Goal: Task Accomplishment & Management: Use online tool/utility

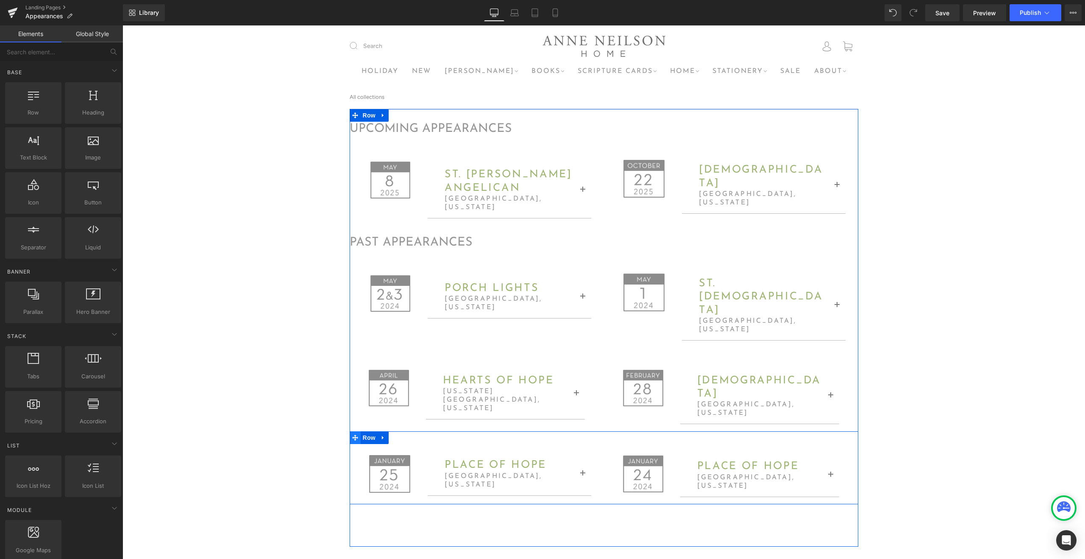
click at [355, 435] on icon at bounding box center [355, 438] width 6 height 6
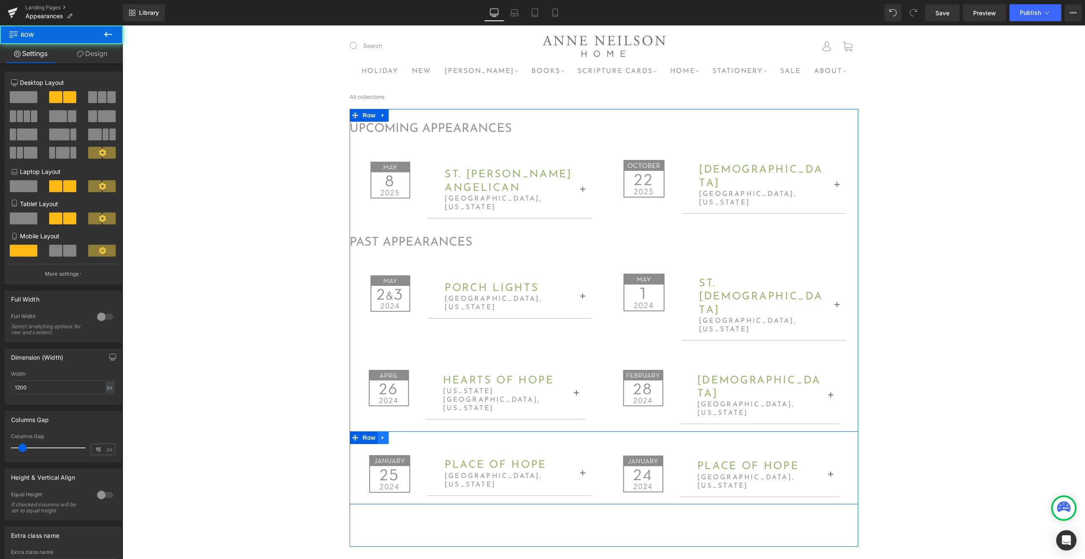
click at [385, 435] on icon at bounding box center [383, 438] width 6 height 6
click at [407, 435] on icon at bounding box center [405, 438] width 6 height 6
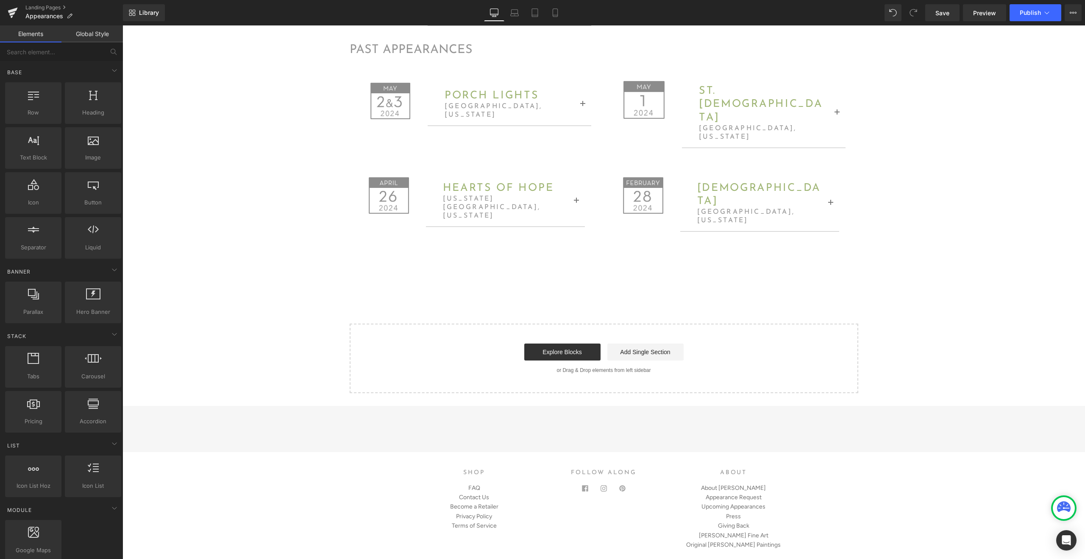
scroll to position [172, 0]
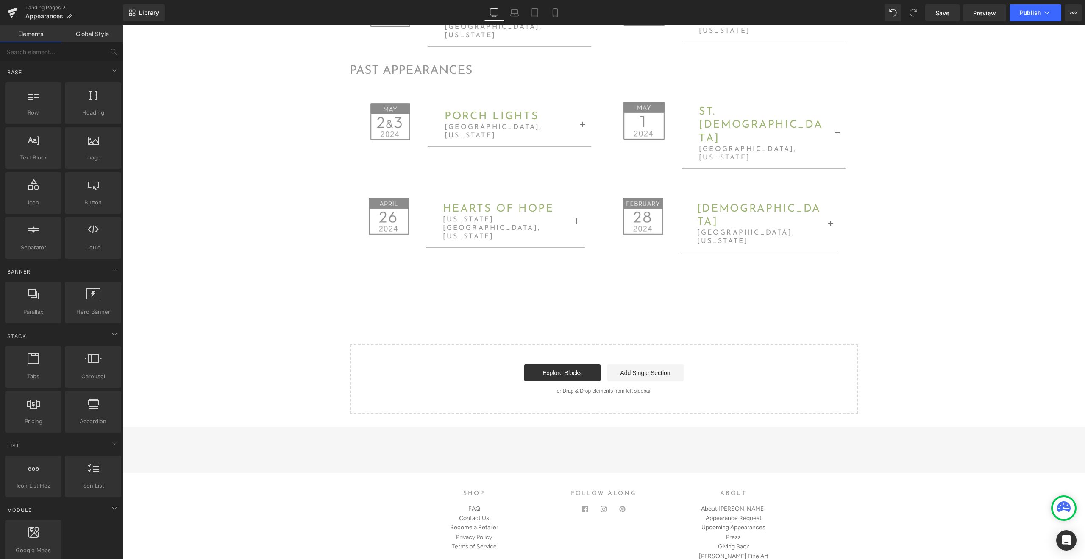
click at [660, 438] on input "Your email" at bounding box center [689, 449] width 85 height 23
click at [962, 327] on div "upcoming appearances Heading Image St. peters angelican Heading Tallahassee, fl…" at bounding box center [604, 175] width 963 height 477
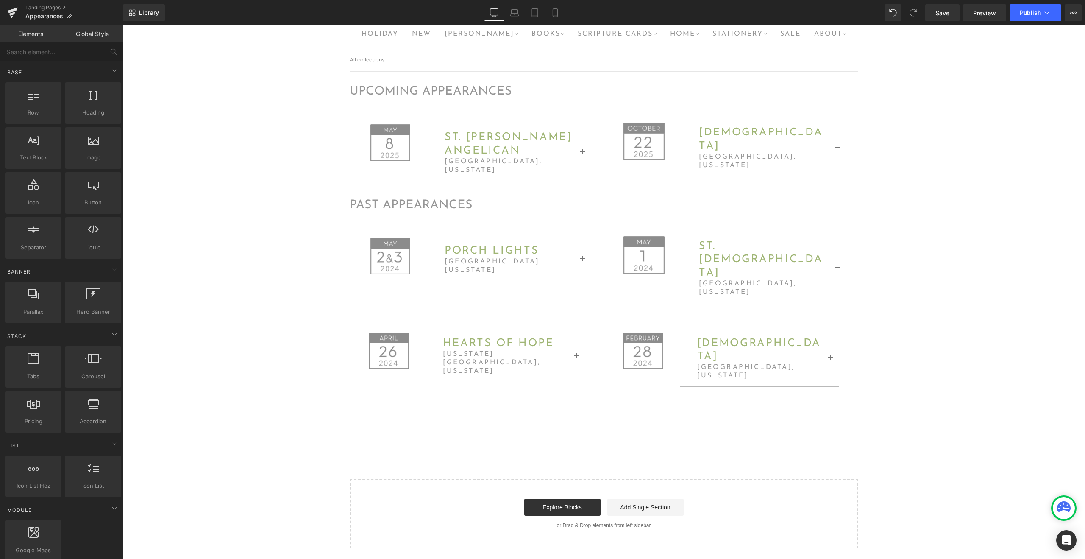
scroll to position [0, 0]
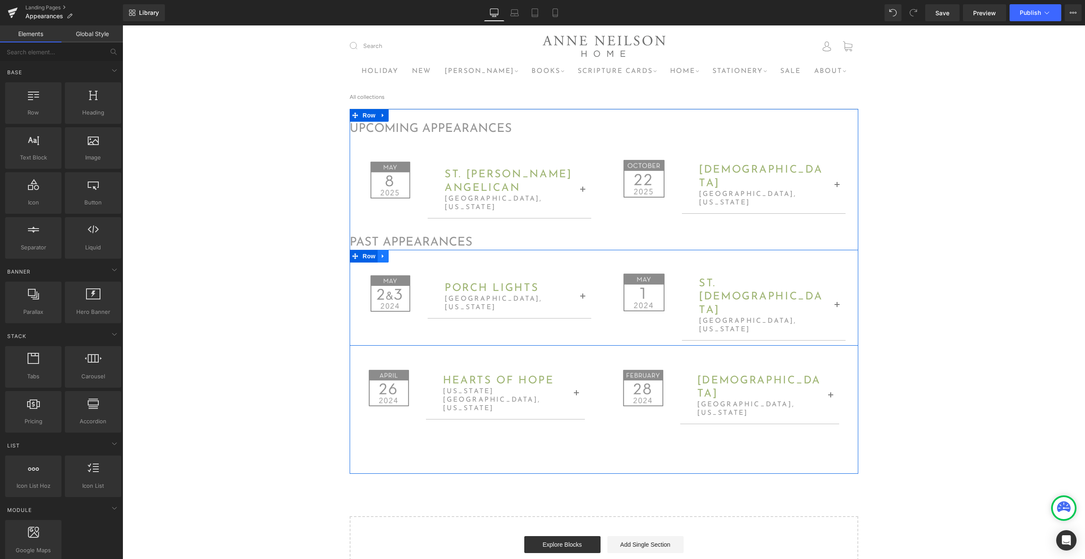
click at [381, 253] on icon at bounding box center [383, 256] width 6 height 6
click at [397, 253] on link at bounding box center [394, 256] width 11 height 13
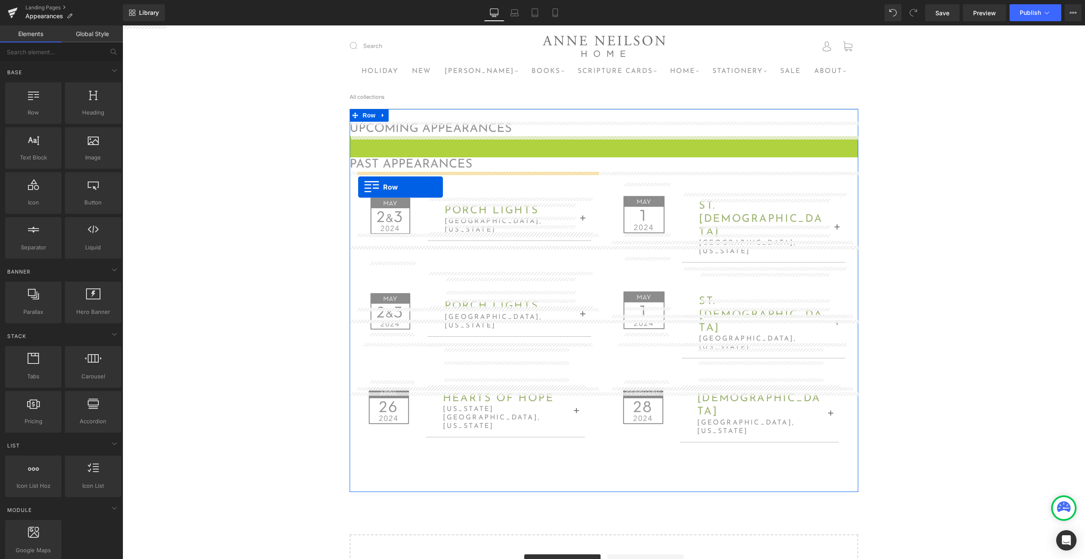
drag, startPoint x: 357, startPoint y: 141, endPoint x: 358, endPoint y: 187, distance: 46.2
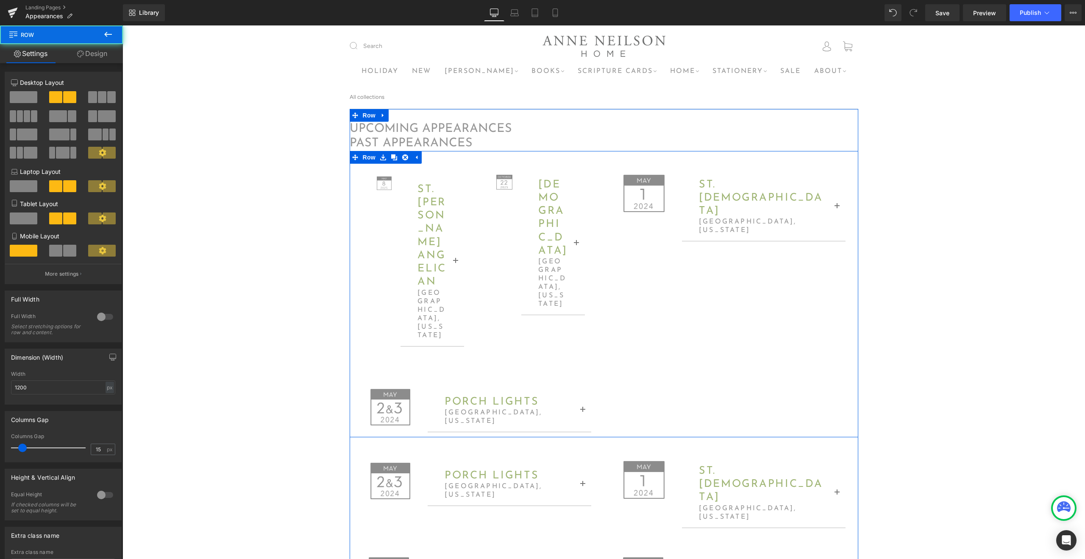
click at [696, 281] on div "Image St. peters angelican Heading Tallahassee, florida Heading Thursday, May 8…" at bounding box center [604, 294] width 509 height 286
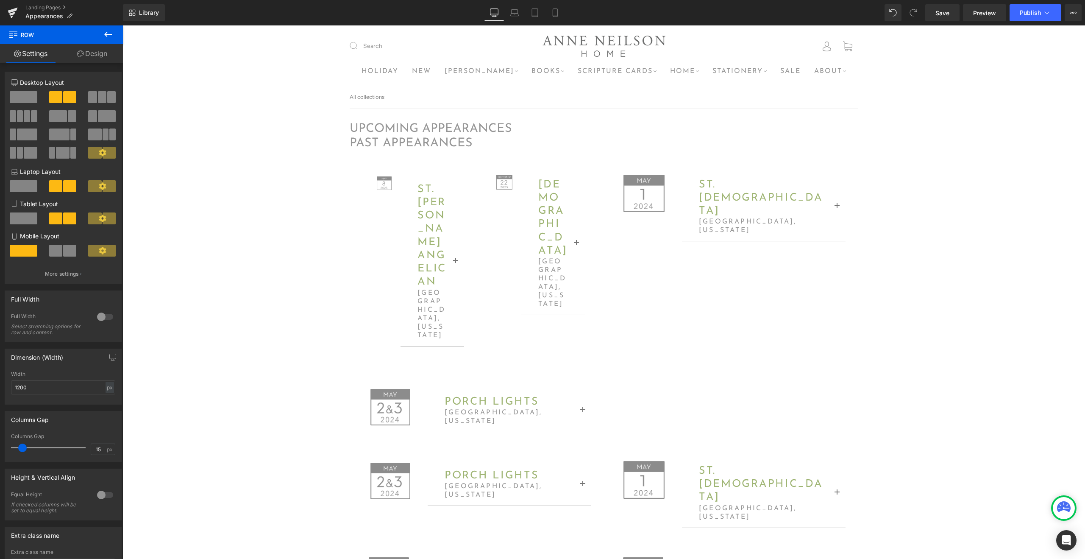
click at [881, 18] on div "Library Desktop Desktop Laptop Tablet Mobile Save Preview Publish Scheduled Vie…" at bounding box center [604, 12] width 962 height 17
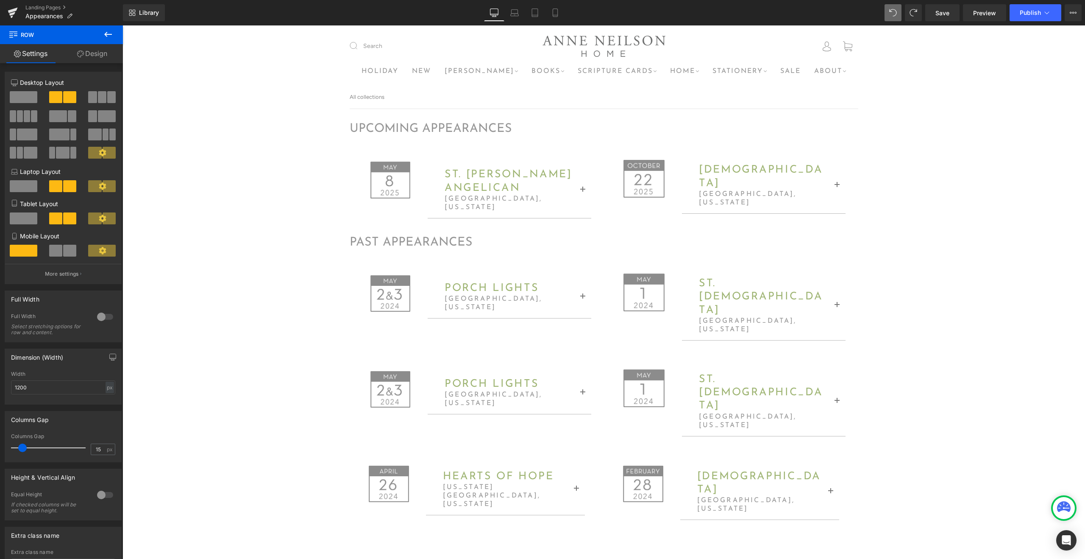
click at [943, 170] on div "upcoming appearances Heading Image St. peters angelican Heading Tallahassee, fl…" at bounding box center [604, 395] width 963 height 572
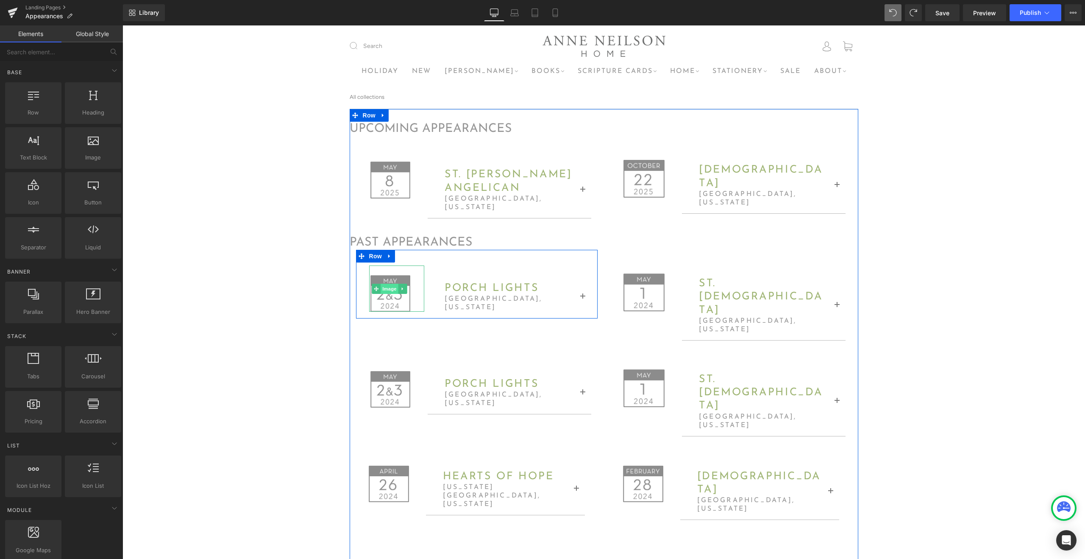
click at [391, 284] on span "Image" at bounding box center [390, 289] width 18 height 10
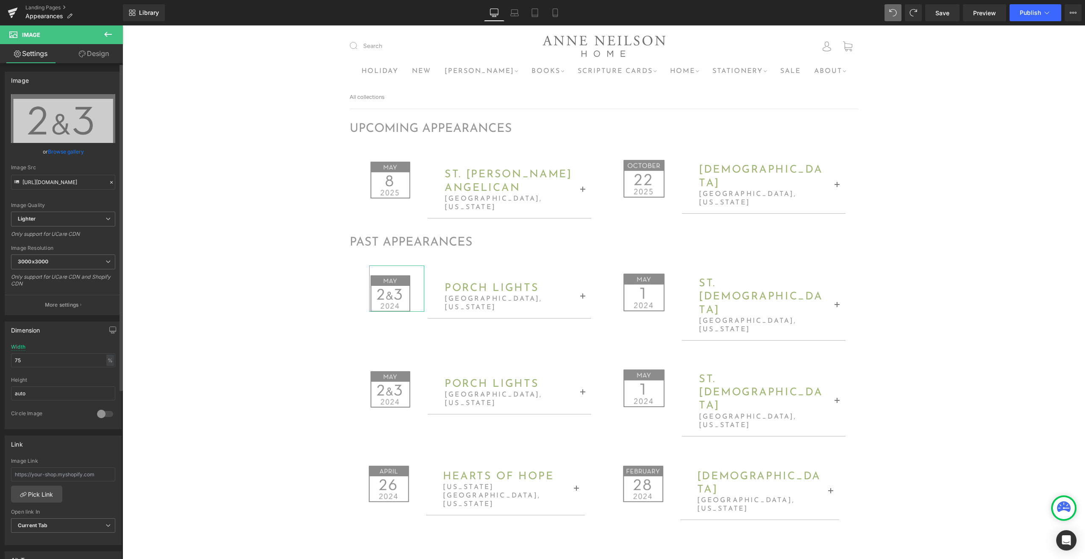
click at [69, 149] on link "Browse gallery" at bounding box center [66, 151] width 36 height 15
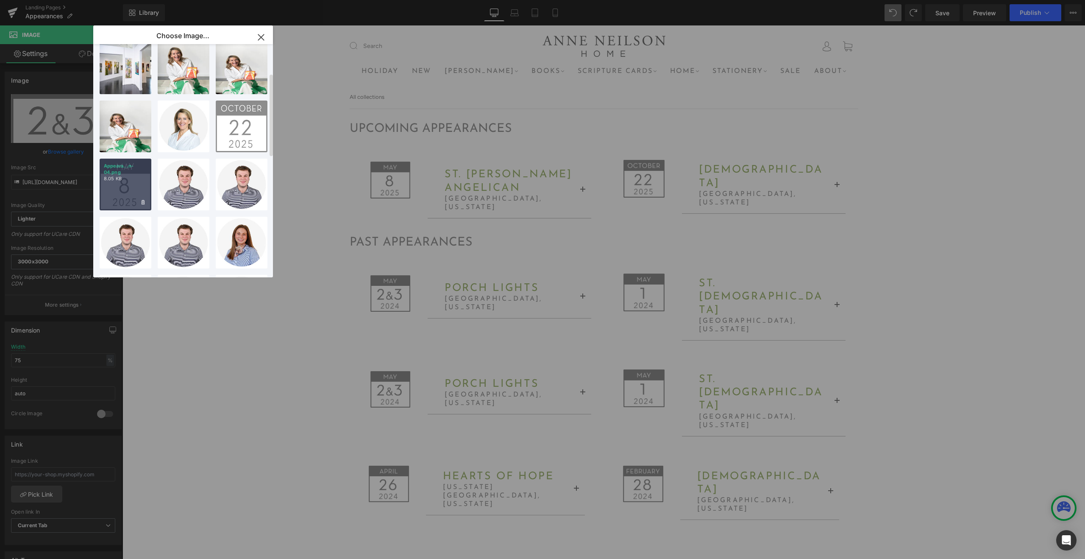
scroll to position [81, 0]
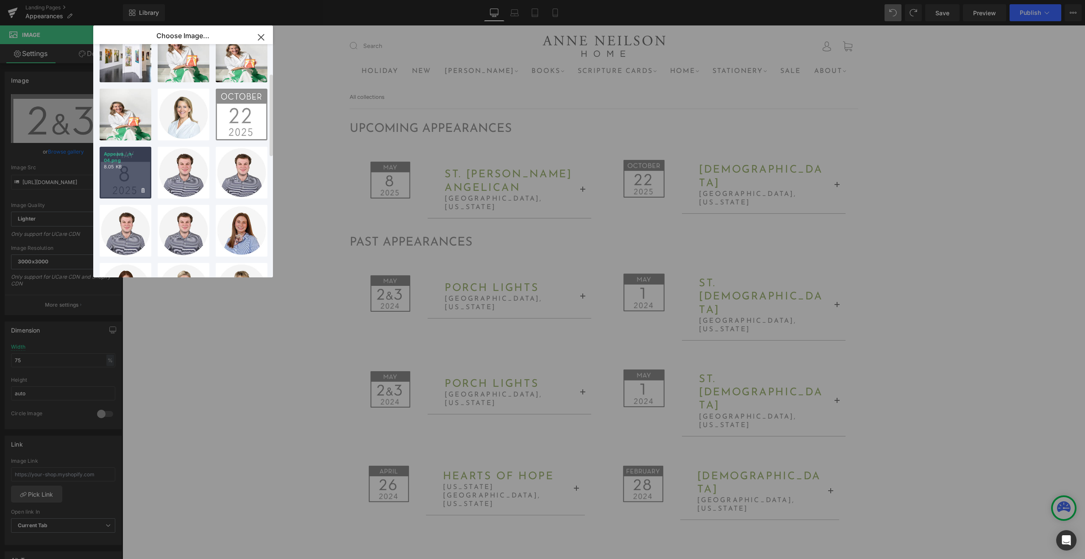
click at [125, 176] on div "Appeara...n-04.png 8.05 KB" at bounding box center [126, 173] width 52 height 52
type input "https://ucarecdn.com/e232b934-a21e-40bf-ac50-0d8a67efeb53/-/format/auto/-/previ…"
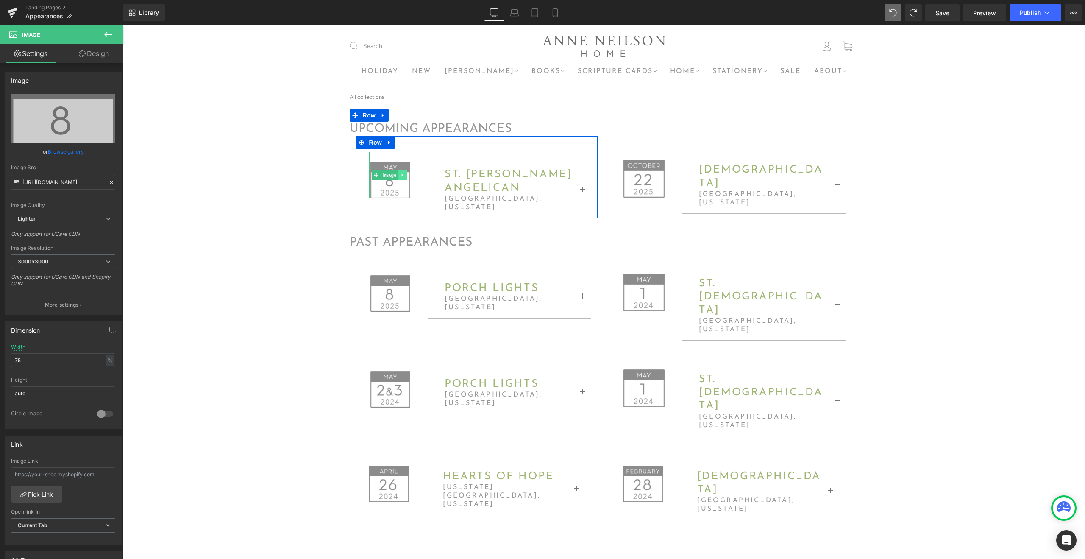
click at [405, 176] on link at bounding box center [403, 175] width 9 height 10
click at [407, 176] on icon at bounding box center [407, 175] width 5 height 5
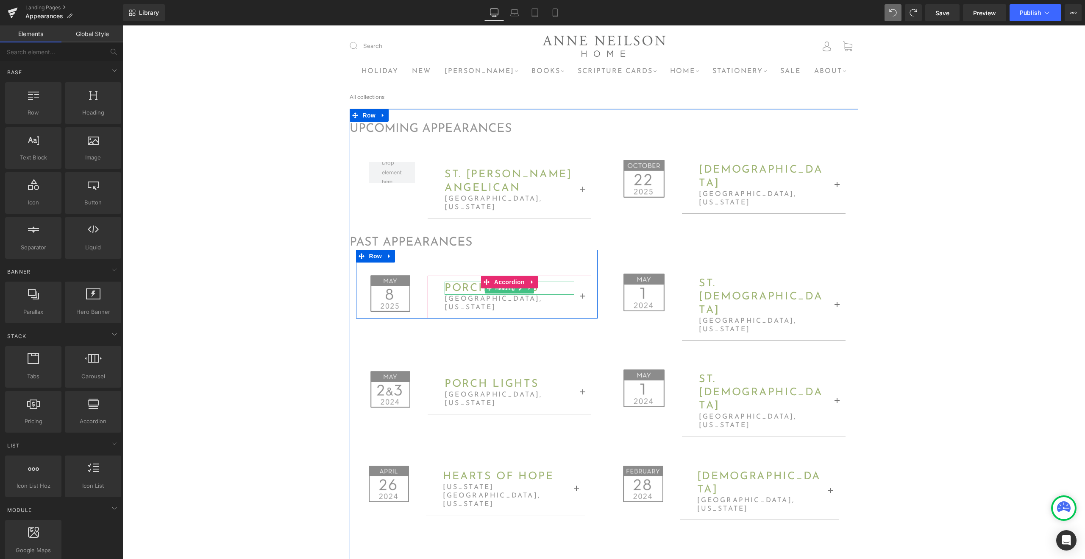
click at [469, 283] on span "porch lights" at bounding box center [492, 288] width 94 height 11
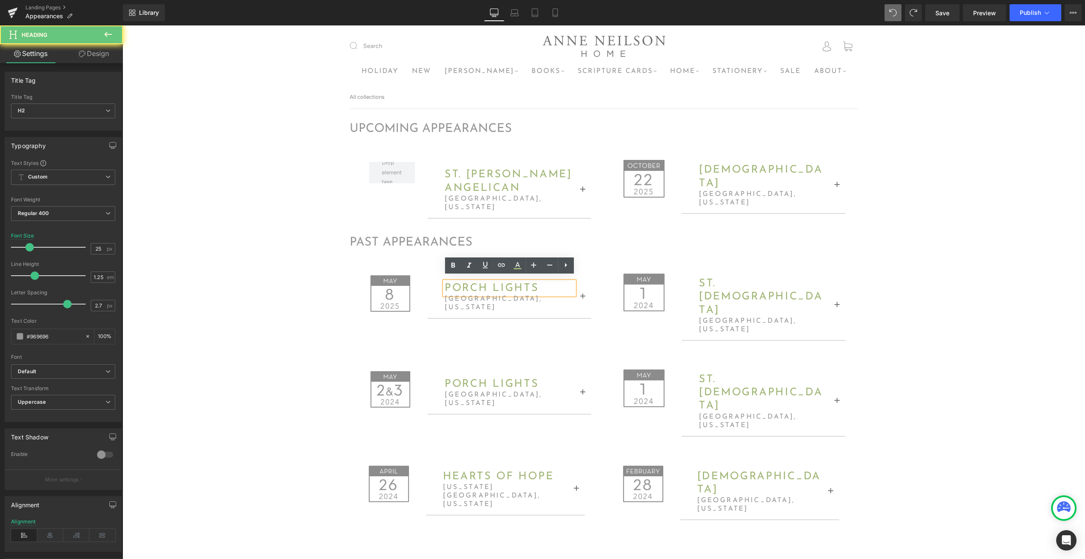
click at [478, 284] on span "porch lights" at bounding box center [492, 288] width 94 height 11
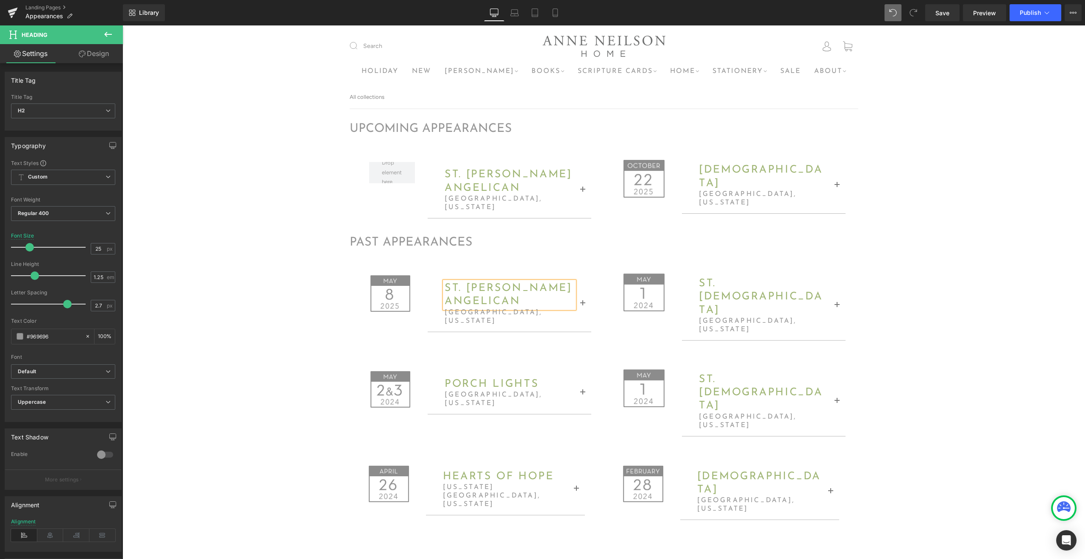
click at [556, 250] on div "Image st. peters angelican Heading richmond, virginia Heading Thursday, May 2nd…" at bounding box center [477, 291] width 242 height 82
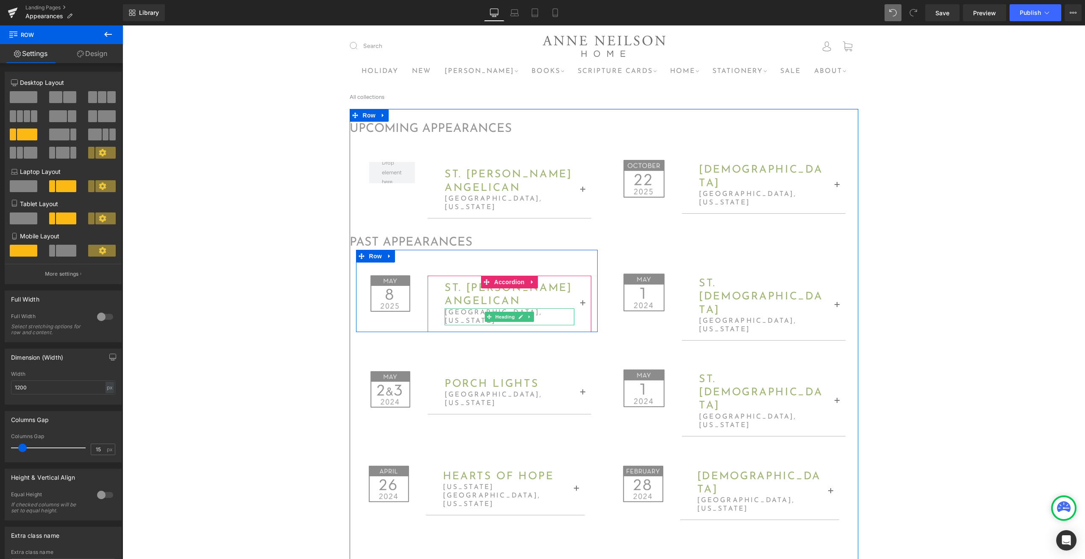
click at [470, 308] on h3 "richmond, virginia" at bounding box center [510, 316] width 130 height 17
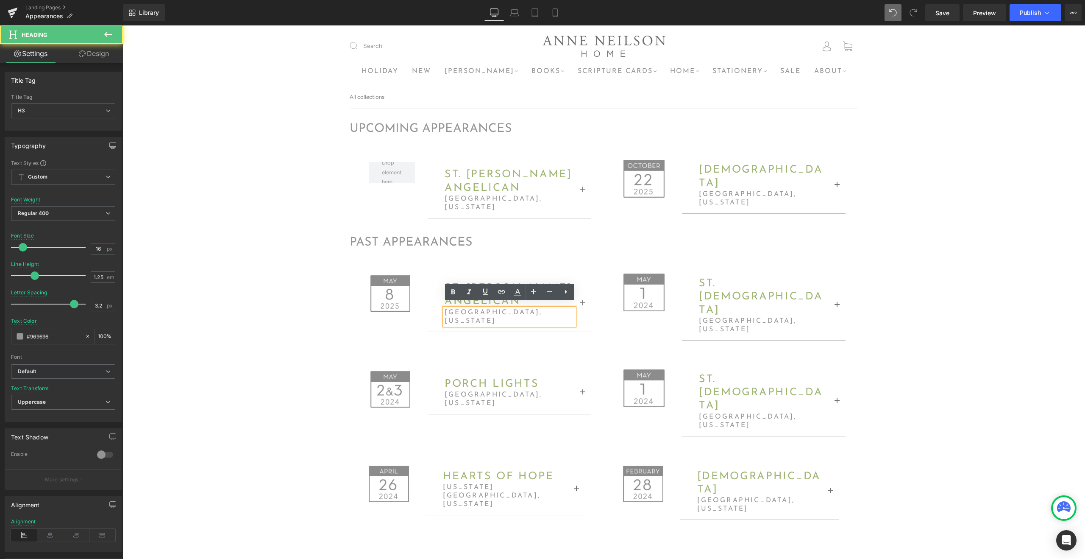
click at [474, 308] on h3 "richmond, virginia" at bounding box center [510, 316] width 130 height 17
click at [475, 308] on h3 "richmond, virginia" at bounding box center [510, 316] width 130 height 17
click at [585, 292] on button "button" at bounding box center [583, 303] width 17 height 55
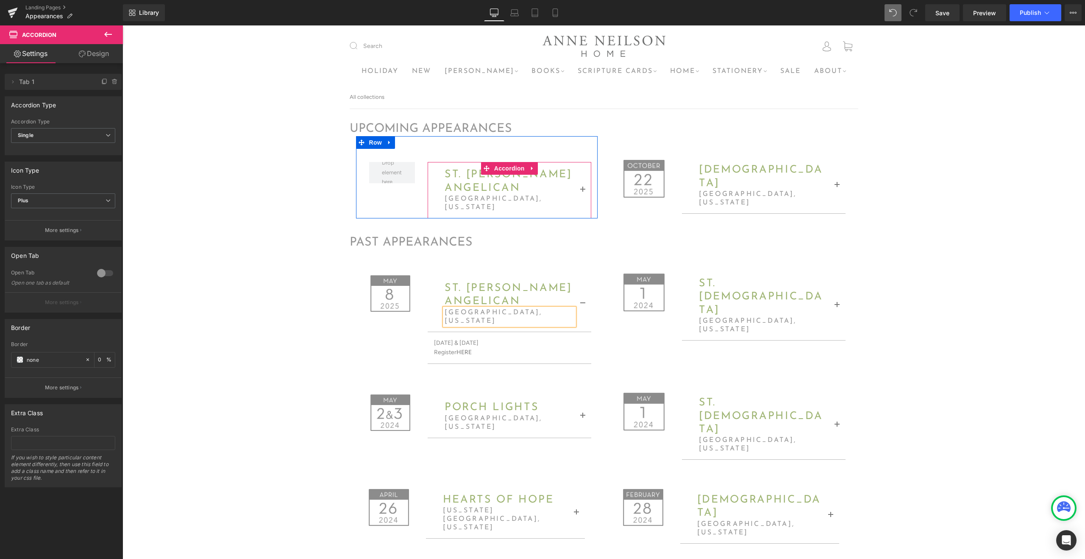
click at [584, 181] on button "button" at bounding box center [583, 190] width 17 height 55
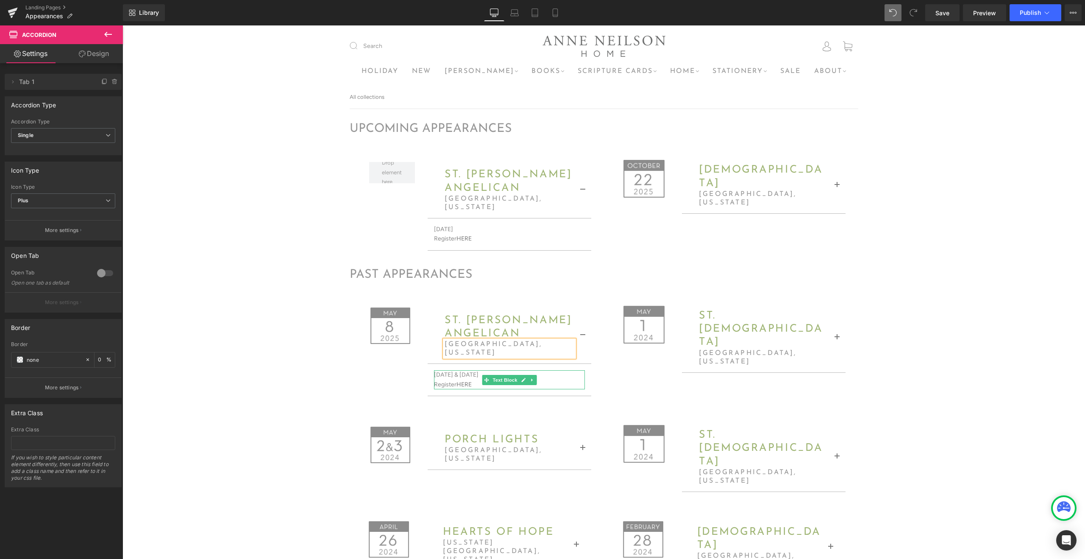
click at [476, 380] on p "Register HERE" at bounding box center [509, 384] width 151 height 9
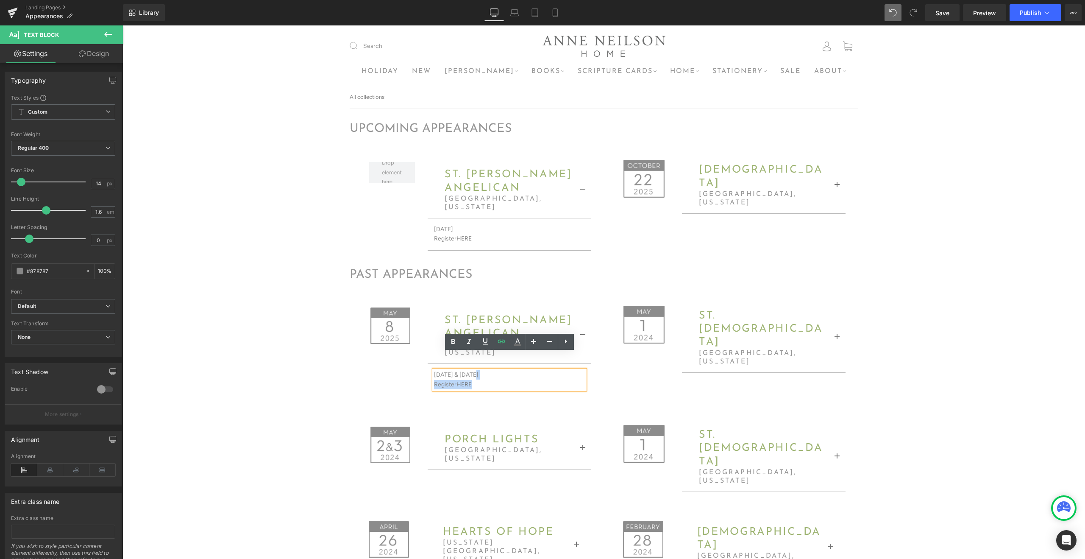
drag, startPoint x: 479, startPoint y: 368, endPoint x: 474, endPoint y: 357, distance: 12.0
click at [474, 370] on div "Thursday, May 2nd & Friday, May 3rd Register HERE" at bounding box center [509, 379] width 151 height 19
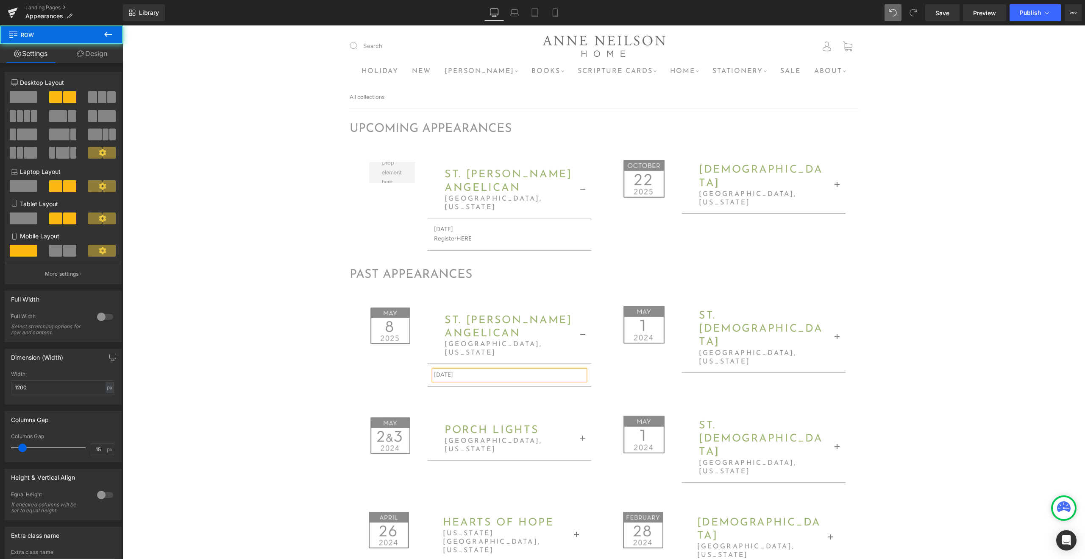
click at [629, 370] on div "Image st. peters angelican Heading tallahassee, florida Heading Thursday, May 8…" at bounding box center [604, 337] width 509 height 110
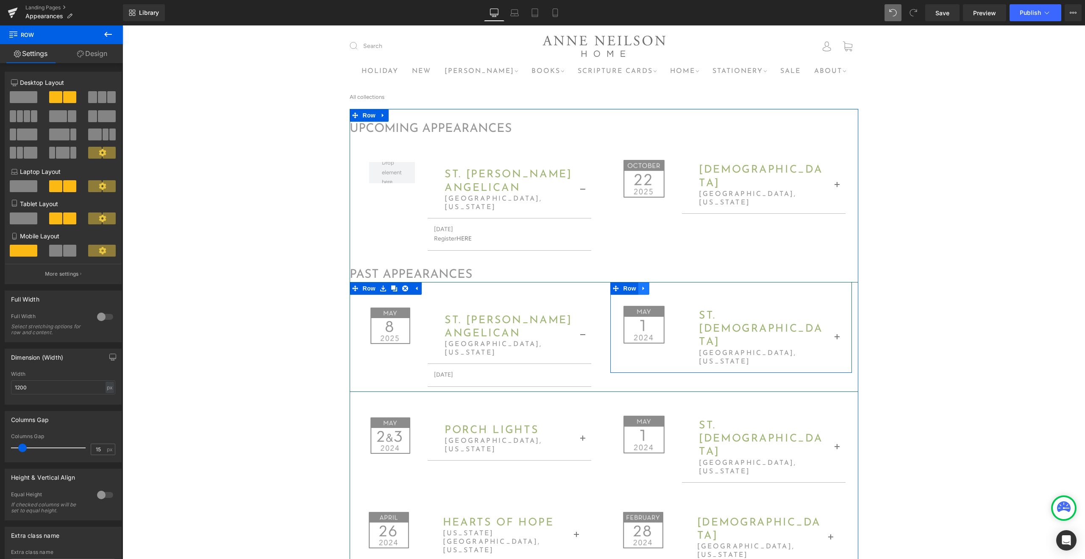
click at [644, 285] on icon at bounding box center [644, 288] width 6 height 6
click at [665, 285] on icon at bounding box center [666, 288] width 6 height 6
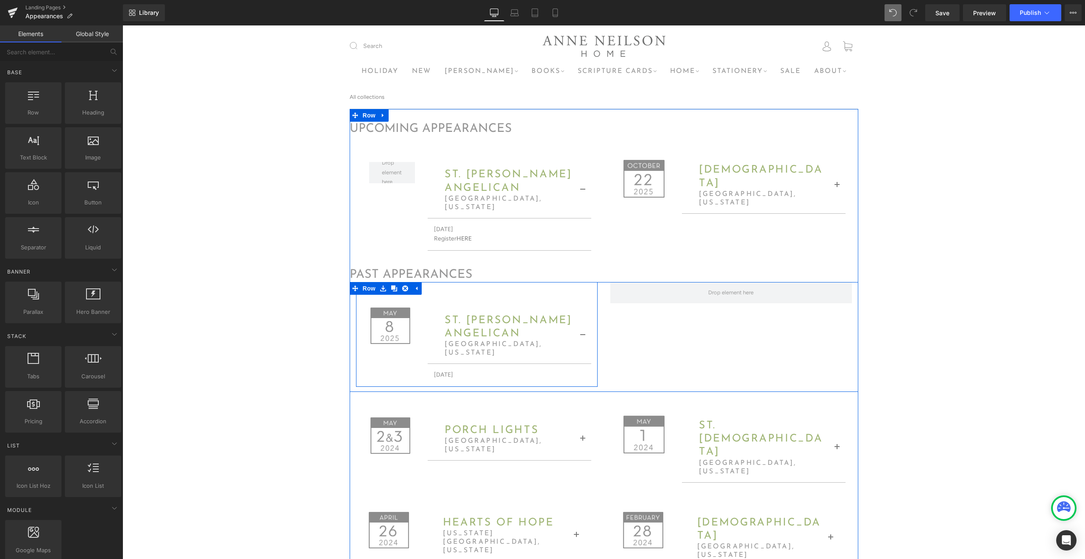
click at [584, 323] on button "button" at bounding box center [583, 336] width 17 height 55
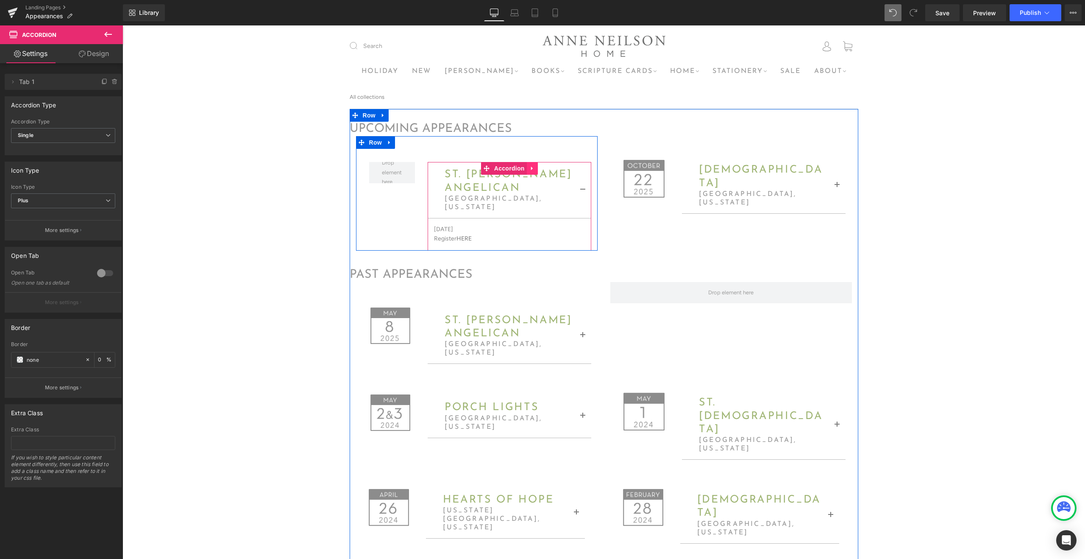
click at [533, 167] on icon at bounding box center [533, 168] width 6 height 6
click at [539, 169] on icon at bounding box center [538, 168] width 6 height 6
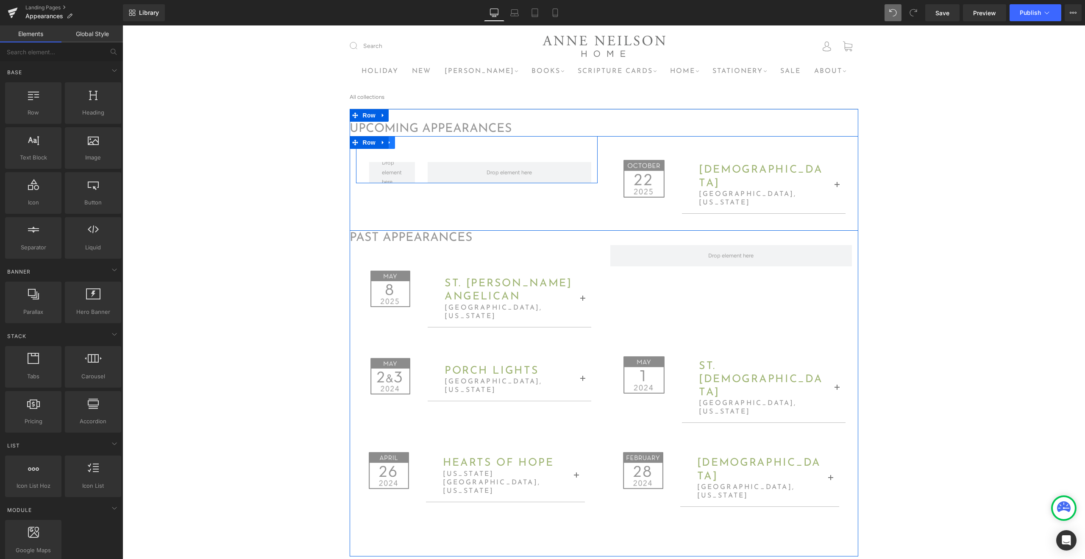
click at [392, 143] on icon at bounding box center [390, 142] width 6 height 6
click at [411, 143] on icon at bounding box center [412, 142] width 6 height 6
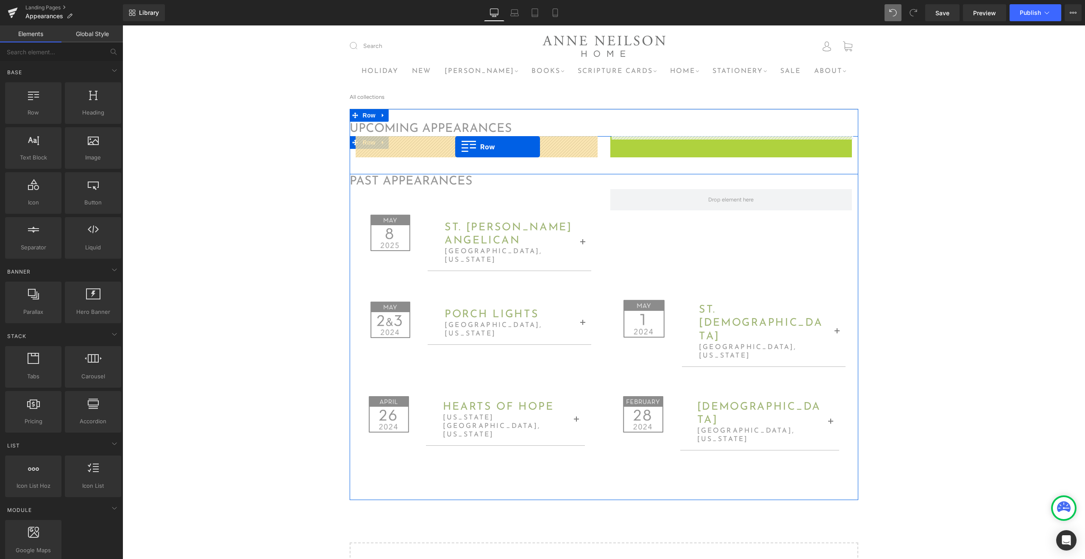
drag, startPoint x: 615, startPoint y: 143, endPoint x: 453, endPoint y: 146, distance: 162.0
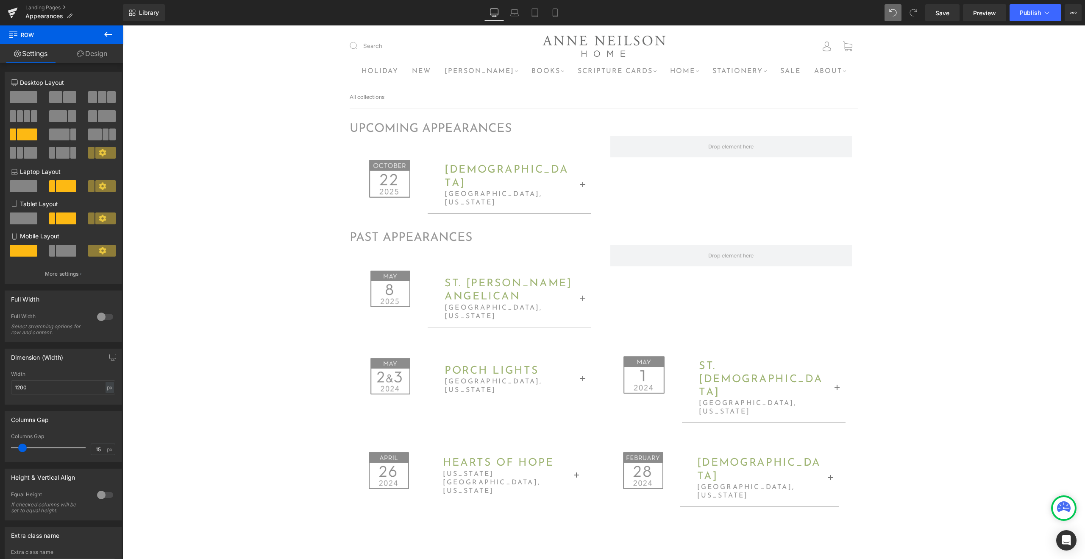
click at [931, 154] on div "upcoming appearances Heading Image carmel presbyterian Heading charlotte, north…" at bounding box center [604, 388] width 963 height 559
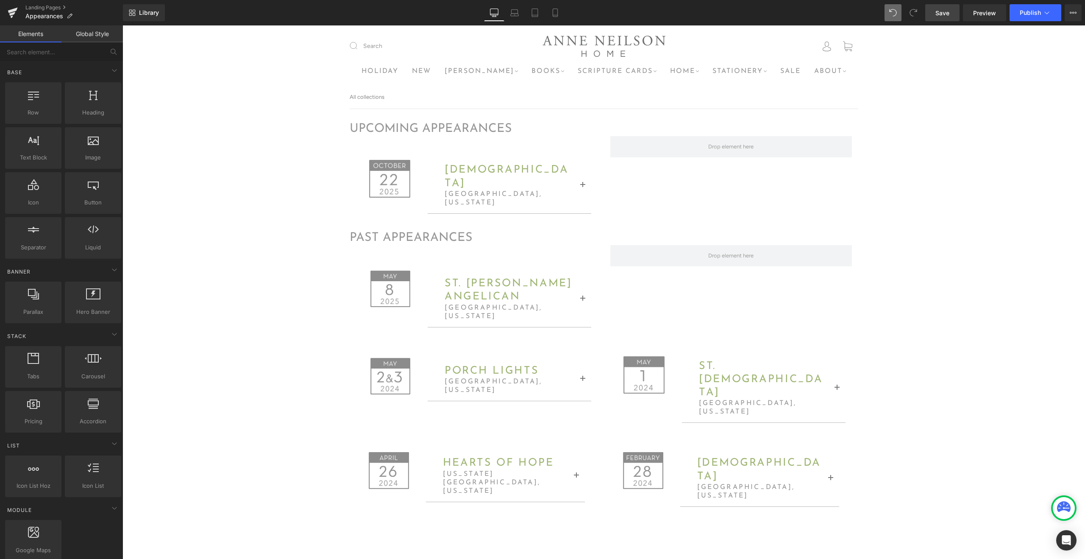
click at [946, 16] on span "Save" at bounding box center [943, 12] width 14 height 9
click at [1032, 12] on span "Publish" at bounding box center [1030, 12] width 21 height 7
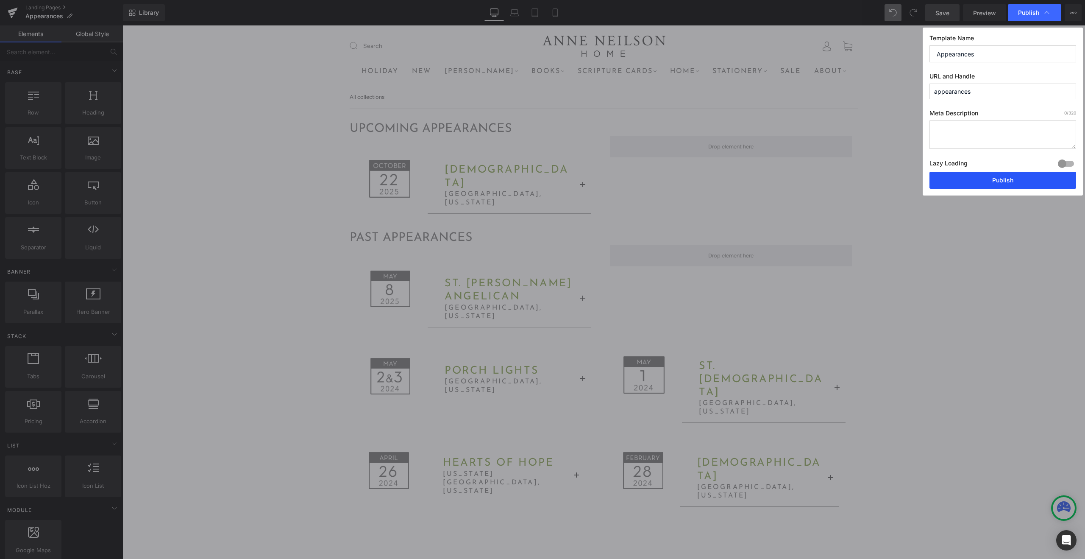
click at [984, 181] on button "Publish" at bounding box center [1003, 180] width 147 height 17
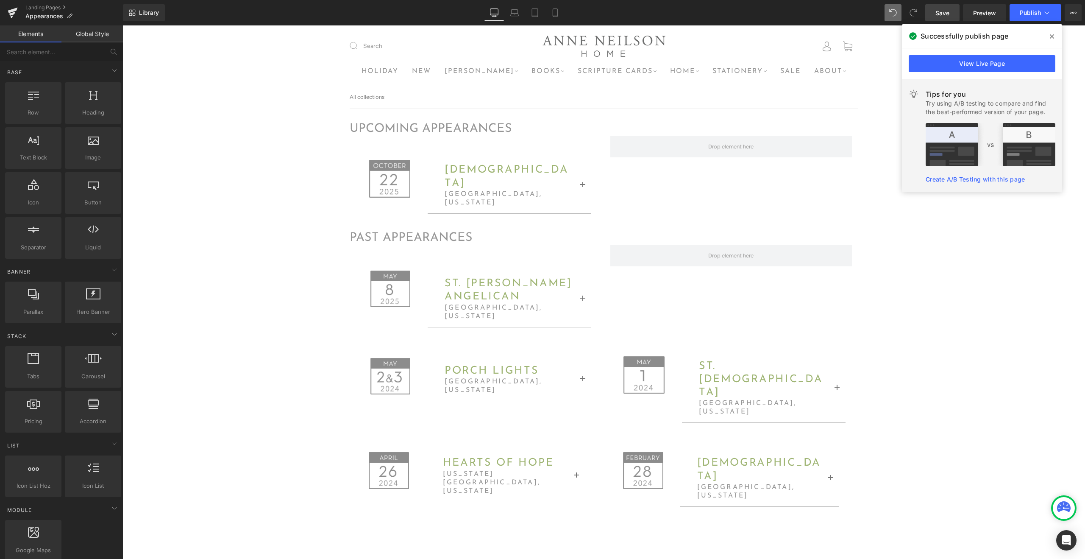
click at [1052, 35] on icon at bounding box center [1052, 36] width 4 height 7
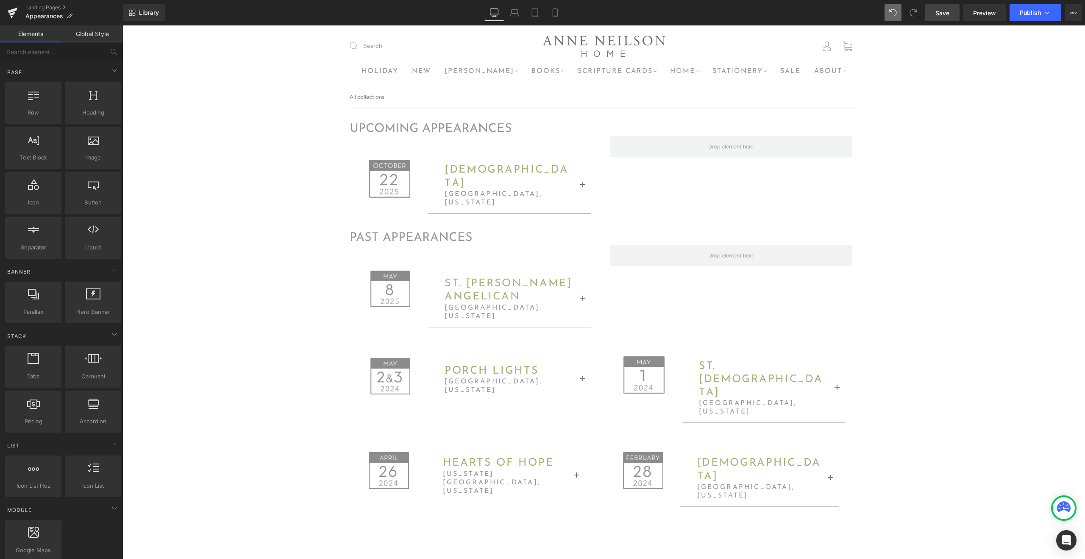
click at [978, 151] on div "upcoming appearances Heading Image carmel presbyterian Heading charlotte, north…" at bounding box center [604, 388] width 963 height 559
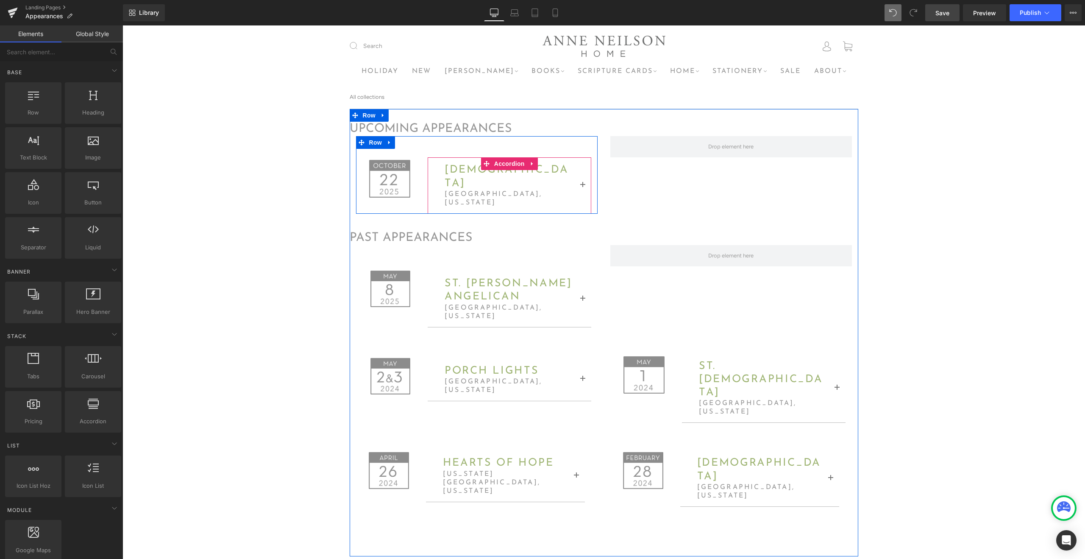
click at [583, 187] on span "button" at bounding box center [583, 187] width 0 height 0
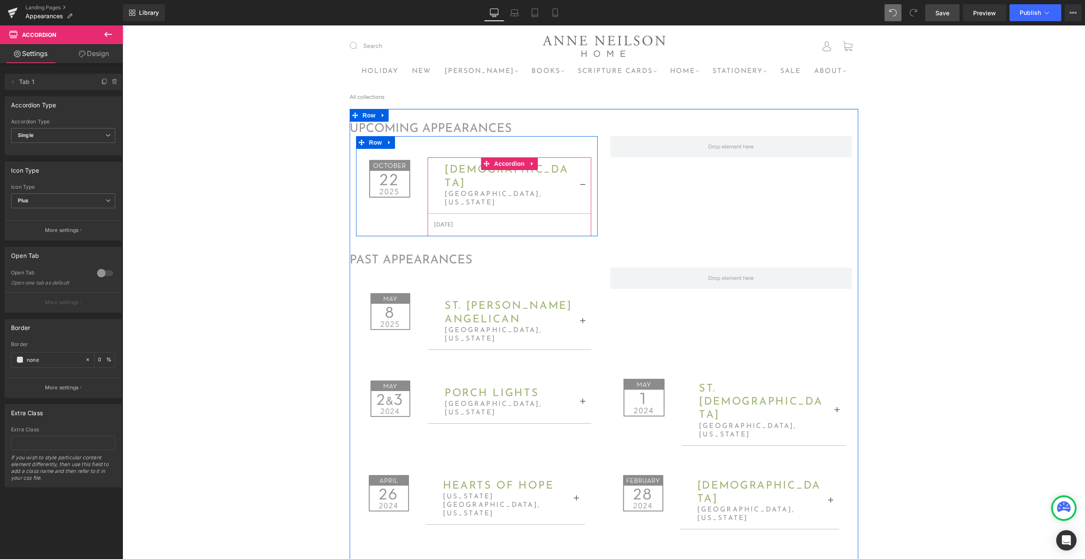
click at [583, 187] on span "button" at bounding box center [583, 187] width 0 height 0
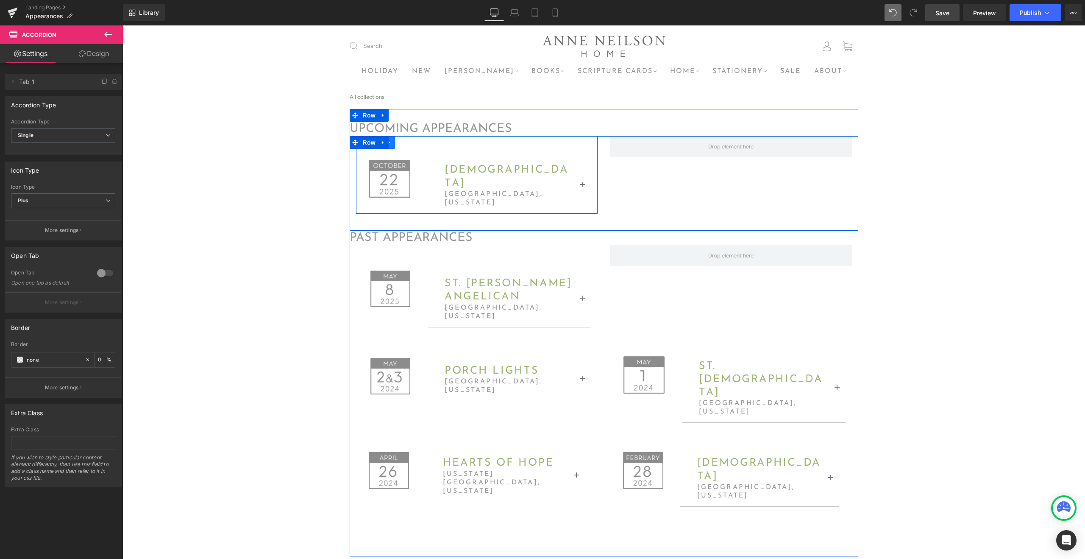
click at [392, 144] on icon at bounding box center [390, 142] width 6 height 6
click at [403, 144] on icon at bounding box center [401, 142] width 6 height 6
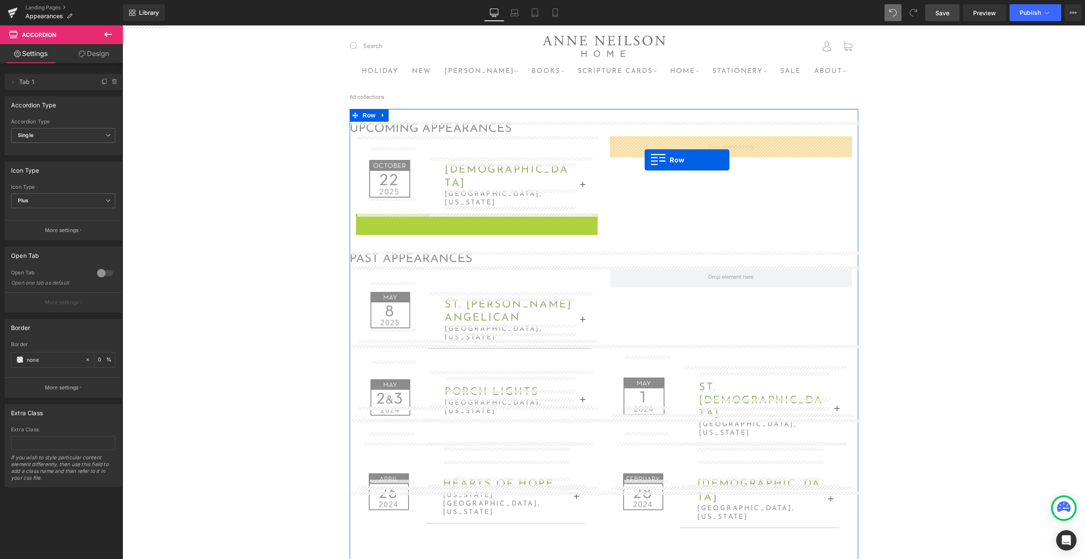
drag, startPoint x: 362, startPoint y: 222, endPoint x: 645, endPoint y: 160, distance: 289.5
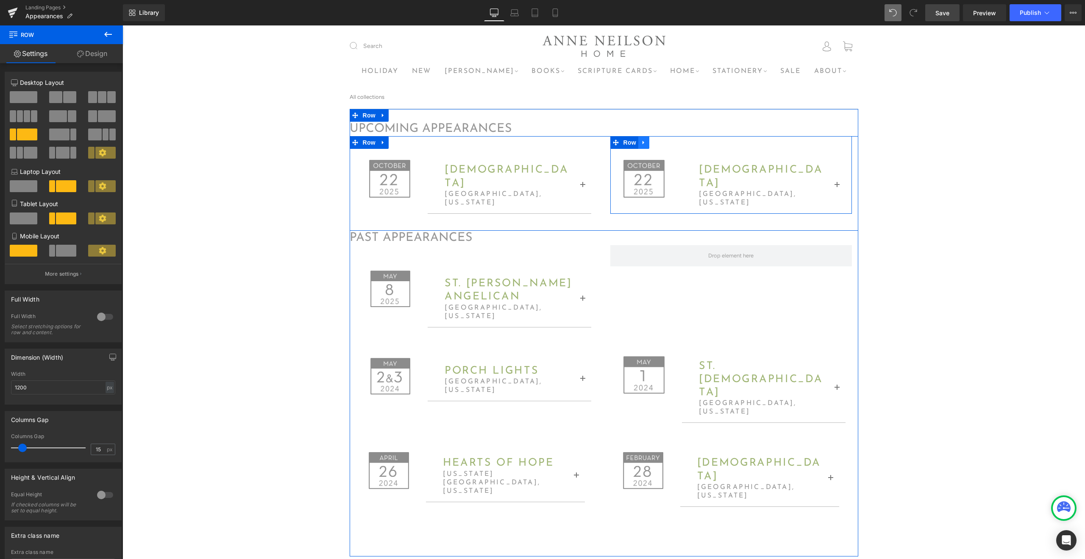
click at [644, 144] on icon at bounding box center [644, 142] width 6 height 6
click at [655, 145] on icon at bounding box center [655, 142] width 6 height 6
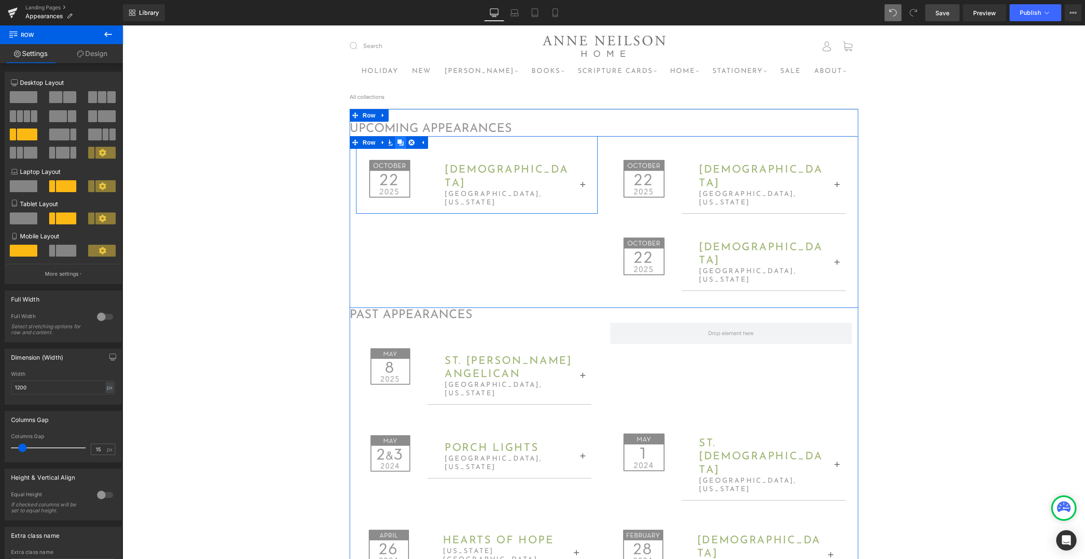
click at [401, 142] on icon at bounding box center [401, 142] width 6 height 6
click at [476, 176] on h2 "carmel presbyterian" at bounding box center [510, 176] width 130 height 27
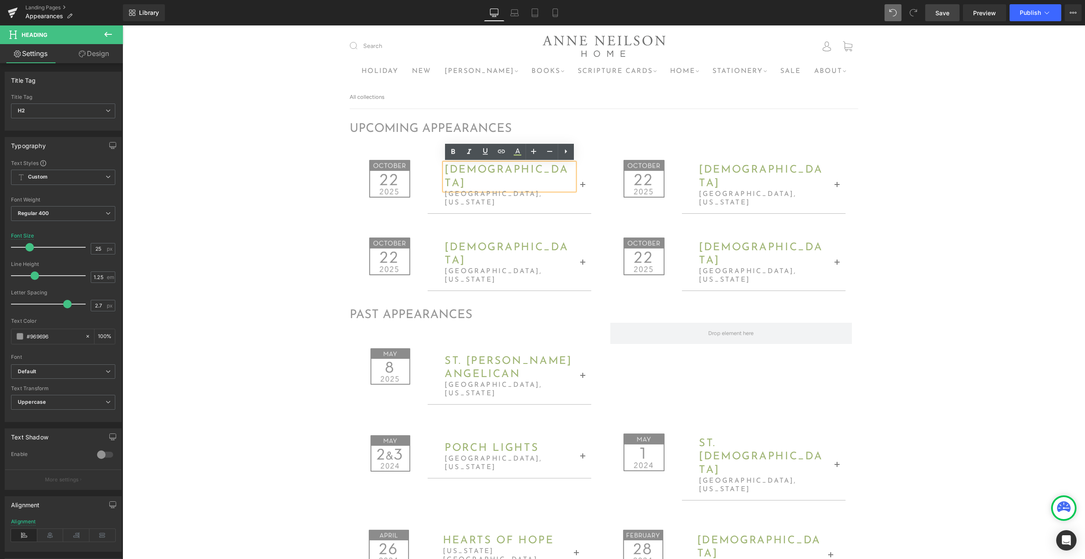
click at [476, 176] on h2 "carmel presbyterian" at bounding box center [510, 176] width 130 height 27
click at [583, 187] on span "button" at bounding box center [583, 187] width 0 height 0
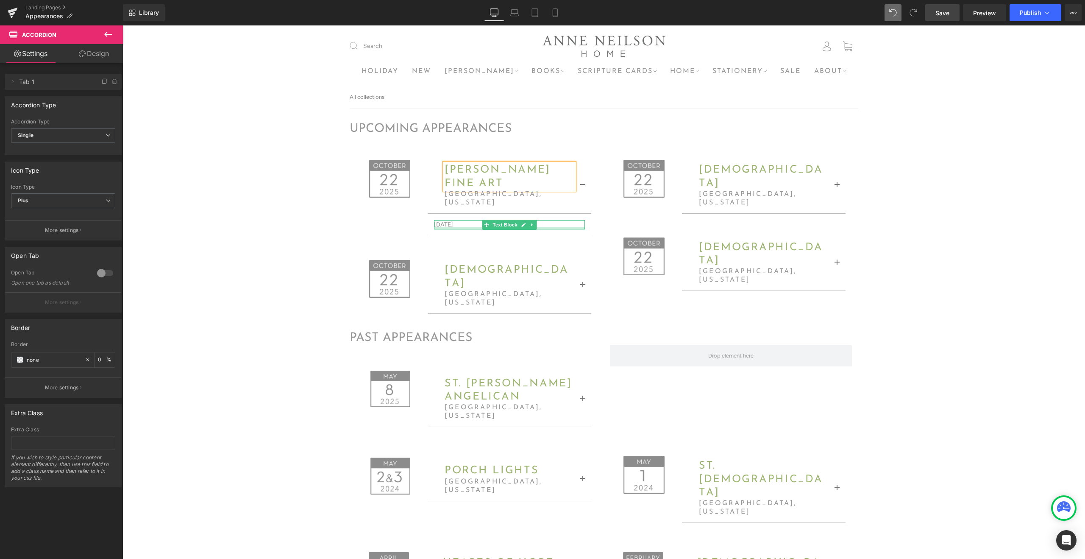
click at [475, 224] on p "Wednesday, October 22nd" at bounding box center [509, 224] width 151 height 9
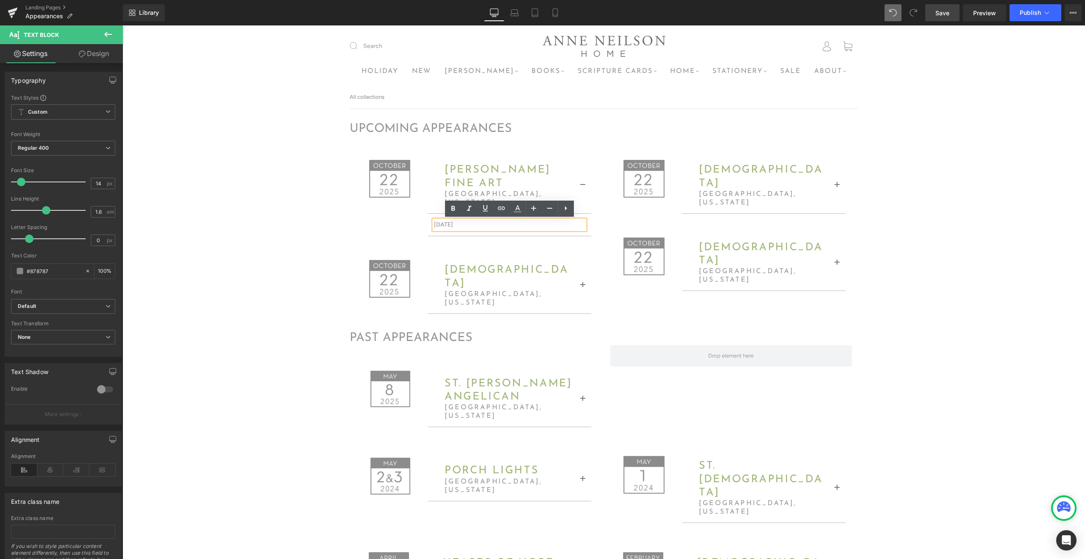
click at [497, 225] on p "Wednesday, October 22nd" at bounding box center [509, 224] width 151 height 9
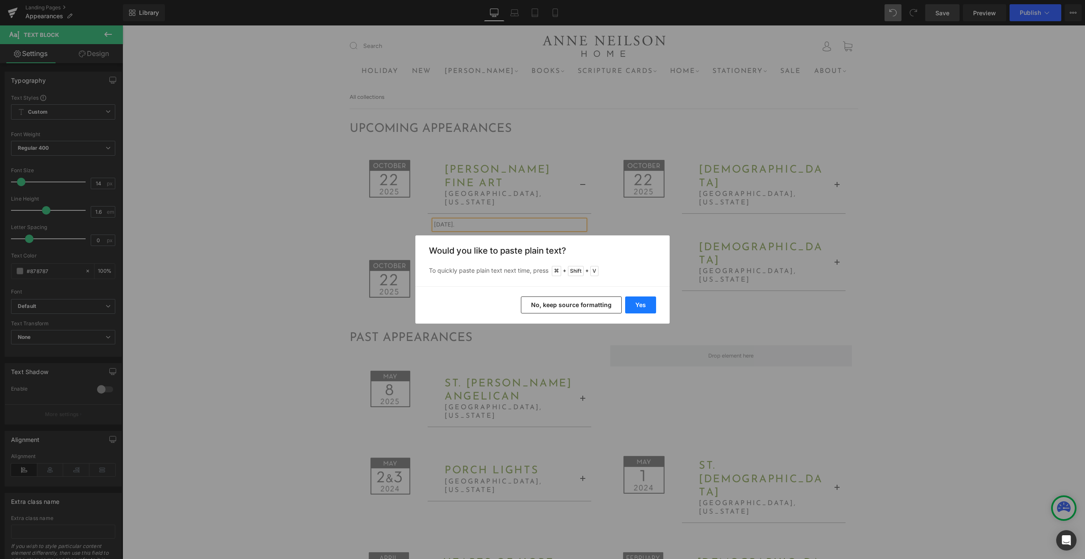
click at [644, 302] on button "Yes" at bounding box center [640, 304] width 31 height 17
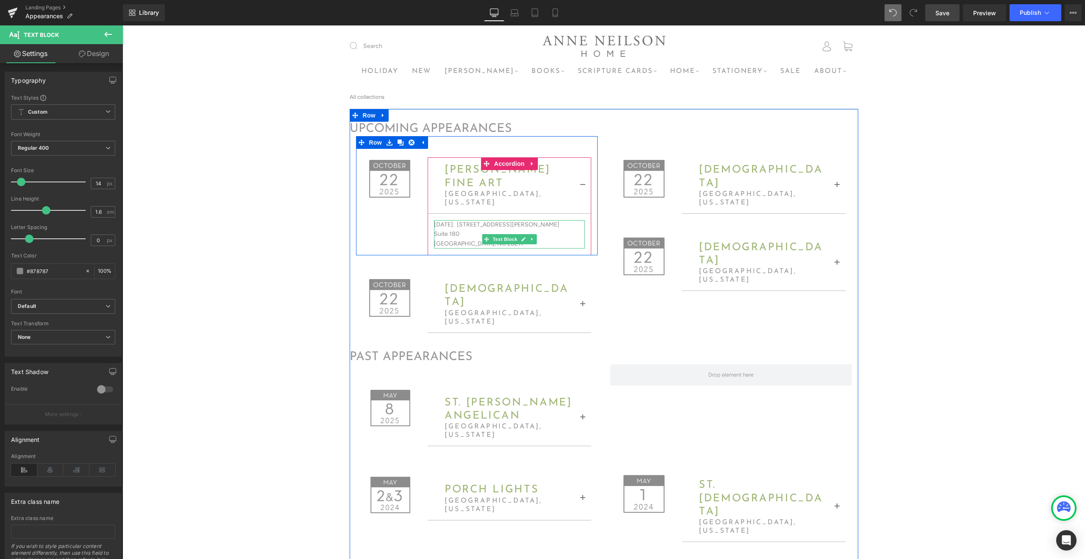
click at [508, 223] on p "Wednesday, October 15th. 721 Governor Morrison Street" at bounding box center [509, 224] width 151 height 9
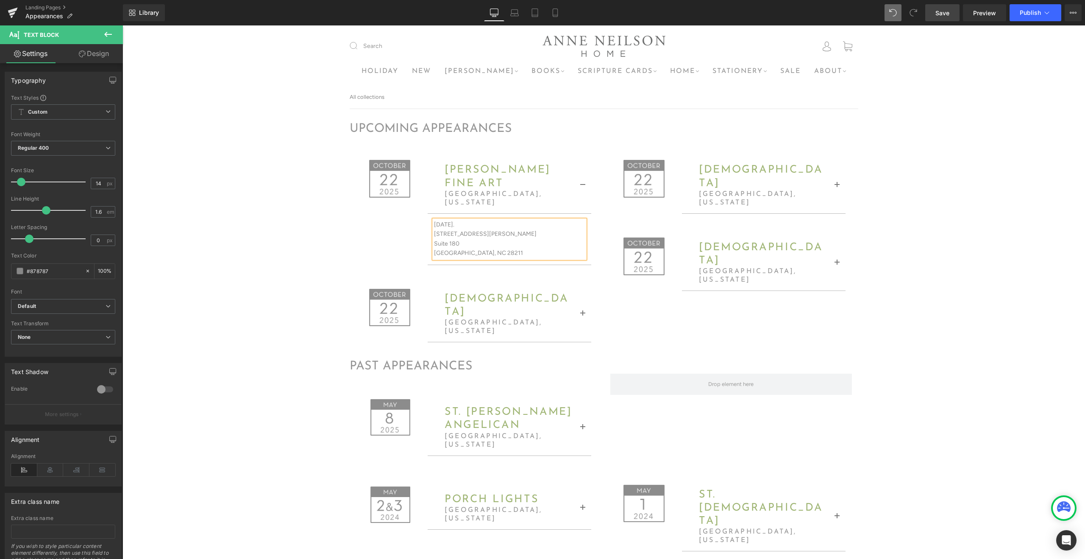
click at [436, 245] on p "Suite 180" at bounding box center [509, 243] width 151 height 9
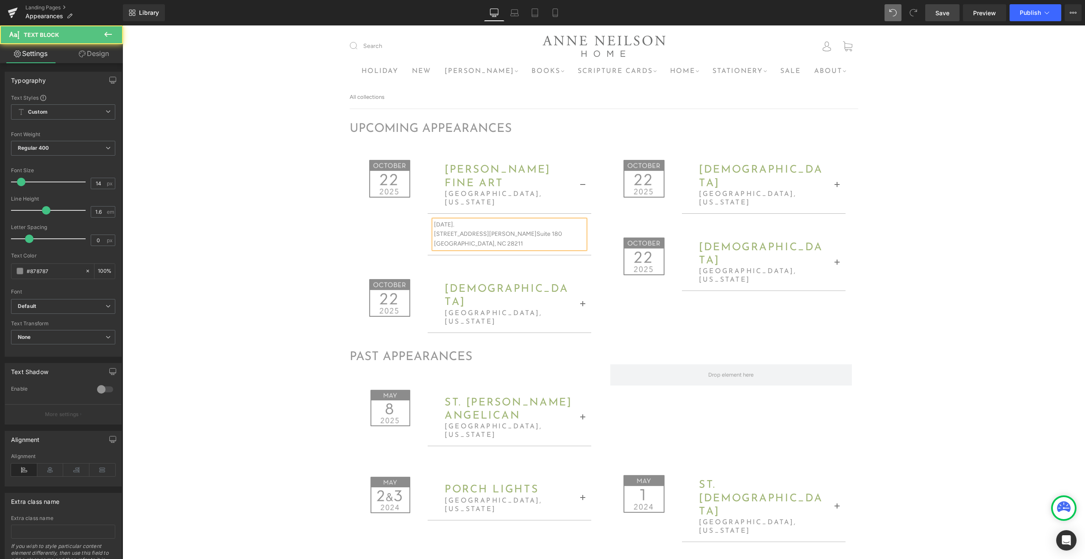
click at [435, 244] on p "Charlotte, NC 28211" at bounding box center [509, 243] width 151 height 9
click at [584, 186] on button "button" at bounding box center [583, 185] width 17 height 55
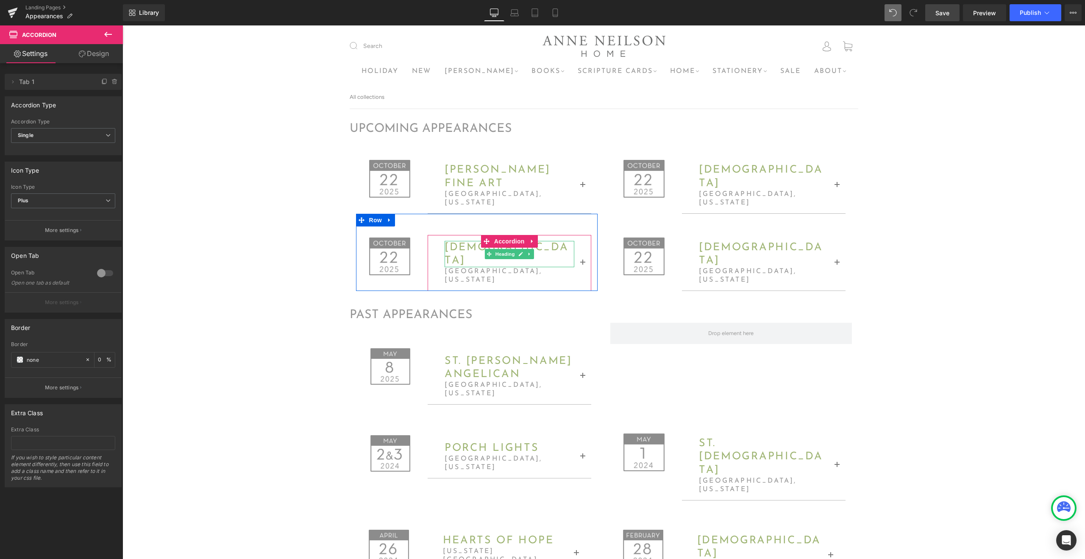
click at [469, 256] on span "carmel presbyterian" at bounding box center [507, 254] width 124 height 24
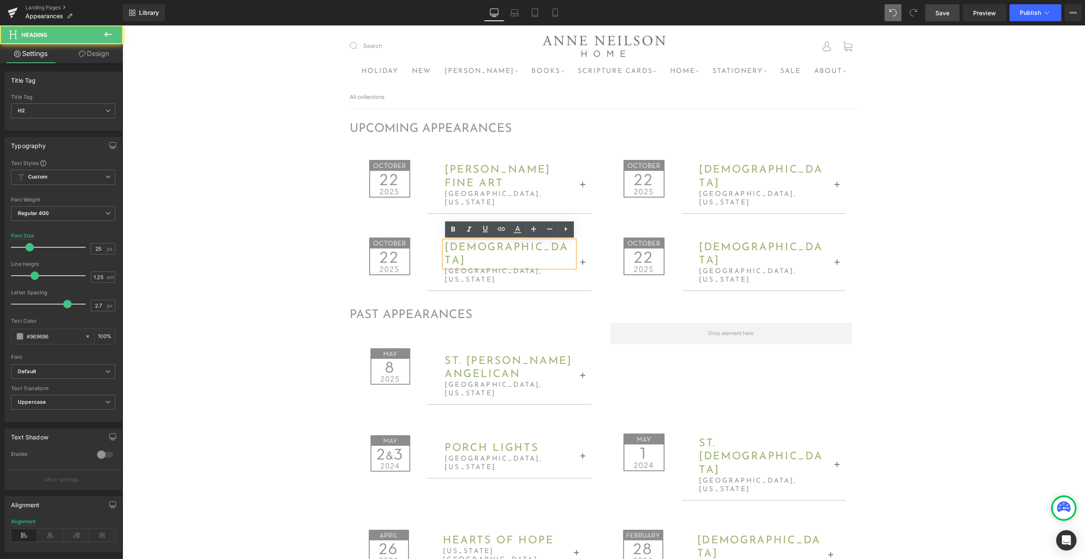
click at [467, 254] on h2 "carmel presbyterian" at bounding box center [510, 254] width 130 height 27
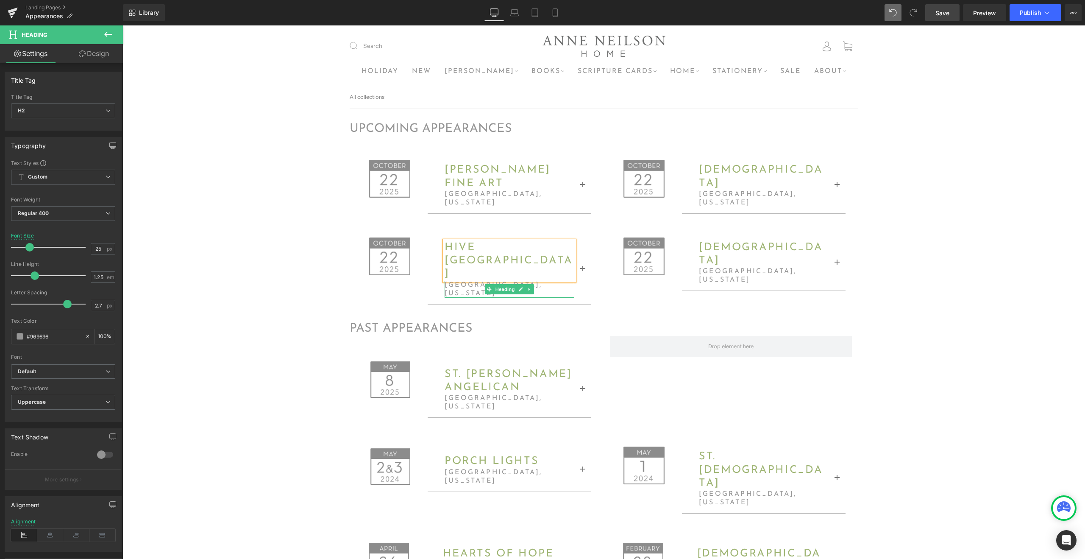
click at [475, 281] on h3 "charlotte, north carolina" at bounding box center [510, 289] width 130 height 17
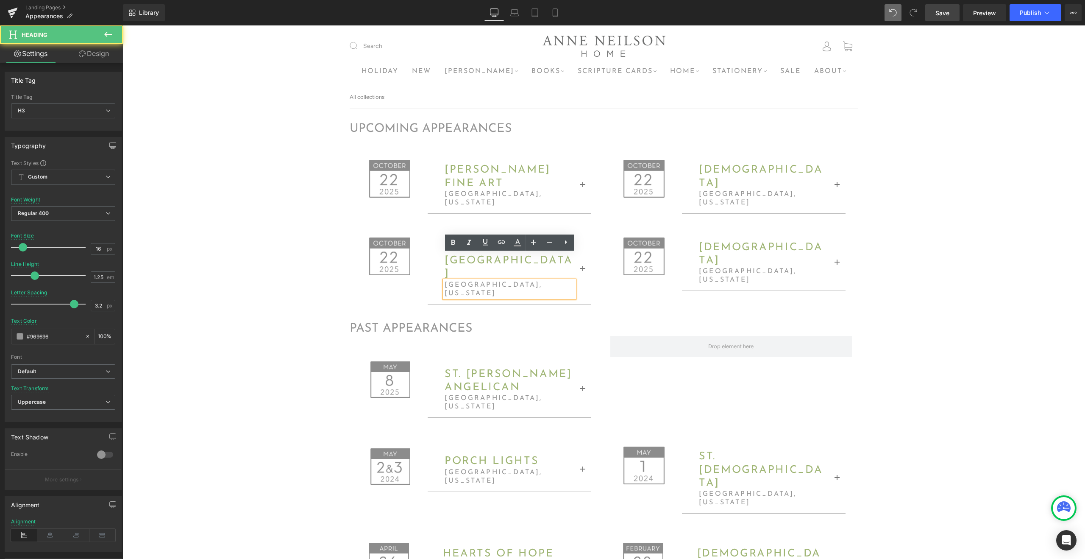
click at [493, 281] on h3 "charlotte, north carolina" at bounding box center [510, 289] width 130 height 17
click at [583, 271] on span "button" at bounding box center [583, 271] width 0 height 0
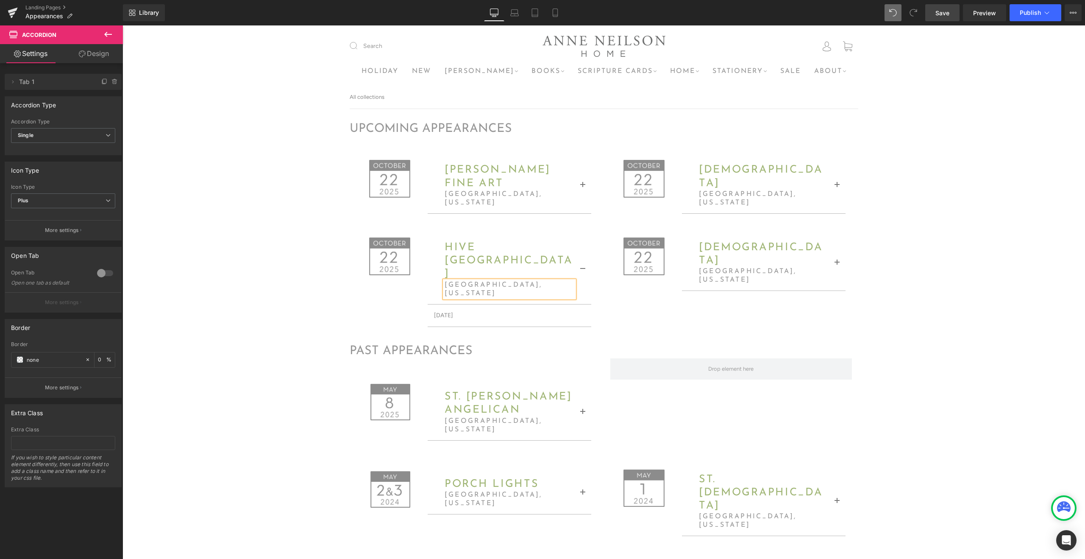
click at [494, 310] on span "Text Block" at bounding box center [505, 315] width 28 height 10
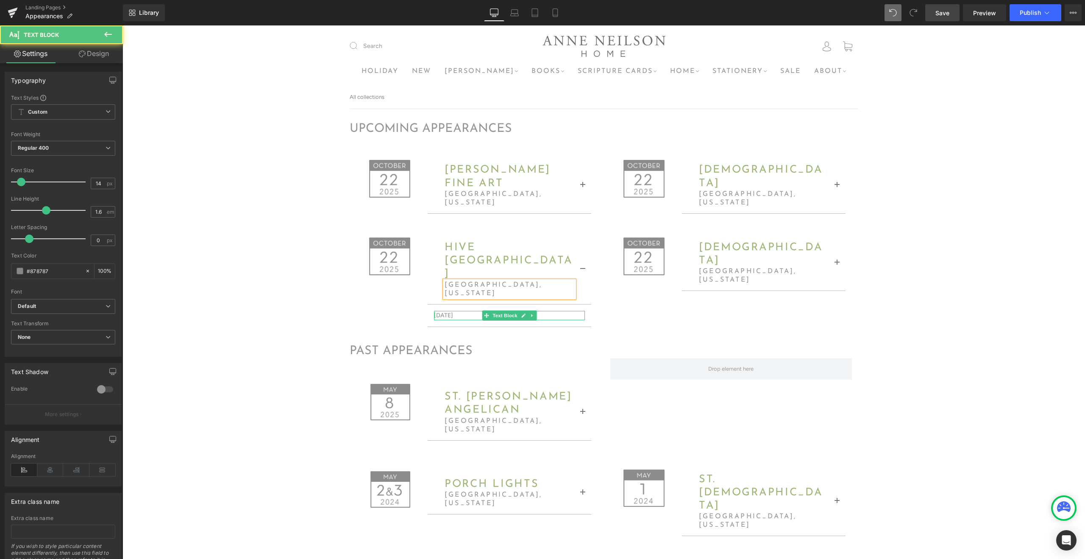
click at [468, 311] on p "Wednesday, October 22nd" at bounding box center [509, 315] width 151 height 9
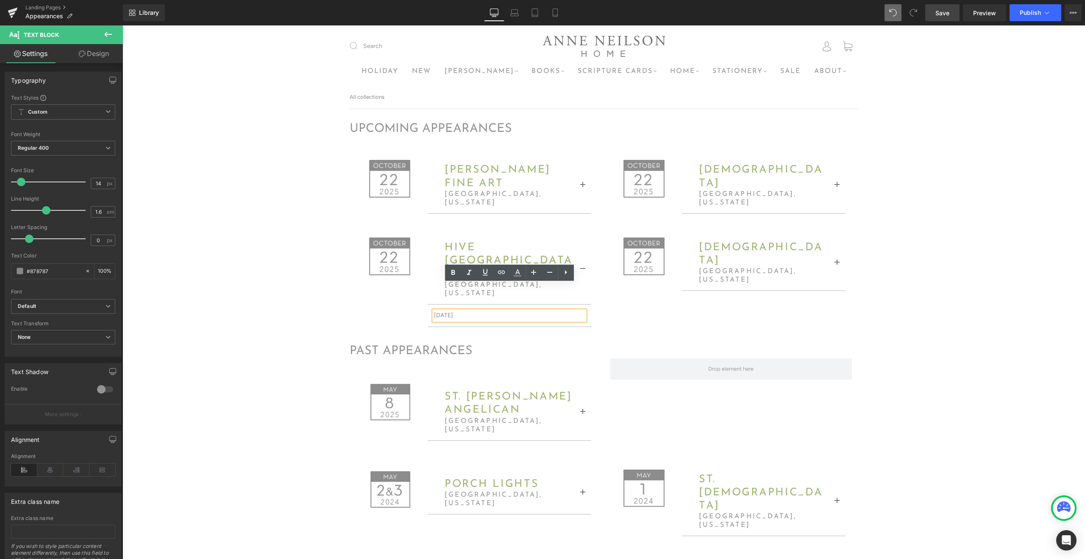
click at [468, 311] on p "Wednesday, October 22nd" at bounding box center [509, 315] width 151 height 9
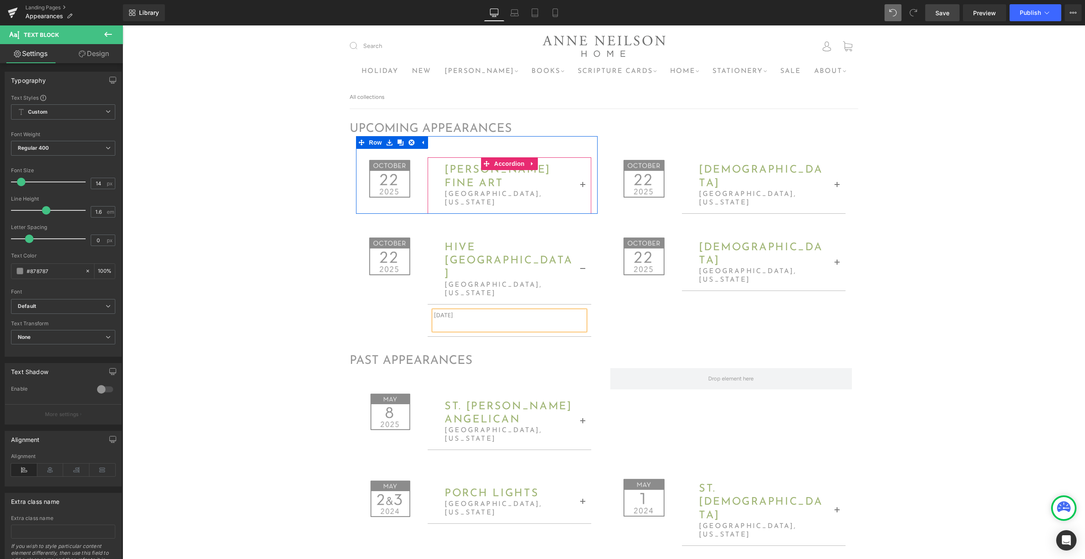
click at [580, 183] on button "button" at bounding box center [583, 185] width 17 height 55
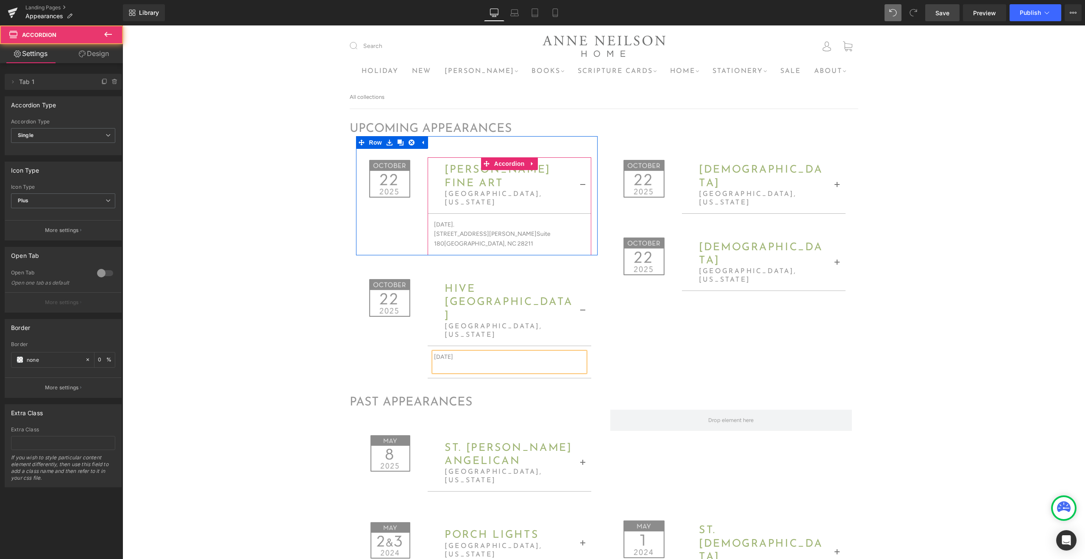
click at [580, 183] on button "button" at bounding box center [583, 185] width 17 height 55
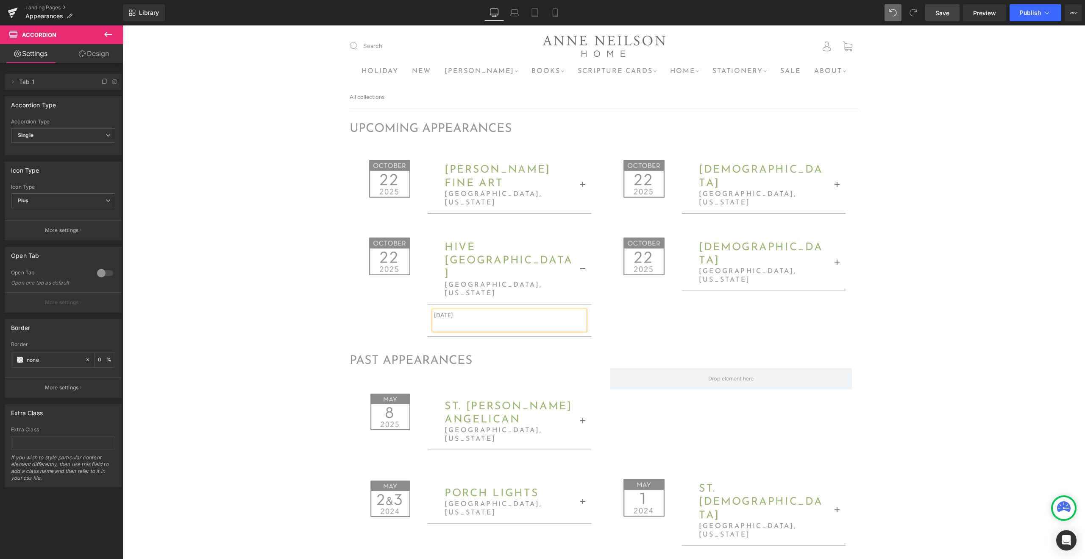
click at [505, 311] on p "Friday, November 14th" at bounding box center [509, 315] width 151 height 9
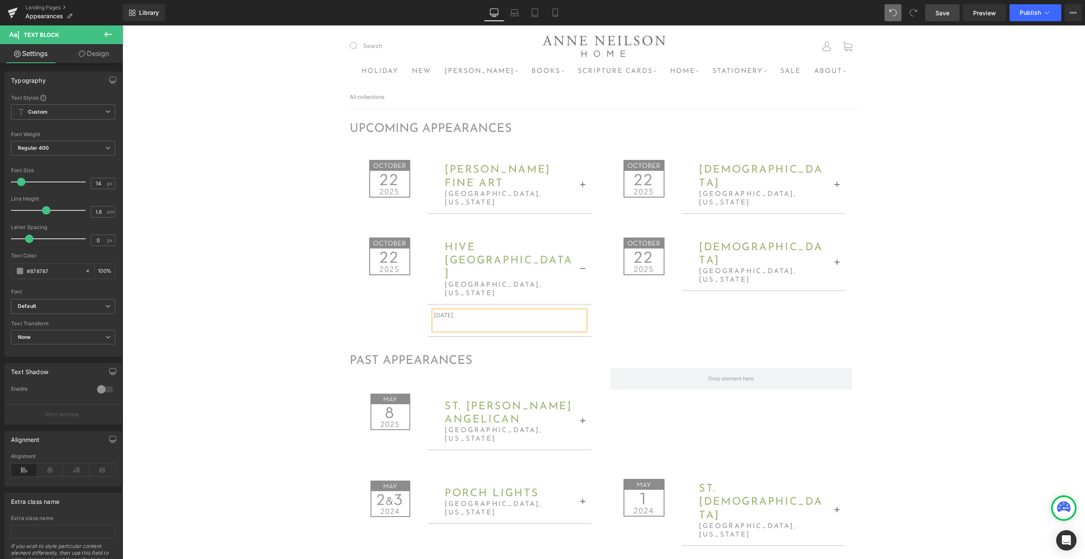
click at [477, 320] on p at bounding box center [509, 324] width 151 height 9
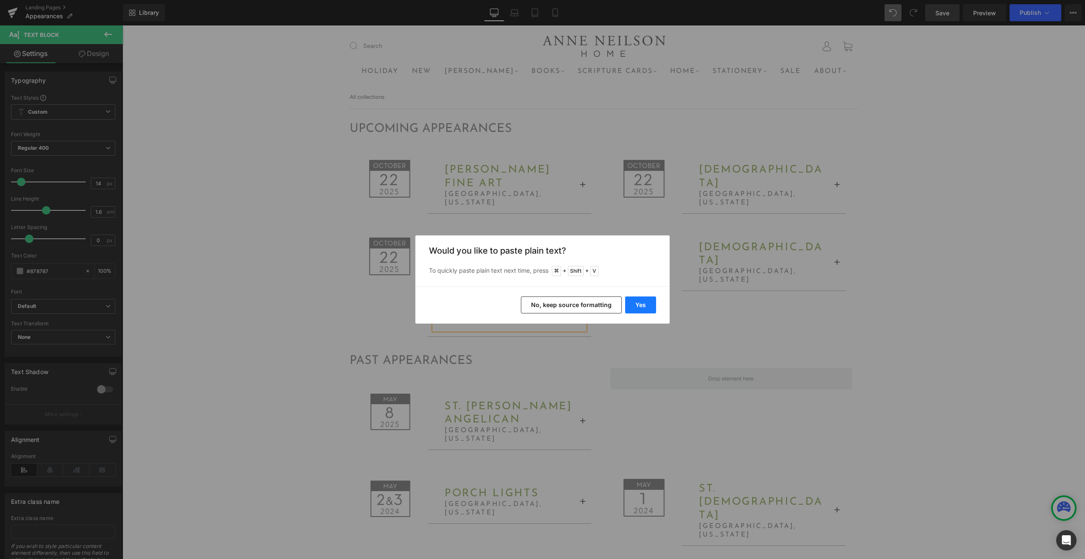
click at [649, 306] on button "Yes" at bounding box center [640, 304] width 31 height 17
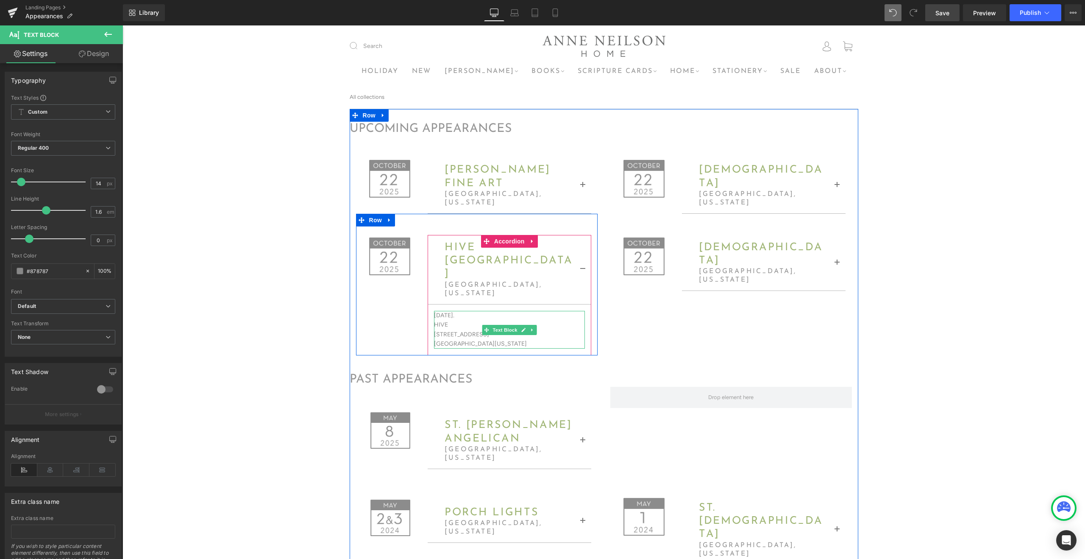
click at [436, 330] on p "424 Palm Street" at bounding box center [509, 334] width 151 height 9
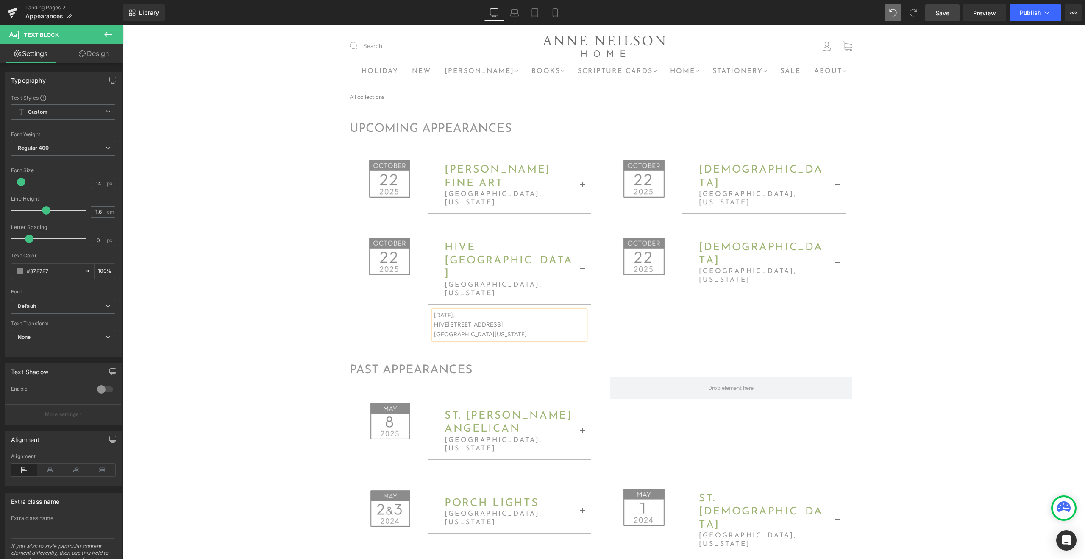
click at [587, 257] on button "button" at bounding box center [583, 270] width 17 height 68
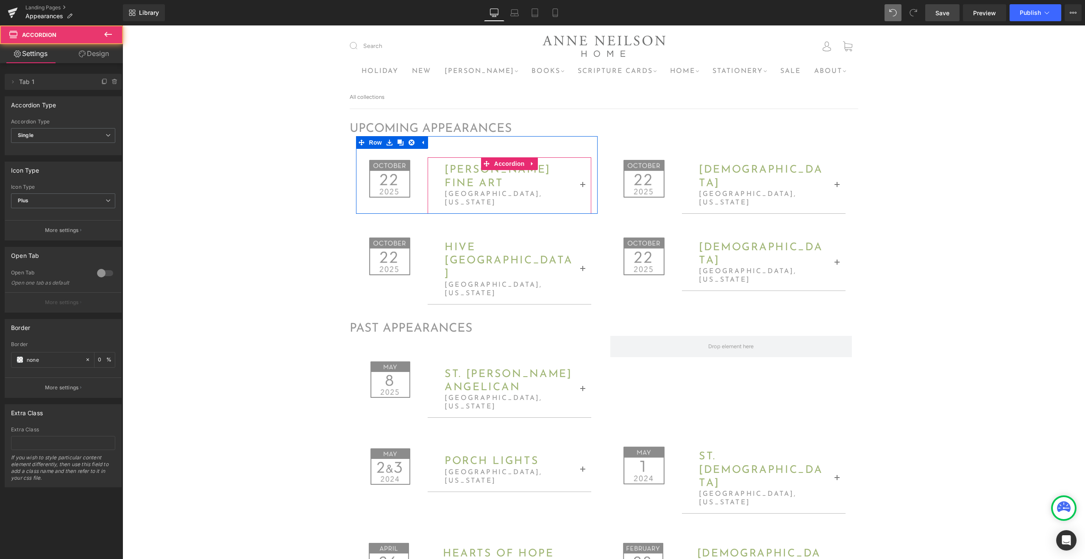
click at [436, 165] on div "Anne Neilson fine art Heading charlotte, north carolina Heading" at bounding box center [510, 186] width 164 height 56
click at [455, 149] on div "Image Anne Neilson fine art Heading charlotte, north carolina Heading Wednesday…" at bounding box center [477, 175] width 242 height 78
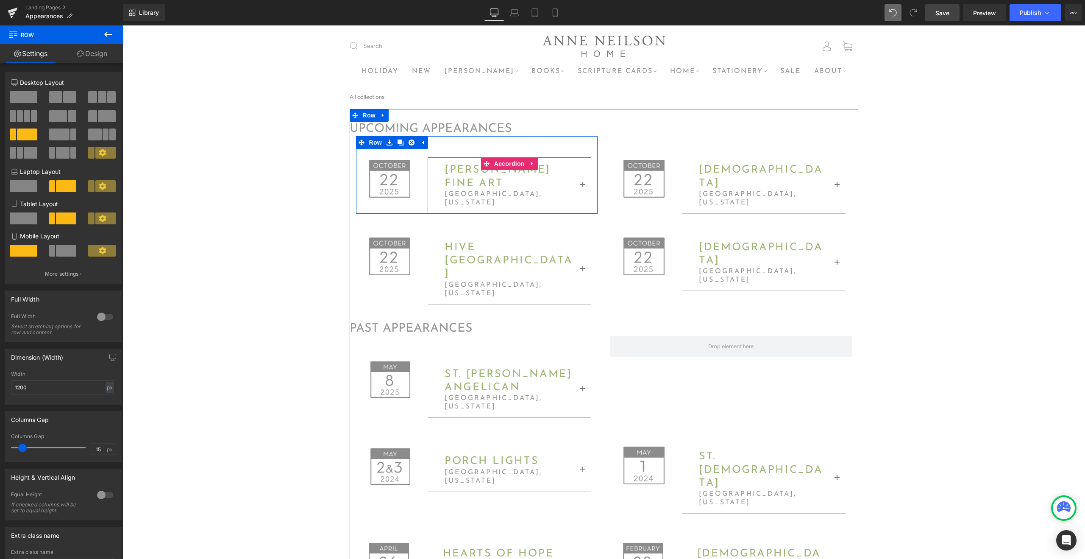
click at [581, 184] on button "button" at bounding box center [583, 185] width 17 height 55
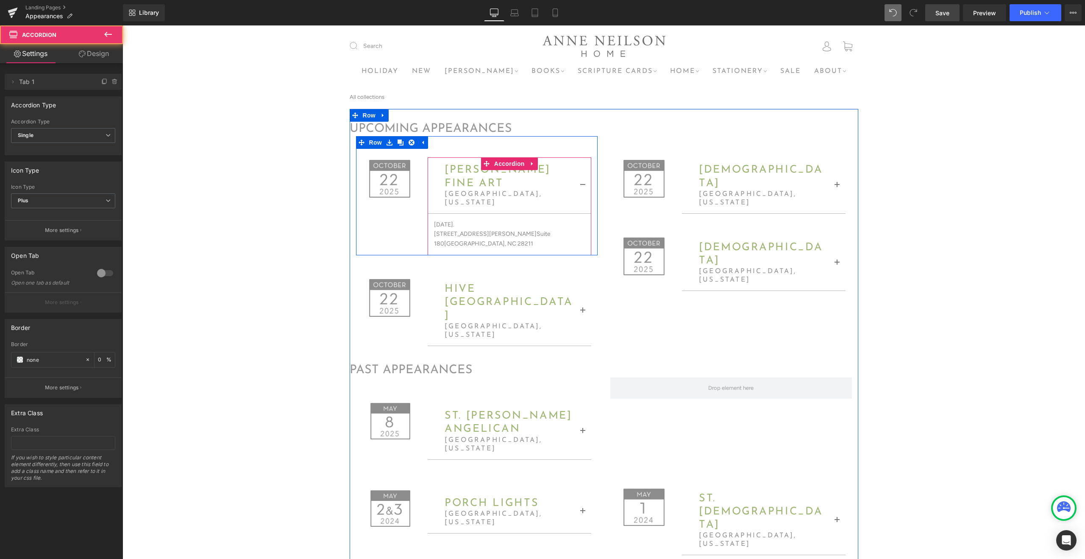
click at [581, 184] on button "button" at bounding box center [583, 185] width 17 height 55
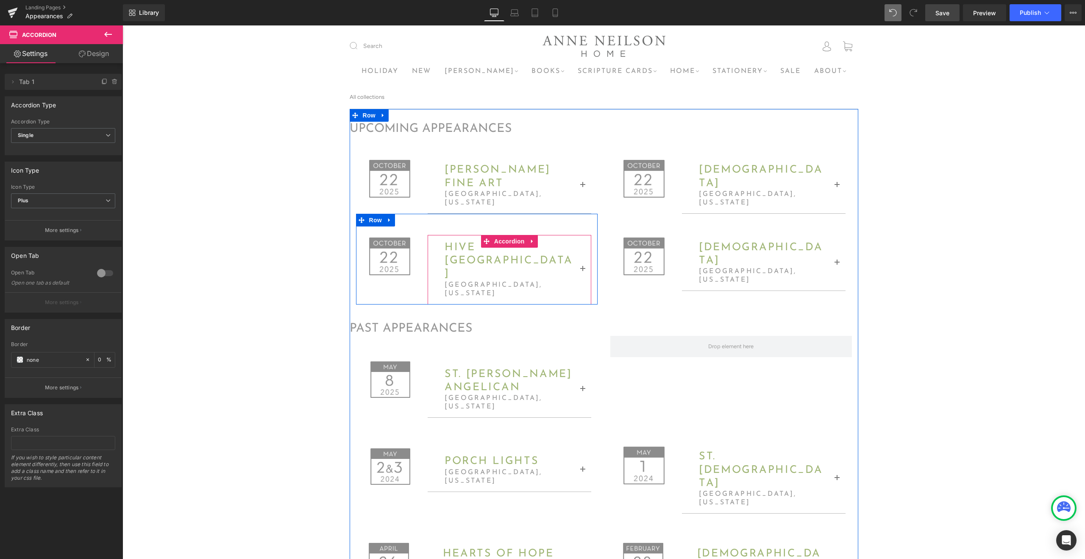
click at [583, 271] on span "button" at bounding box center [583, 271] width 0 height 0
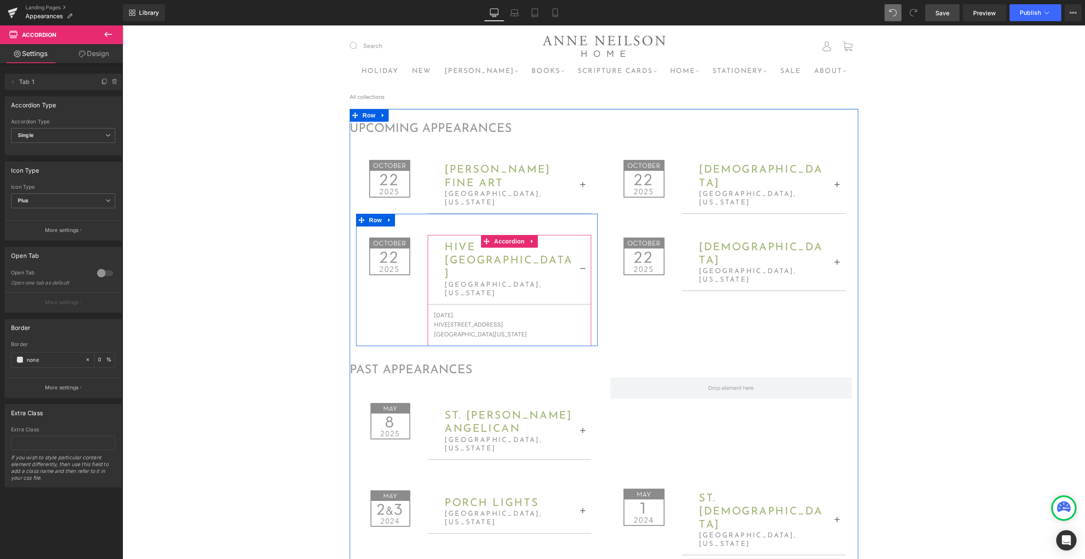
click at [583, 271] on span "button" at bounding box center [583, 271] width 0 height 0
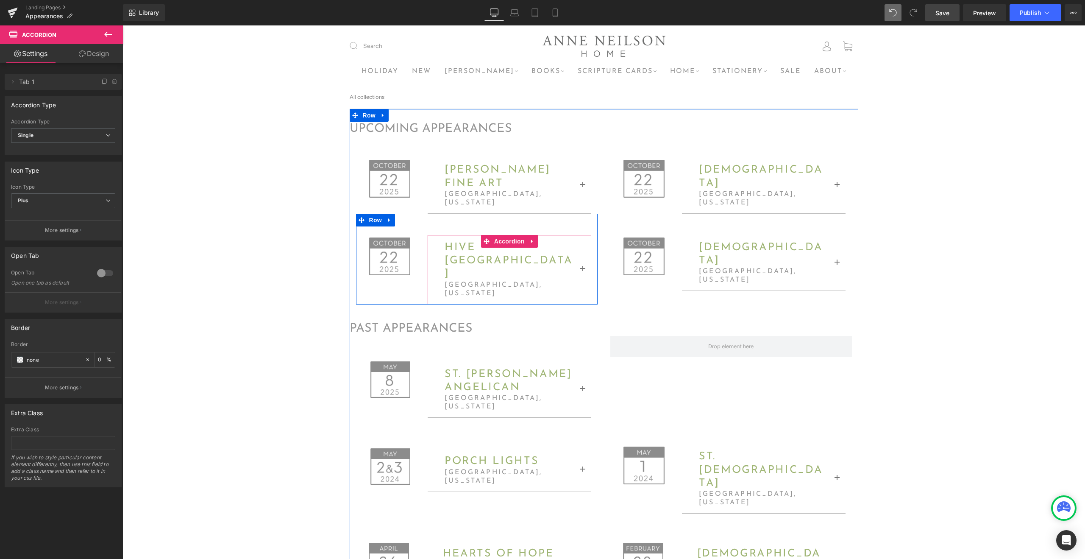
click at [584, 256] on button "button" at bounding box center [583, 270] width 17 height 68
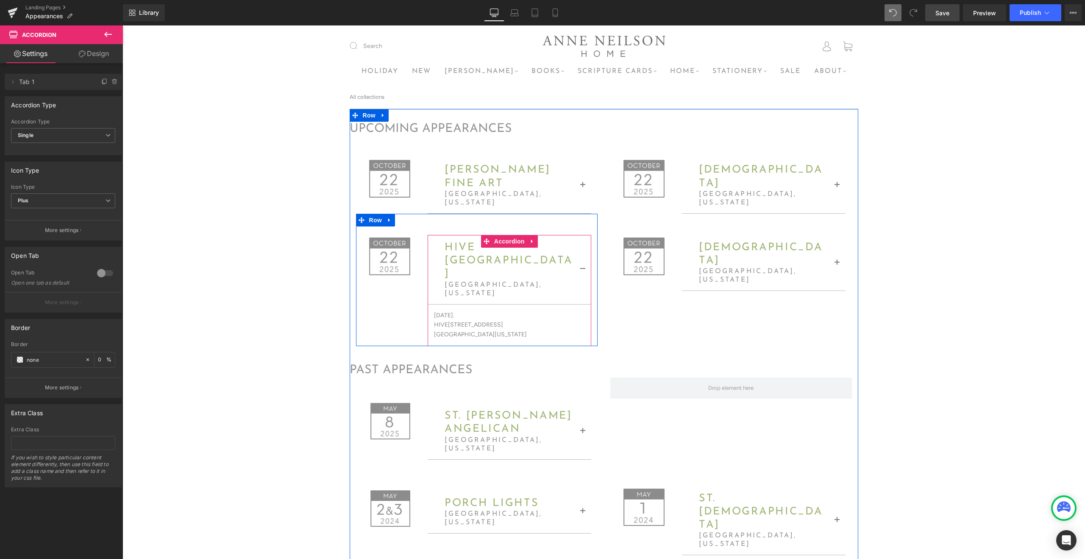
click at [584, 256] on button "button" at bounding box center [583, 270] width 17 height 68
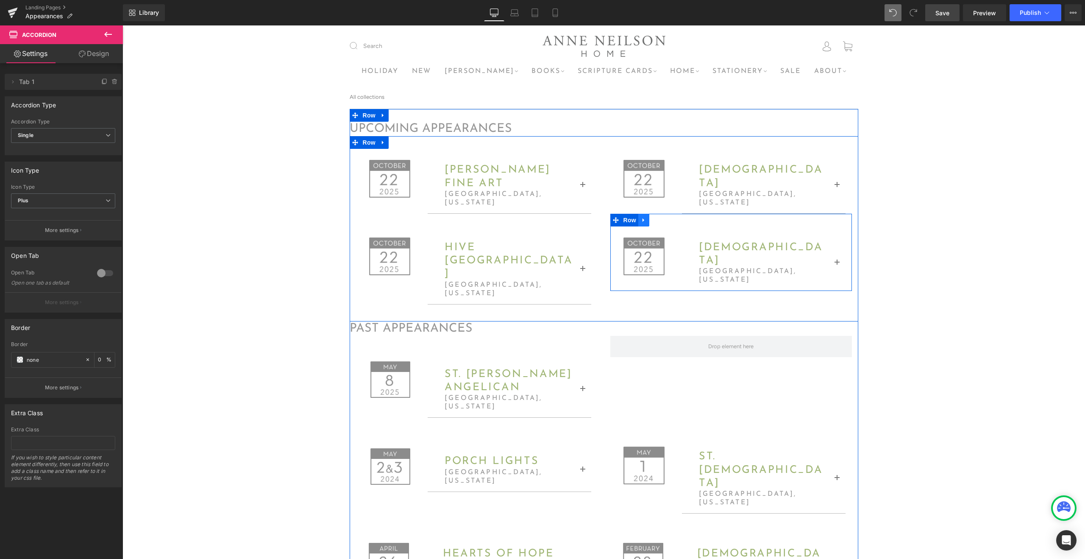
click at [644, 220] on icon at bounding box center [644, 220] width 2 height 4
click at [667, 221] on icon at bounding box center [666, 220] width 6 height 6
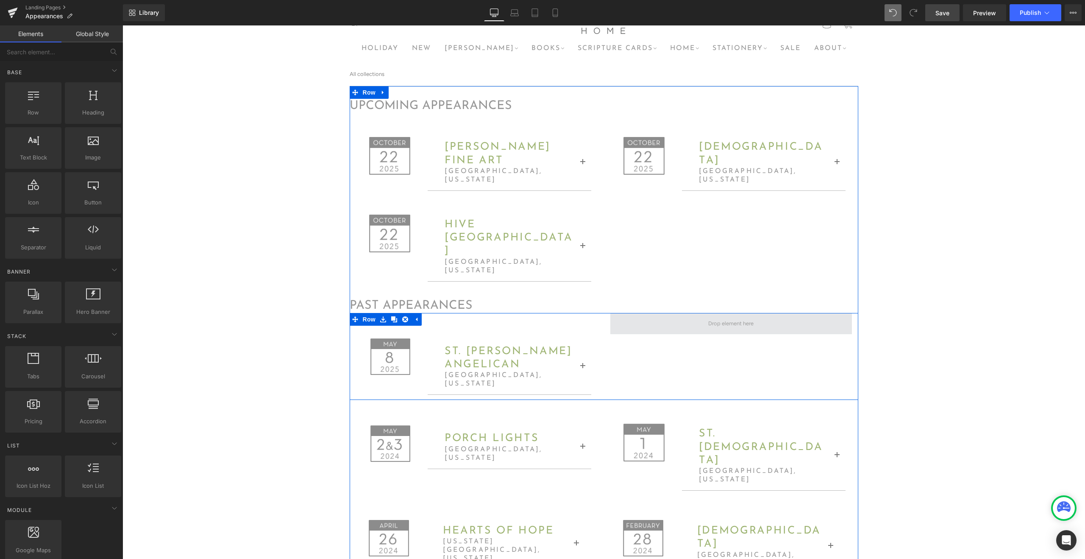
scroll to position [26, 0]
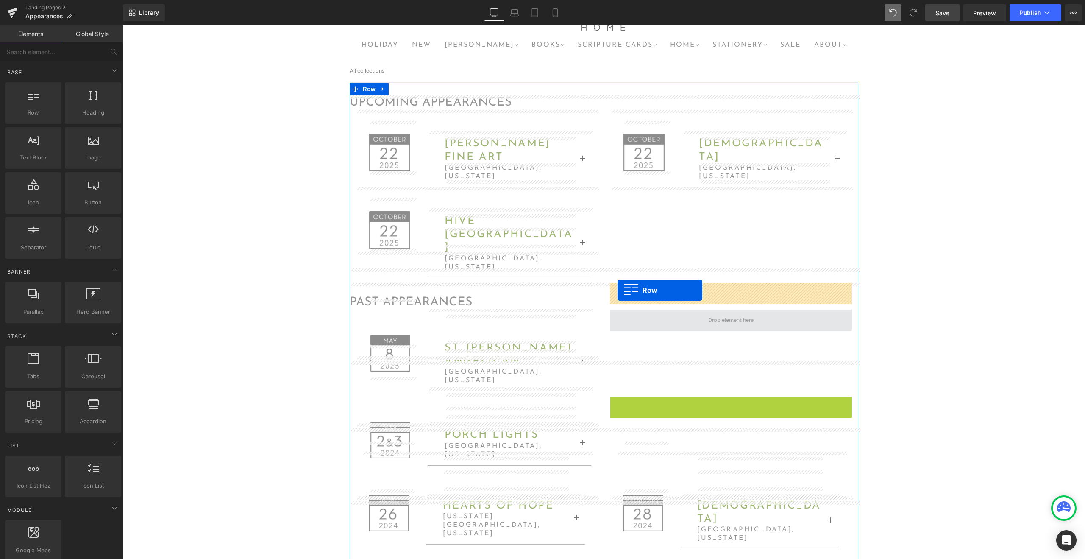
drag, startPoint x: 617, startPoint y: 370, endPoint x: 618, endPoint y: 290, distance: 80.1
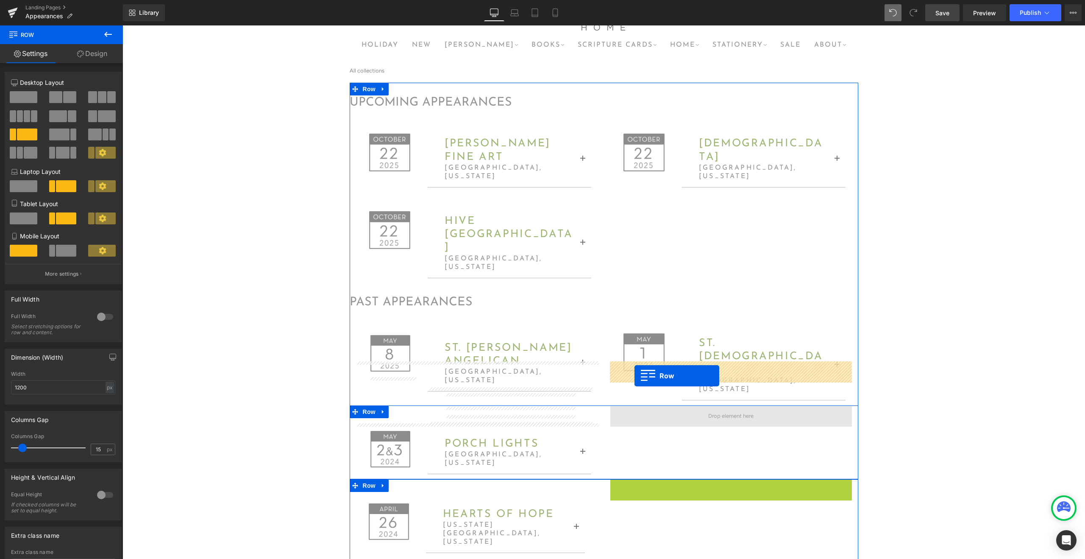
drag, startPoint x: 617, startPoint y: 437, endPoint x: 633, endPoint y: 373, distance: 65.5
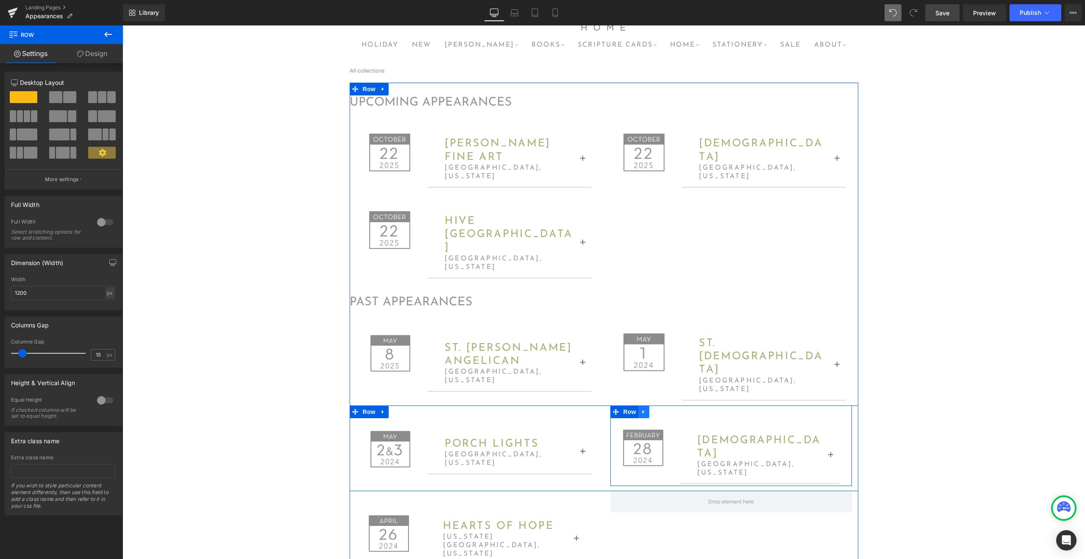
click at [646, 408] on icon at bounding box center [644, 411] width 6 height 6
click at [667, 405] on link at bounding box center [666, 411] width 11 height 13
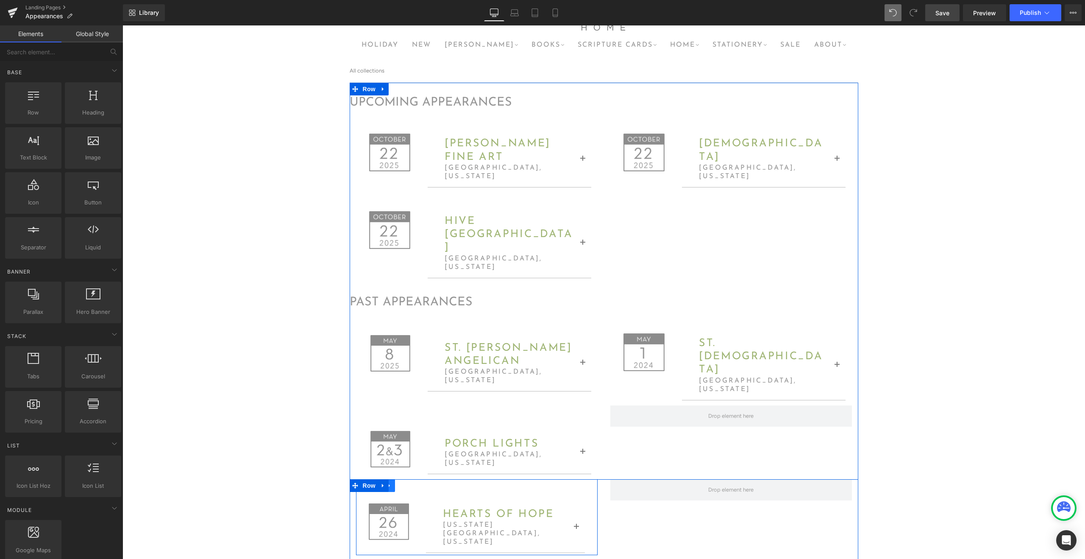
click at [392, 482] on icon at bounding box center [390, 485] width 6 height 6
click at [357, 482] on icon at bounding box center [355, 485] width 6 height 6
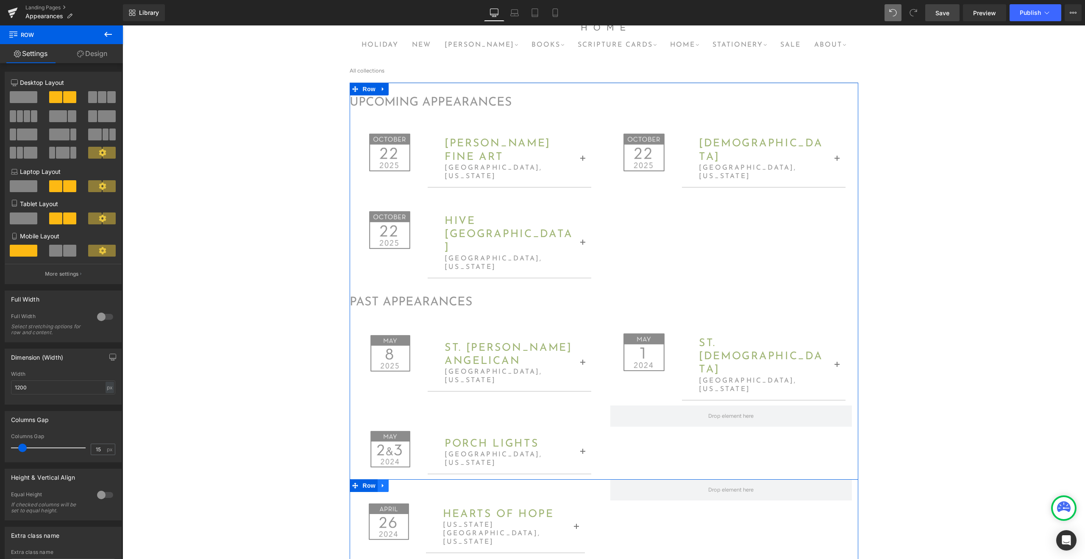
click at [385, 482] on icon at bounding box center [383, 485] width 6 height 6
click at [415, 482] on icon at bounding box center [416, 485] width 6 height 6
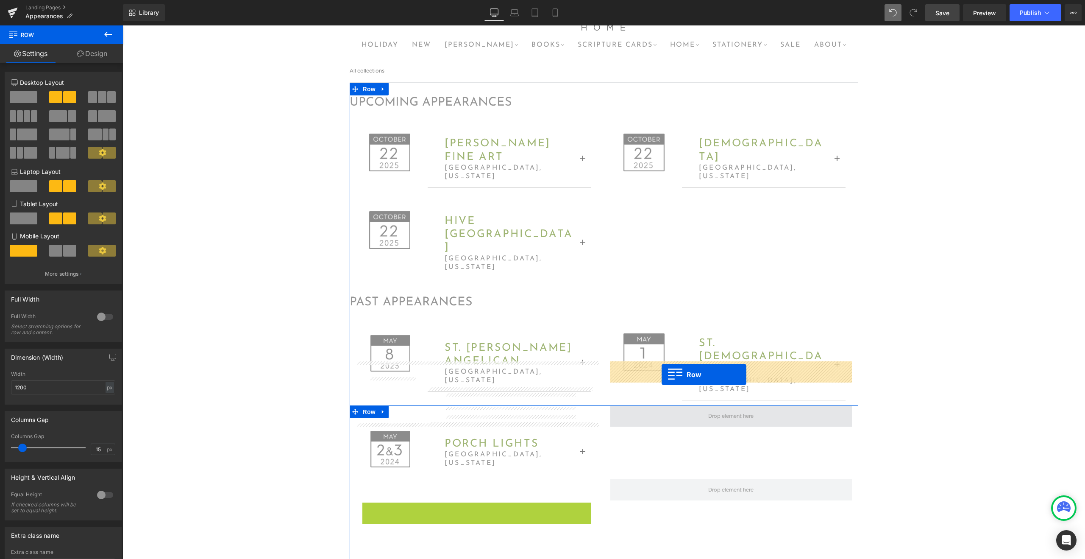
drag, startPoint x: 367, startPoint y: 457, endPoint x: 662, endPoint y: 374, distance: 306.1
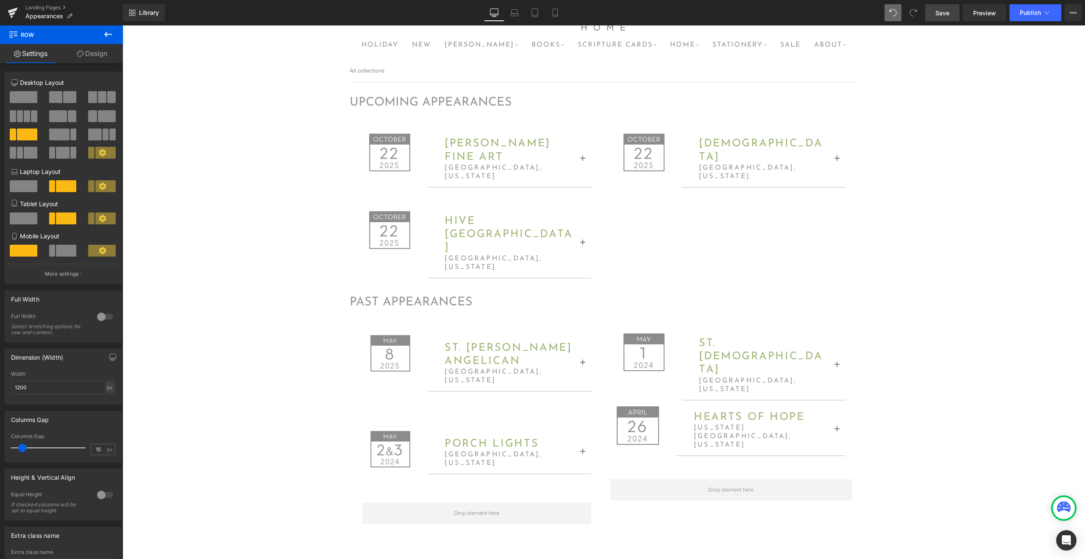
click at [943, 383] on div "upcoming appearances Heading Image Anne Neilson fine art Heading charlotte, nor…" at bounding box center [604, 383] width 963 height 600
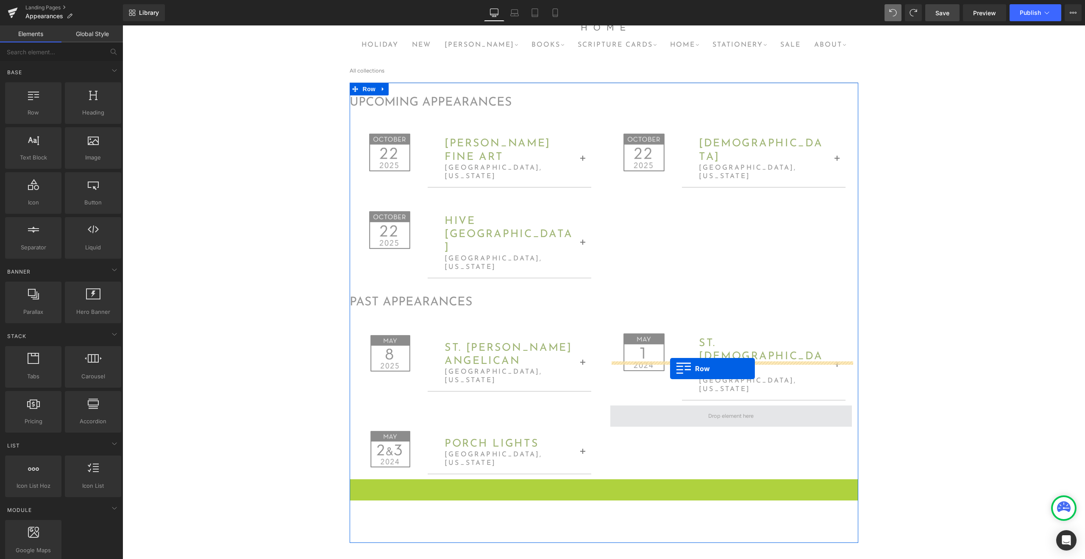
drag, startPoint x: 356, startPoint y: 436, endPoint x: 660, endPoint y: 371, distance: 310.8
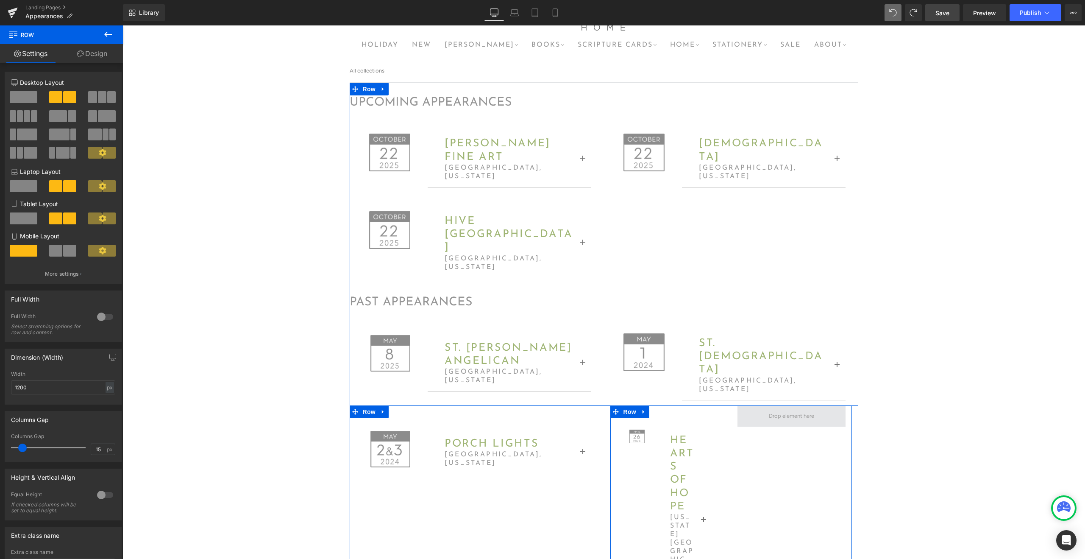
click at [781, 409] on span at bounding box center [791, 416] width 51 height 14
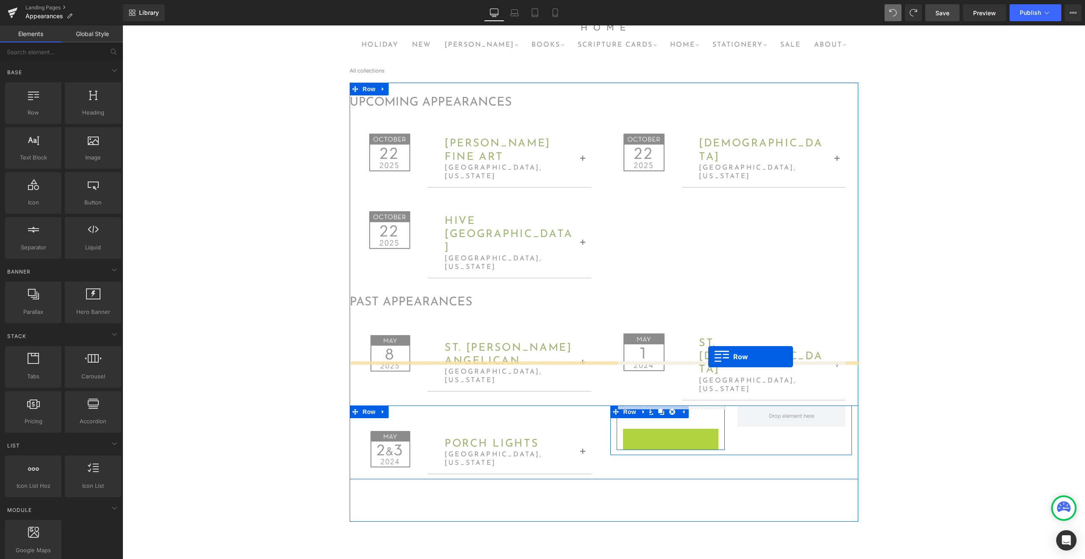
drag, startPoint x: 629, startPoint y: 392, endPoint x: 708, endPoint y: 357, distance: 87.1
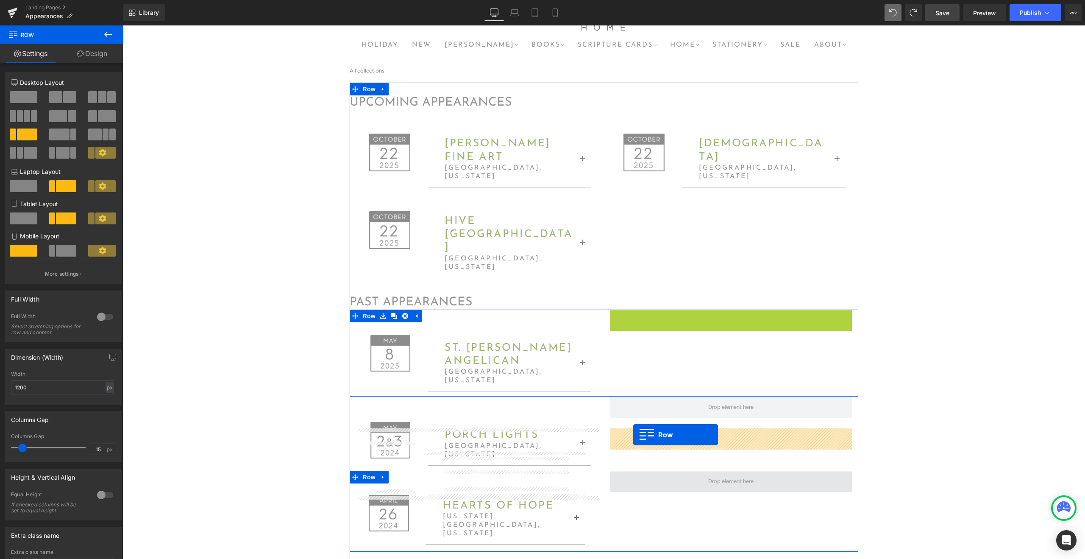
drag, startPoint x: 616, startPoint y: 291, endPoint x: 633, endPoint y: 435, distance: 144.3
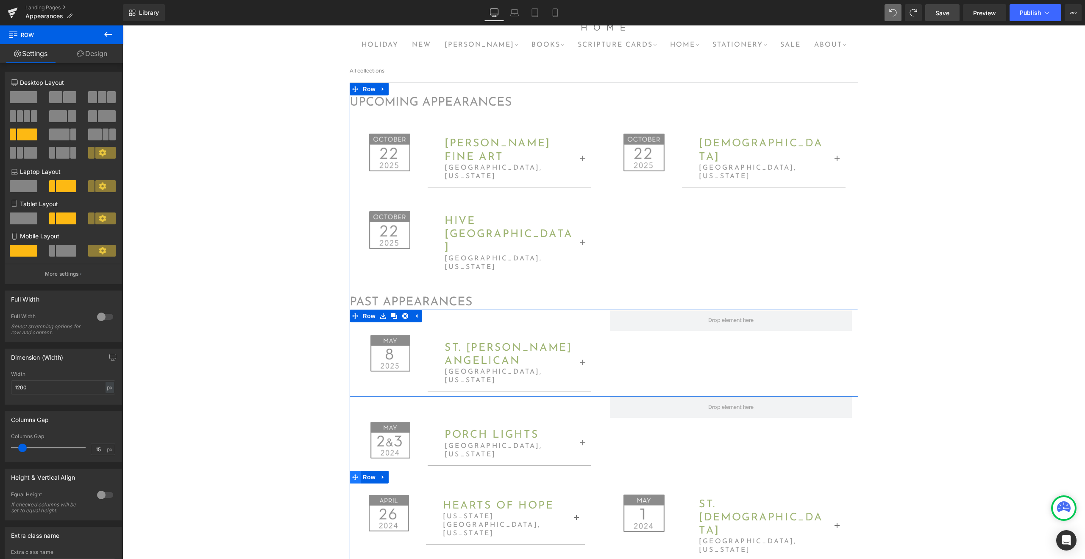
click at [353, 474] on icon at bounding box center [355, 477] width 6 height 6
click at [368, 397] on span "Row" at bounding box center [369, 403] width 17 height 13
click at [387, 396] on link at bounding box center [383, 402] width 11 height 13
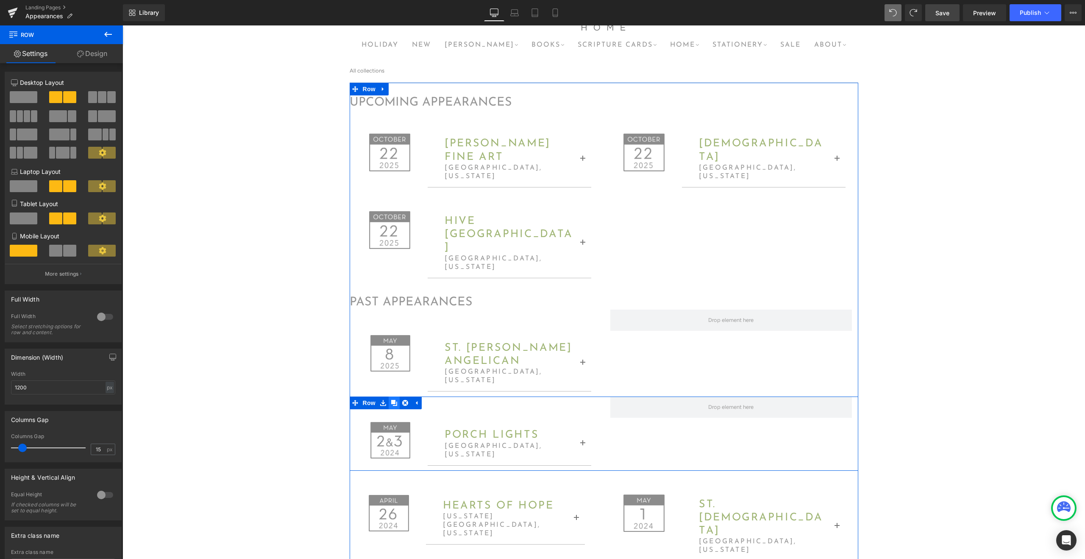
click at [393, 400] on icon at bounding box center [394, 403] width 6 height 6
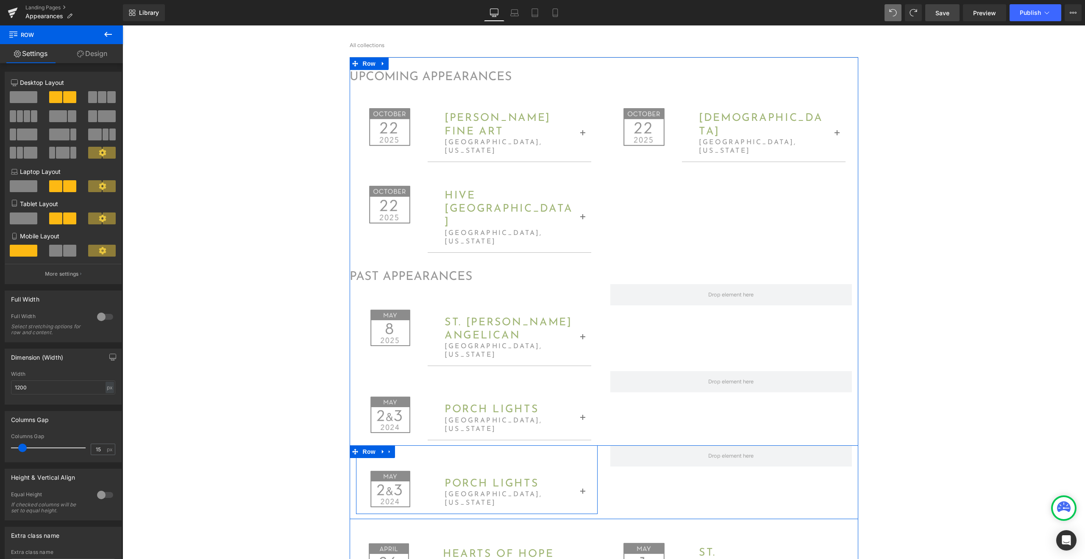
scroll to position [54, 0]
click at [393, 443] on link at bounding box center [389, 449] width 11 height 13
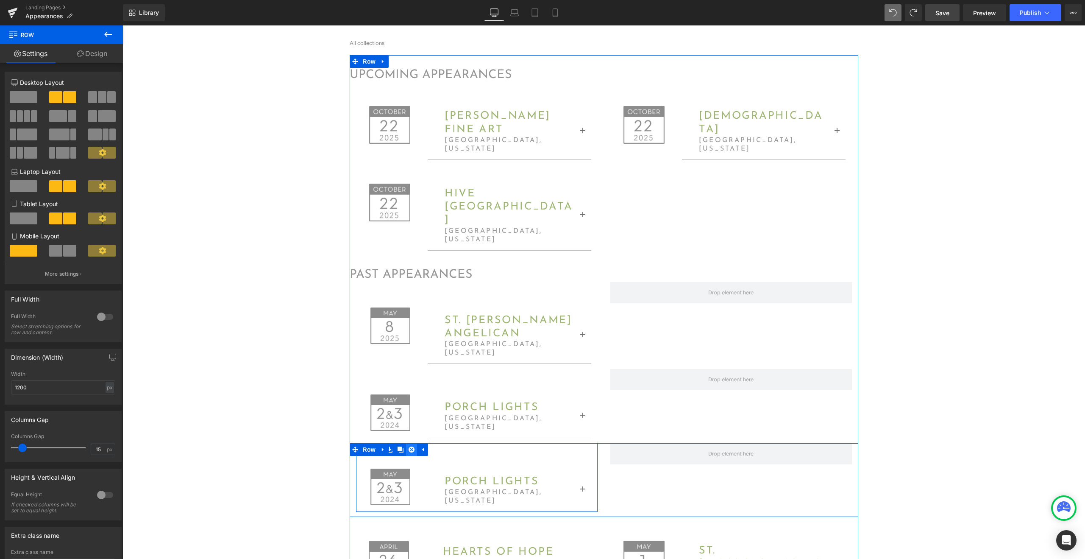
click at [412, 446] on icon at bounding box center [412, 449] width 6 height 6
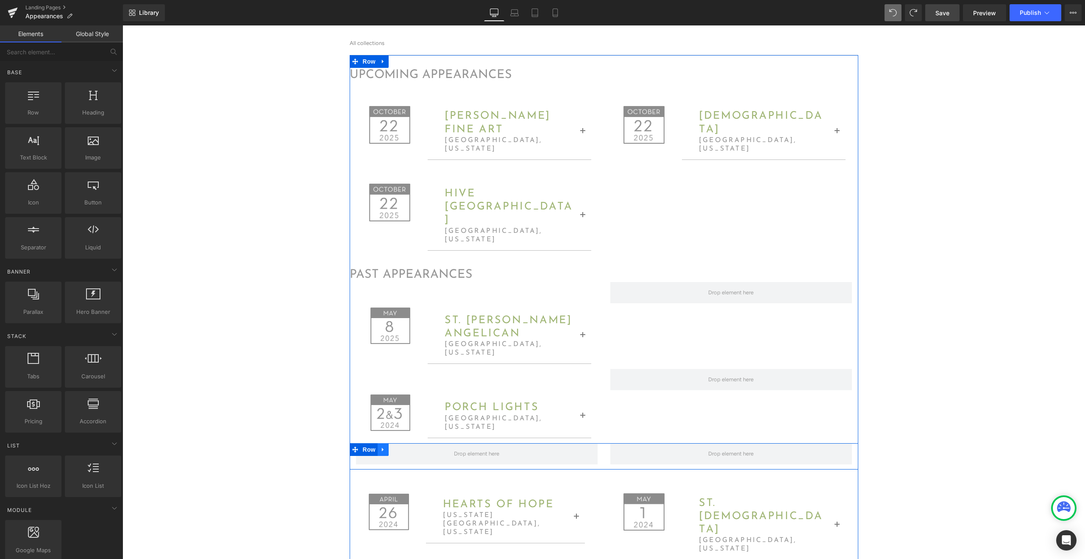
click at [384, 446] on icon at bounding box center [383, 449] width 6 height 6
click at [407, 446] on icon at bounding box center [405, 449] width 6 height 6
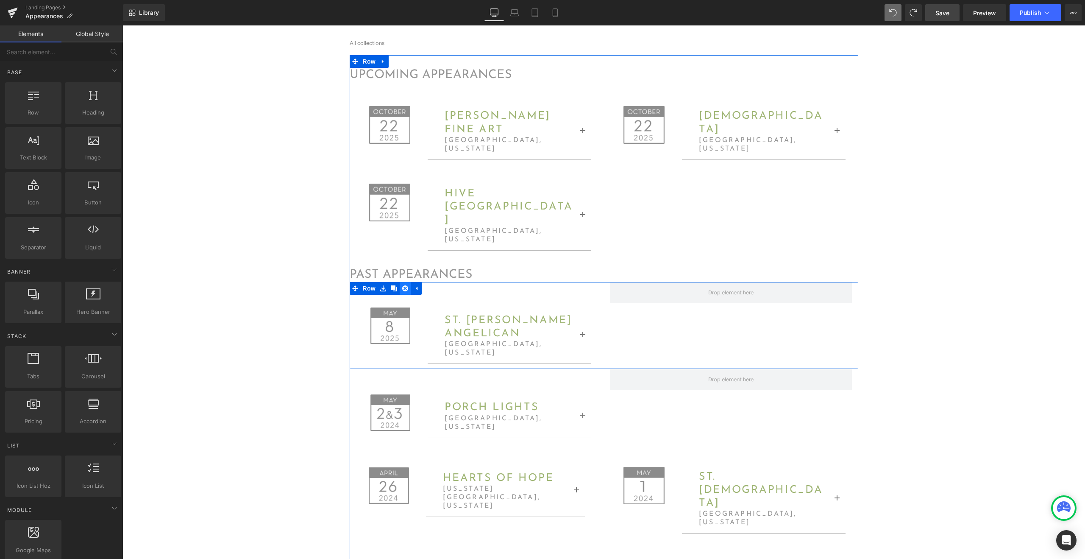
click at [404, 285] on icon at bounding box center [405, 288] width 6 height 6
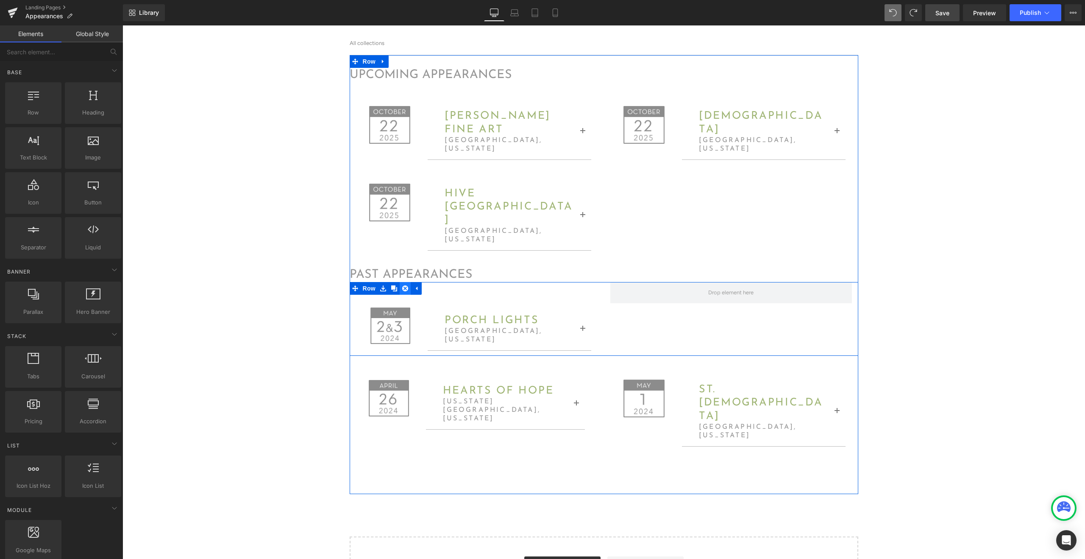
click at [405, 285] on icon at bounding box center [405, 288] width 6 height 6
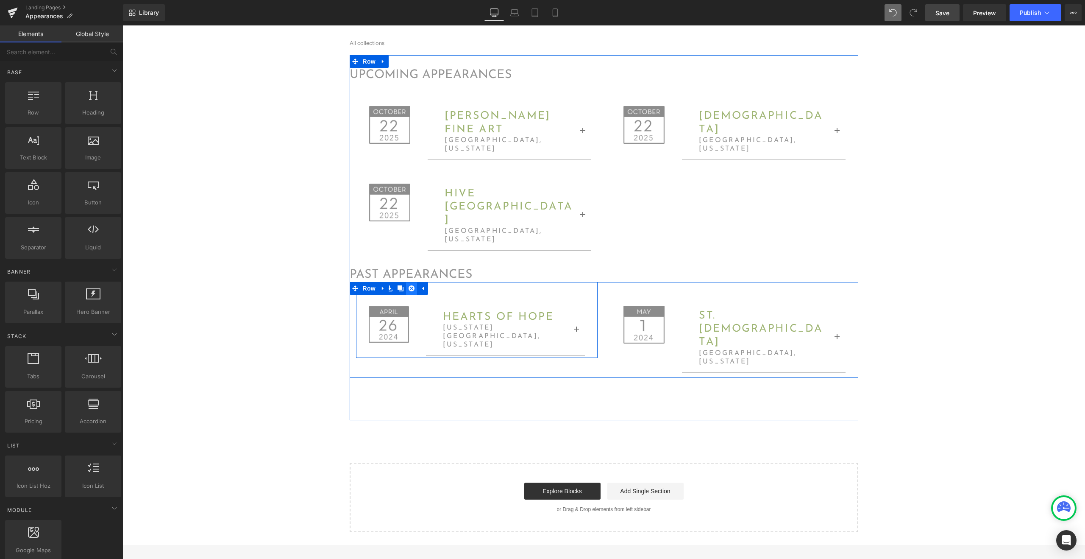
click at [413, 285] on icon at bounding box center [412, 288] width 6 height 6
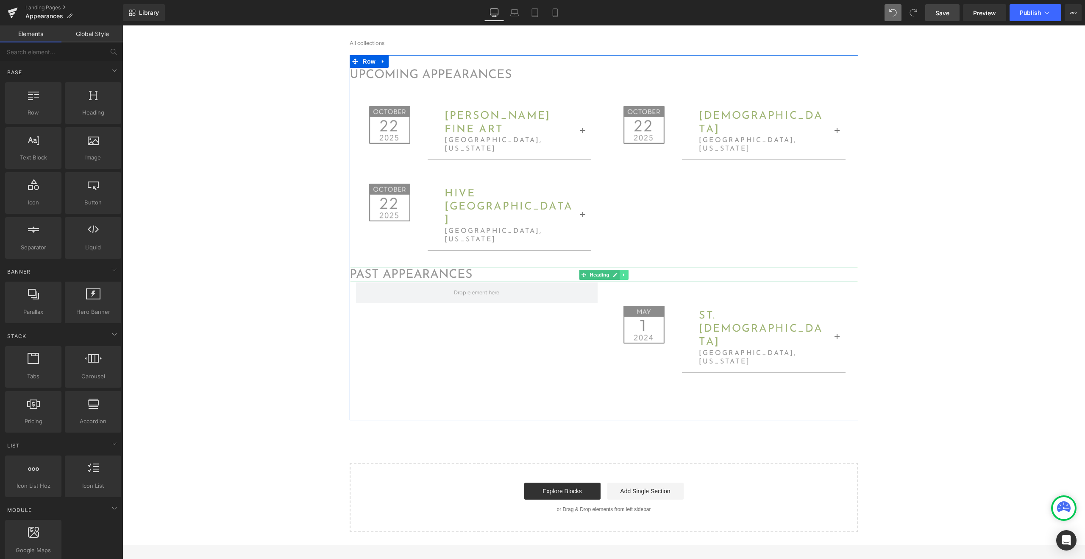
click at [626, 272] on icon at bounding box center [624, 274] width 5 height 5
click at [626, 270] on link at bounding box center [628, 275] width 9 height 10
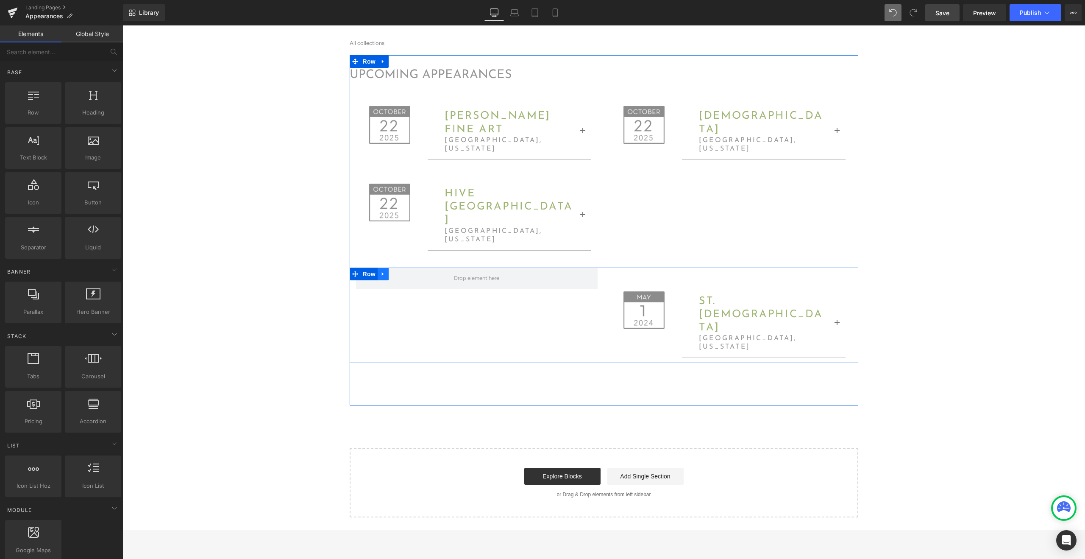
click at [384, 271] on icon at bounding box center [383, 274] width 6 height 6
click at [404, 271] on icon at bounding box center [405, 274] width 6 height 6
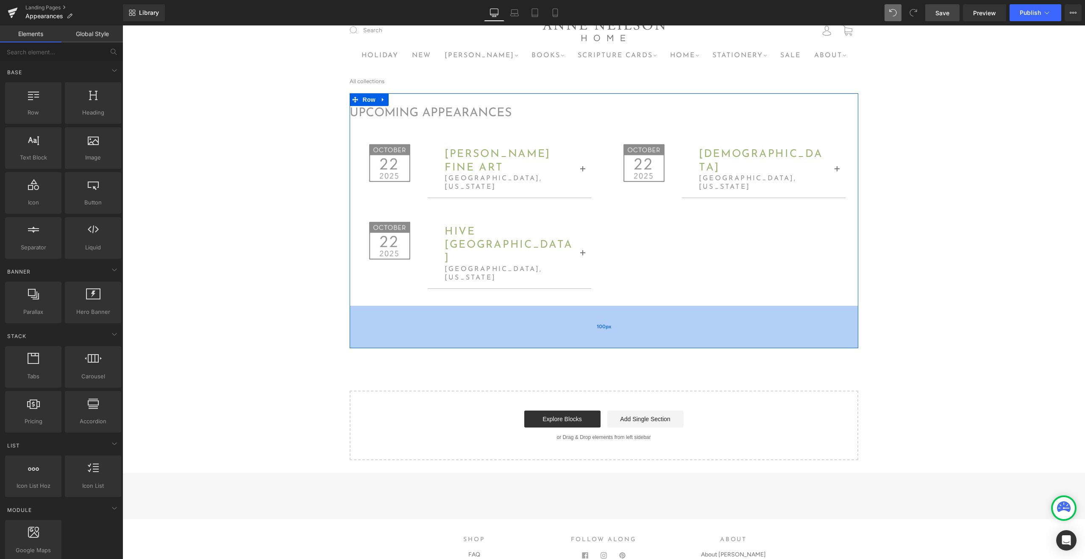
scroll to position [0, 0]
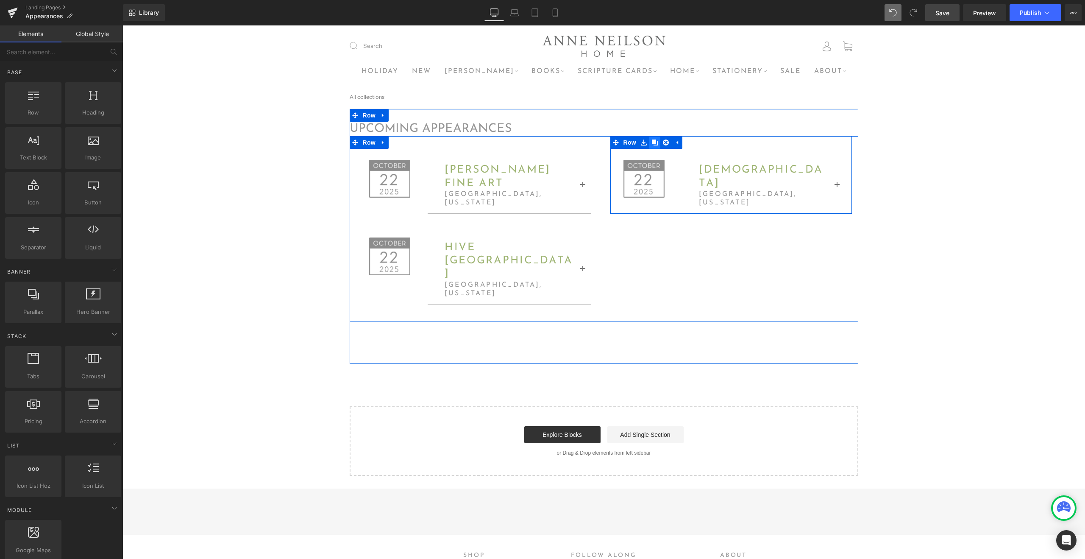
click at [658, 142] on icon at bounding box center [655, 142] width 6 height 6
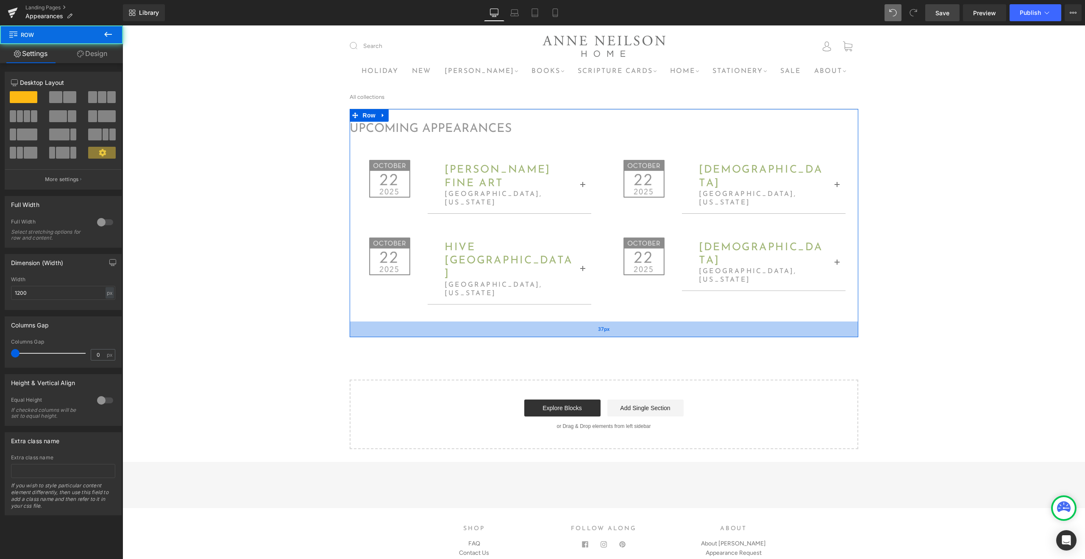
drag, startPoint x: 544, startPoint y: 329, endPoint x: 547, endPoint y: 312, distance: 16.3
click at [547, 321] on div "37px" at bounding box center [604, 329] width 509 height 16
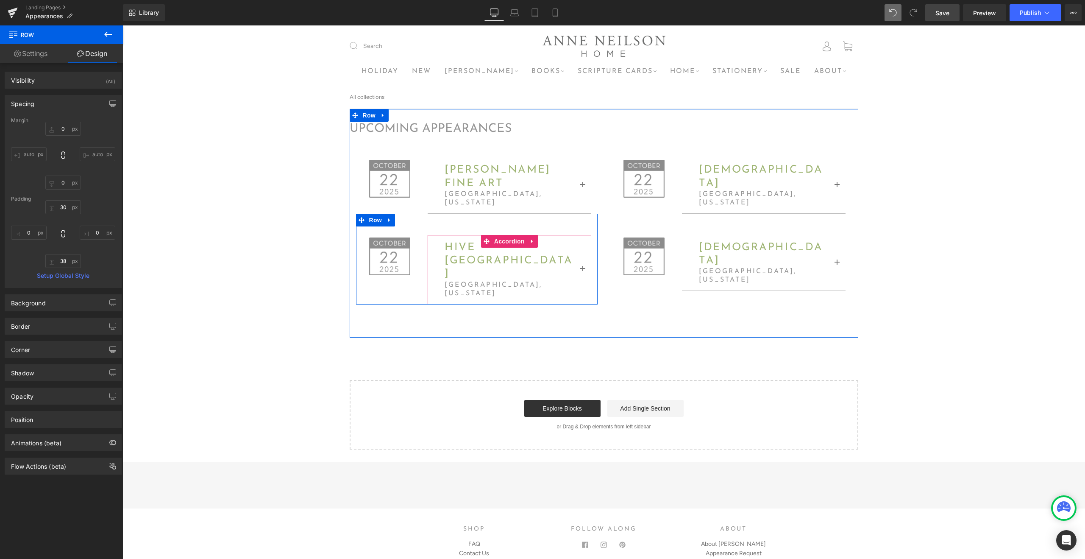
click at [581, 258] on button "button" at bounding box center [583, 270] width 17 height 68
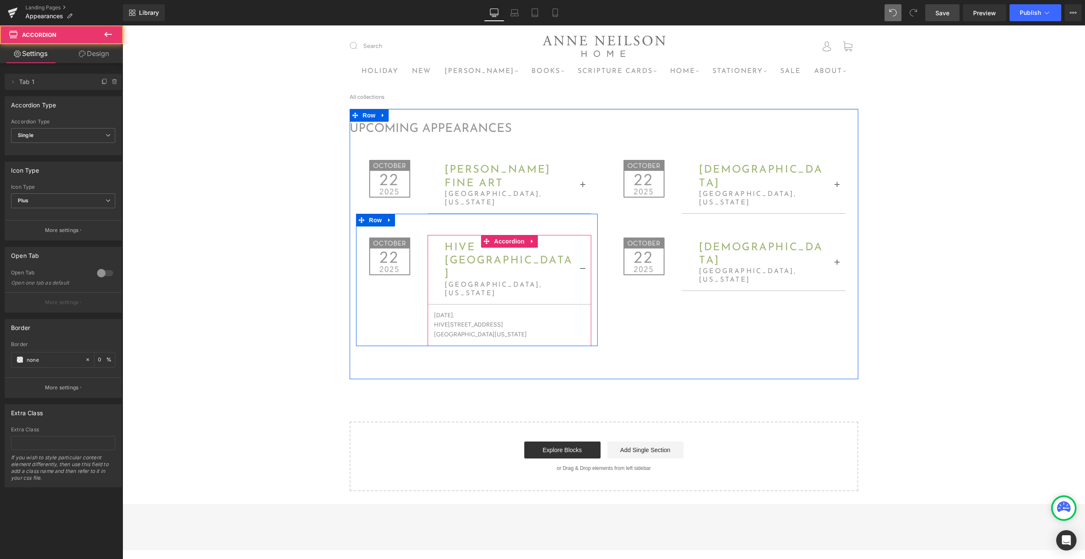
click at [582, 257] on button "button" at bounding box center [583, 270] width 17 height 68
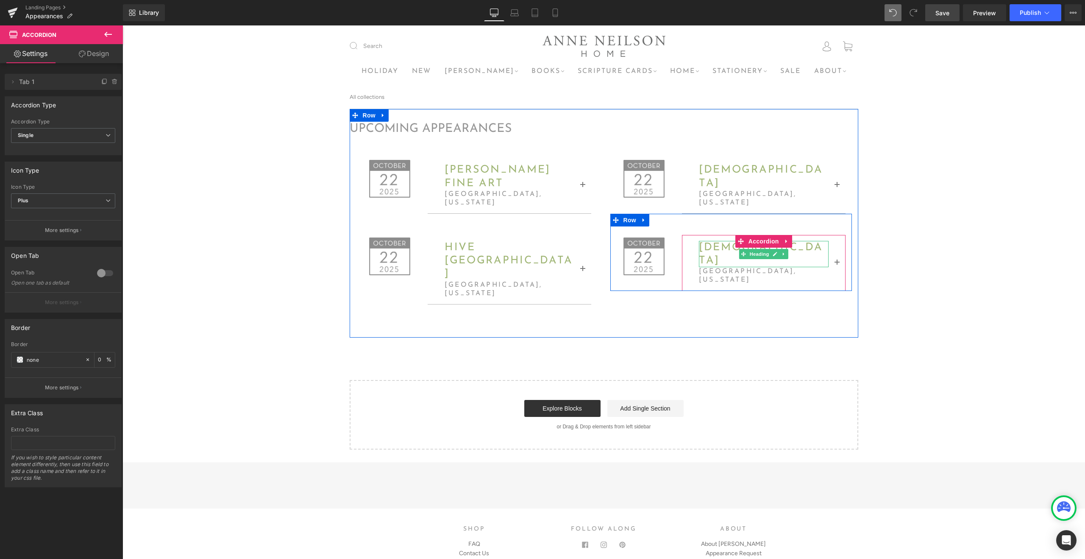
click at [725, 256] on span "carmel presbyterian" at bounding box center [761, 254] width 124 height 24
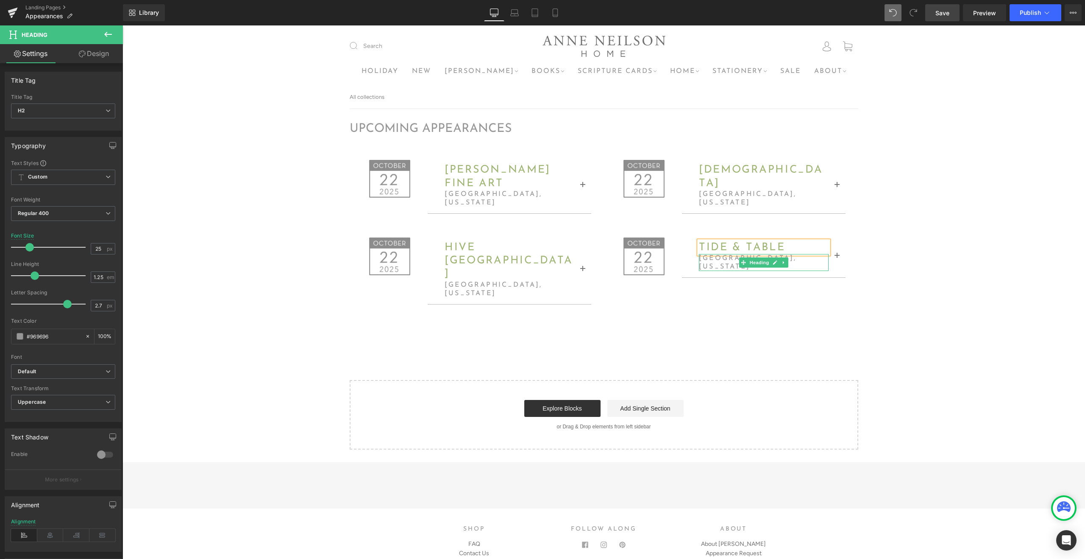
click at [724, 265] on h3 "charlotte, north carolina" at bounding box center [764, 262] width 130 height 17
click at [730, 261] on h3 "charlotte, north carolina" at bounding box center [764, 262] width 130 height 17
click at [836, 252] on button "button" at bounding box center [837, 257] width 17 height 42
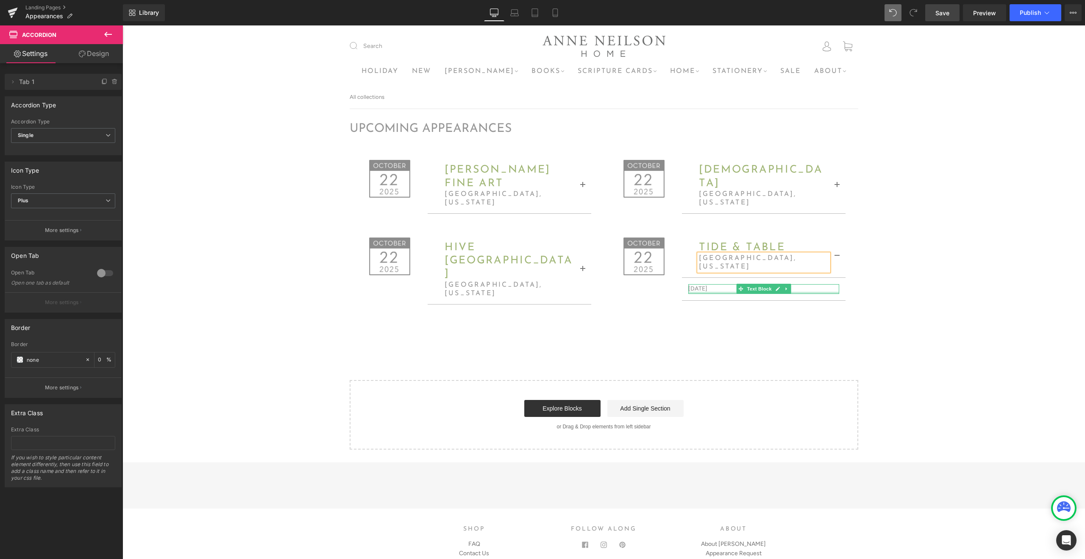
click at [722, 284] on p "Wednesday, October 22nd" at bounding box center [764, 288] width 151 height 9
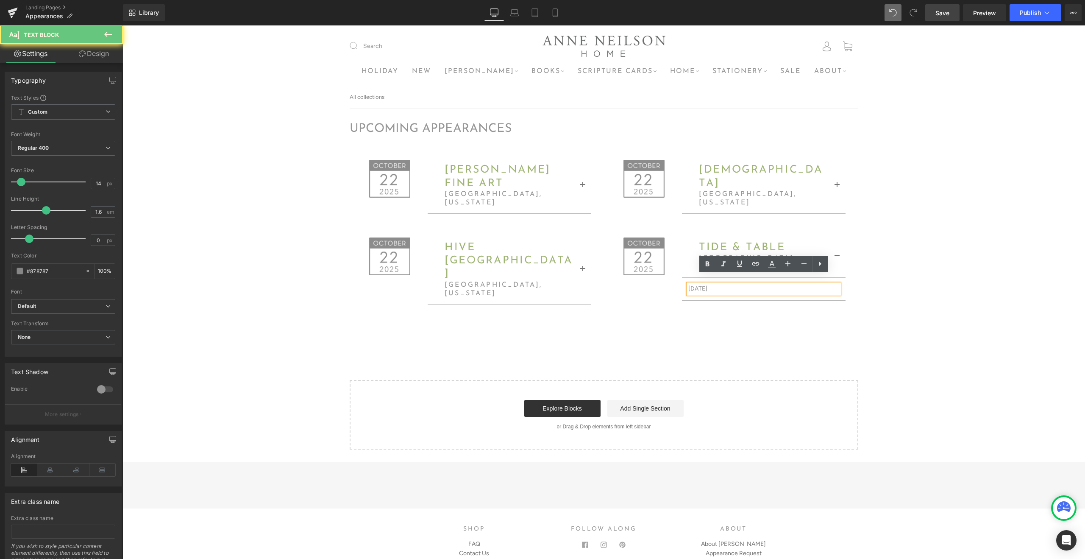
click at [723, 284] on p "Wednesday, October 22nd" at bounding box center [764, 288] width 151 height 9
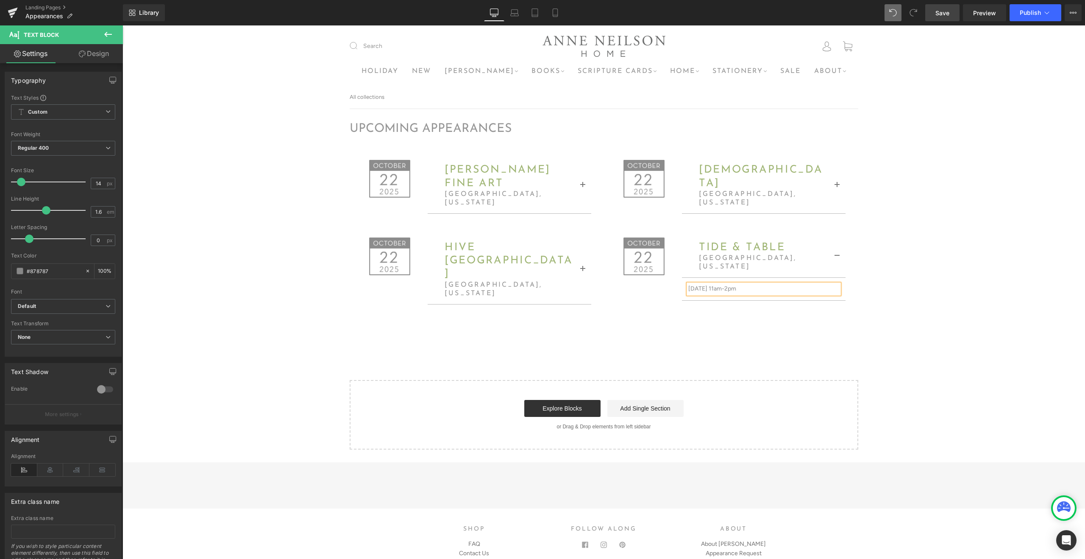
click at [837, 258] on span "button" at bounding box center [837, 258] width 0 height 0
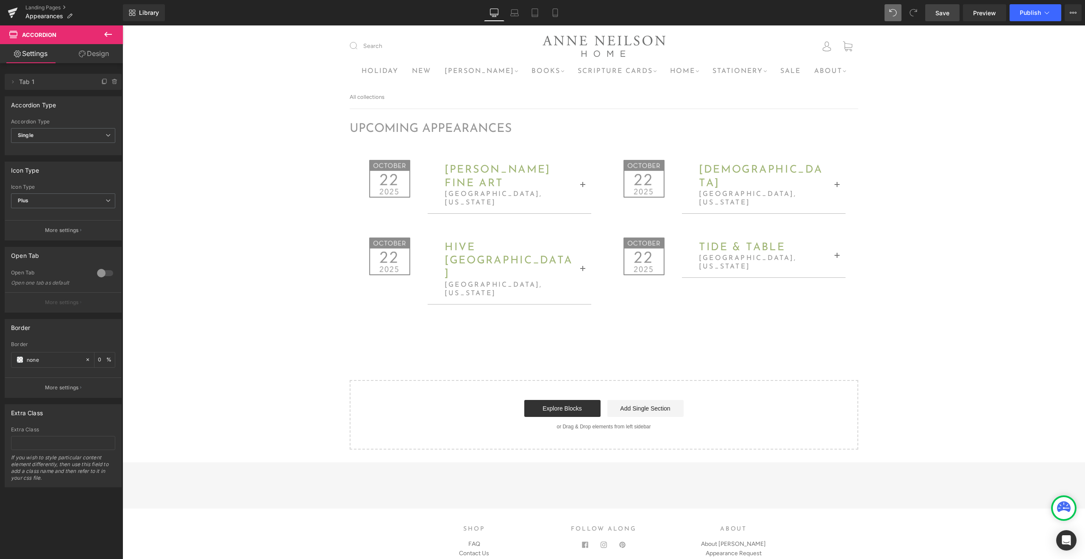
click at [837, 258] on span "button" at bounding box center [837, 258] width 0 height 0
click at [800, 284] on p "Saturday, November 15th, 11am-2pm" at bounding box center [764, 288] width 151 height 9
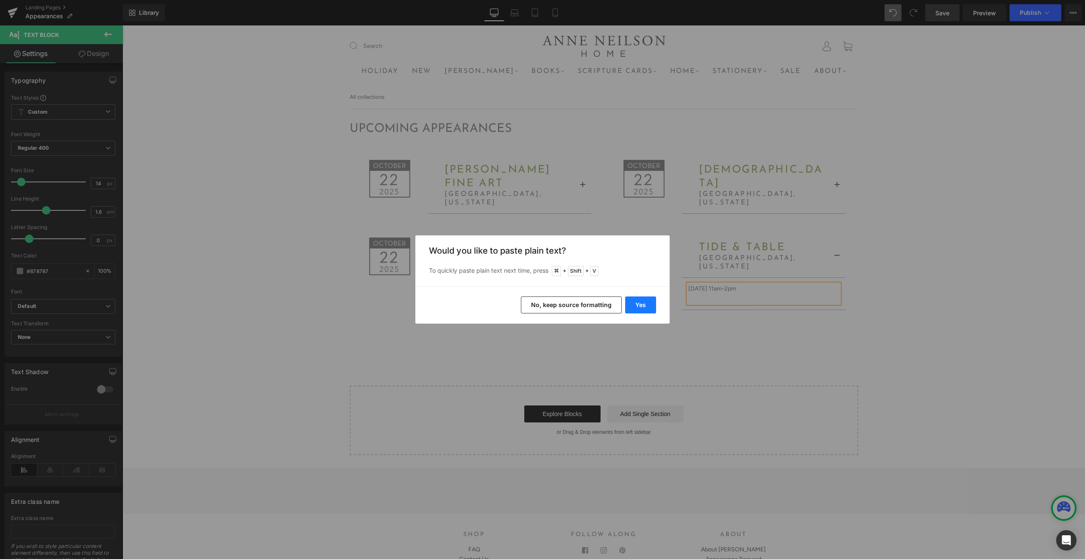
click at [638, 307] on button "Yes" at bounding box center [640, 304] width 31 height 17
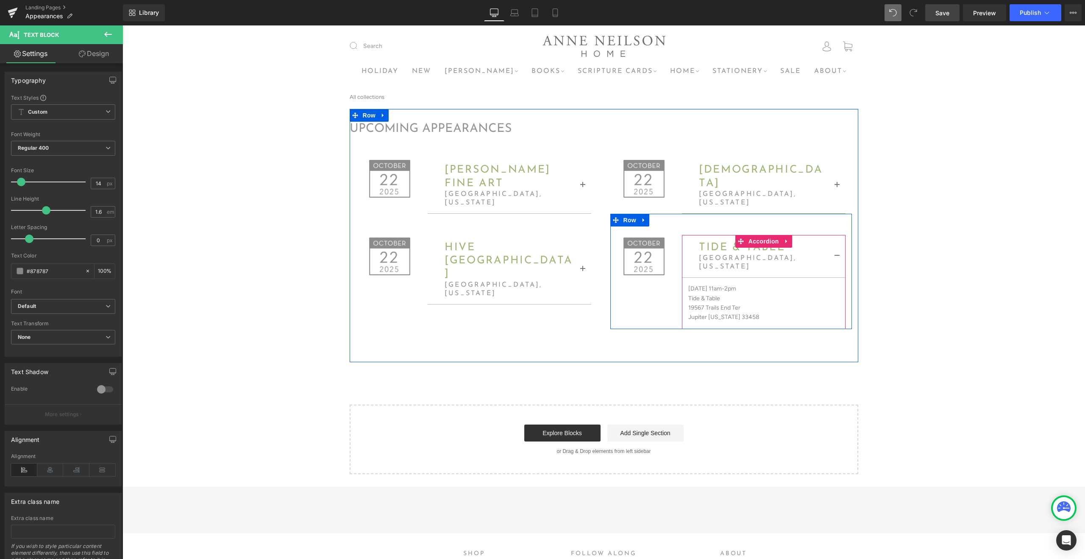
click at [837, 258] on span "button" at bounding box center [837, 258] width 0 height 0
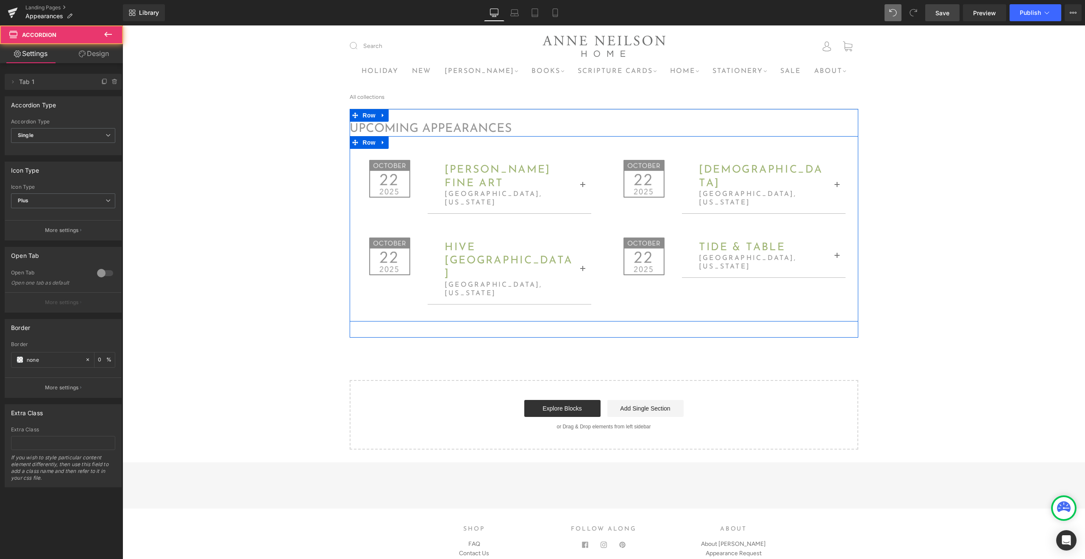
click at [586, 255] on button "button" at bounding box center [583, 270] width 17 height 68
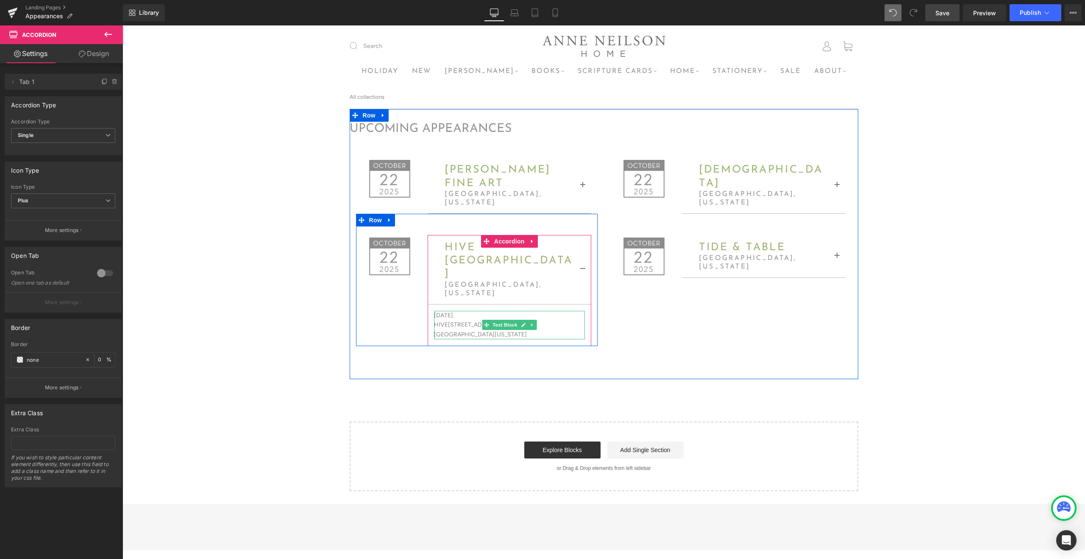
click at [500, 311] on p "Friday, November 14th." at bounding box center [509, 315] width 151 height 9
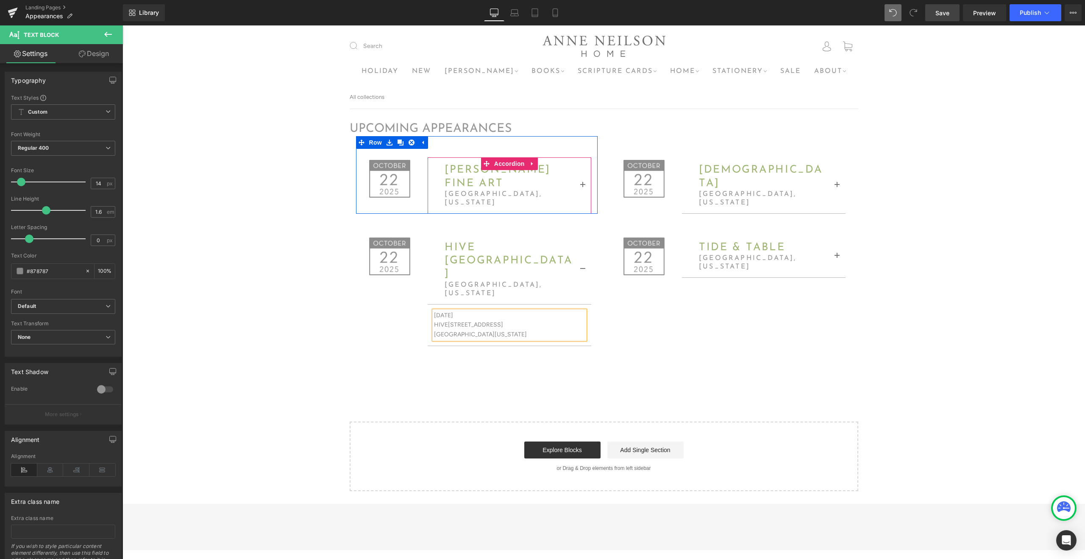
click at [583, 187] on button "button" at bounding box center [583, 185] width 17 height 55
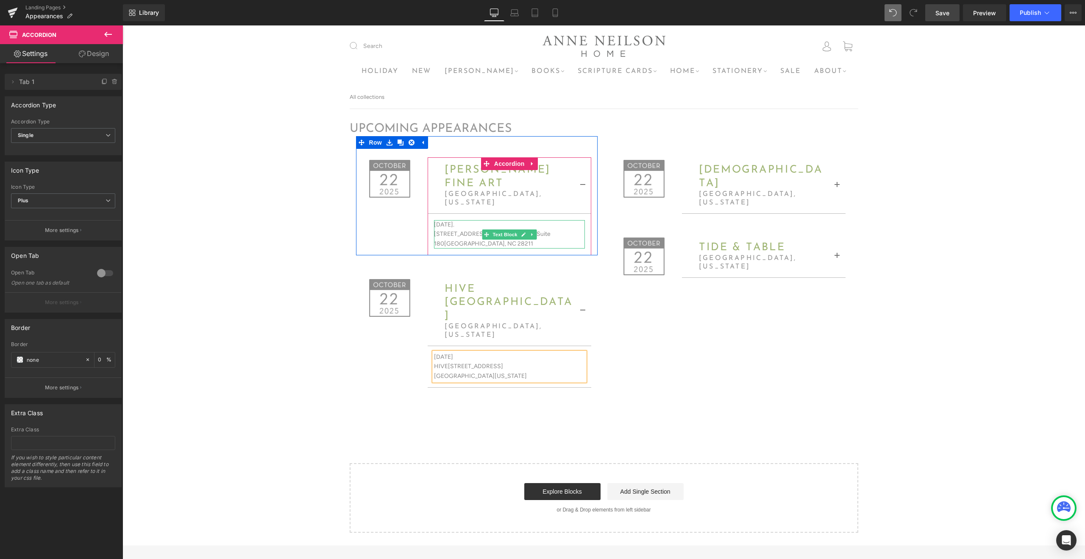
click at [508, 226] on p "Wednesday, October 15th." at bounding box center [509, 224] width 151 height 9
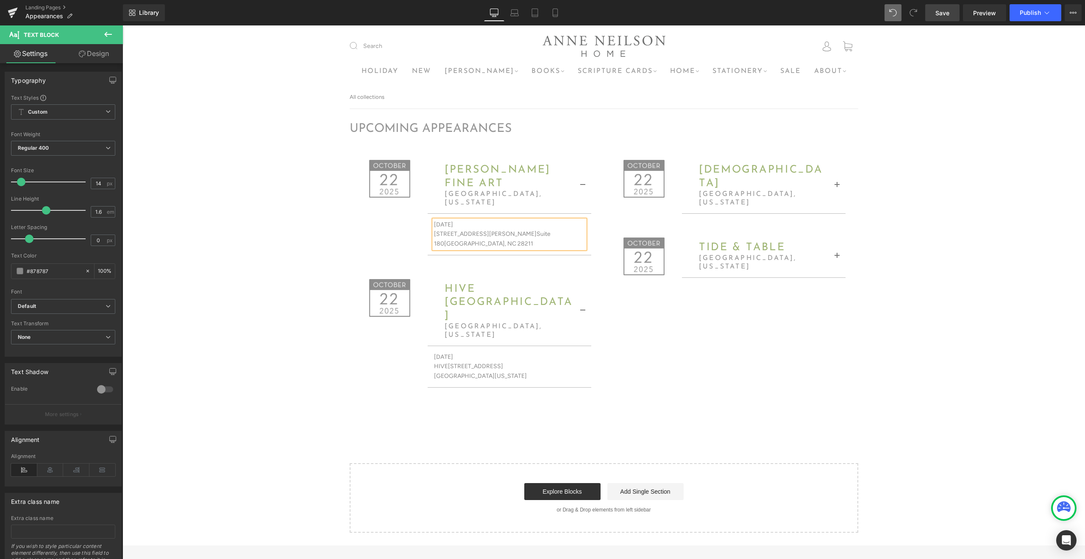
click at [585, 184] on button "button" at bounding box center [583, 185] width 17 height 55
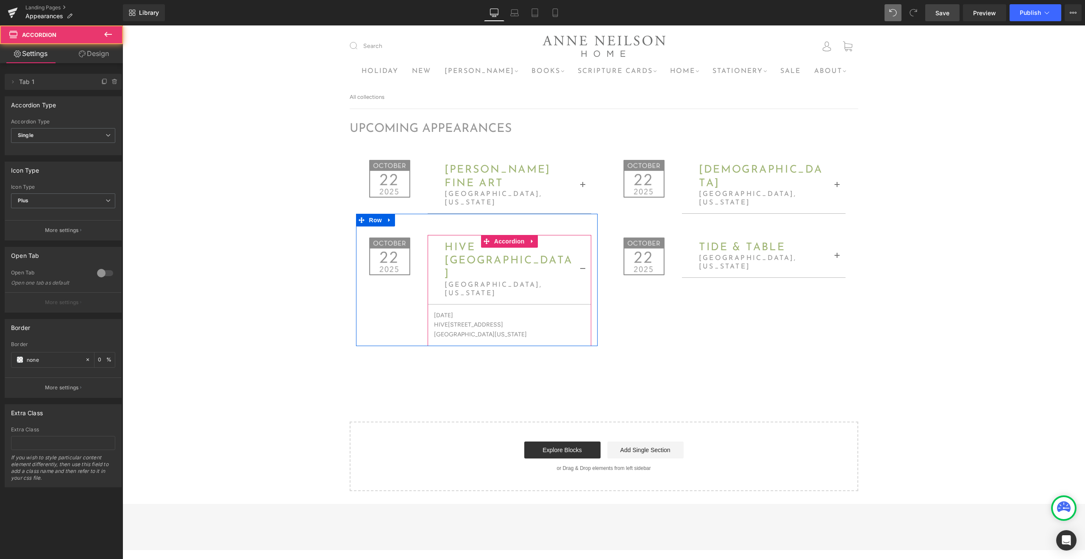
click at [583, 252] on button "button" at bounding box center [583, 270] width 17 height 68
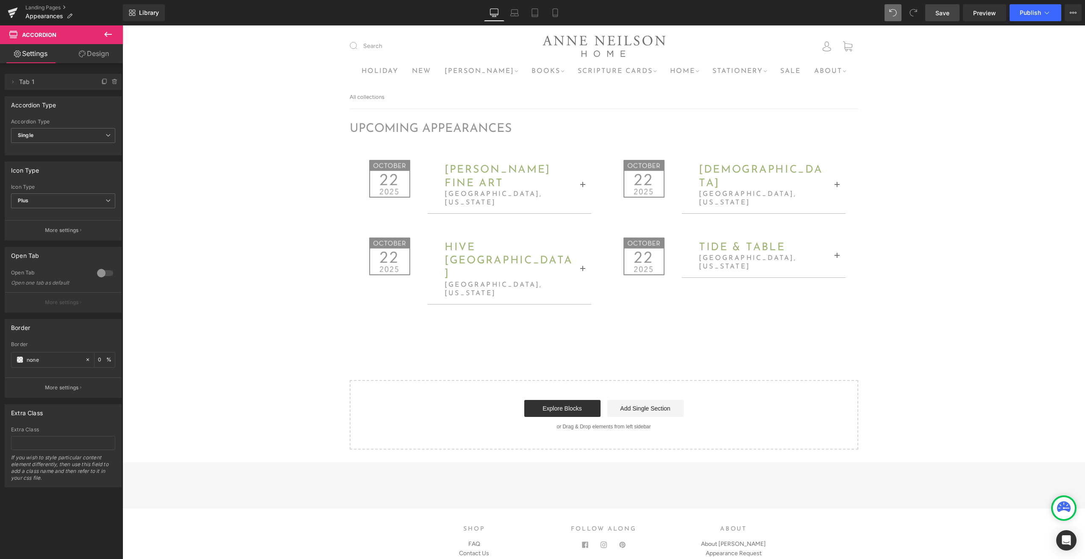
click at [941, 11] on span "Save" at bounding box center [943, 12] width 14 height 9
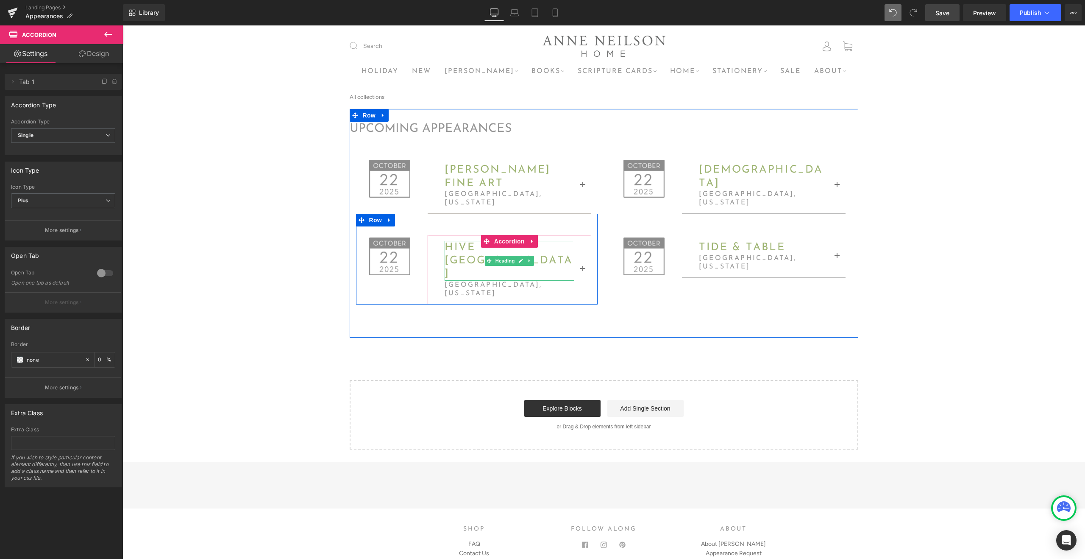
click at [555, 248] on span "hive palm beach" at bounding box center [509, 260] width 128 height 37
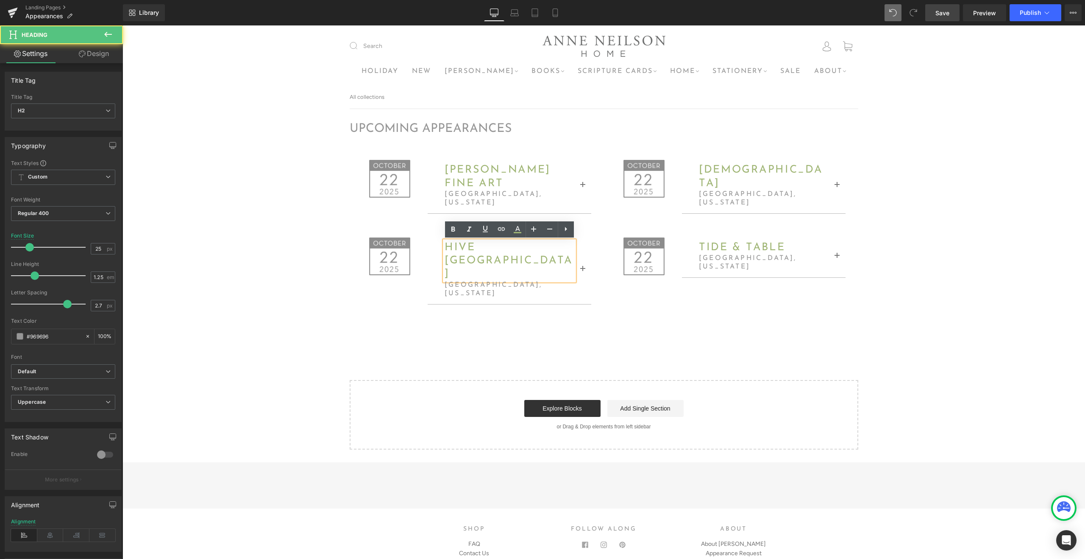
click at [561, 246] on h2 "hive palm beach" at bounding box center [510, 261] width 130 height 40
drag, startPoint x: 565, startPoint y: 246, endPoint x: 477, endPoint y: 242, distance: 87.9
click at [477, 242] on h2 "hive palm beach" at bounding box center [510, 261] width 130 height 40
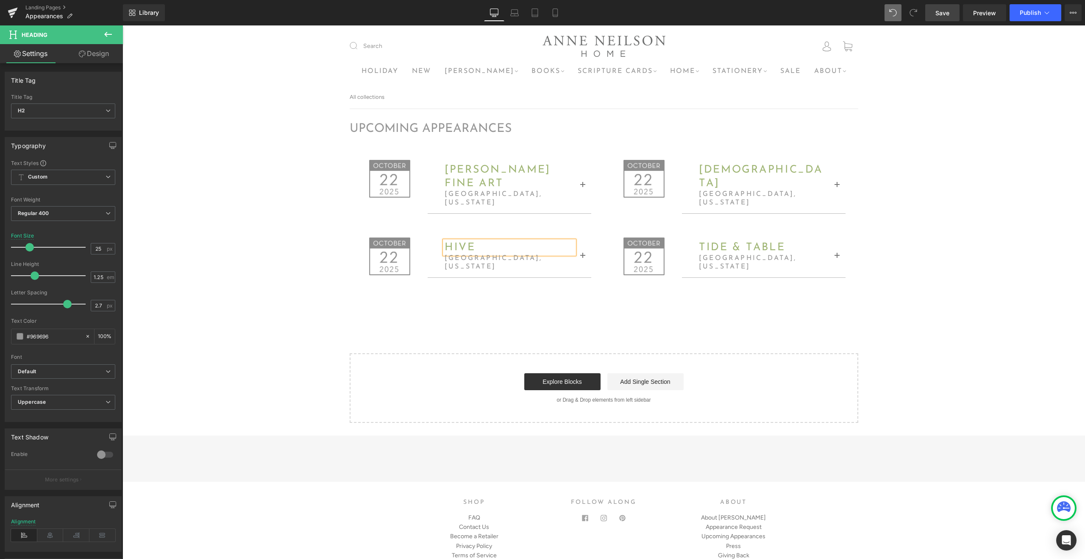
click at [942, 11] on span "Save" at bounding box center [943, 12] width 14 height 9
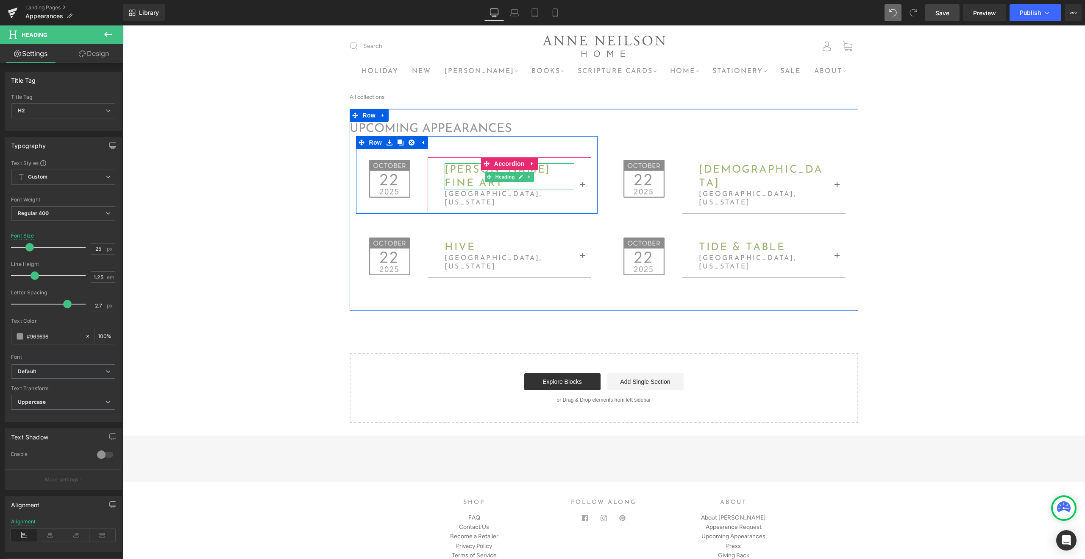
click at [468, 176] on h2 "Anne Neilson fine art" at bounding box center [510, 176] width 130 height 27
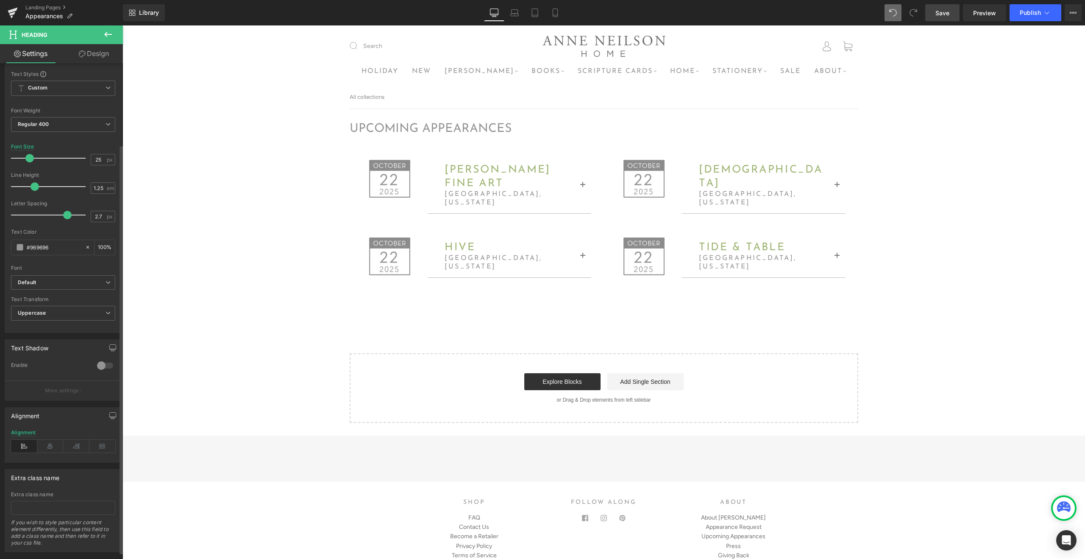
scroll to position [101, 0]
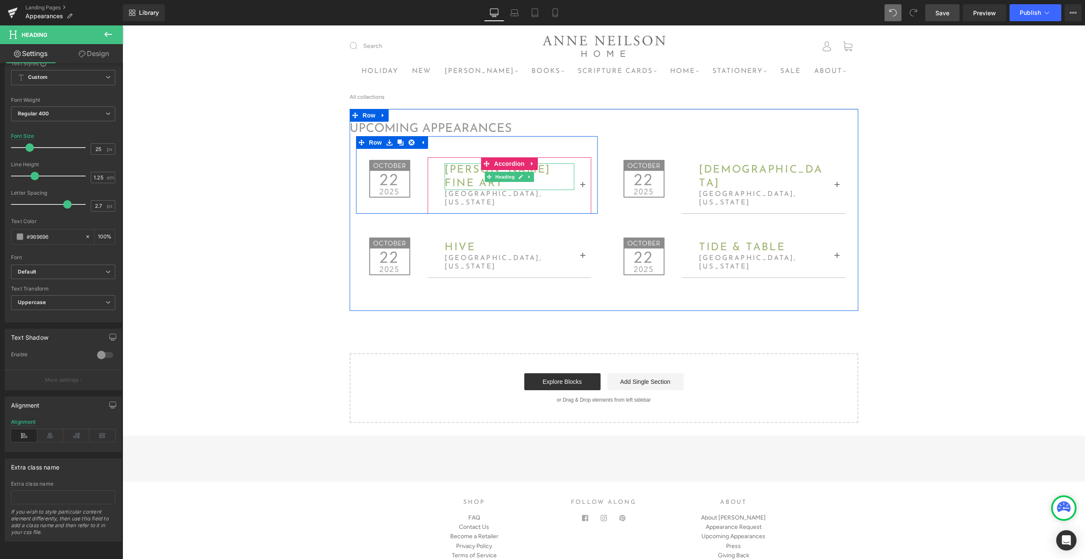
click at [474, 175] on h2 "Anne Neilson fine art" at bounding box center [510, 176] width 130 height 27
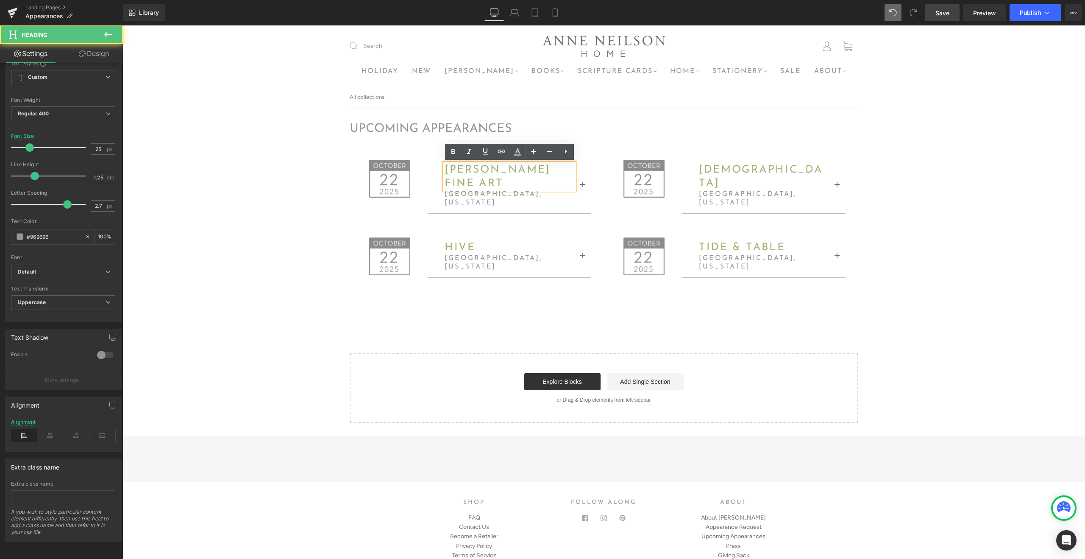
click at [483, 176] on h2 "Anne Neilson fine art" at bounding box center [510, 176] width 130 height 27
click at [516, 156] on icon at bounding box center [518, 154] width 8 height 1
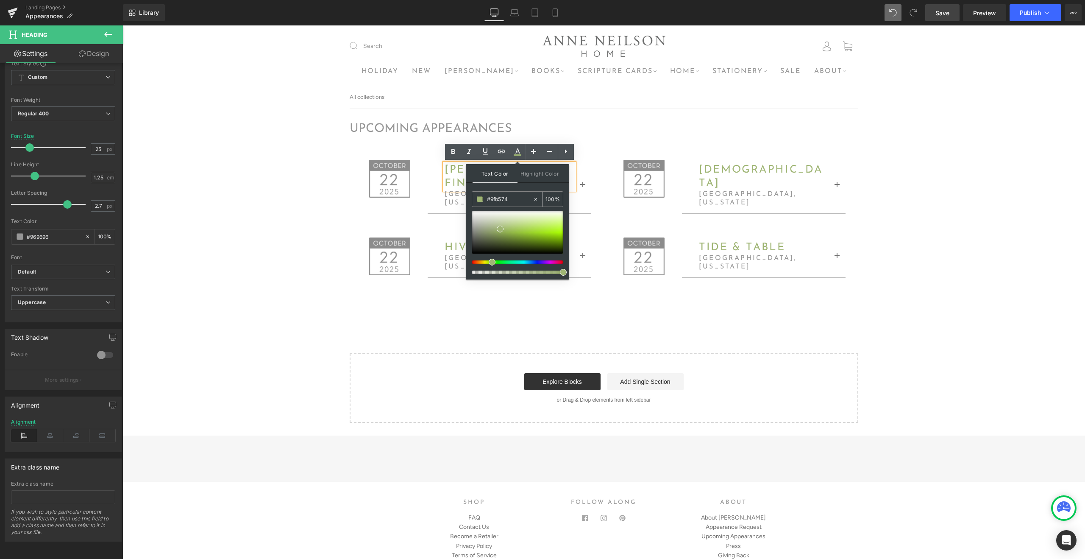
drag, startPoint x: 515, startPoint y: 199, endPoint x: 491, endPoint y: 200, distance: 24.6
click at [491, 200] on input "#9fb574" at bounding box center [510, 199] width 46 height 9
click at [594, 298] on div "upcoming appearances Heading Image Anne Neilson fine art Heading charlotte, nor…" at bounding box center [604, 210] width 509 height 202
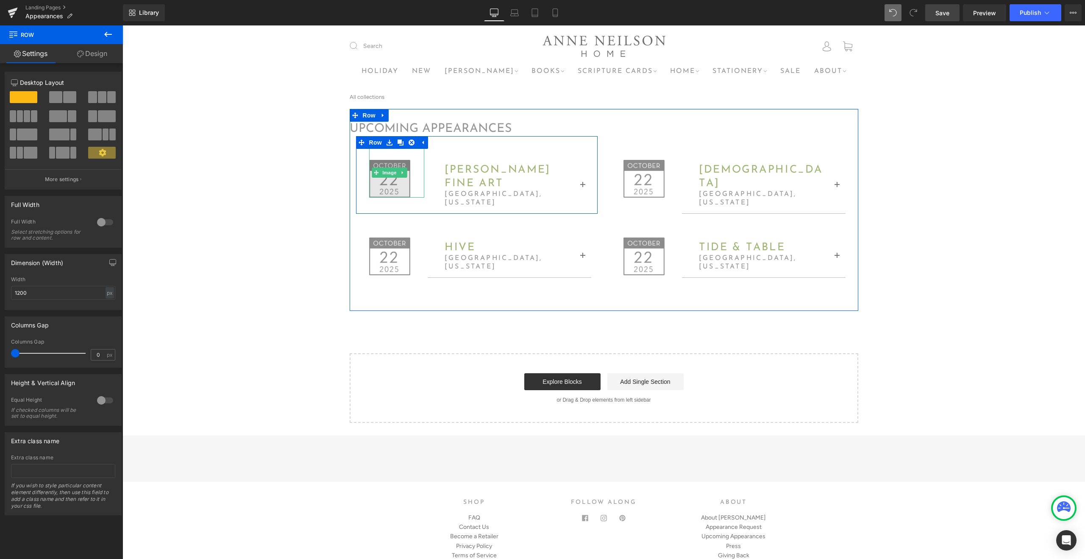
click at [393, 189] on img at bounding box center [390, 172] width 42 height 50
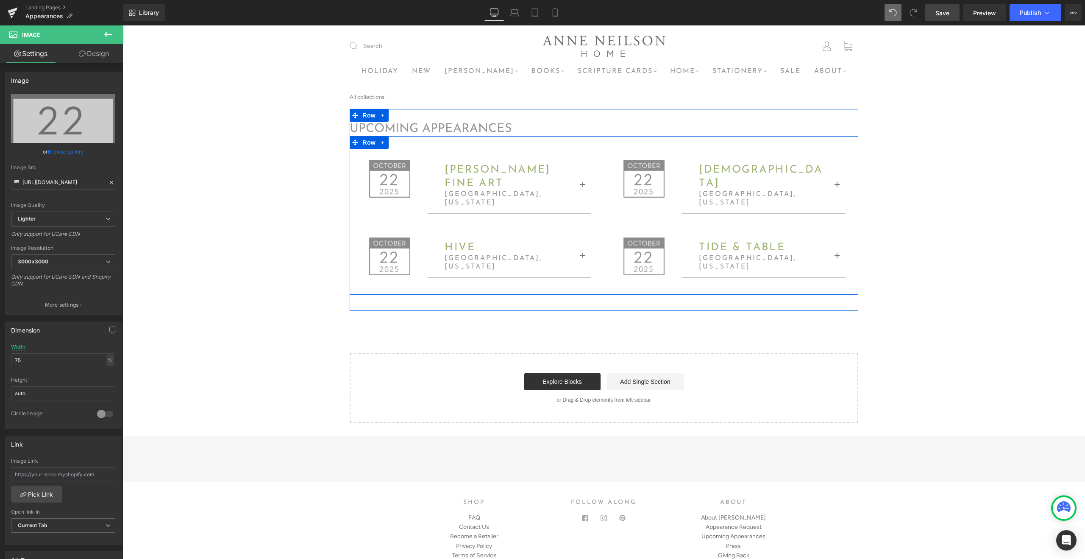
click at [580, 182] on button "button" at bounding box center [583, 185] width 17 height 55
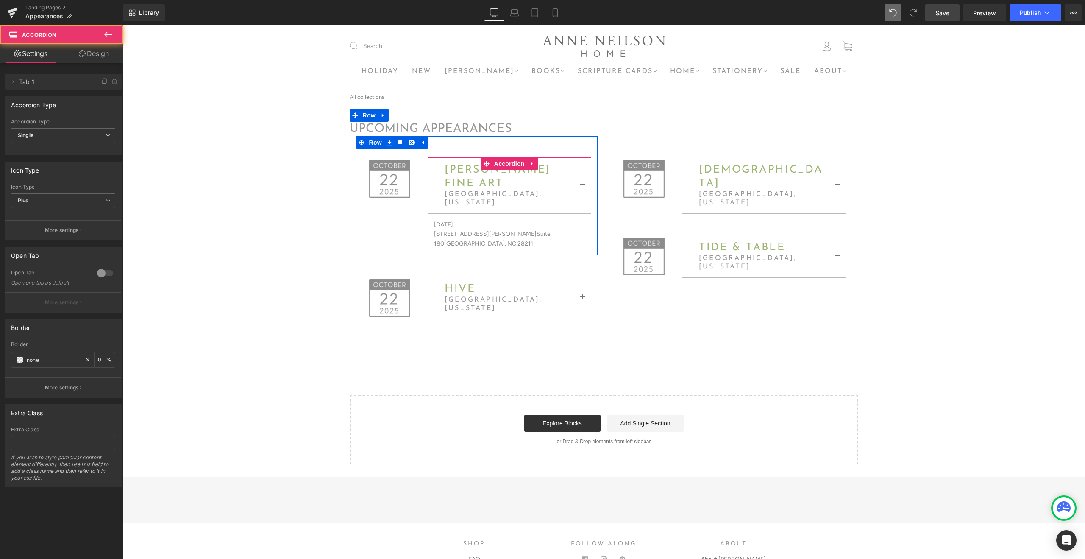
click at [583, 183] on button "button" at bounding box center [583, 185] width 17 height 55
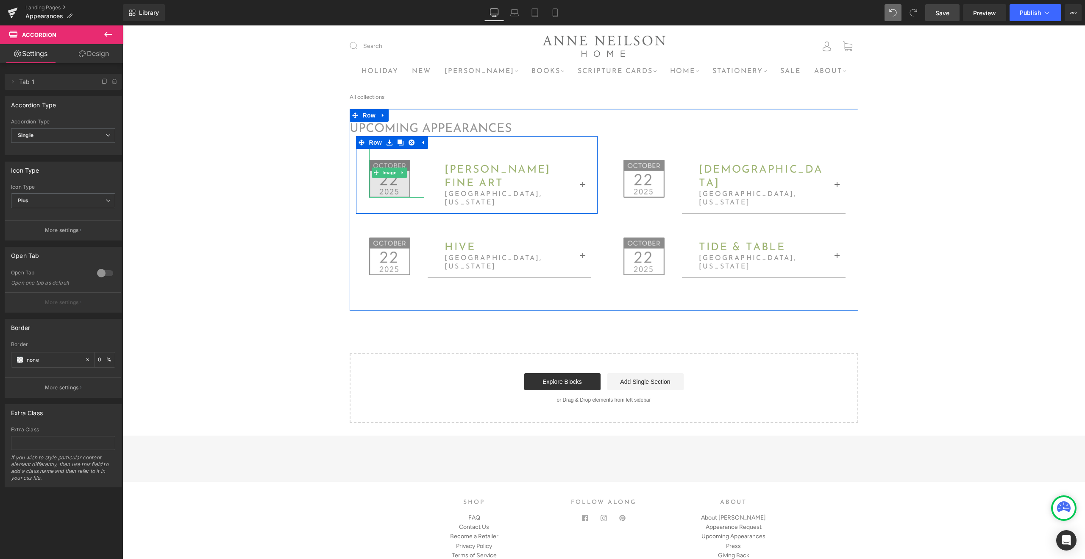
click at [391, 187] on img at bounding box center [390, 172] width 42 height 50
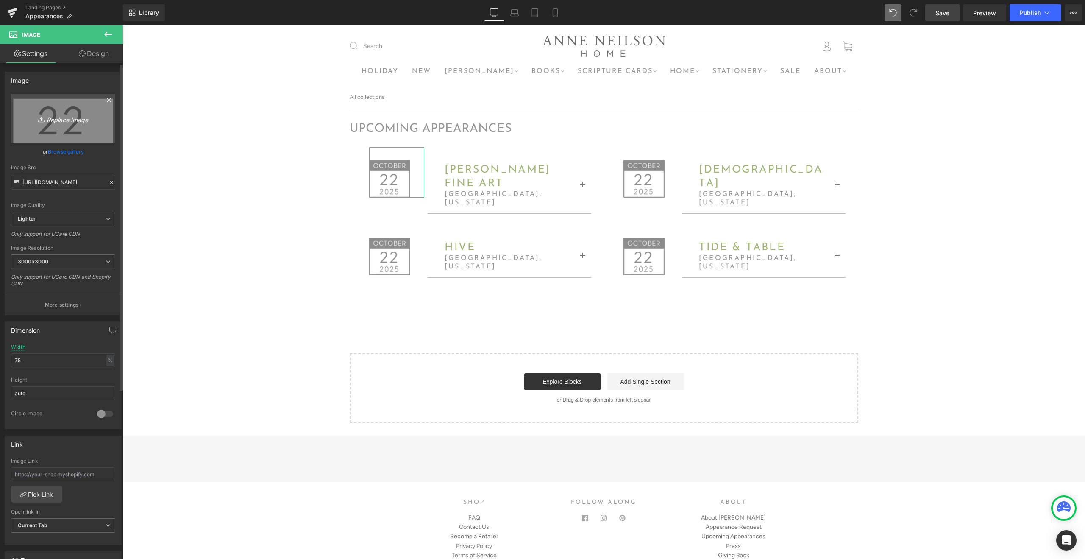
click at [69, 120] on icon "Replace Image" at bounding box center [63, 118] width 68 height 11
type input "C:\fakepath\Appearancedateicon-01.png"
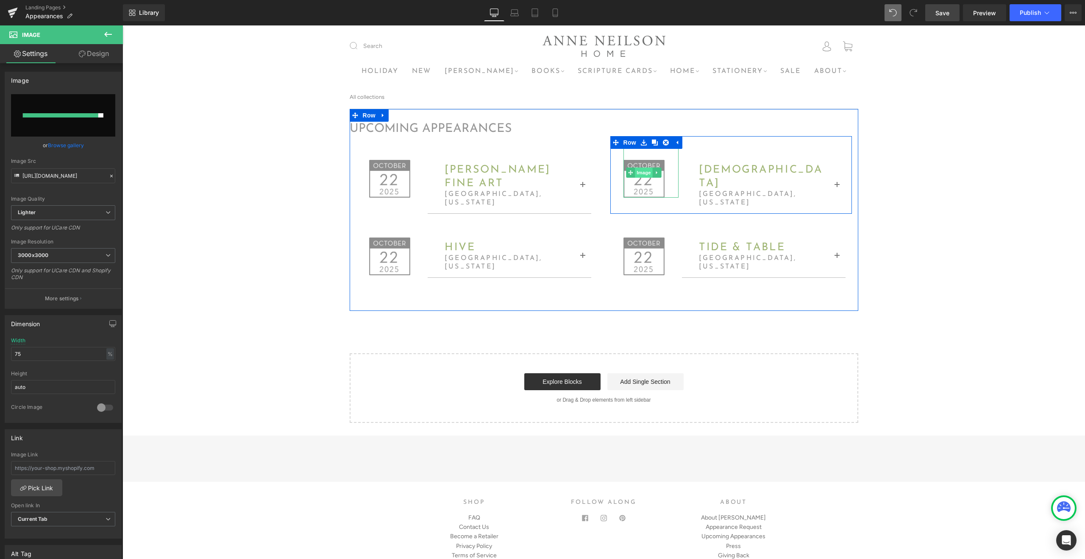
click at [644, 172] on span "Image" at bounding box center [645, 172] width 18 height 10
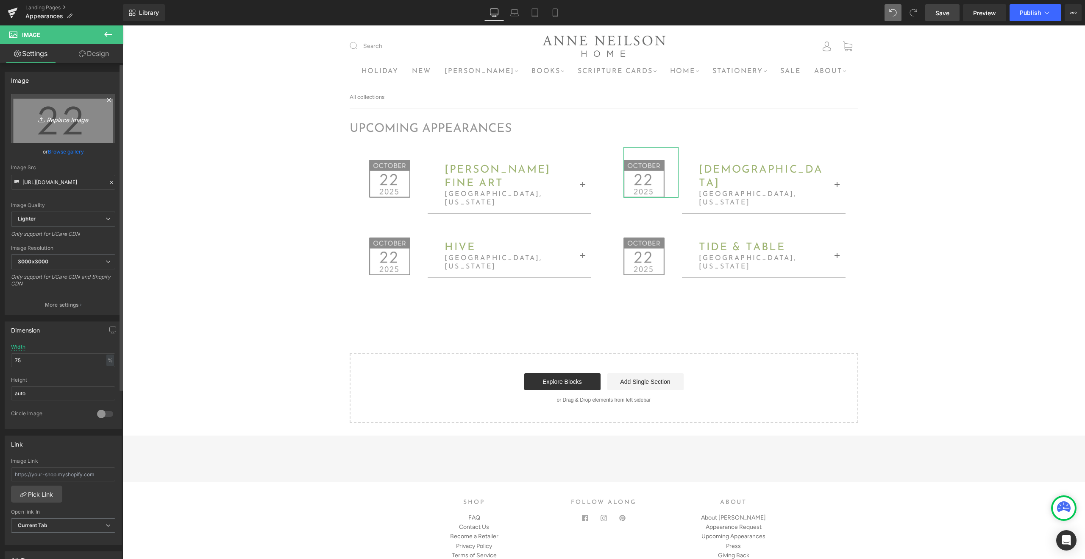
click at [81, 122] on icon "Replace Image" at bounding box center [63, 118] width 68 height 11
type input "C:\fakepath\Appearancedateicon-02.png"
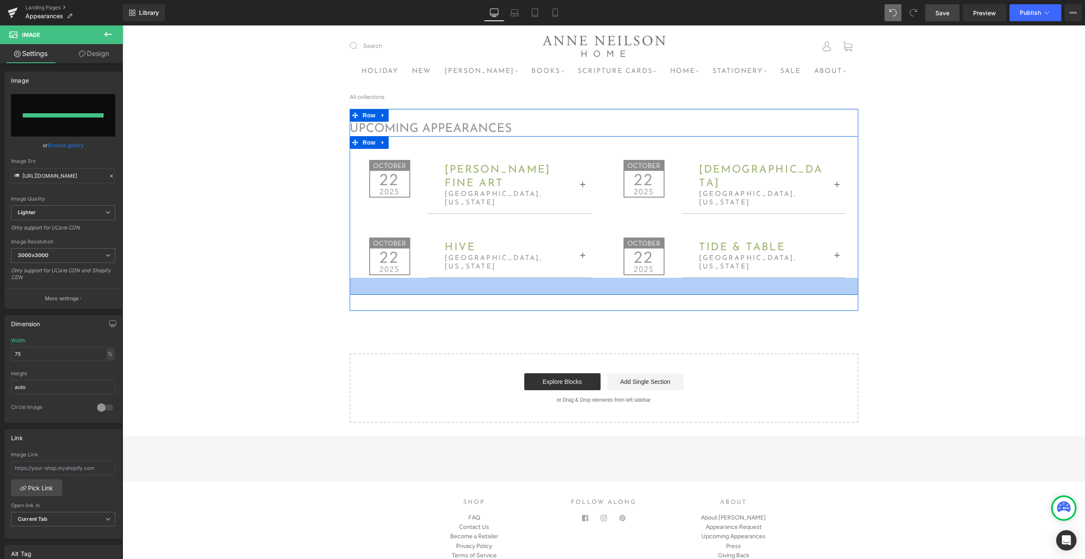
type input "https://ucarecdn.com/e622648e-7cc5-4f89-9394-391480ac8221/-/format/auto/-/previ…"
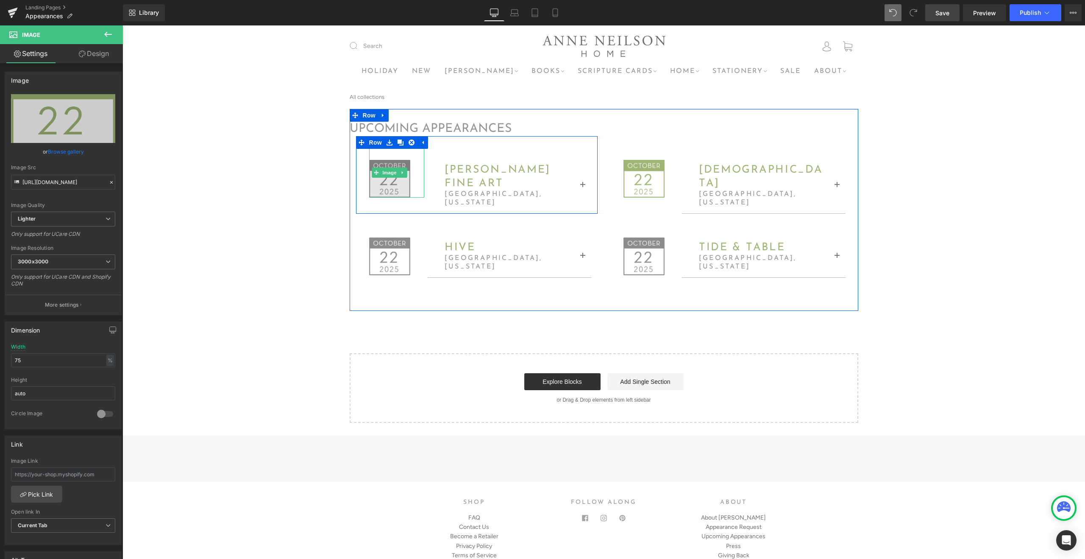
click at [391, 185] on img at bounding box center [390, 172] width 42 height 50
click at [389, 171] on span "Image" at bounding box center [390, 173] width 18 height 10
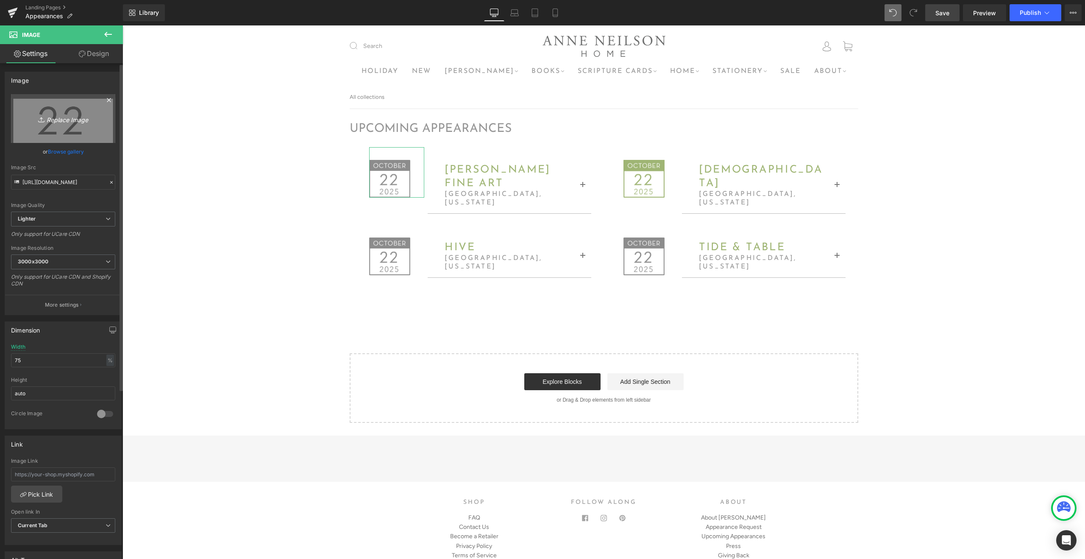
click at [73, 123] on icon "Replace Image" at bounding box center [63, 118] width 68 height 11
type input "C:\fakepath\Appearancedateicon-01.png"
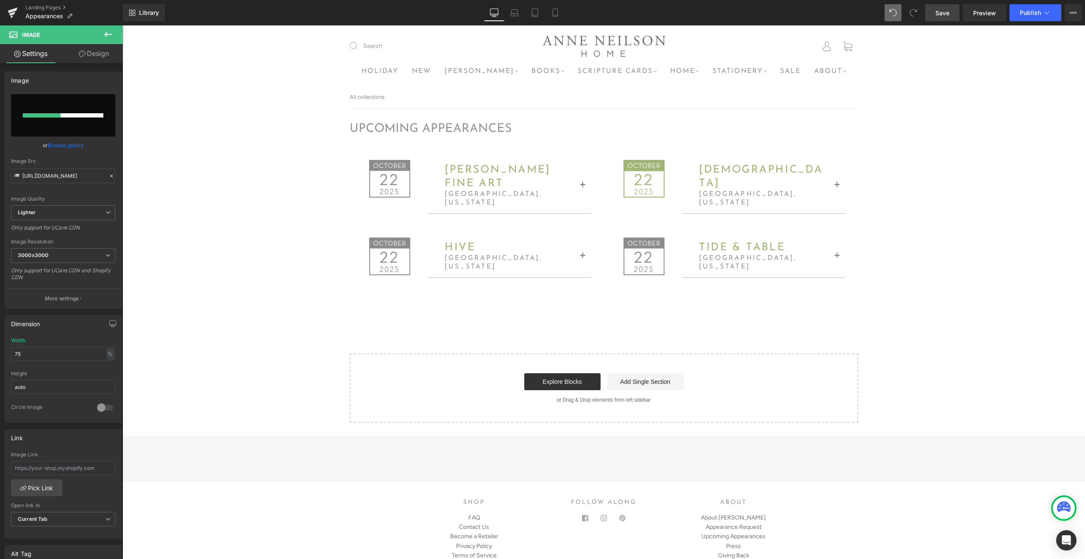
click at [580, 257] on button "button" at bounding box center [583, 257] width 17 height 42
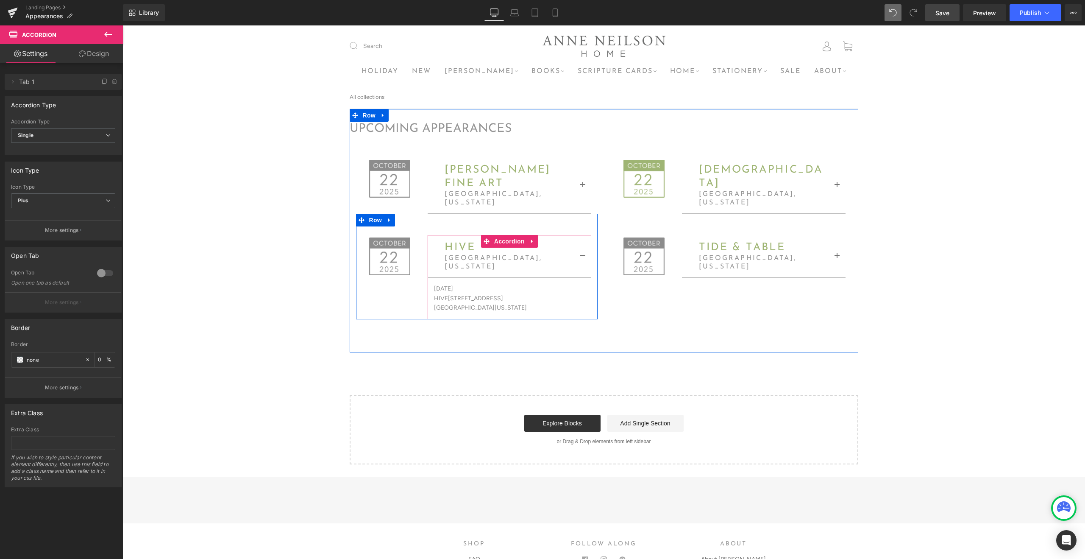
click at [580, 257] on button "button" at bounding box center [583, 257] width 17 height 42
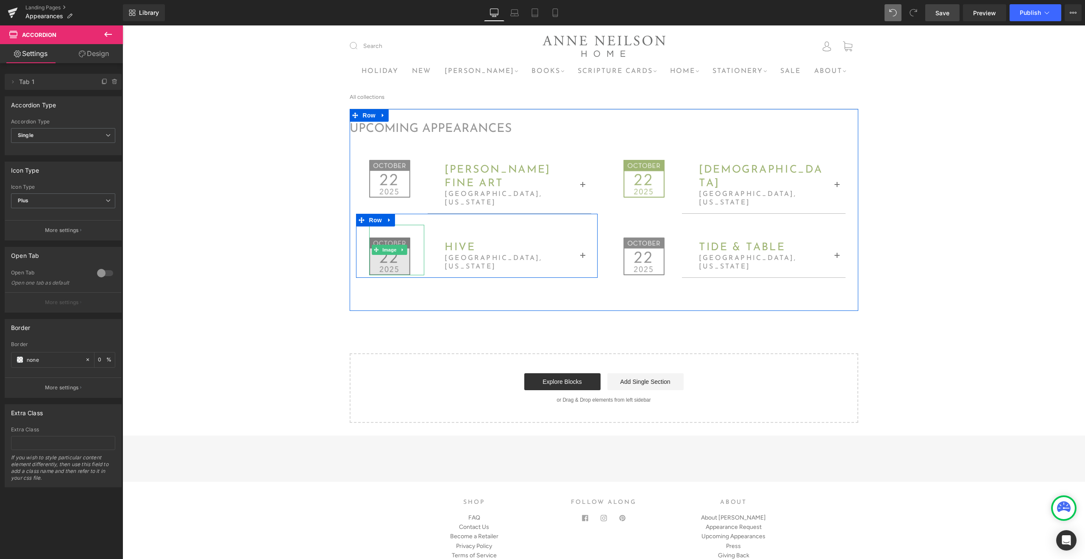
click at [389, 257] on img at bounding box center [390, 250] width 42 height 50
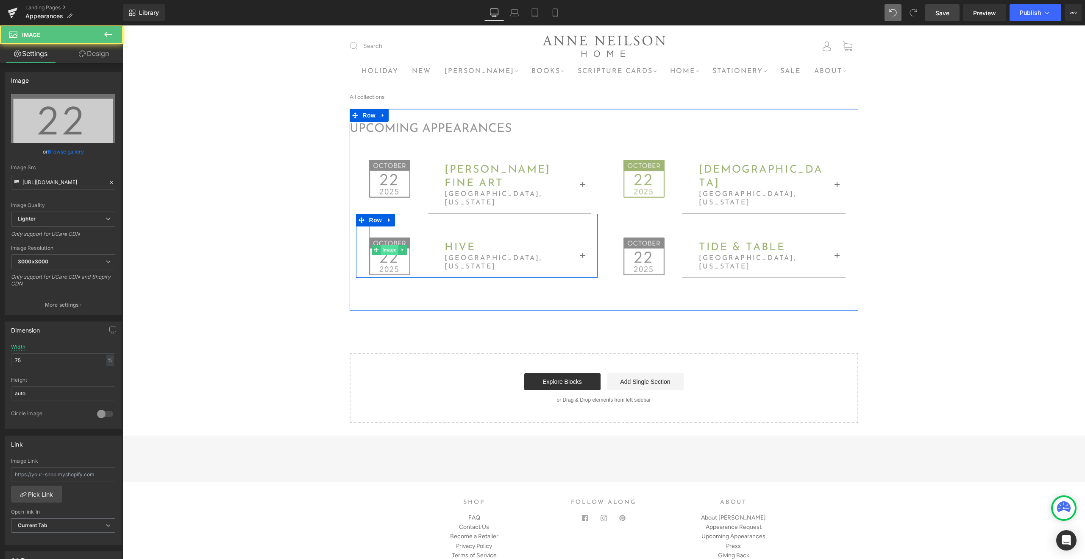
click at [389, 250] on span "Image" at bounding box center [390, 250] width 18 height 10
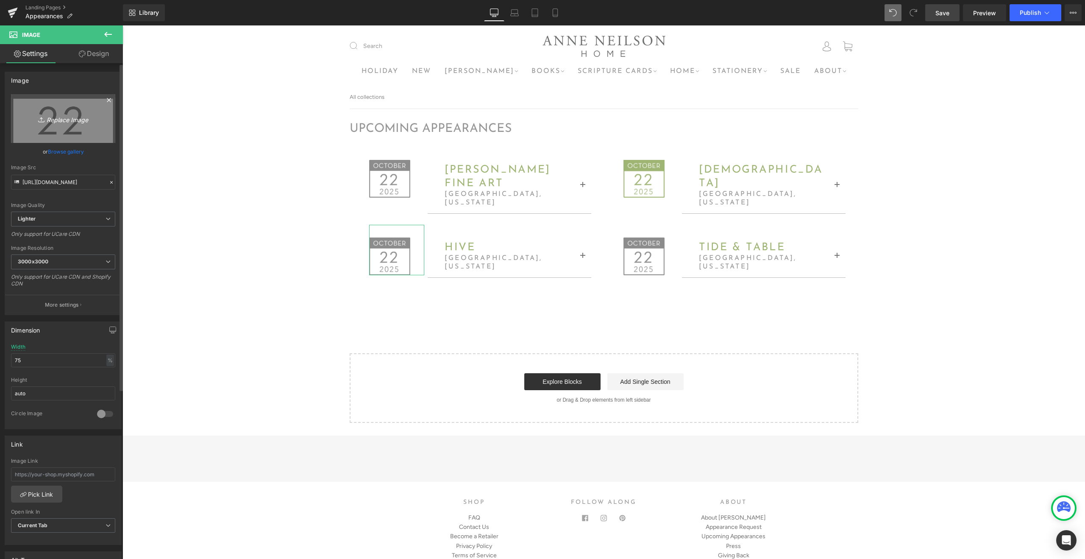
click at [59, 122] on icon "Replace Image" at bounding box center [63, 118] width 68 height 11
type input "C:\fakepath\Appearancedateicon-04.png"
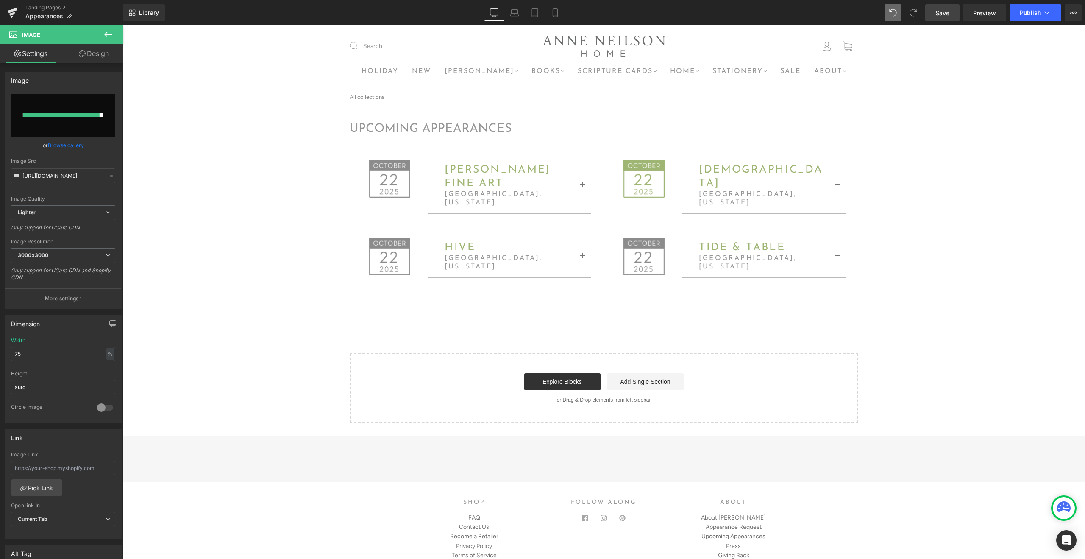
click at [937, 16] on span "Save" at bounding box center [943, 12] width 14 height 9
click at [945, 16] on span "Save" at bounding box center [943, 12] width 14 height 9
click at [108, 36] on icon at bounding box center [108, 34] width 10 height 10
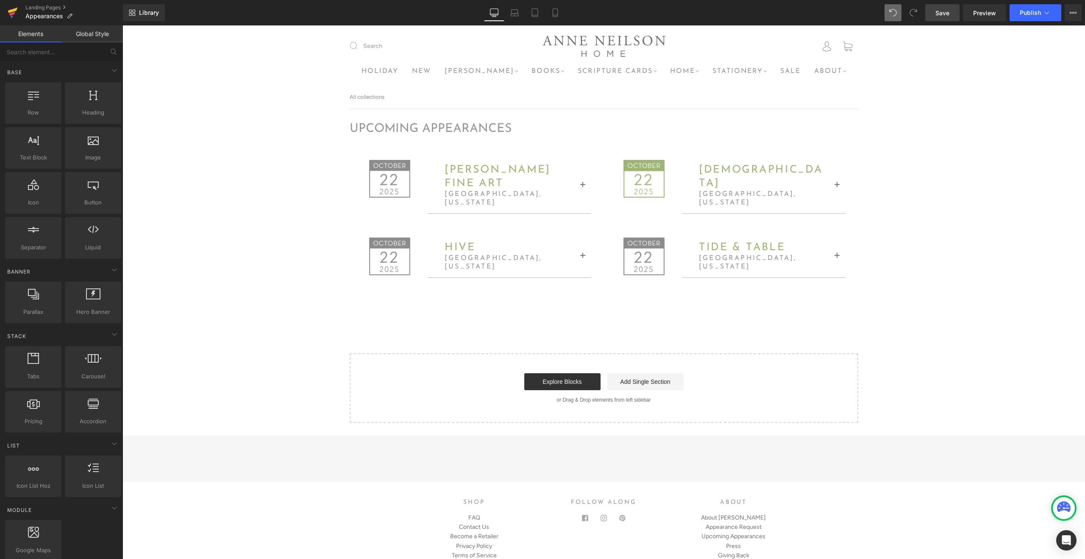
click at [13, 13] on icon at bounding box center [12, 14] width 6 height 4
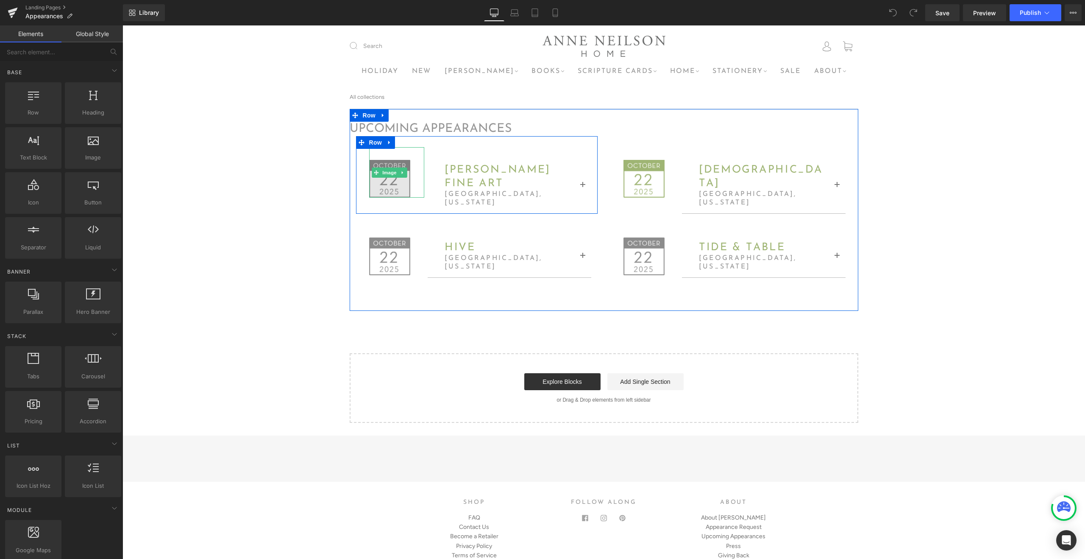
click at [389, 178] on img at bounding box center [390, 172] width 42 height 50
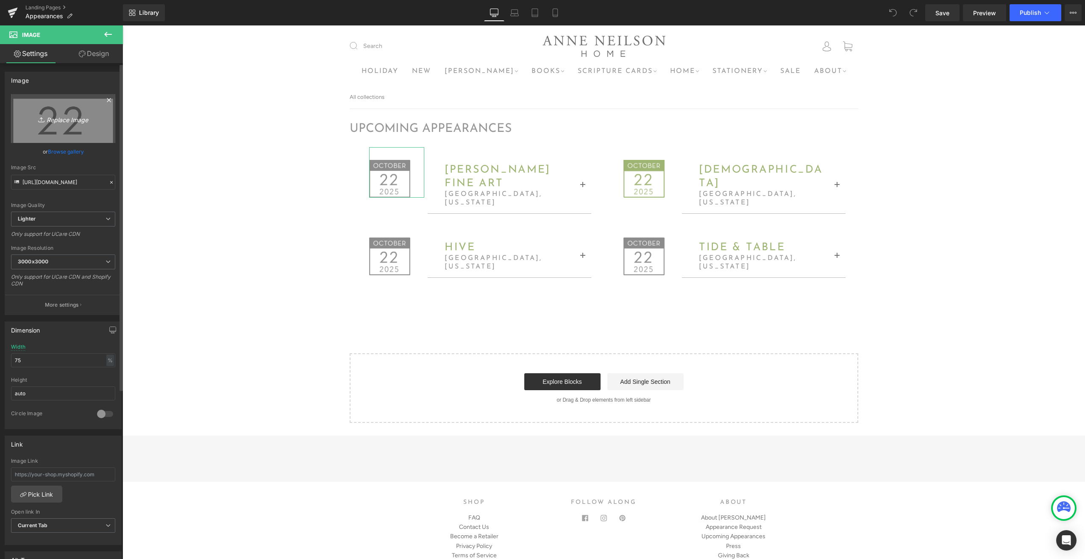
click at [71, 117] on icon "Replace Image" at bounding box center [63, 118] width 68 height 11
type input "C:\fakepath\Appearancedateicon-01.png"
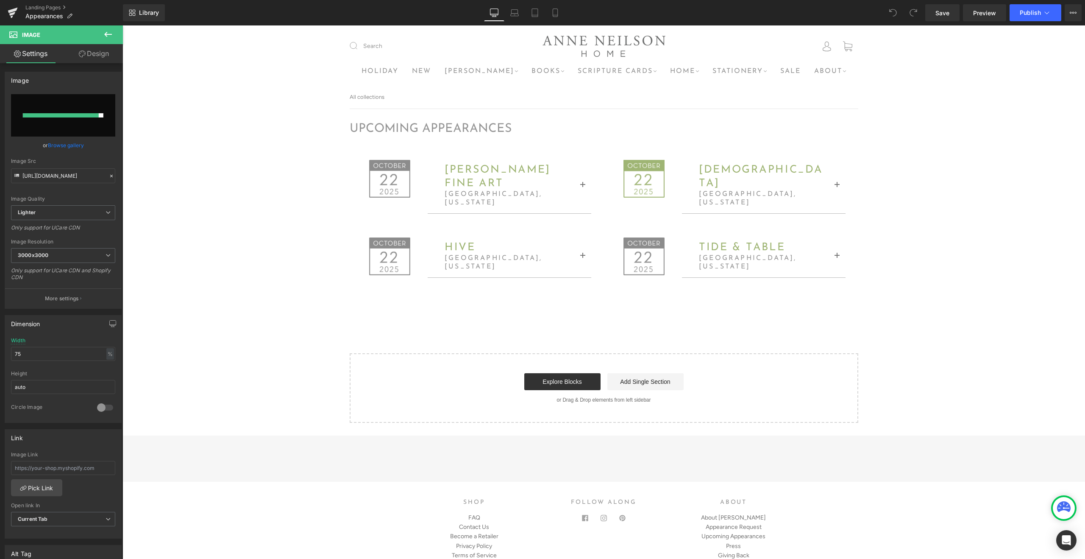
type input "https://ucarecdn.com/40a6325e-3d46-4888-8e69-71dfff720b44/-/format/auto/-/previ…"
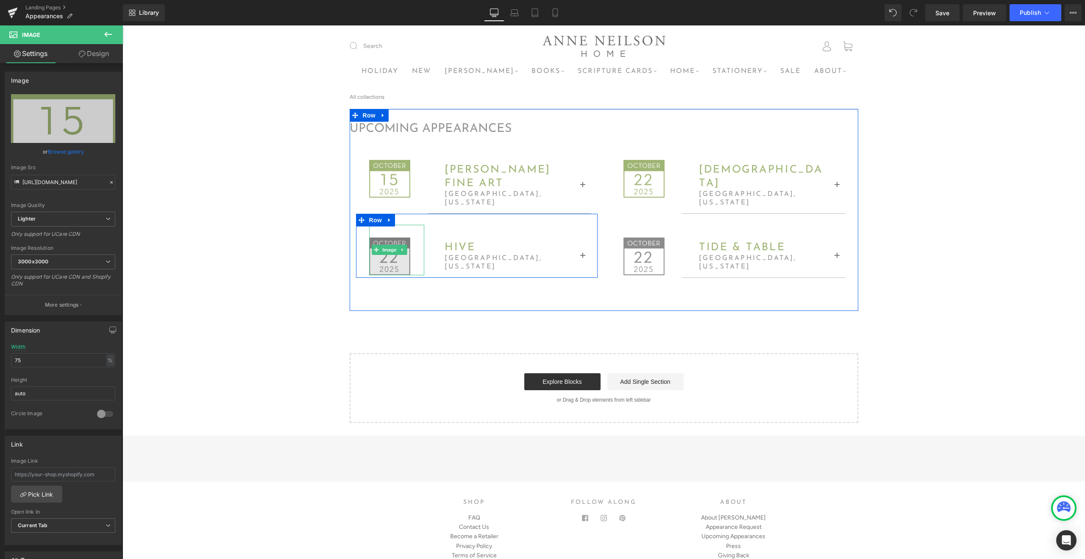
click at [388, 259] on img at bounding box center [390, 250] width 42 height 50
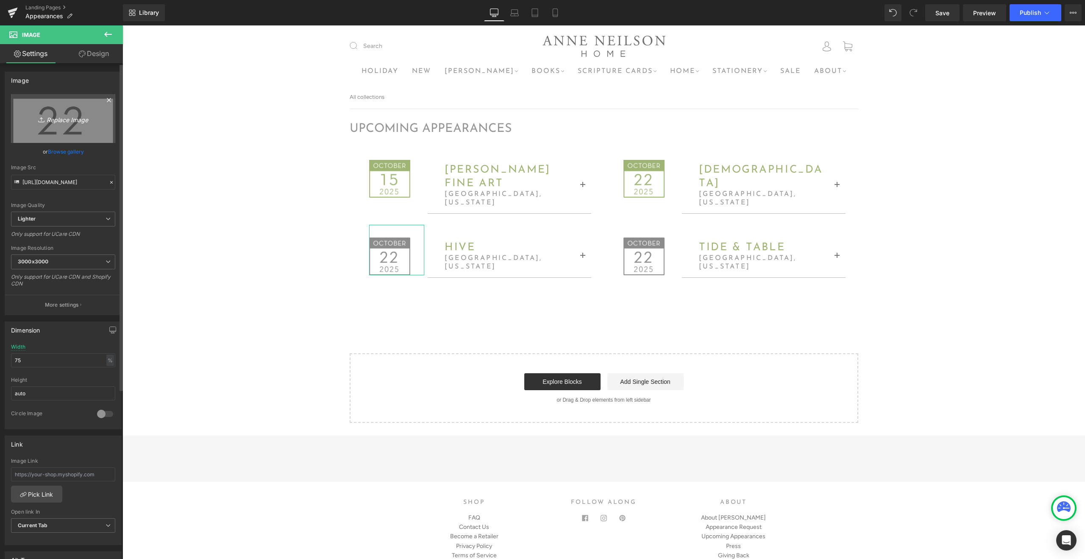
click at [56, 109] on link "Replace Image" at bounding box center [63, 118] width 104 height 49
type input "C:\fakepath\Appearancedateicon-04.png"
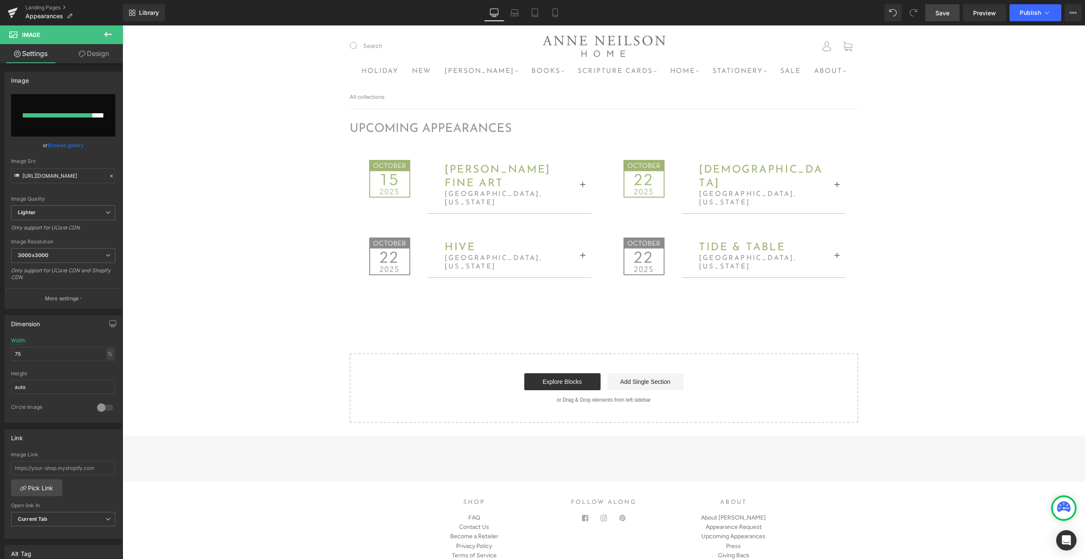
click at [949, 13] on span "Save" at bounding box center [943, 12] width 14 height 9
click at [14, 14] on icon at bounding box center [13, 12] width 10 height 21
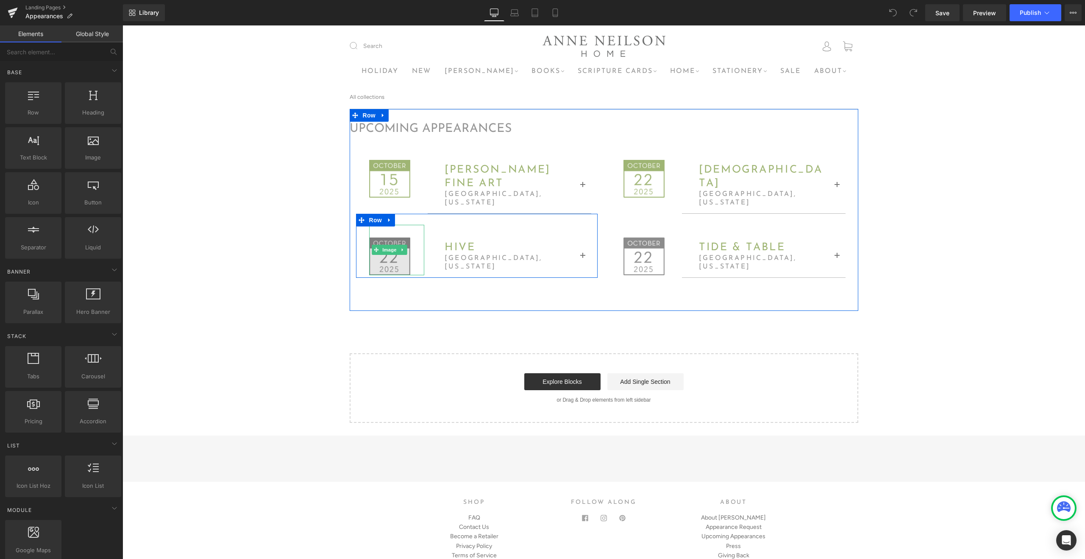
click at [390, 257] on img at bounding box center [390, 250] width 42 height 50
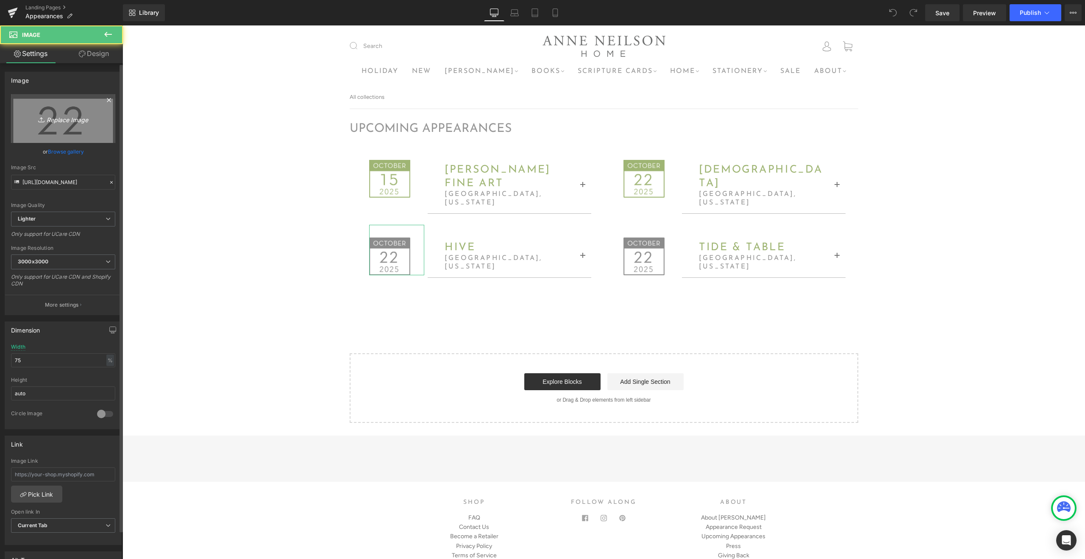
click at [62, 119] on icon "Replace Image" at bounding box center [63, 118] width 68 height 11
type input "C:\fakepath\Appearancedateicon-04.png"
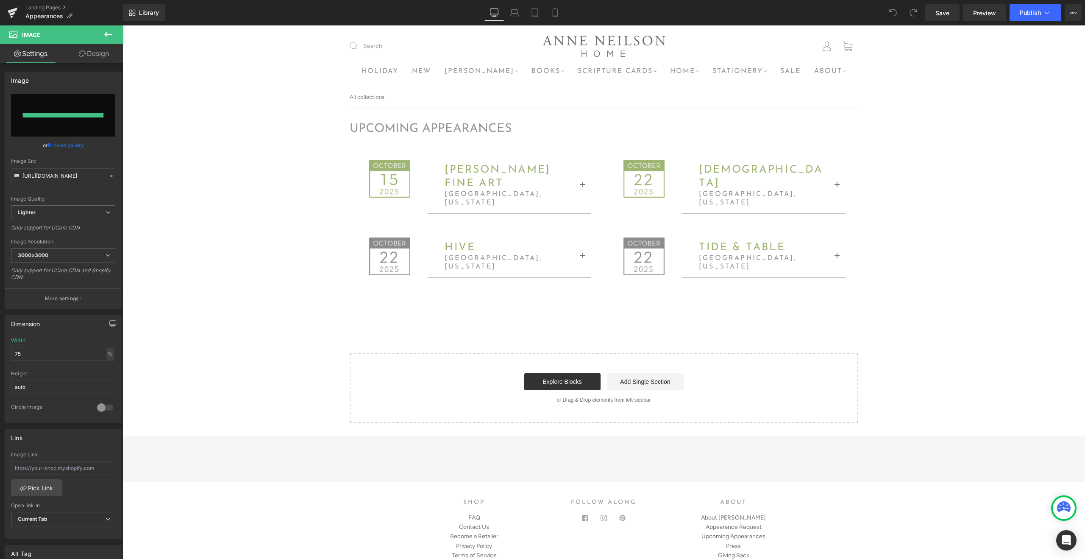
type input "https://ucarecdn.com/c960d9fc-7ae0-40cf-96fe-41090e038b95/-/format/auto/-/previ…"
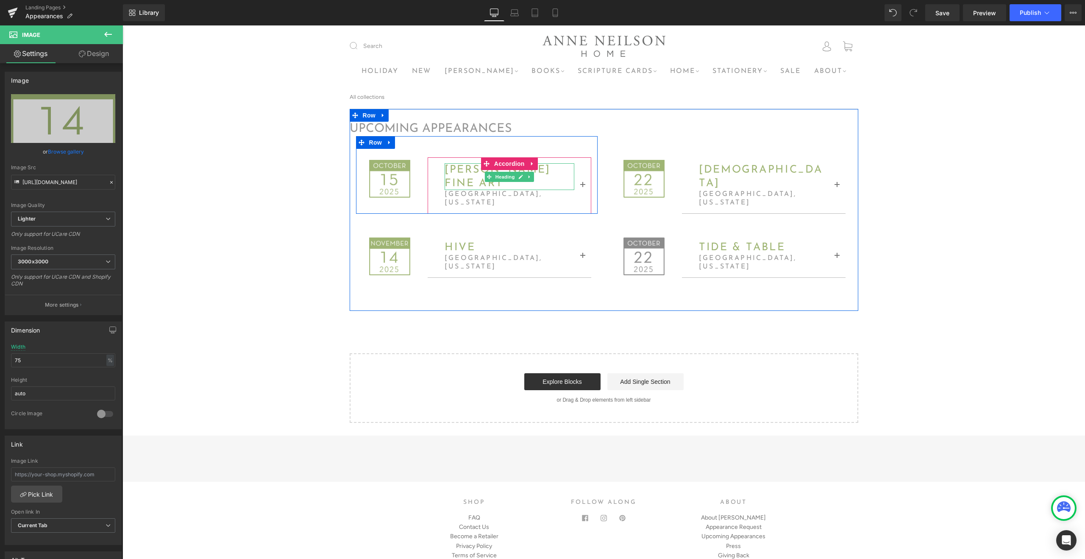
click at [469, 173] on span "[PERSON_NAME] fine art" at bounding box center [498, 177] width 106 height 24
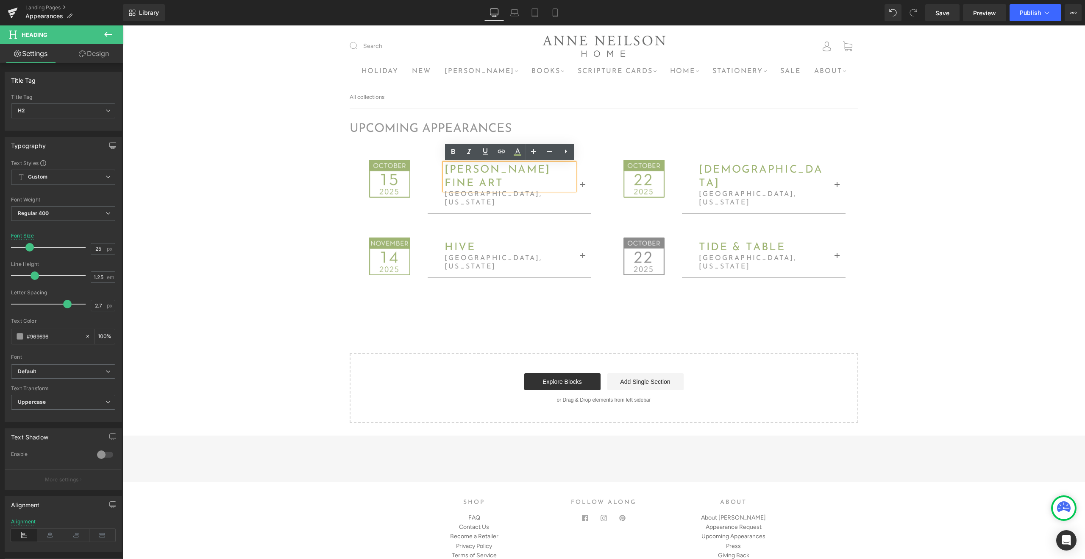
click at [502, 182] on span "[PERSON_NAME] fine art" at bounding box center [498, 177] width 106 height 24
click at [508, 187] on h2 "[PERSON_NAME] fine art" at bounding box center [510, 176] width 130 height 27
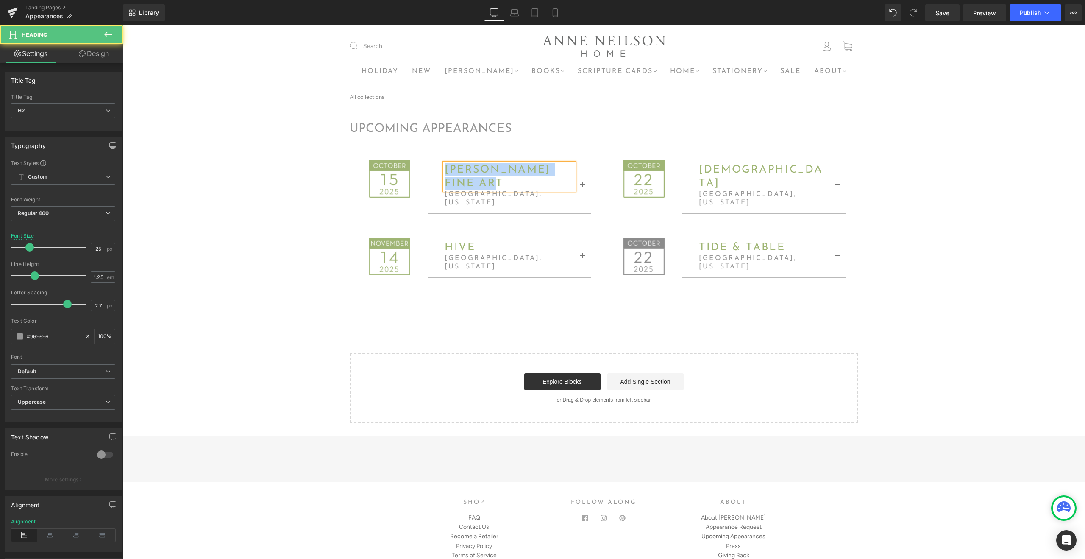
click at [515, 184] on h2 "[PERSON_NAME] fine art" at bounding box center [510, 176] width 130 height 27
drag, startPoint x: 515, startPoint y: 184, endPoint x: 446, endPoint y: 172, distance: 69.8
click at [446, 172] on h2 "[PERSON_NAME] fine art" at bounding box center [510, 176] width 130 height 27
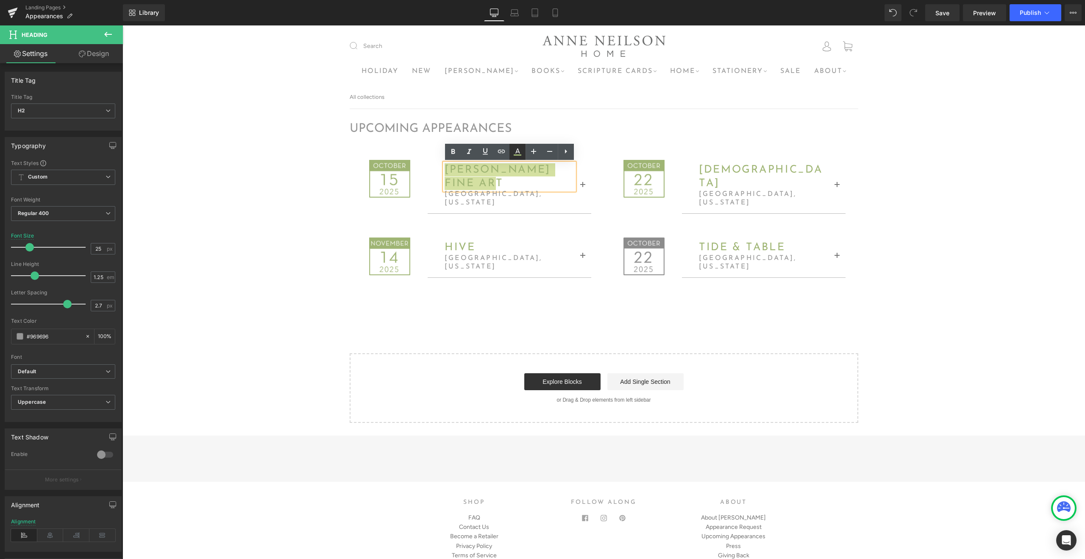
click at [520, 151] on icon at bounding box center [518, 152] width 10 height 10
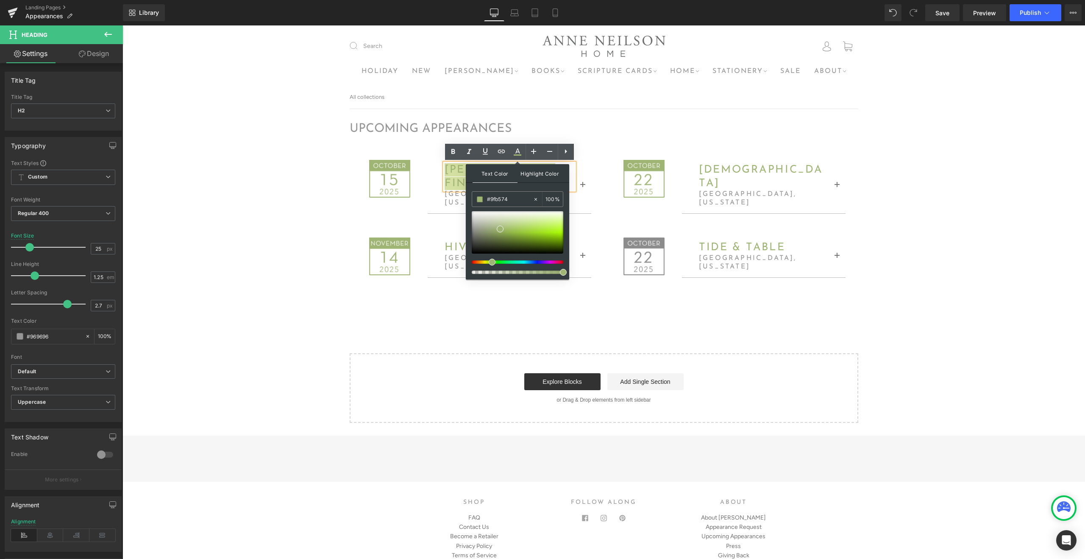
click at [543, 177] on span "Highlight Color" at bounding box center [540, 173] width 45 height 18
click at [502, 177] on span "Text Color" at bounding box center [495, 173] width 45 height 18
click at [479, 200] on span at bounding box center [480, 199] width 6 height 6
click at [491, 198] on input "#9fb574" at bounding box center [510, 199] width 46 height 9
drag, startPoint x: 512, startPoint y: 200, endPoint x: 491, endPoint y: 199, distance: 21.2
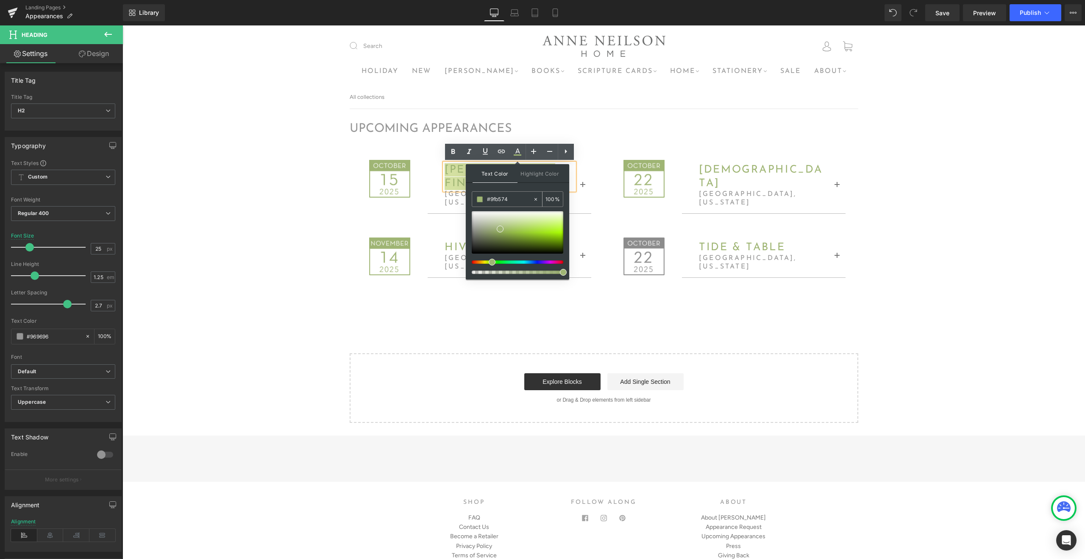
click at [491, 199] on input "#9fb574" at bounding box center [510, 199] width 46 height 9
type input "#9"
type input "0"
type input "#969"
type input "100"
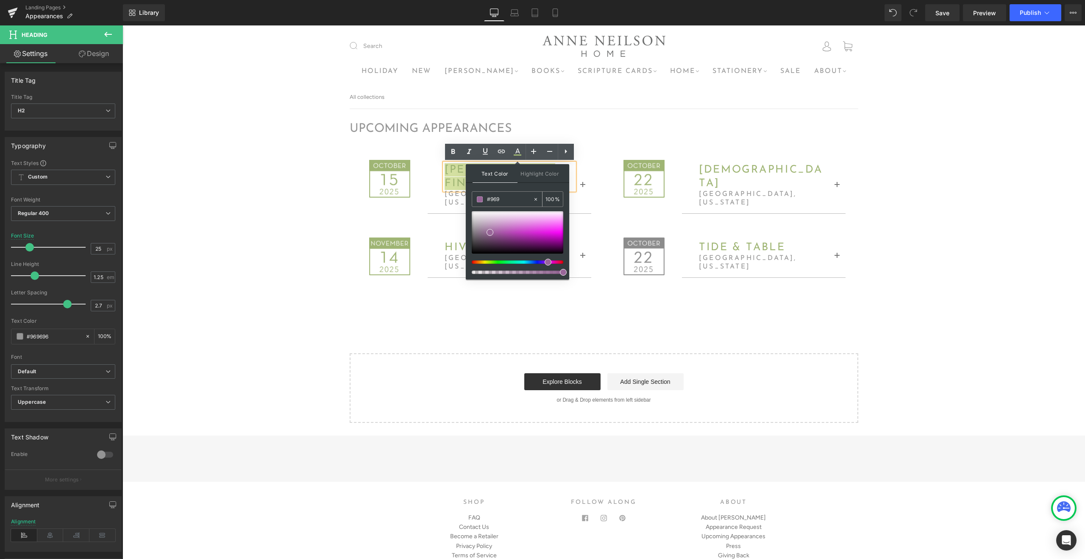
type input "#9696"
type input "40"
type input "#96969"
type input "0"
type input "#969696"
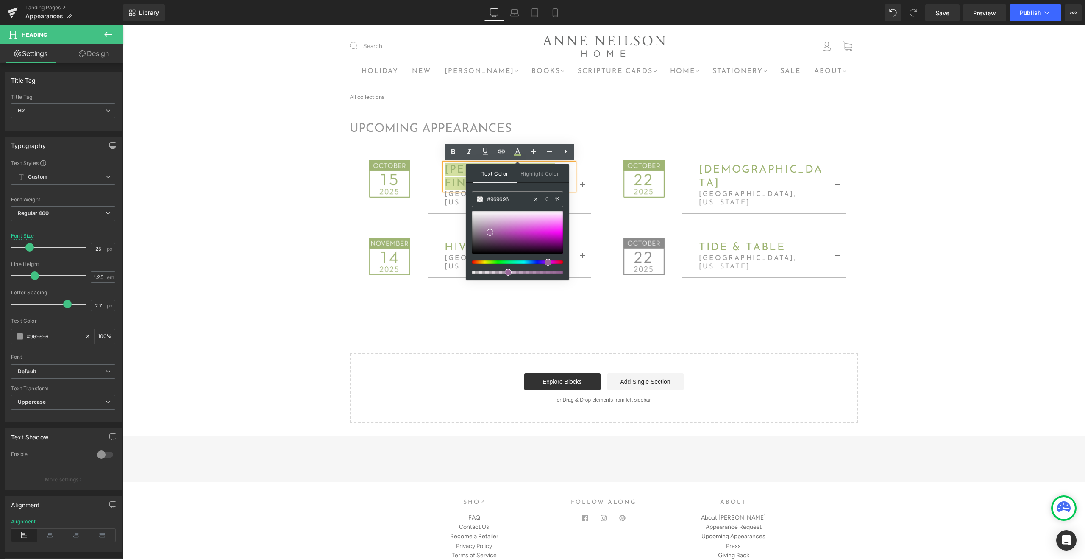
type input "100"
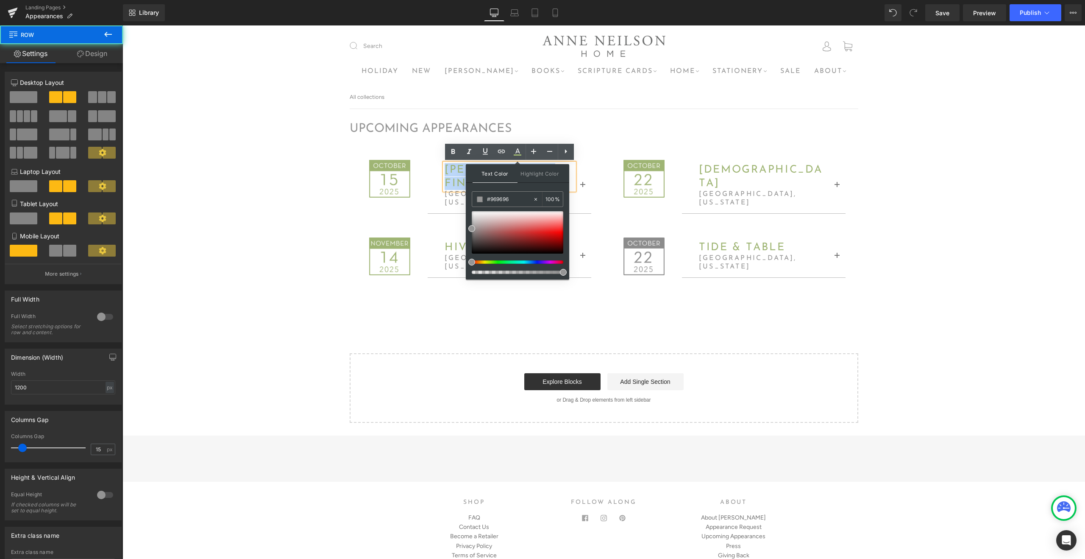
click at [608, 207] on div "Image carmel presbyterian Heading charlotte, north carolina Heading Wednesday, …" at bounding box center [731, 207] width 254 height 142
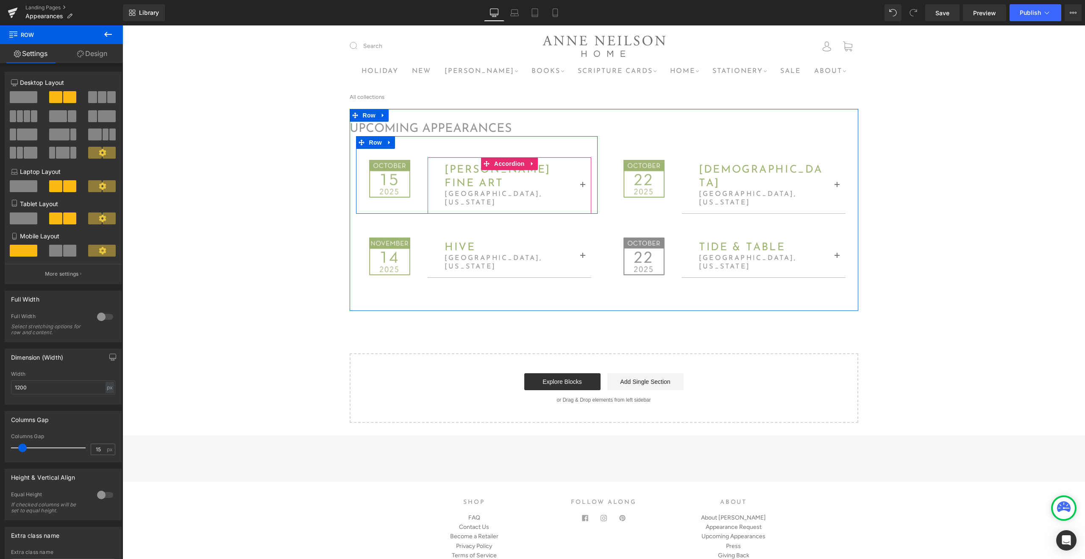
click at [476, 185] on span "Anne Neilson fine art" at bounding box center [498, 177] width 106 height 24
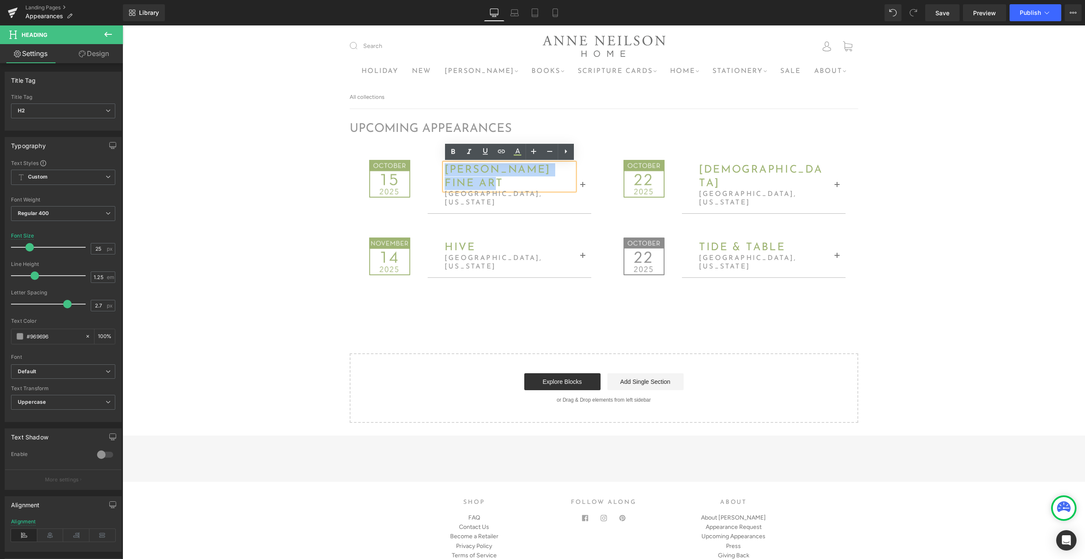
drag, startPoint x: 504, startPoint y: 184, endPoint x: 437, endPoint y: 169, distance: 68.2
click at [437, 169] on div "Anne Neilson fine art Heading charlotte, north carolina Heading" at bounding box center [510, 186] width 164 height 56
click at [519, 155] on icon at bounding box center [518, 154] width 8 height 1
type input "#9fb574"
type input "100"
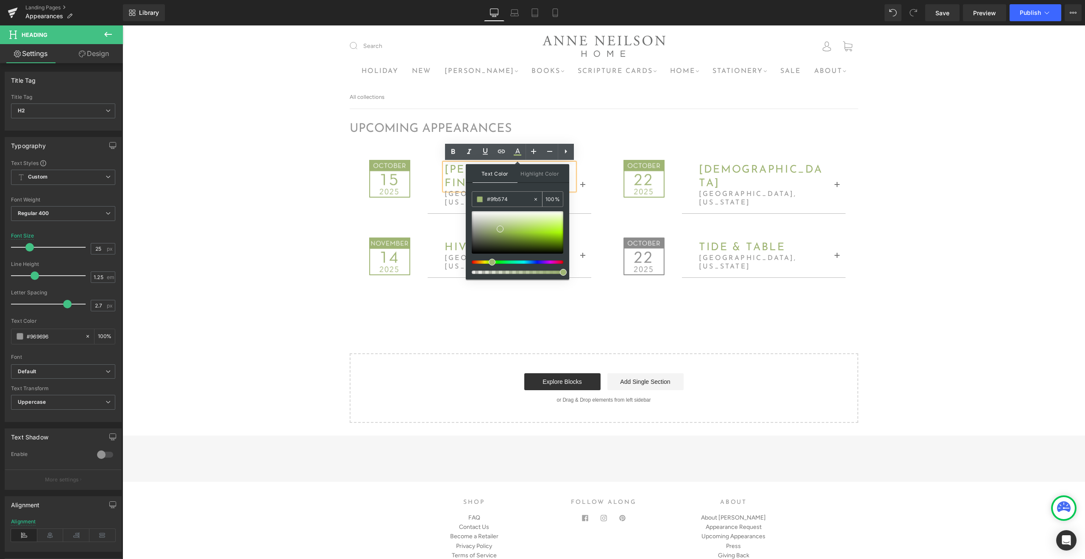
click at [512, 201] on input "#9fb574" at bounding box center [510, 199] width 46 height 9
type input "9"
type input "0"
type input "969"
type input "100"
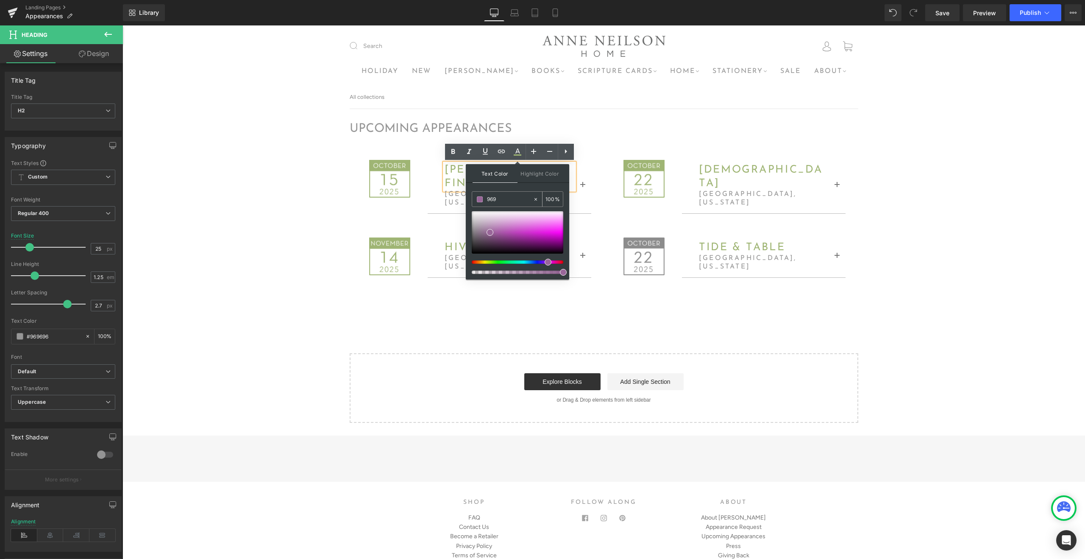
type input "9696"
type input "40"
type input "96969"
type input "0"
type input "969696"
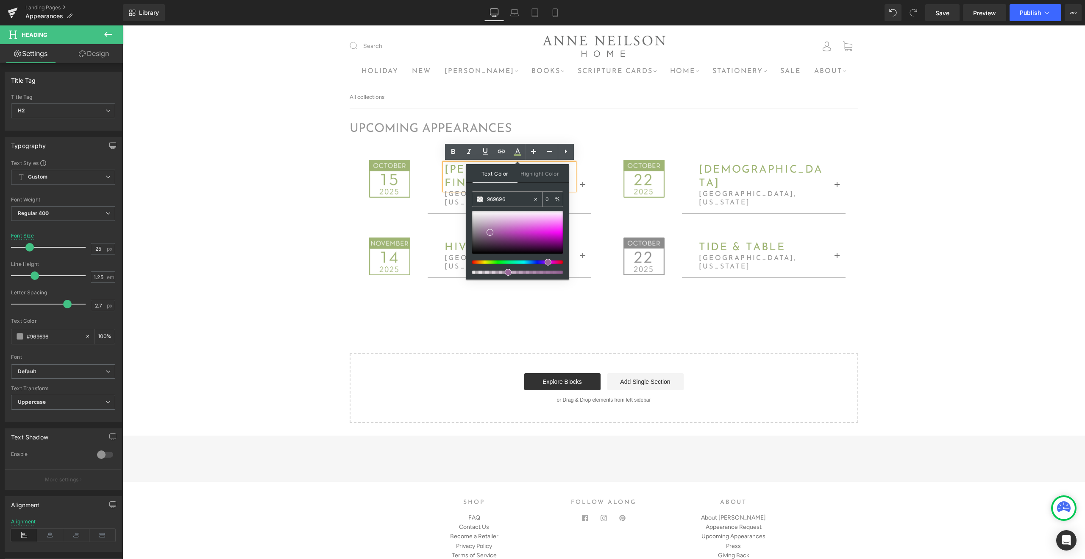
type input "100"
type input "#969696"
click at [471, 230] on span at bounding box center [472, 228] width 7 height 7
click at [587, 206] on button "button" at bounding box center [583, 185] width 17 height 55
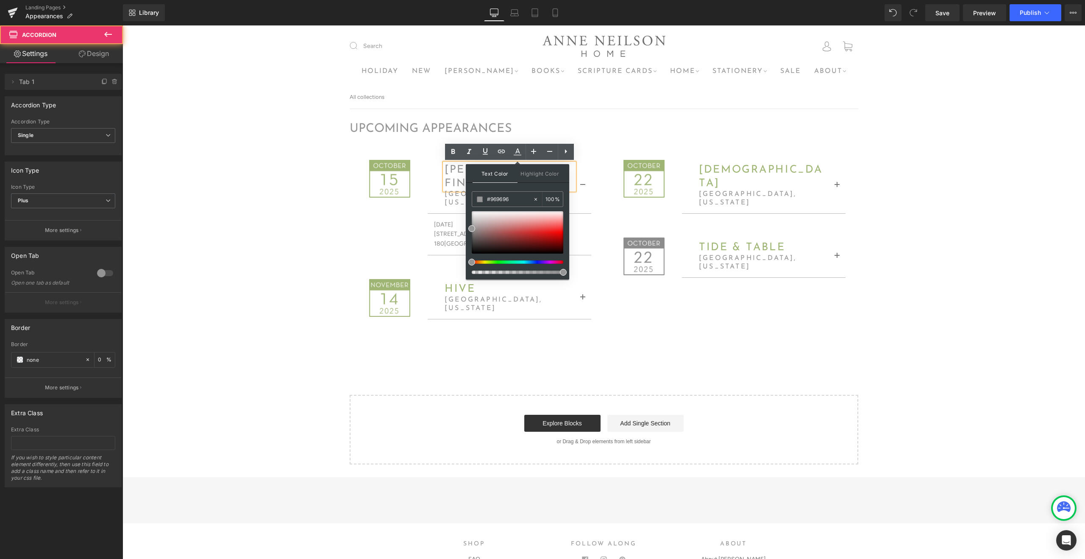
click at [593, 206] on div "Anne Neilson fine art Heading charlotte, north carolina Heading Wednesday, Octo…" at bounding box center [509, 206] width 176 height 98
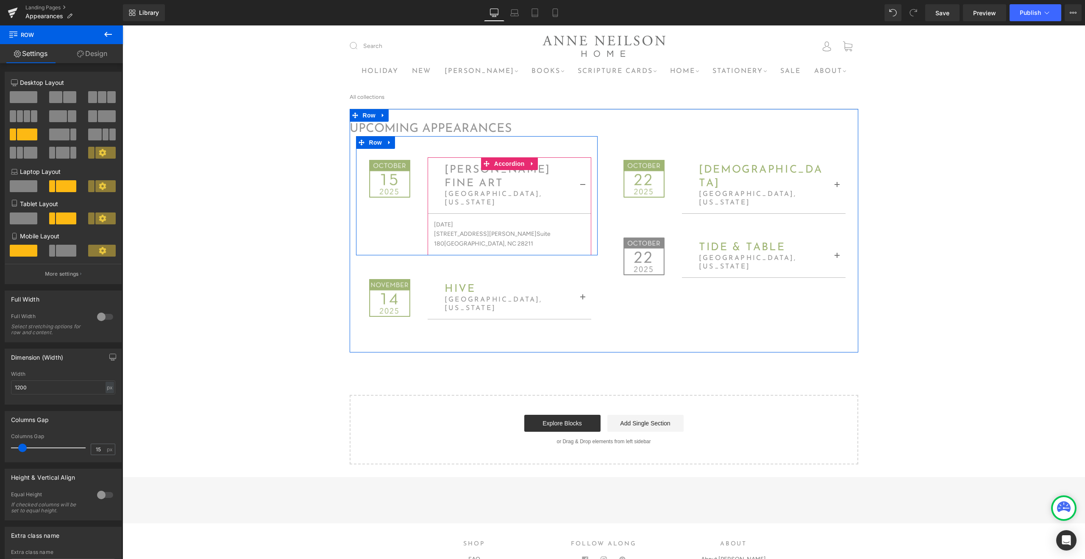
click at [581, 183] on button "button" at bounding box center [583, 185] width 17 height 55
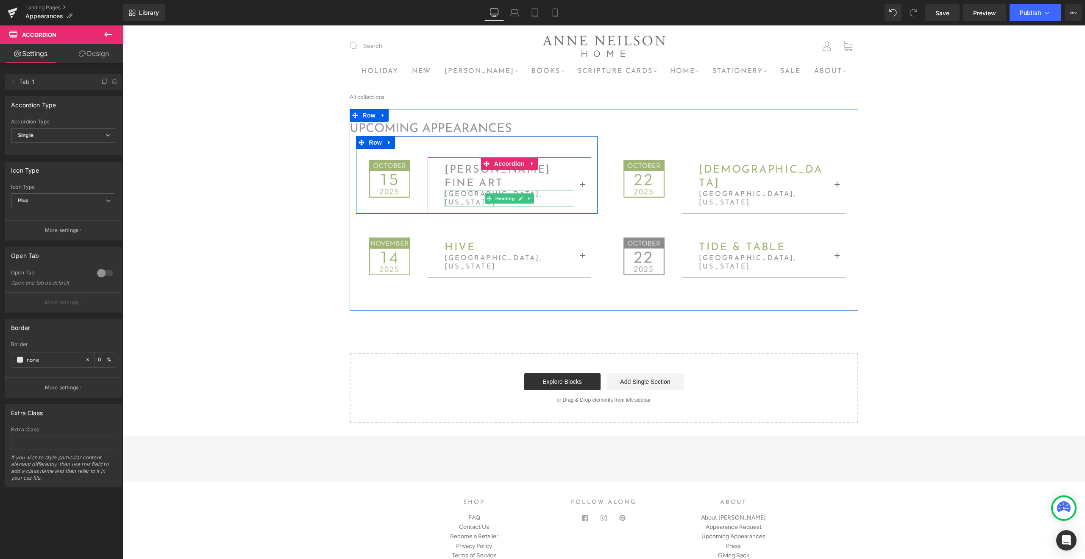
click at [469, 200] on h3 "charlotte, north carolina" at bounding box center [510, 198] width 130 height 17
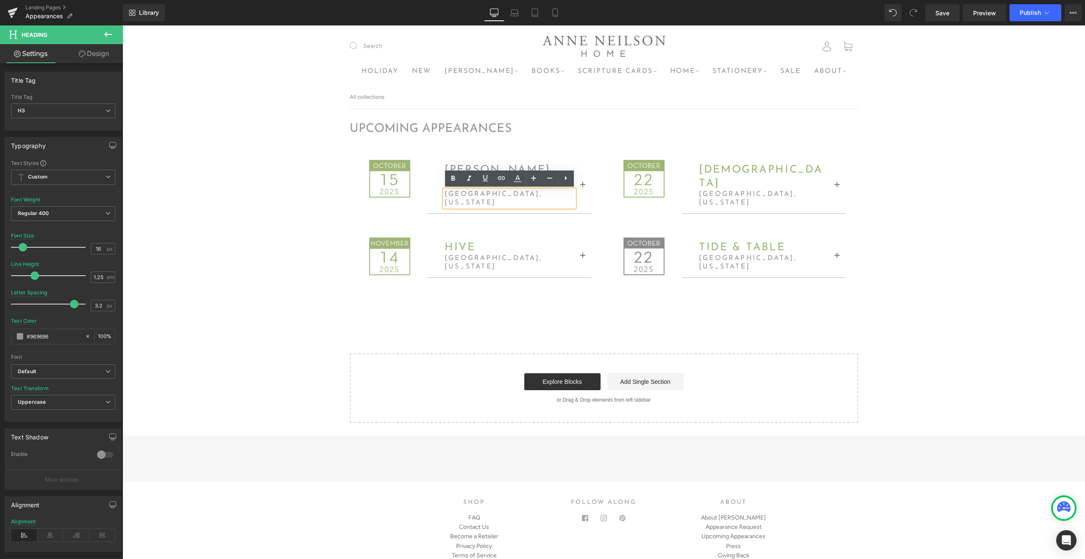
click at [587, 134] on div "upcoming appearances Heading" at bounding box center [604, 129] width 509 height 14
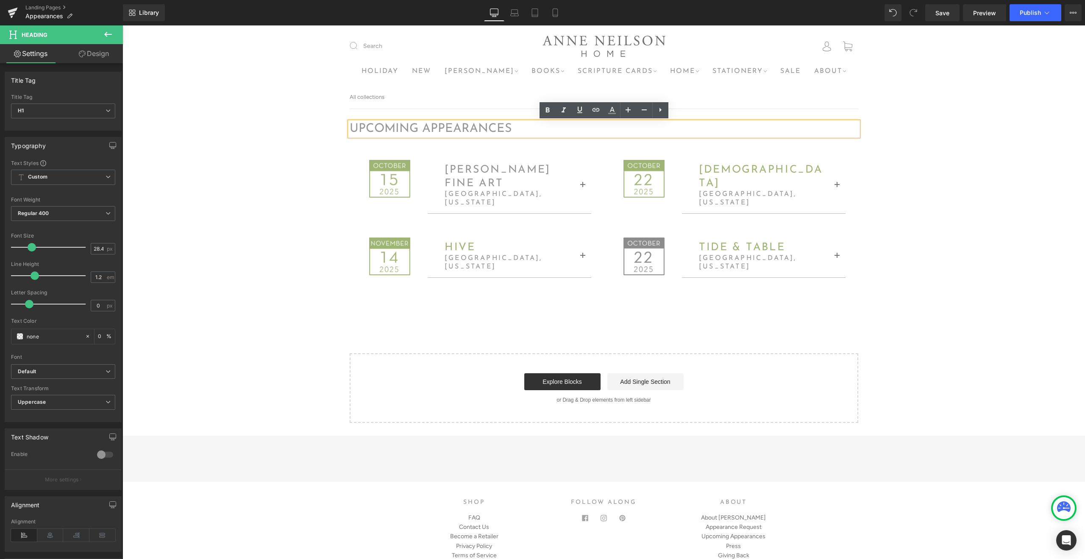
click at [990, 164] on div "upcoming appearances Heading Image Anne Neilson fine art Heading charlotte, nor…" at bounding box center [604, 266] width 963 height 314
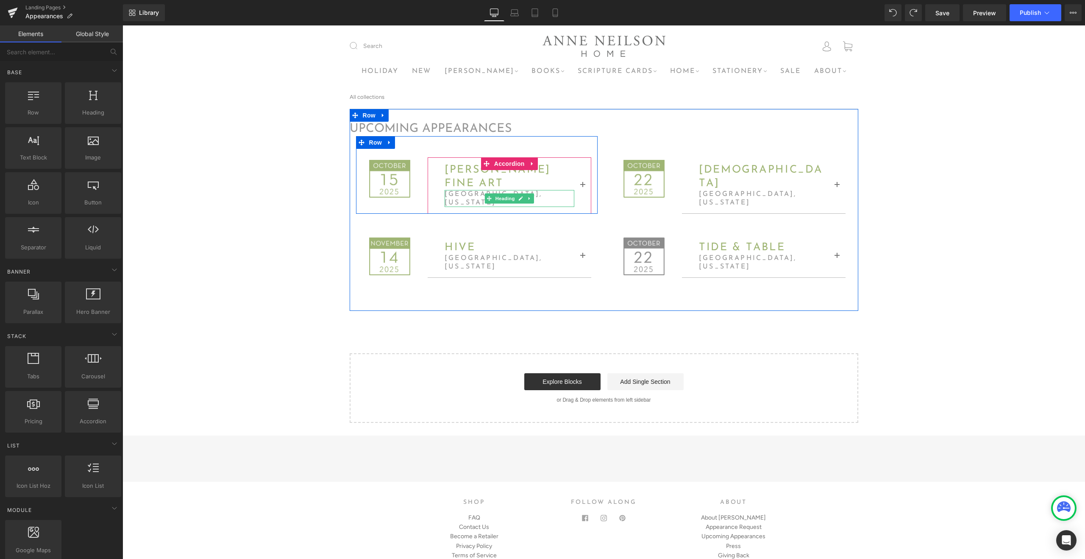
click at [468, 201] on h3 "charlotte, north carolina" at bounding box center [510, 198] width 130 height 17
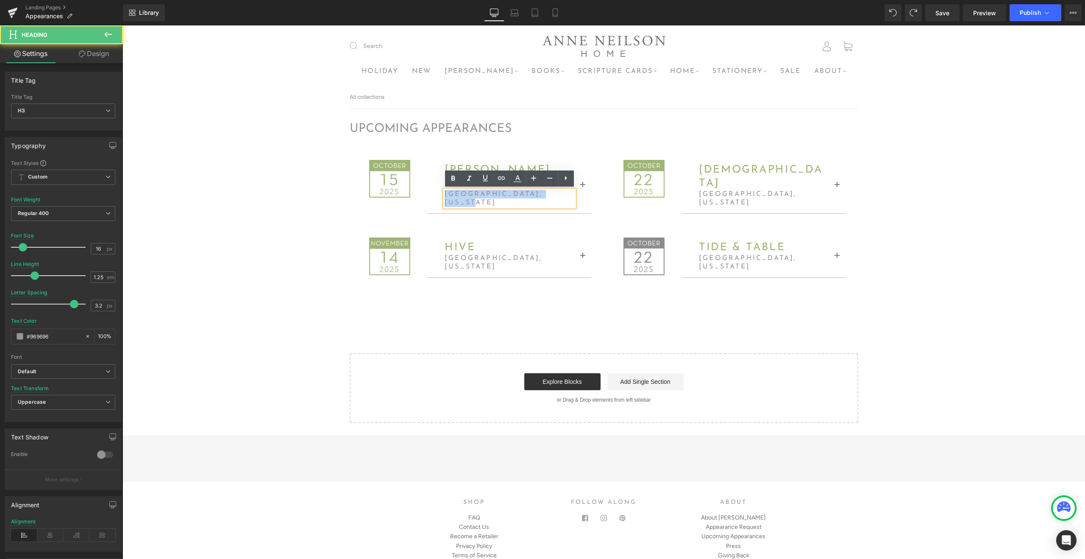
drag, startPoint x: 500, startPoint y: 202, endPoint x: 429, endPoint y: 192, distance: 71.4
click at [429, 192] on div "Anne Neilson fine art Heading charlotte, north carolina Heading" at bounding box center [510, 186] width 164 height 56
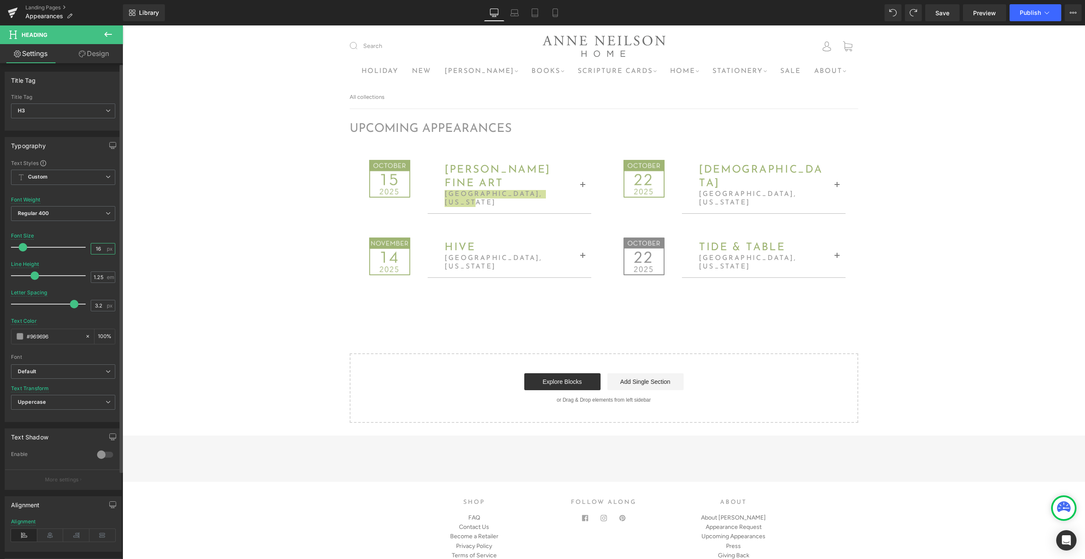
click at [98, 246] on input "16" at bounding box center [98, 248] width 15 height 11
type input "14"
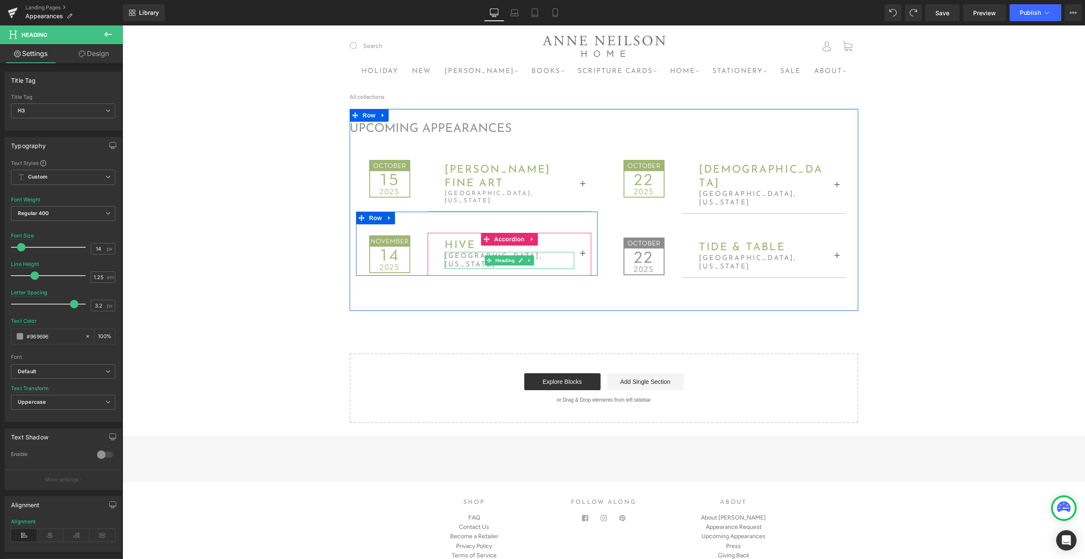
click at [467, 255] on h3 "west palm beach, florida" at bounding box center [510, 260] width 130 height 17
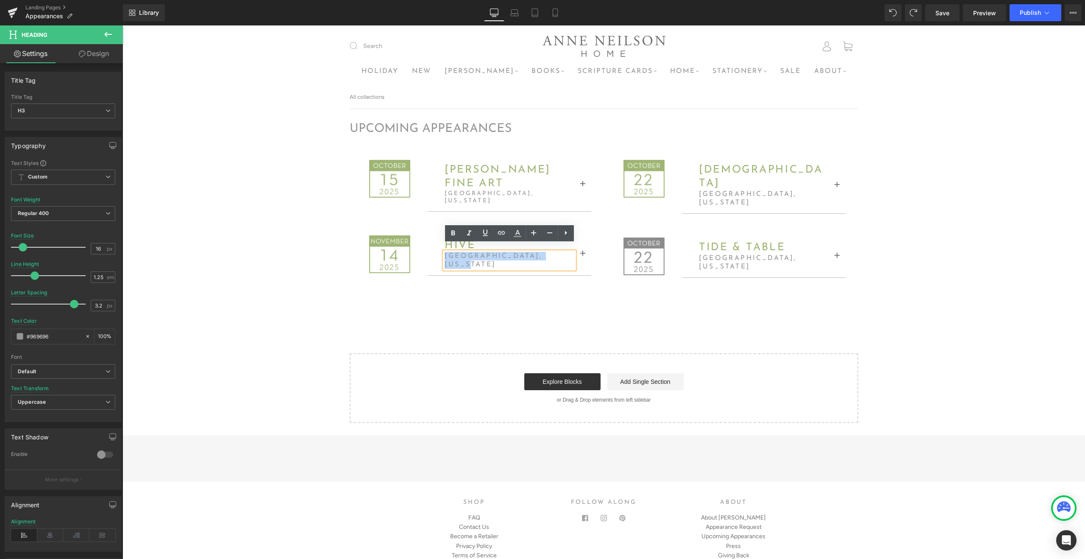
drag, startPoint x: 487, startPoint y: 256, endPoint x: 431, endPoint y: 245, distance: 57.5
click at [431, 245] on div "hive Heading west palm beach, florida Heading" at bounding box center [510, 255] width 164 height 42
click at [101, 248] on input "16" at bounding box center [98, 248] width 15 height 11
type input "14"
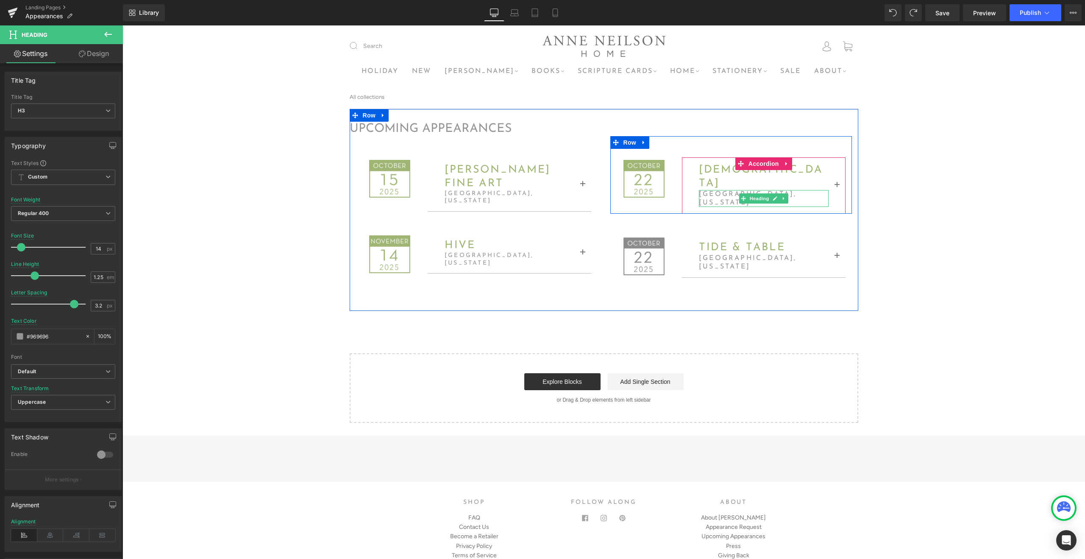
click at [729, 199] on h3 "charlotte, north carolina" at bounding box center [764, 198] width 130 height 17
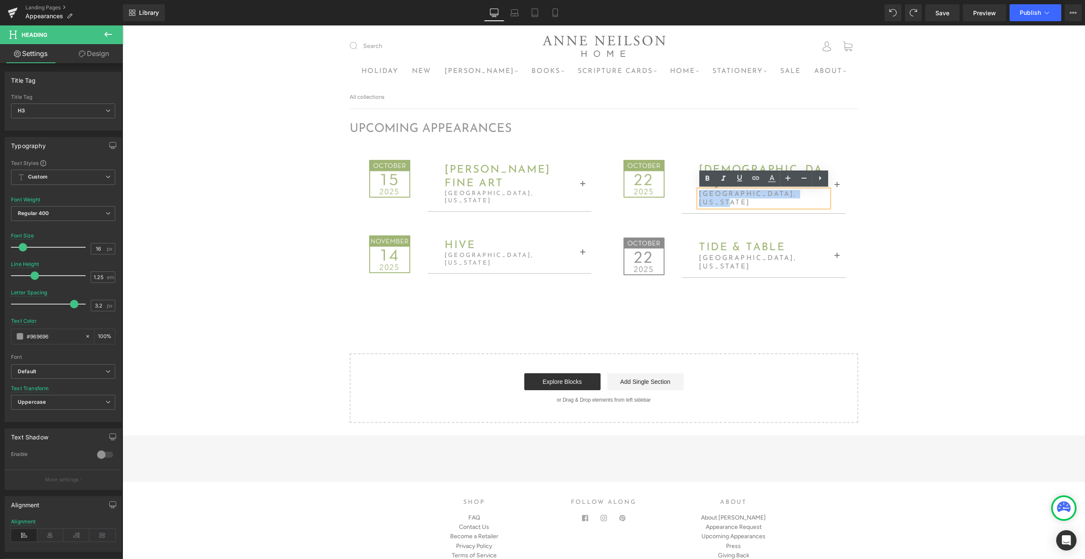
drag, startPoint x: 747, startPoint y: 203, endPoint x: 691, endPoint y: 190, distance: 56.9
click at [691, 190] on div "carmel presbyterian Heading charlotte, north carolina Heading" at bounding box center [764, 186] width 164 height 56
click at [107, 250] on span "px" at bounding box center [110, 249] width 7 height 6
click at [98, 248] on input "16" at bounding box center [98, 248] width 15 height 11
type input "14"
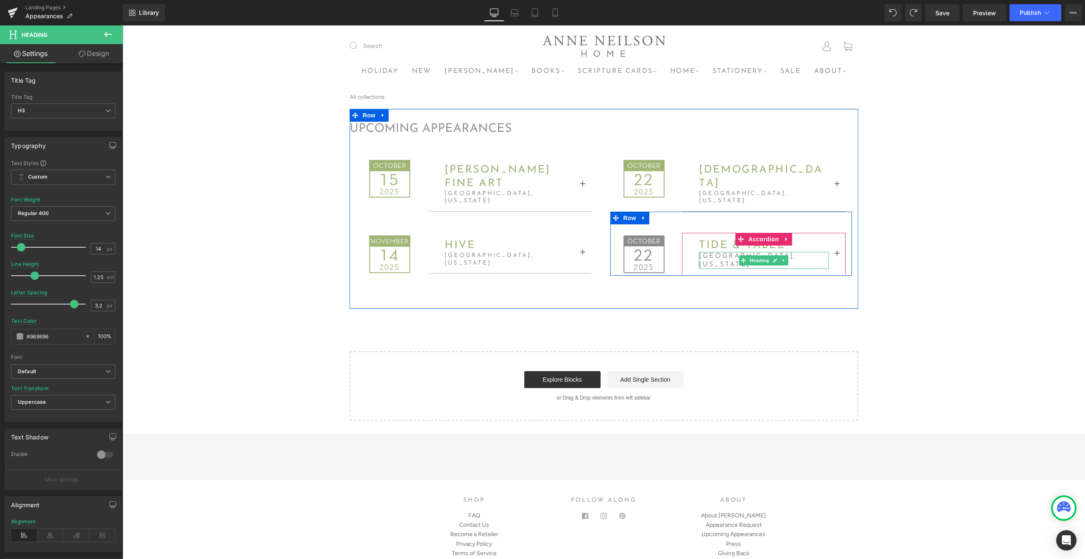
click at [730, 252] on h3 "Jupiter, Florida" at bounding box center [764, 260] width 130 height 17
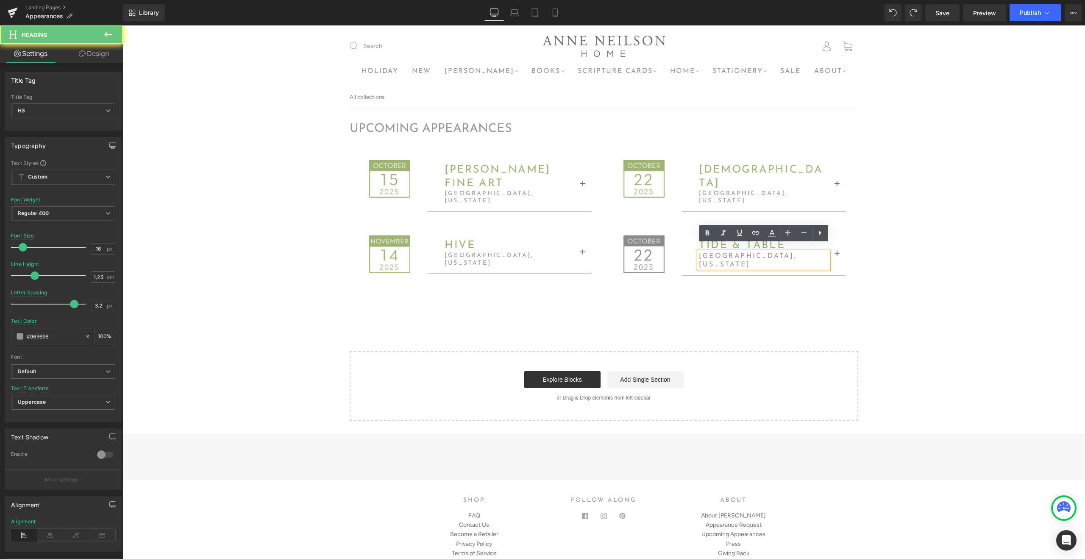
click at [730, 252] on h3 "Jupiter, Florida" at bounding box center [764, 260] width 130 height 17
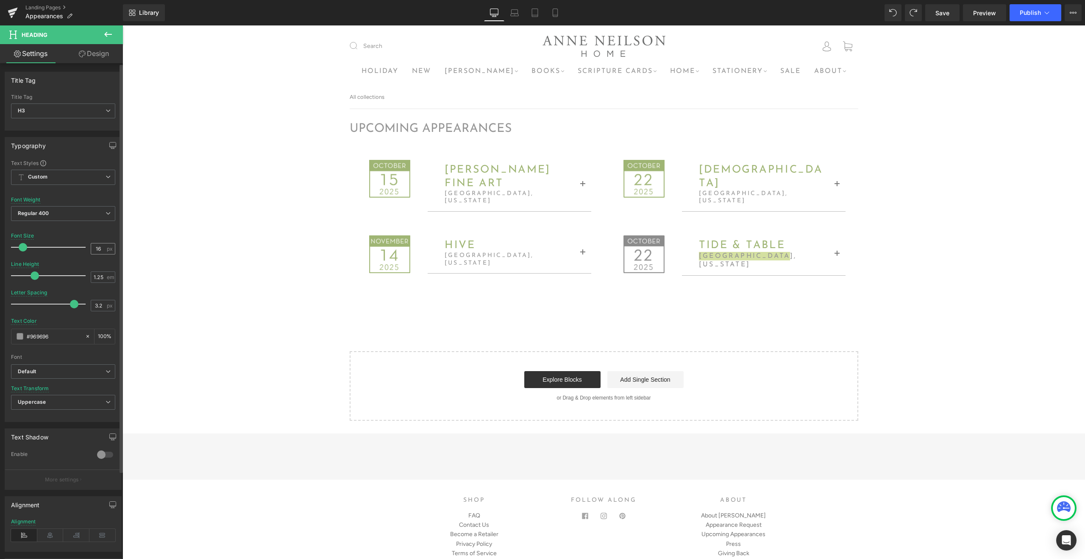
click at [100, 249] on input "16" at bounding box center [98, 248] width 15 height 11
type input "14"
click at [943, 71] on span at bounding box center [1093, 76] width 482 height 19
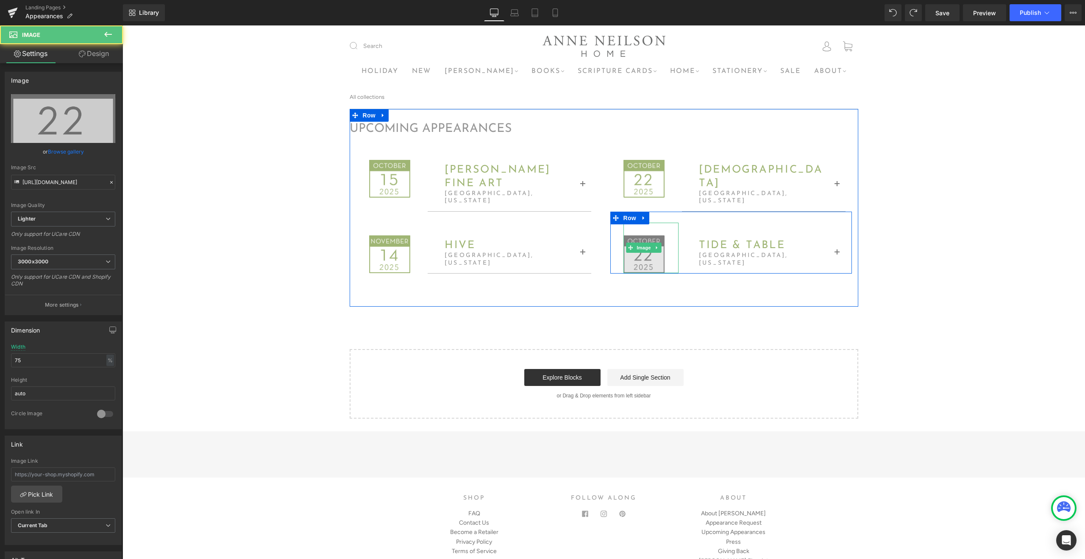
click at [643, 255] on img at bounding box center [645, 248] width 42 height 50
click at [643, 243] on span "Image" at bounding box center [645, 248] width 18 height 10
click at [640, 243] on span "Image" at bounding box center [645, 248] width 18 height 10
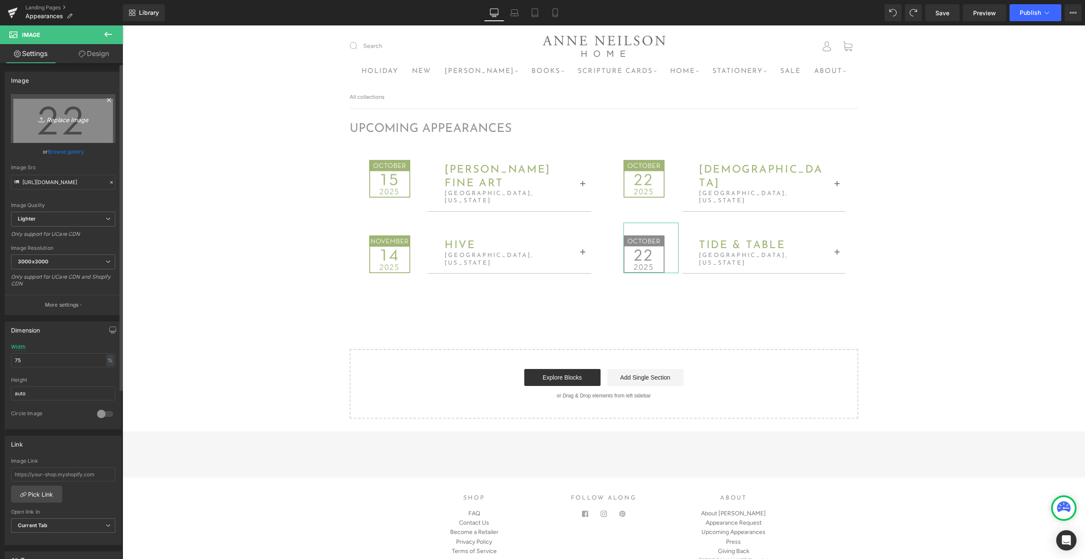
click at [63, 116] on icon "Replace Image" at bounding box center [63, 118] width 68 height 11
type input "C:\fakepath\Appearancedateicon-05.png"
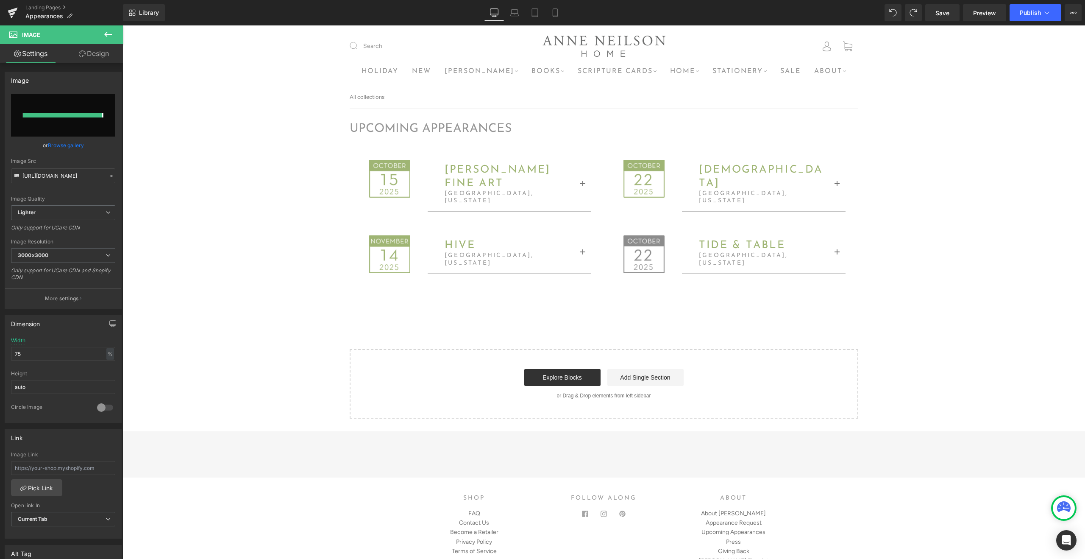
type input "https://ucarecdn.com/0b052804-24b5-416a-80d4-7f42b04a5d74/-/format/auto/-/previ…"
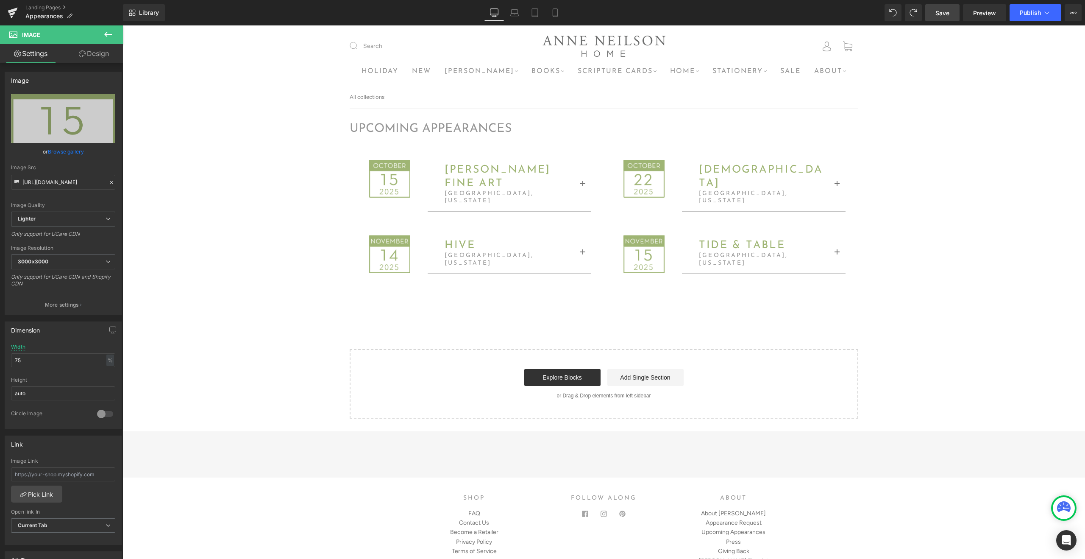
click at [944, 14] on span "Save" at bounding box center [943, 12] width 14 height 9
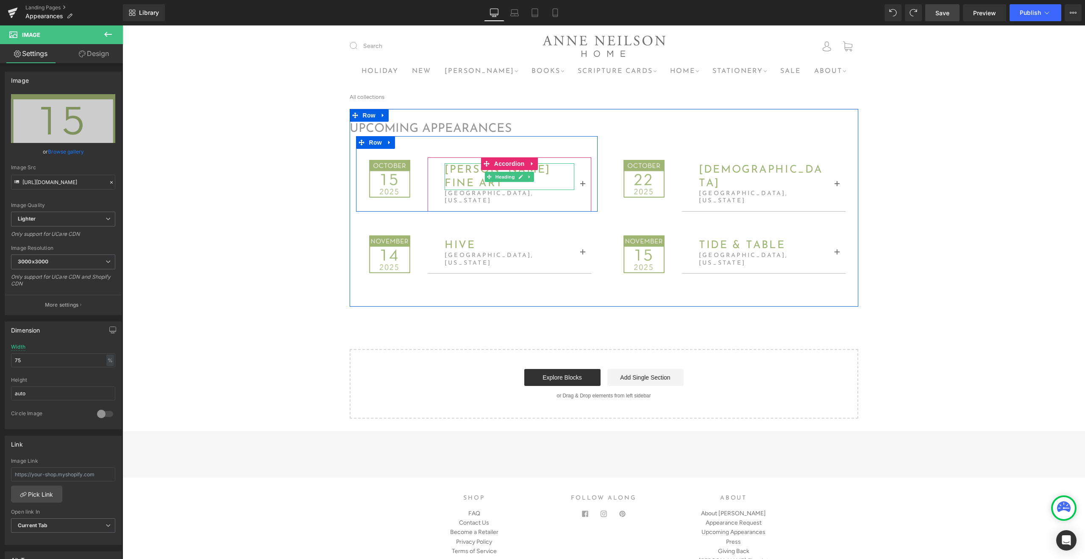
click at [463, 175] on span "Anne Neilson fine art" at bounding box center [498, 177] width 106 height 24
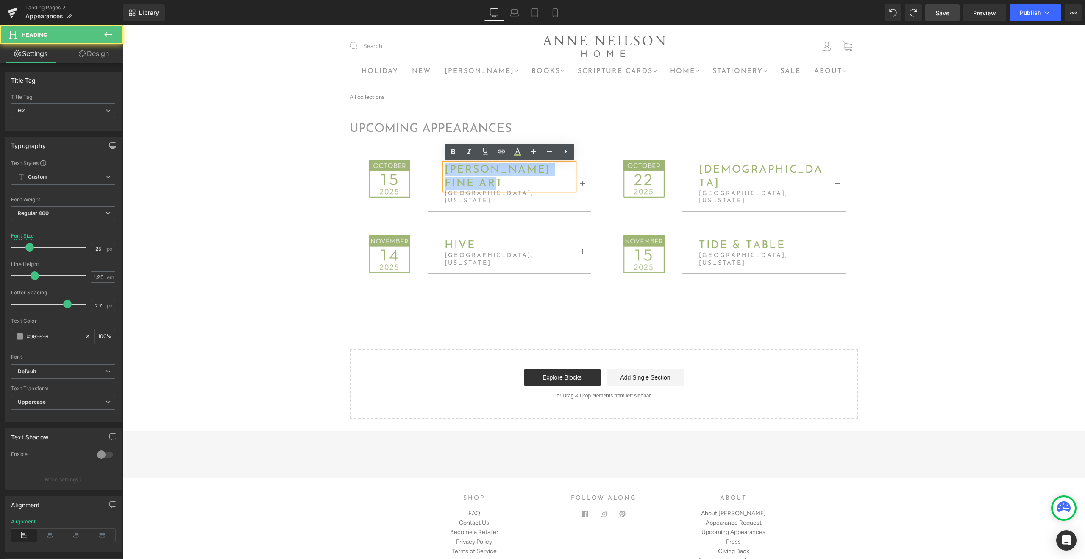
drag, startPoint x: 504, startPoint y: 181, endPoint x: 441, endPoint y: 163, distance: 65.6
click at [441, 163] on div "Anne Neilson fine art Heading charlotte, north carolina Heading" at bounding box center [510, 184] width 164 height 53
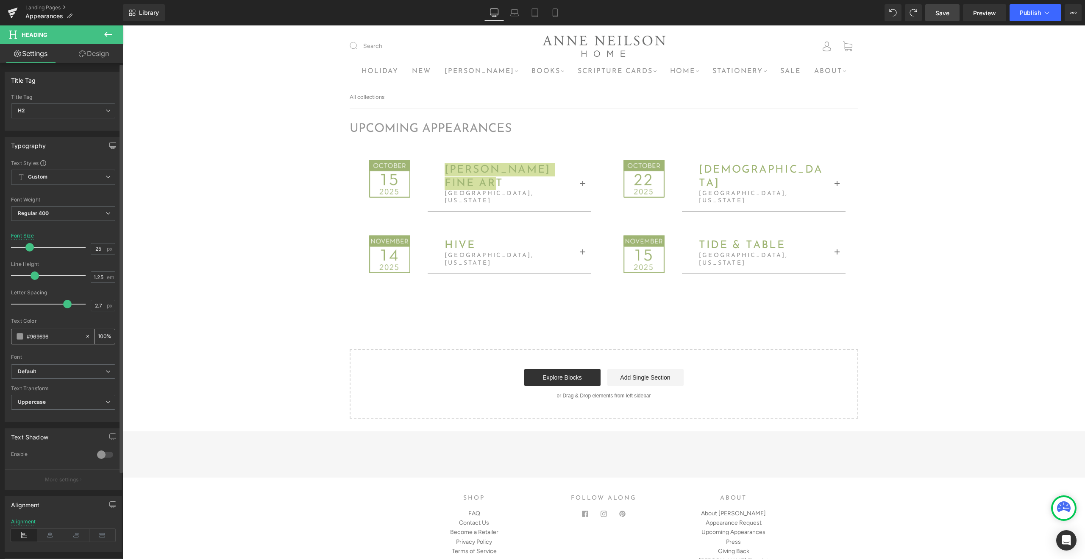
click at [48, 340] on input "#969696" at bounding box center [54, 336] width 54 height 9
click at [81, 353] on div at bounding box center [63, 352] width 104 height 6
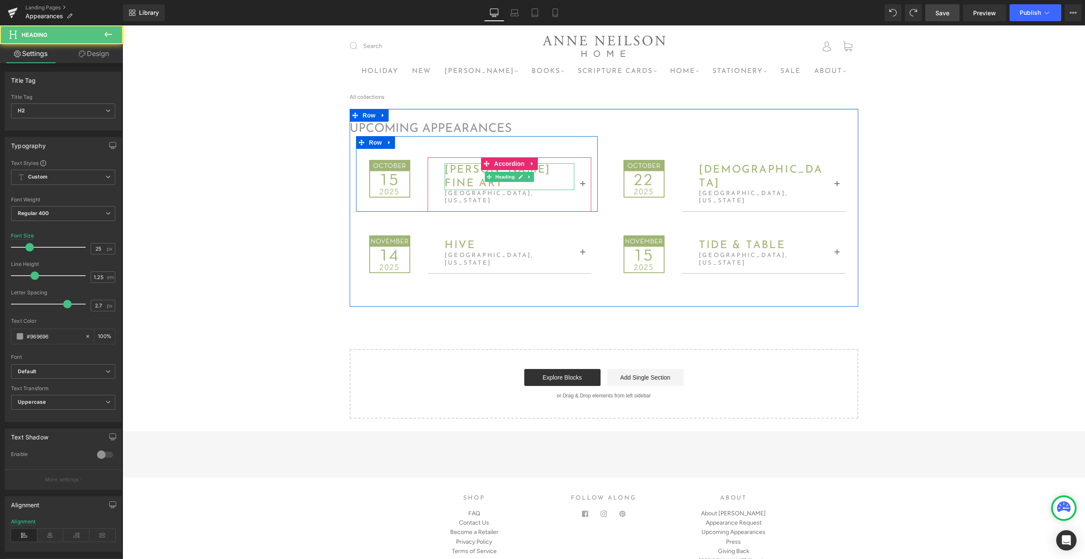
click at [506, 182] on h2 "Anne Neilson fine art" at bounding box center [510, 176] width 130 height 27
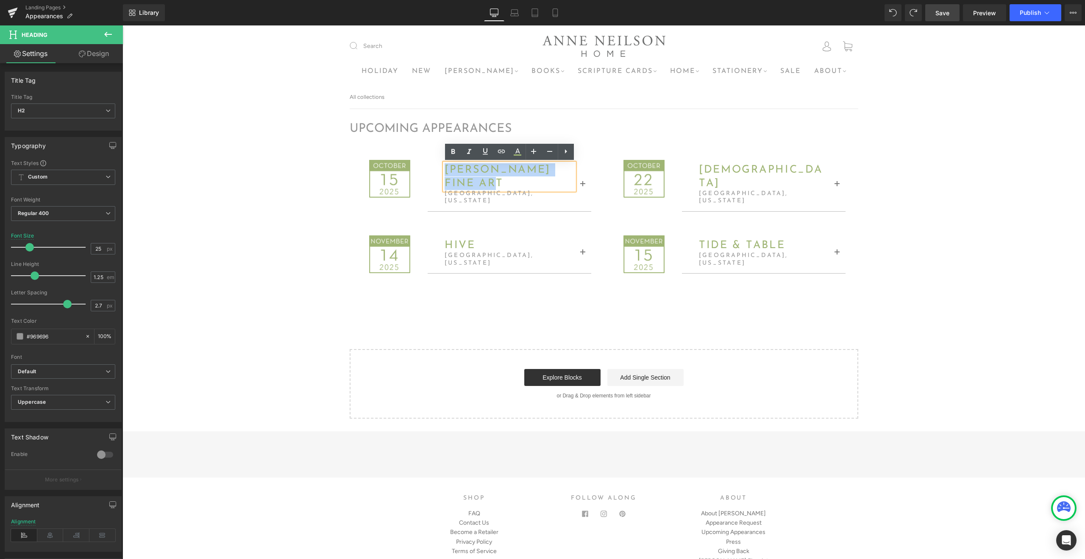
drag, startPoint x: 508, startPoint y: 184, endPoint x: 445, endPoint y: 170, distance: 64.3
click at [445, 170] on h2 "Anne Neilson fine art" at bounding box center [510, 176] width 130 height 27
click at [515, 156] on icon at bounding box center [518, 154] width 8 height 1
type input "#9fb574"
type input "100"
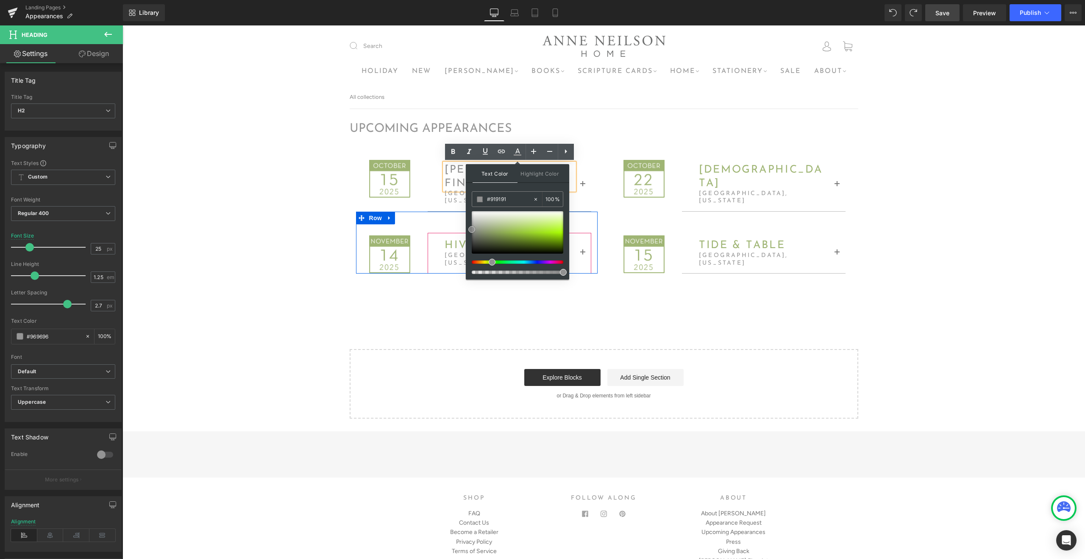
drag, startPoint x: 620, startPoint y: 254, endPoint x: 460, endPoint y: 229, distance: 162.2
click at [508, 200] on input "#919191" at bounding box center [510, 199] width 46 height 9
type input "9"
type input "0"
type input "969"
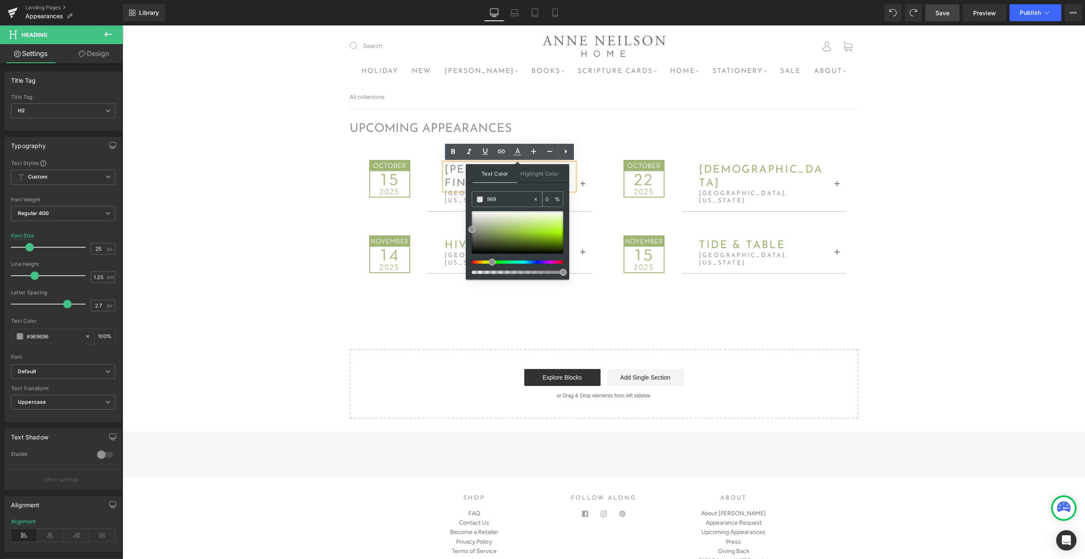
type input "100"
type input "9696"
type input "40"
type input "96969"
type input "0"
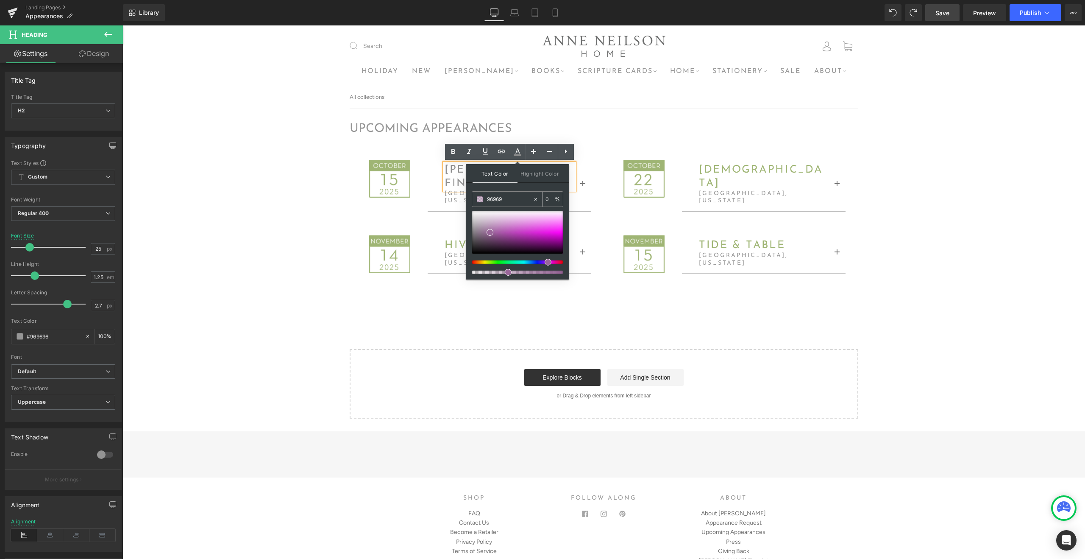
type input "969696"
type input "100"
type input "#969696"
click at [471, 229] on span at bounding box center [472, 228] width 7 height 7
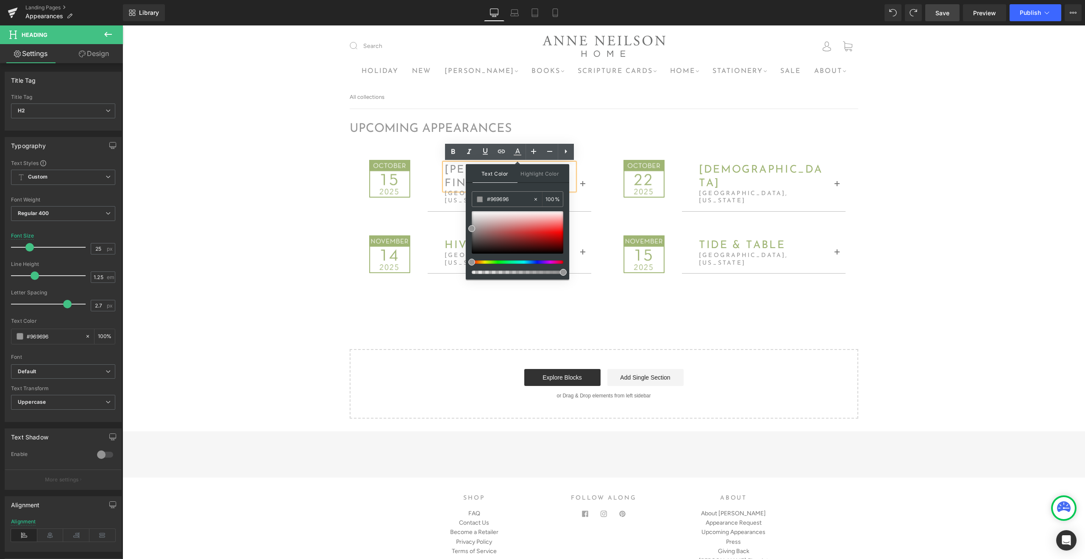
click at [596, 201] on div "Anne Neilson fine art Heading charlotte, north carolina Heading Wednesday, Octo…" at bounding box center [509, 184] width 176 height 54
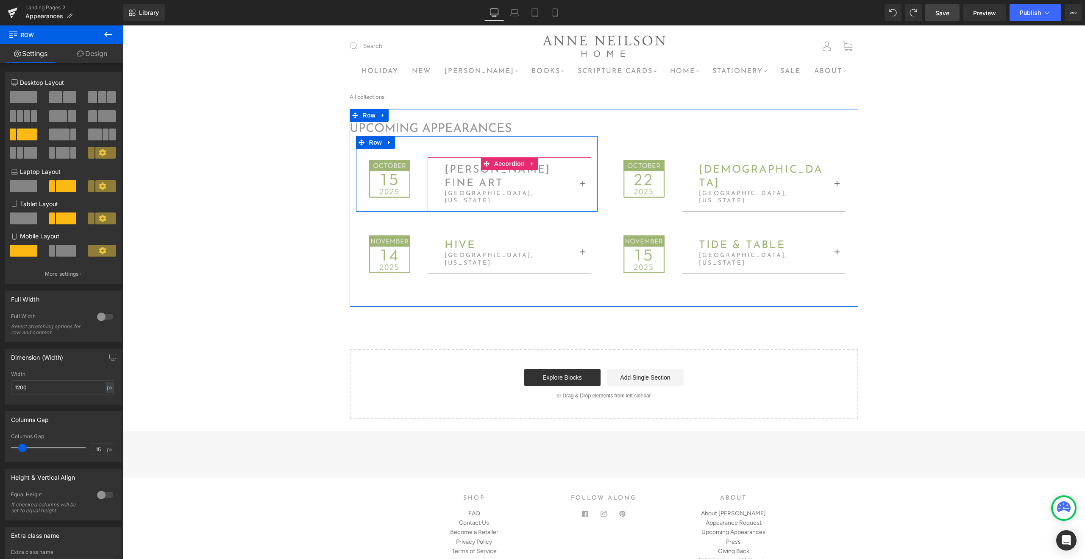
click at [588, 177] on button "button" at bounding box center [583, 184] width 17 height 53
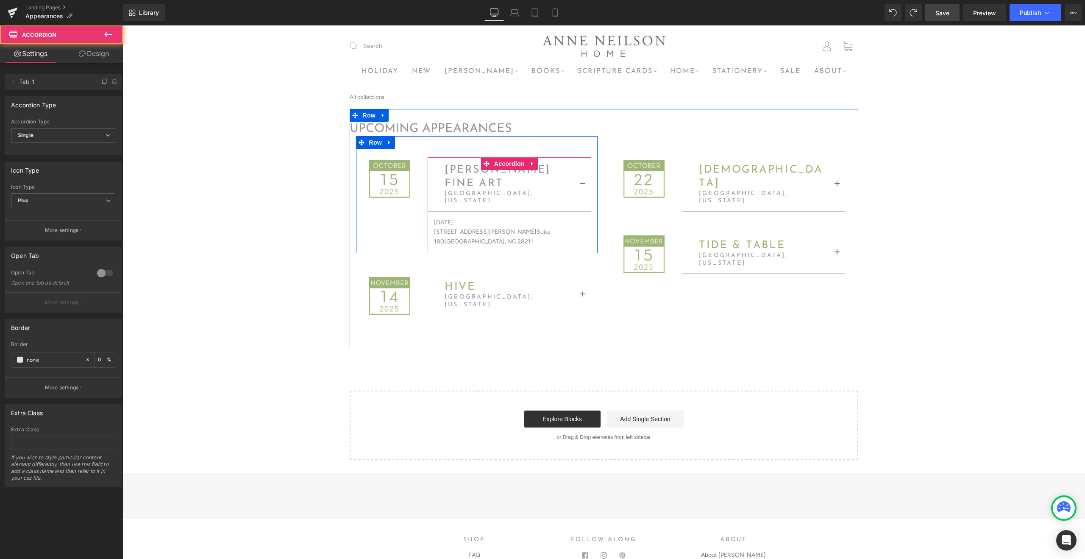
click at [588, 177] on button "button" at bounding box center [583, 184] width 17 height 53
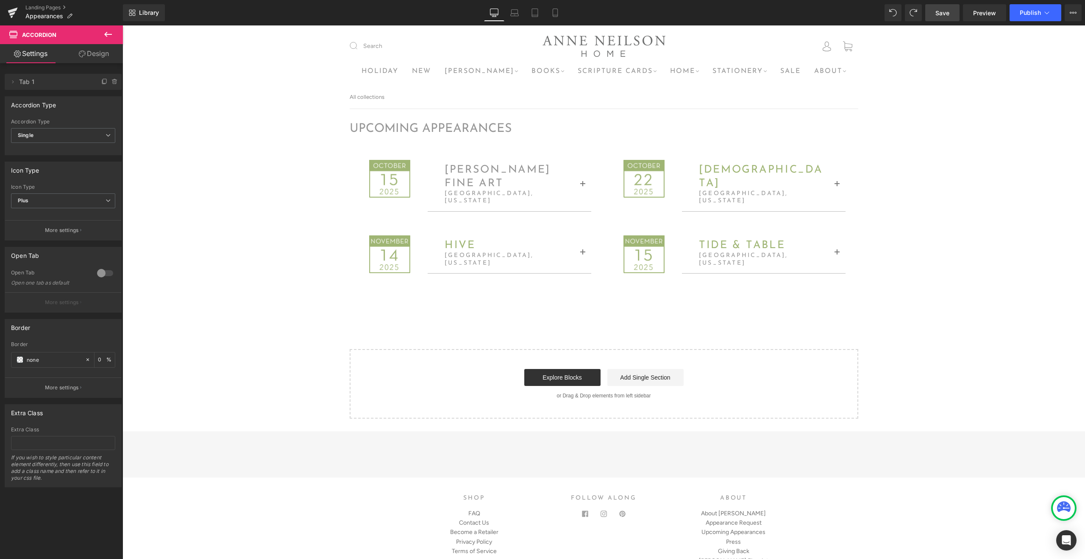
click at [932, 131] on div "upcoming appearances Heading Image Anne Neilson fine art Heading charlotte, nor…" at bounding box center [604, 264] width 963 height 310
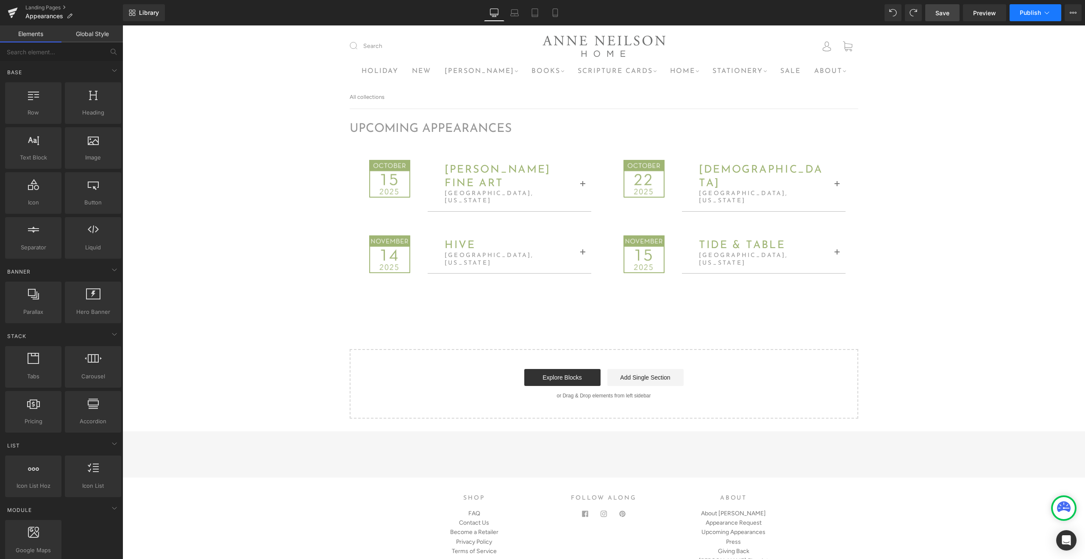
click at [1046, 11] on icon at bounding box center [1047, 12] width 8 height 8
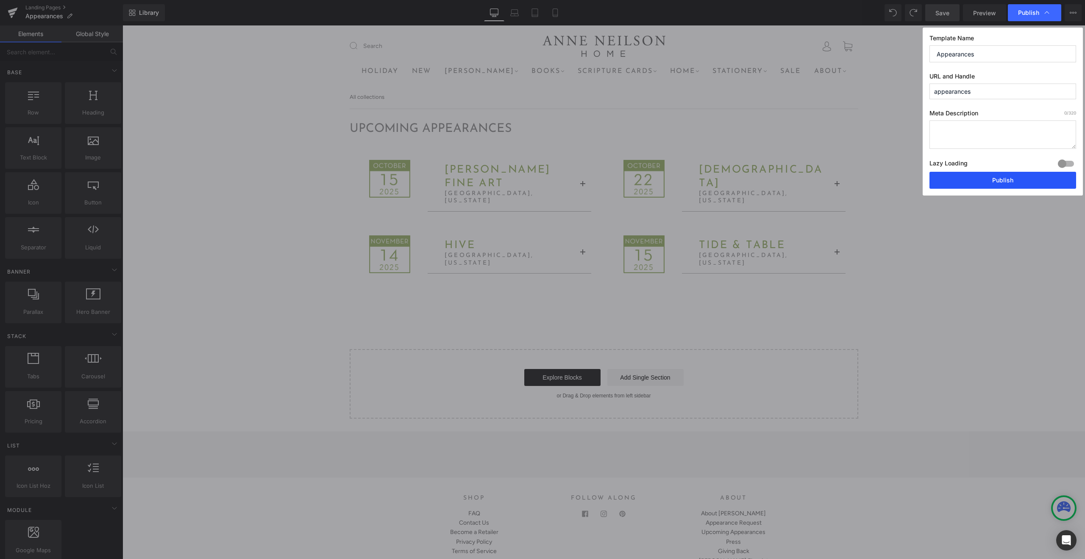
click at [974, 183] on button "Publish" at bounding box center [1003, 180] width 147 height 17
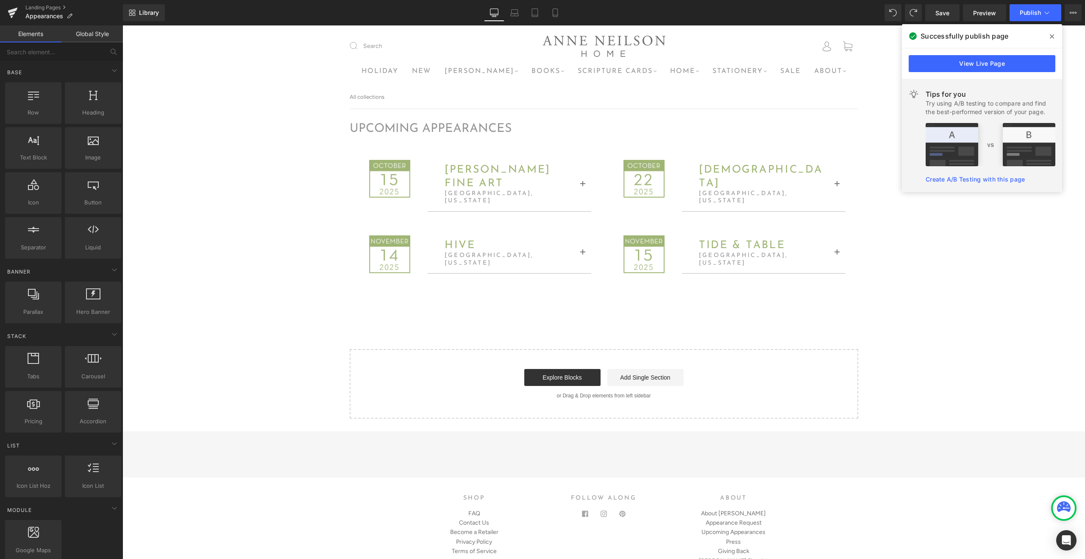
click at [946, 273] on div "upcoming appearances Heading Image Anne Neilson fine art Heading charlotte, nor…" at bounding box center [604, 264] width 963 height 310
click at [1051, 33] on icon at bounding box center [1052, 36] width 4 height 7
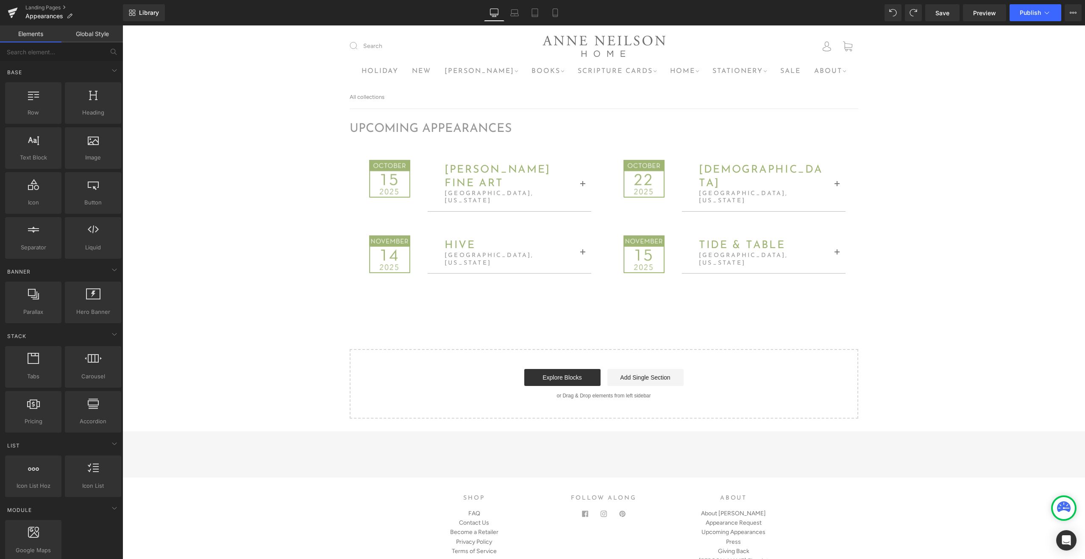
click at [920, 131] on div "upcoming appearances Heading Image Anne Neilson fine art Heading charlotte, nor…" at bounding box center [604, 264] width 963 height 310
click at [14, 15] on icon at bounding box center [13, 12] width 10 height 21
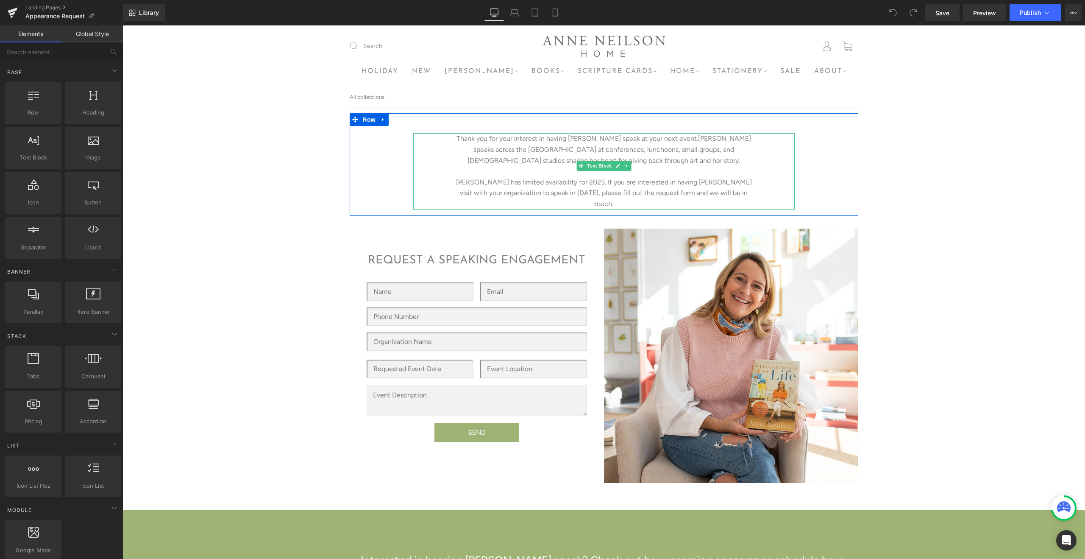
click at [680, 192] on p "Anne has limited availability for 2025. If you are interested in having Anne vi…" at bounding box center [604, 193] width 296 height 33
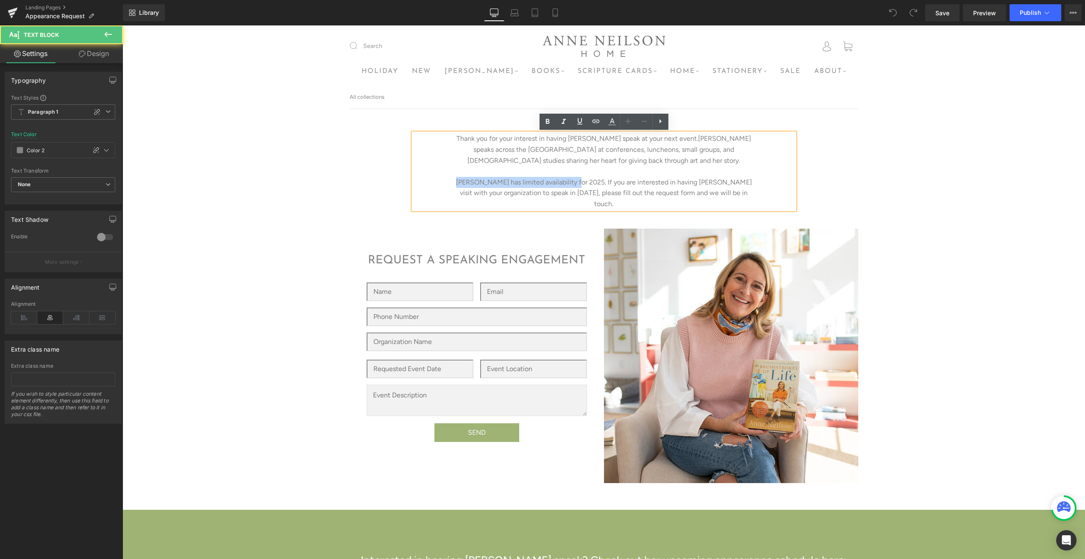
drag, startPoint x: 587, startPoint y: 183, endPoint x: 461, endPoint y: 185, distance: 125.5
click at [461, 185] on p "Anne has limited availability for 2025. If you are interested in having Anne vi…" at bounding box center [604, 193] width 296 height 33
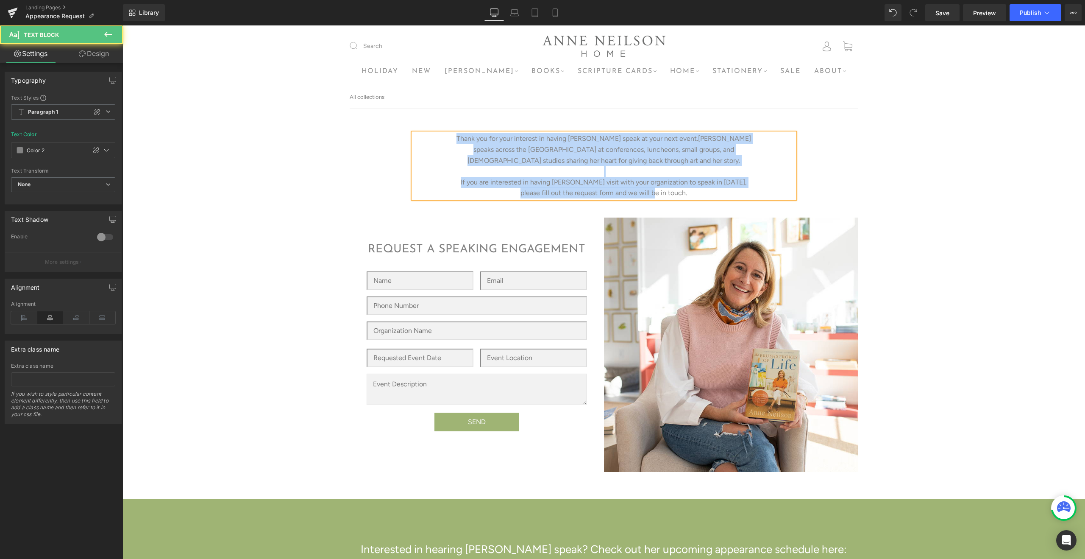
drag, startPoint x: 664, startPoint y: 193, endPoint x: 451, endPoint y: 142, distance: 218.9
click at [451, 142] on div "Thank you for your interest in having Anne speak at your next event. Anne speak…" at bounding box center [604, 165] width 382 height 65
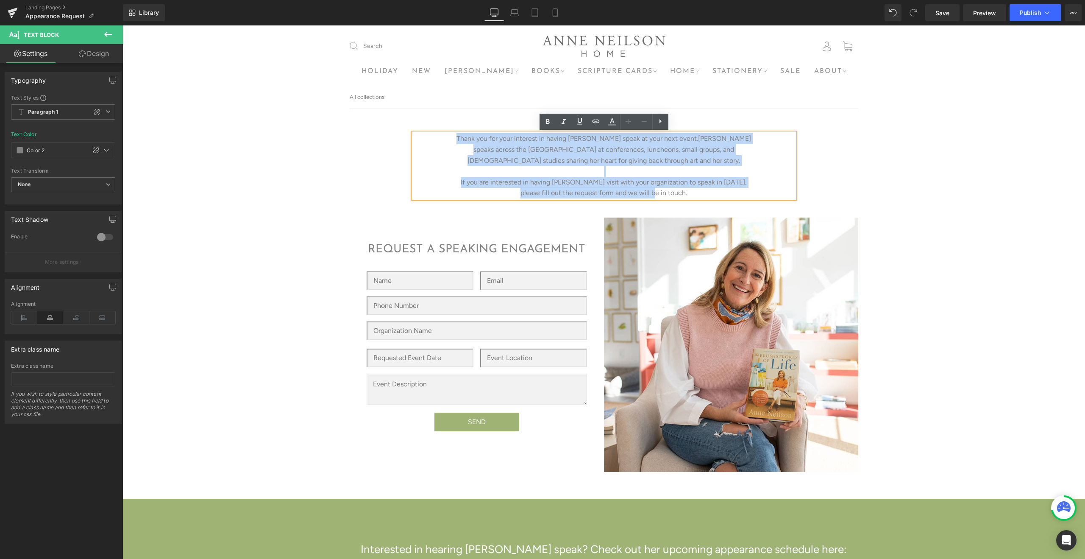
copy div "Thank you for your interest in having Anne speak at your next event. Anne speak…"
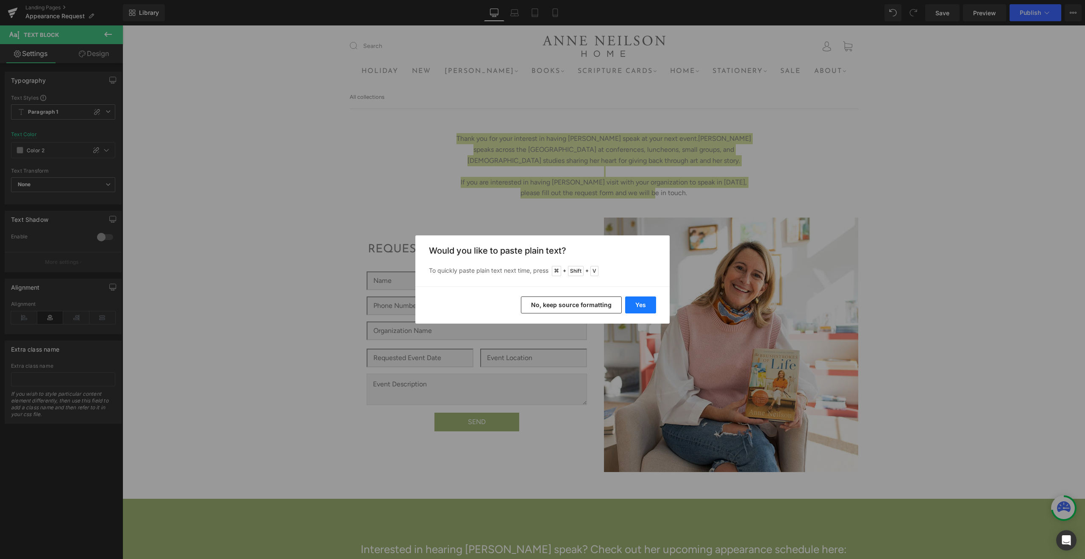
click at [638, 305] on button "Yes" at bounding box center [640, 304] width 31 height 17
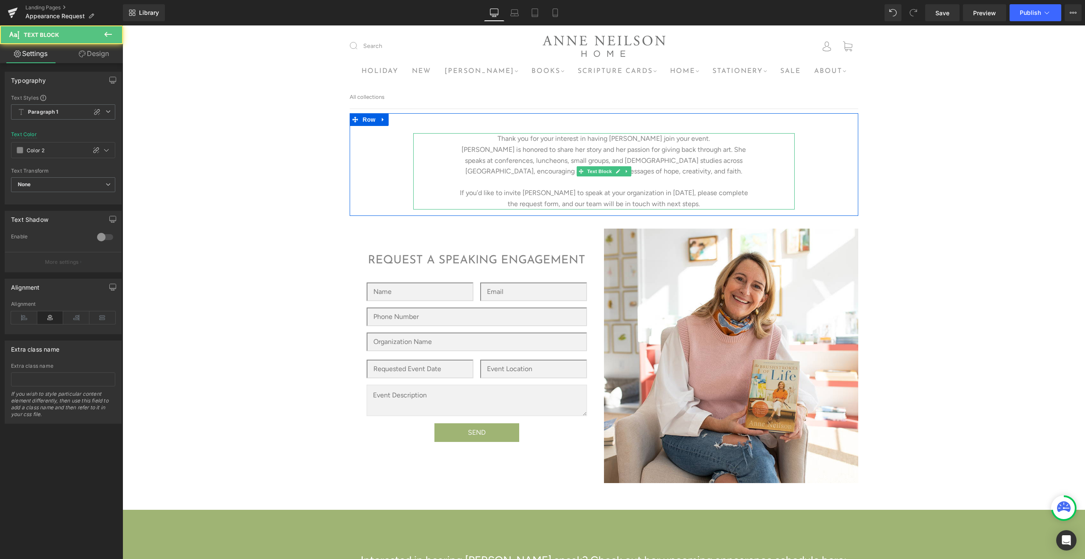
click at [681, 172] on p "Anne is honored to share her story and her passion for giving back through art.…" at bounding box center [604, 160] width 296 height 33
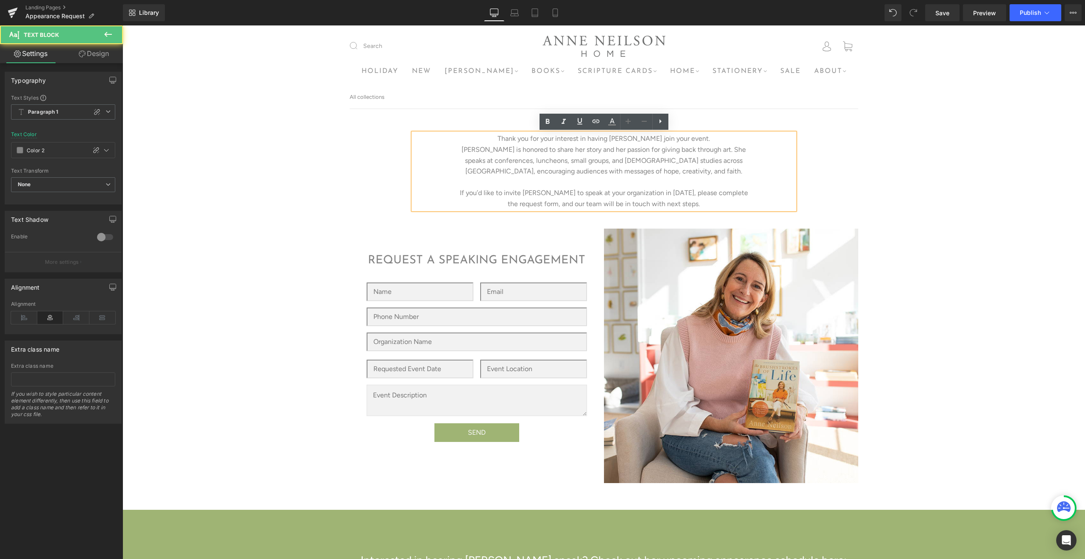
click at [685, 204] on p "If you’d like to invite Anne to speak at your organization in 2026, please comp…" at bounding box center [604, 198] width 296 height 22
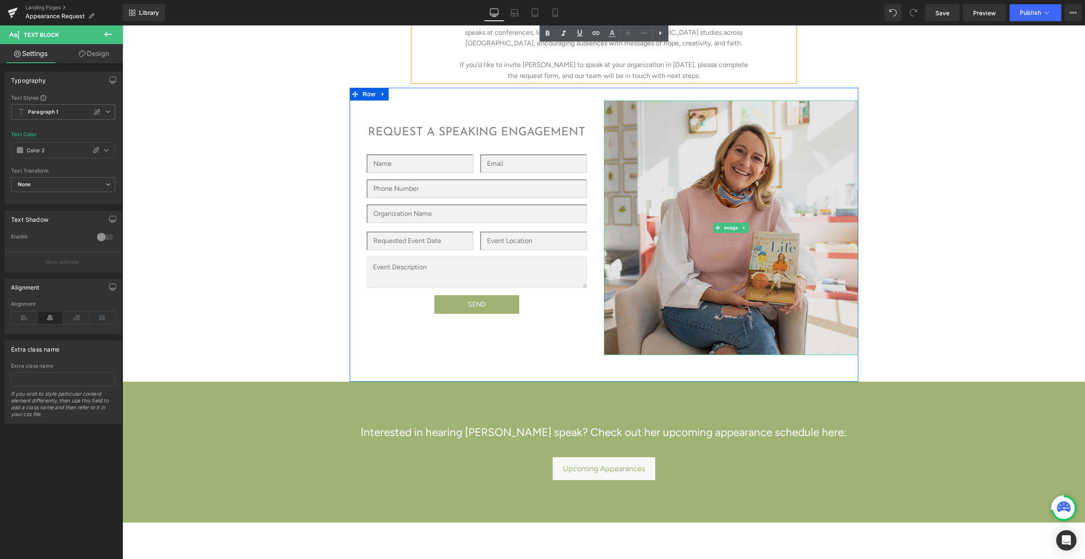
click at [767, 188] on img at bounding box center [731, 227] width 254 height 254
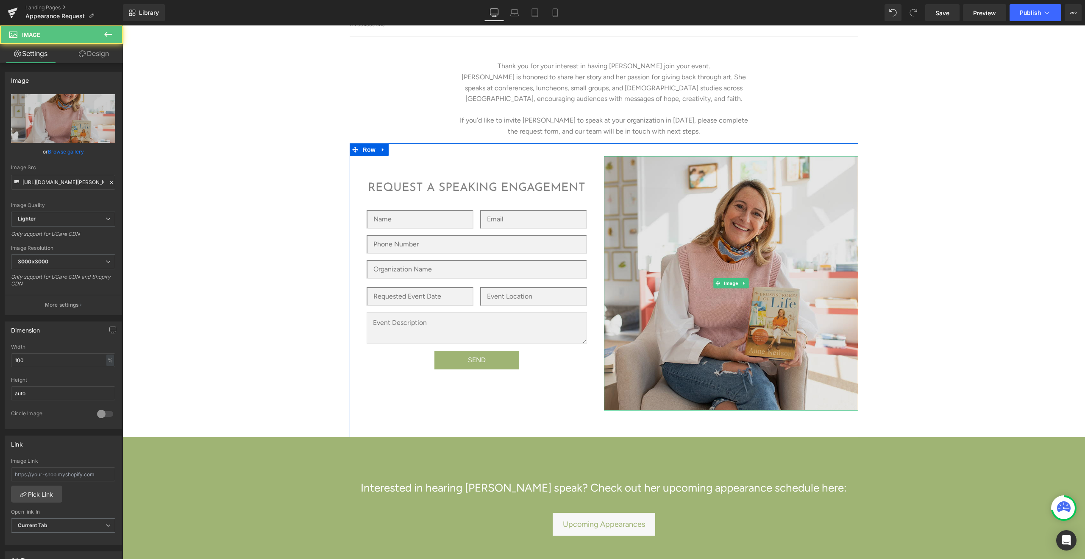
scroll to position [61, 0]
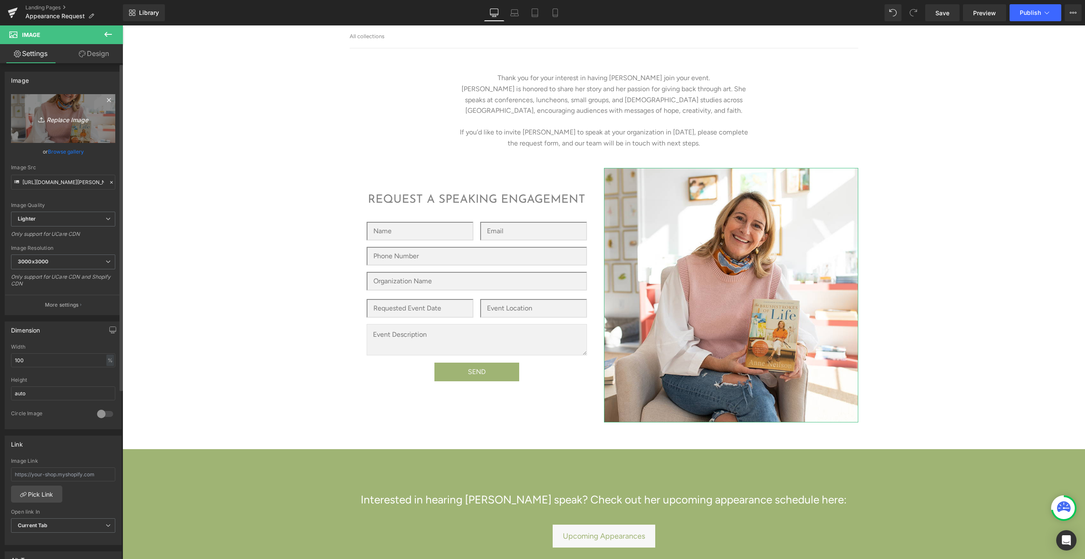
click at [57, 120] on icon "Replace Image" at bounding box center [63, 118] width 68 height 11
type input "C:\fakepath\backgroundremovedweb.jpg"
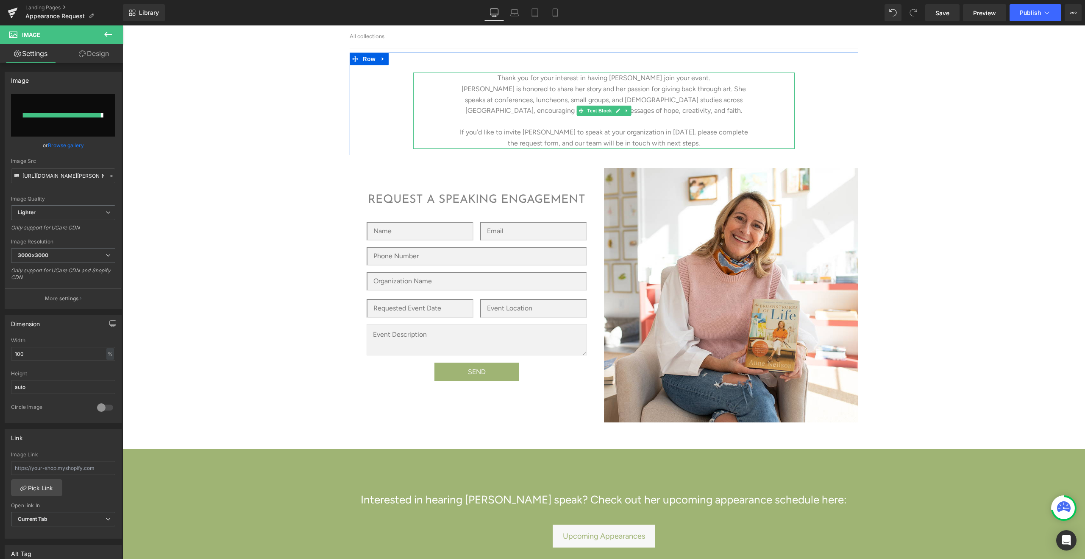
type input "https://ucarecdn.com/68df50b7-7756-4aa6-b955-e4a296fe97bb/-/format/auto/-/previ…"
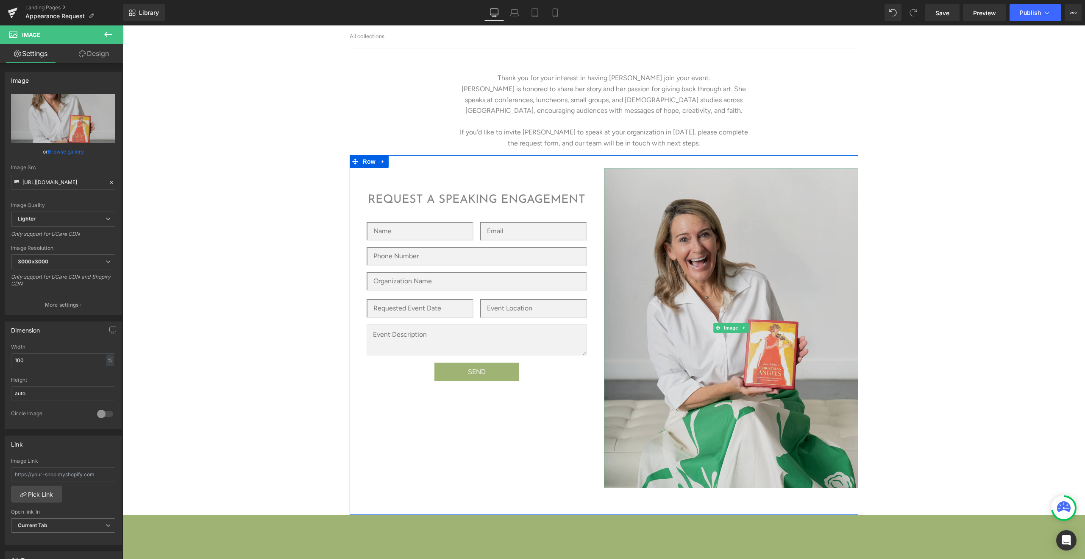
click at [808, 237] on img at bounding box center [731, 328] width 254 height 321
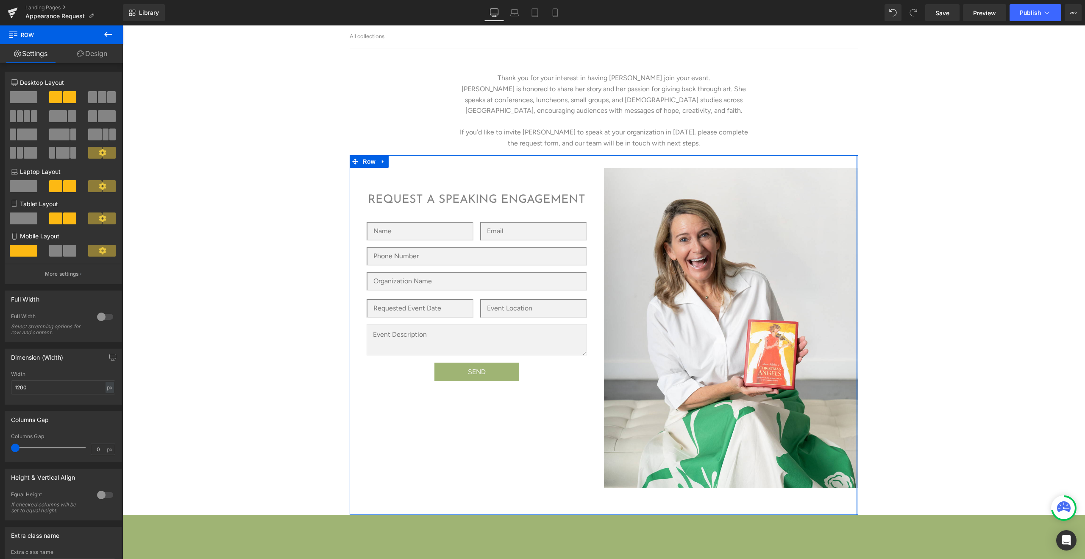
drag, startPoint x: 857, startPoint y: 218, endPoint x: 859, endPoint y: 232, distance: 14.5
click at [859, 232] on div "Text Block Text Block Thank you for your interest in having Anne join your even…" at bounding box center [604, 407] width 963 height 719
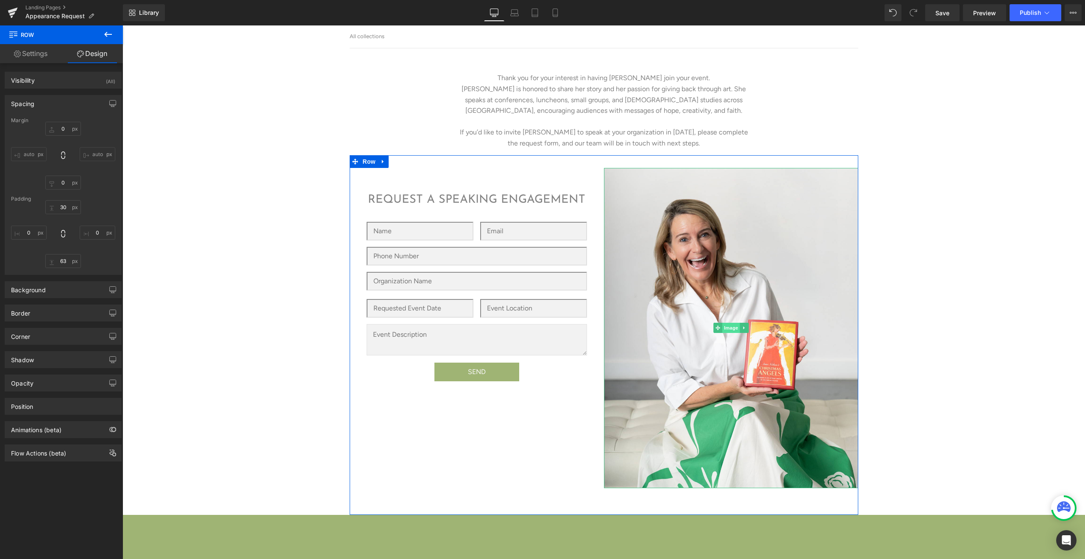
click at [727, 327] on span "Image" at bounding box center [731, 328] width 18 height 10
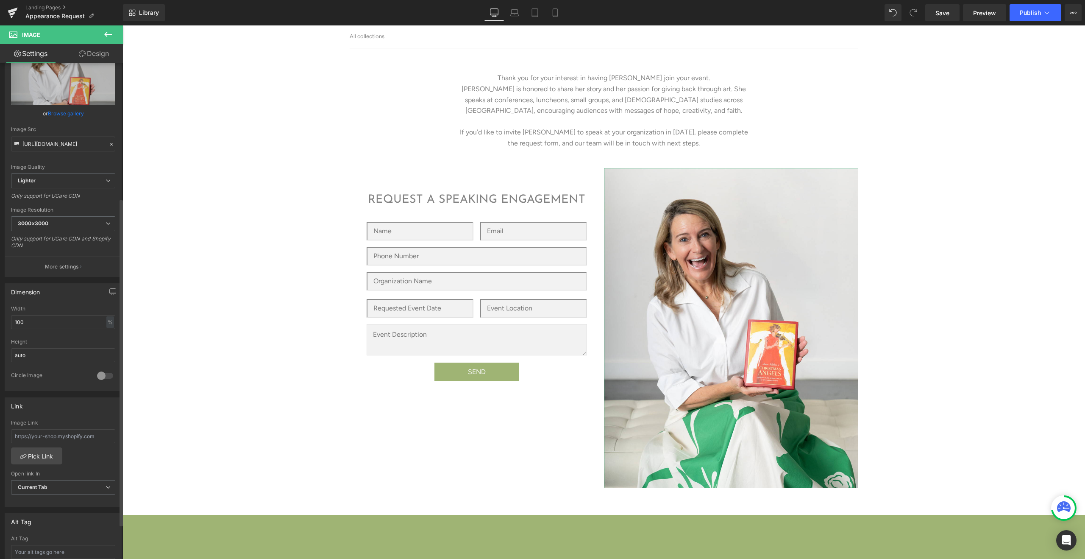
scroll to position [0, 0]
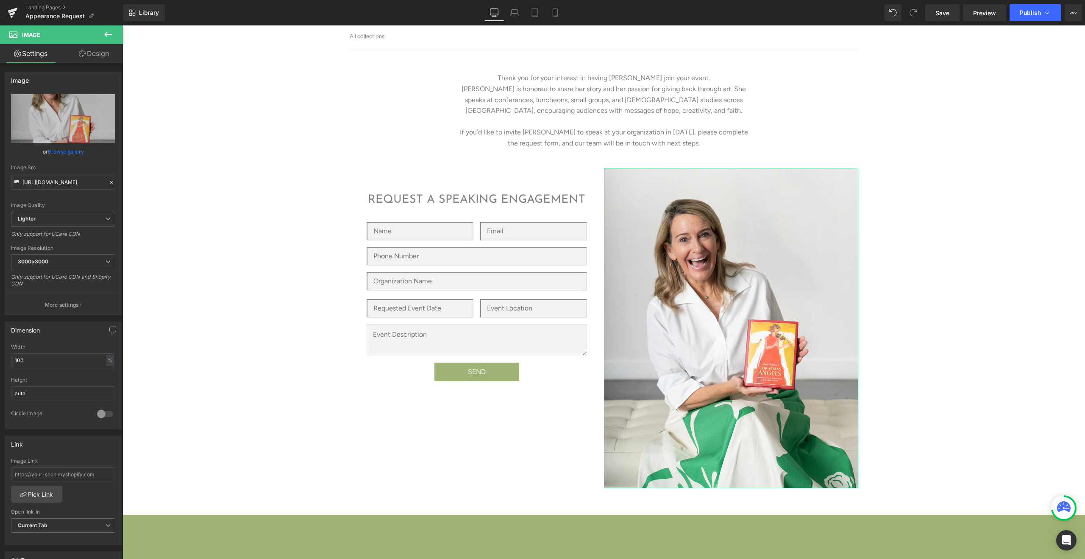
click at [88, 56] on link "Design" at bounding box center [93, 53] width 61 height 19
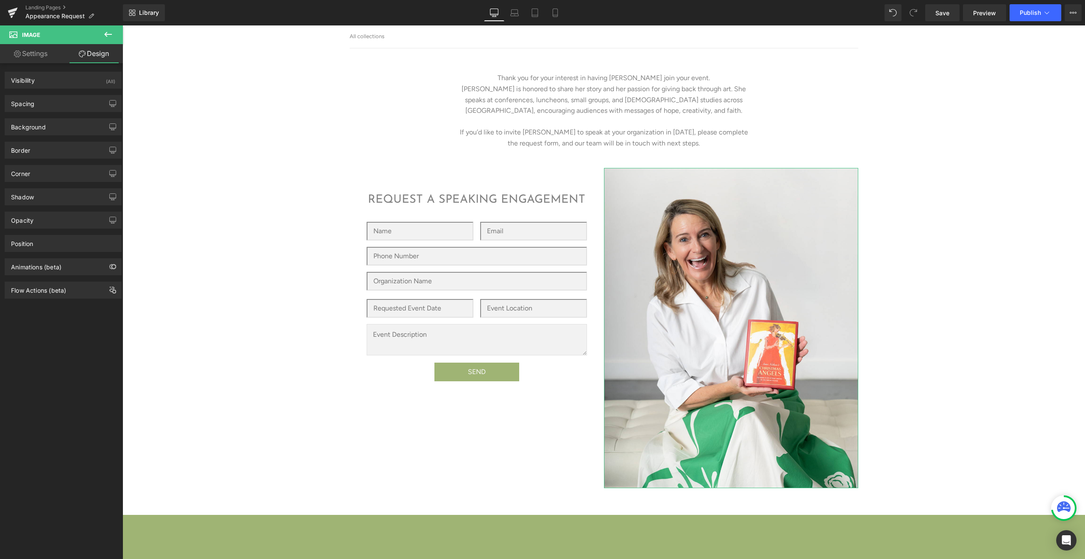
click at [35, 56] on link "Settings" at bounding box center [30, 53] width 61 height 19
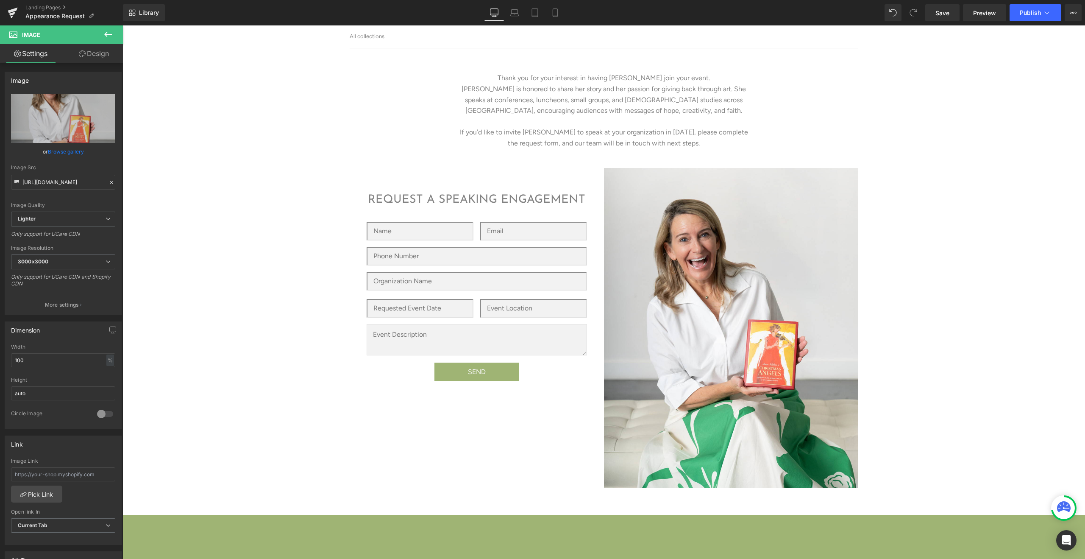
click at [1018, 175] on div "Text Block Text Block Thank you for your interest in having Anne join your even…" at bounding box center [604, 407] width 963 height 719
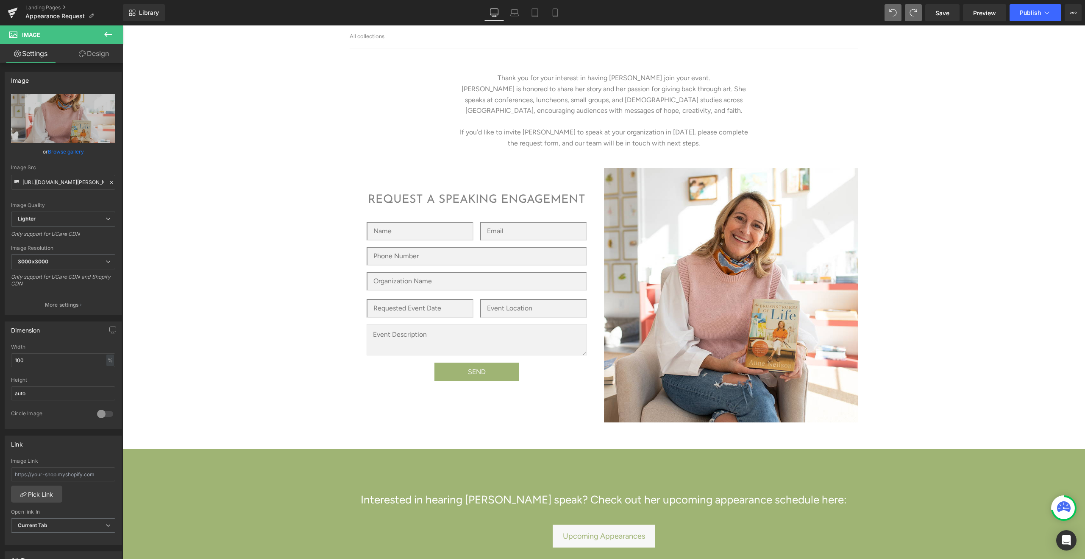
type input "https://ucarecdn.com/68df50b7-7756-4aa6-b955-e4a296fe97bb/-/format/auto/-/previ…"
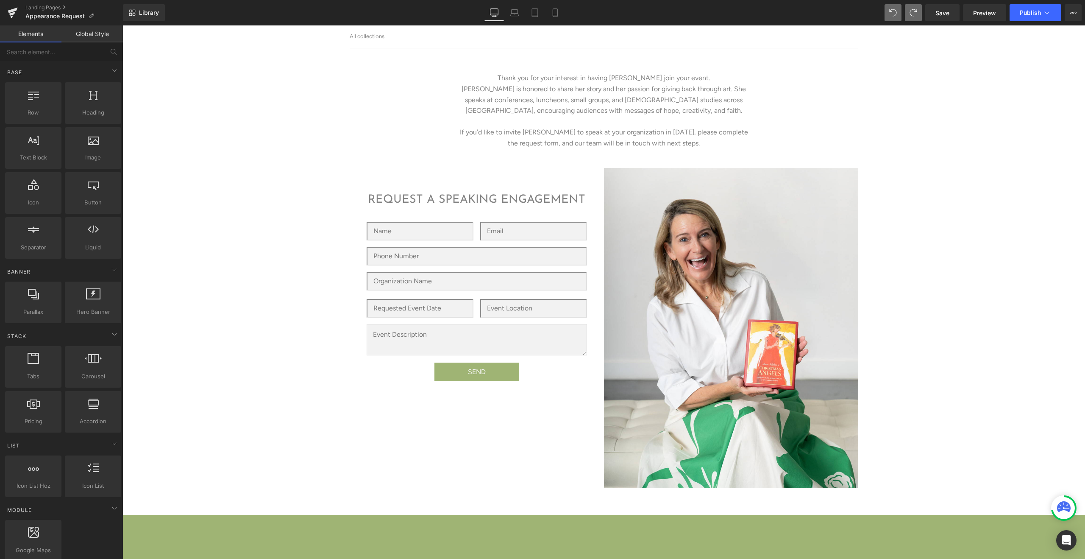
click at [940, 161] on div "Text Block Text Block Thank you for your interest in having Anne join your even…" at bounding box center [604, 407] width 963 height 719
click at [727, 326] on span "Image" at bounding box center [731, 328] width 18 height 10
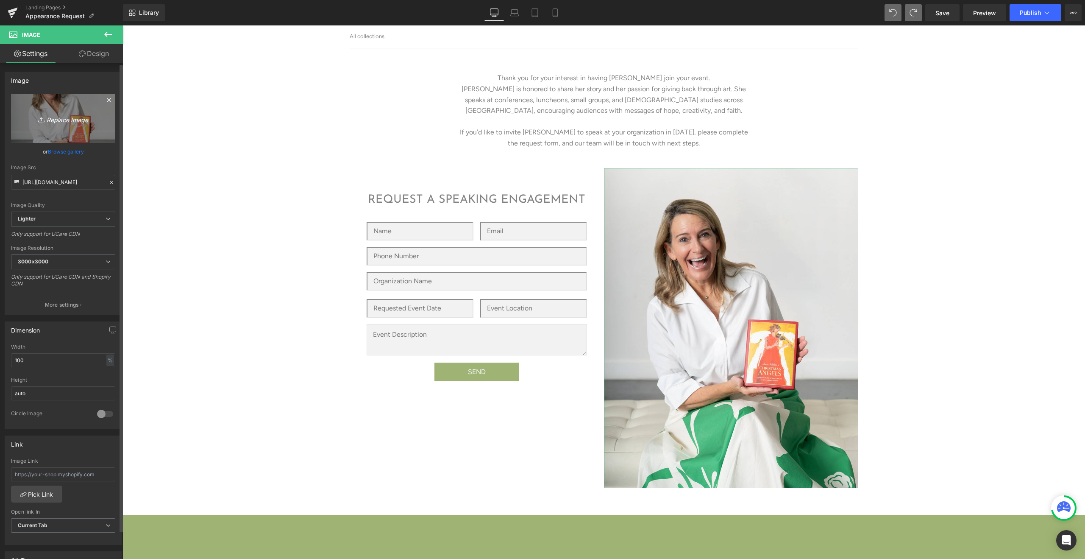
click at [60, 117] on icon "Replace Image" at bounding box center [63, 118] width 68 height 11
type input "C:\fakepath\speakingimage.png"
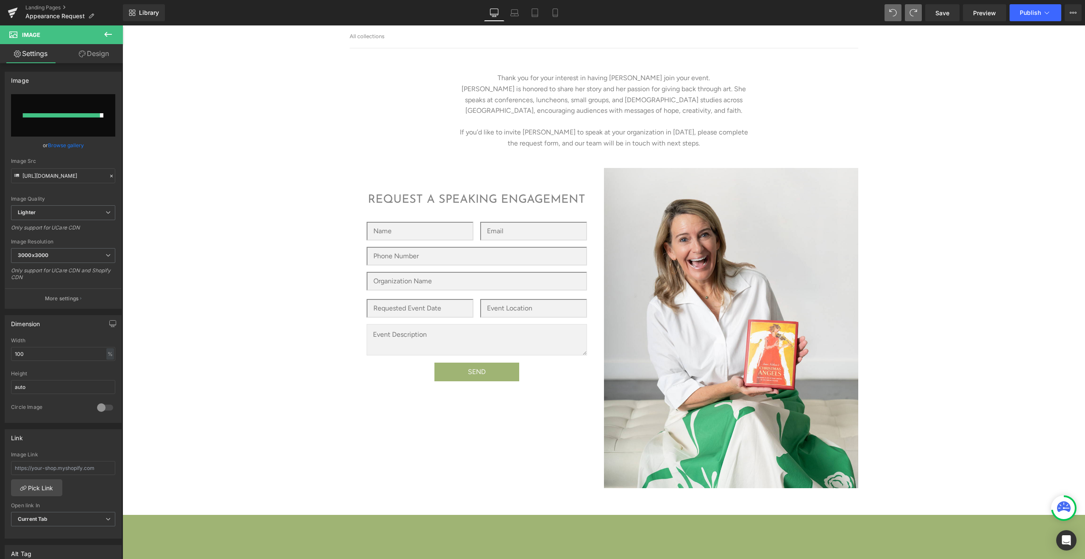
type input "https://ucarecdn.com/7616b9ba-1598-47da-9af8-4ba64a54da46/-/format/auto/-/previ…"
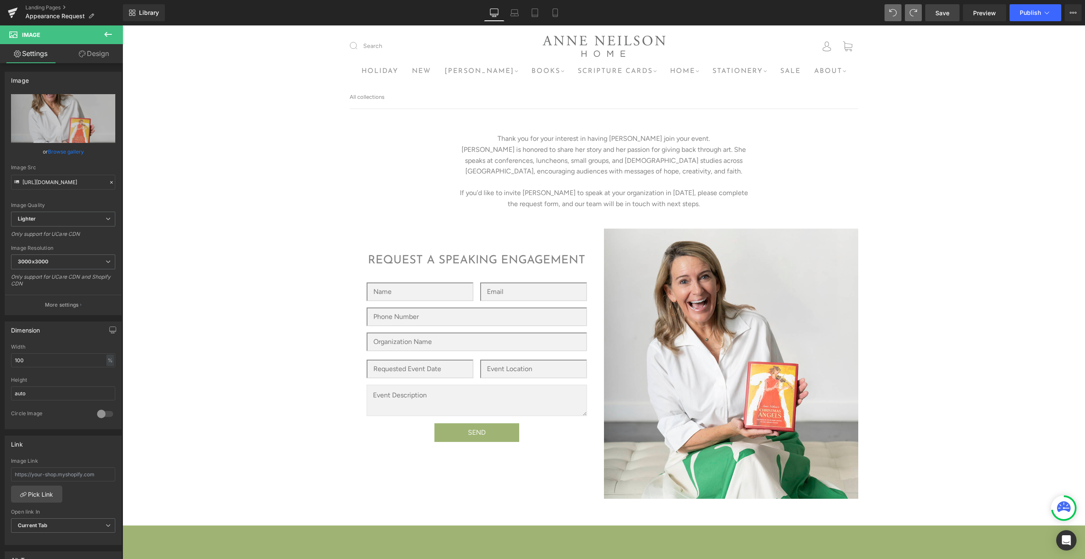
click at [942, 11] on span "Save" at bounding box center [943, 12] width 14 height 9
click at [821, 148] on div "Thank you for your interest in having Anne join your event. Anne is honored to …" at bounding box center [604, 164] width 509 height 102
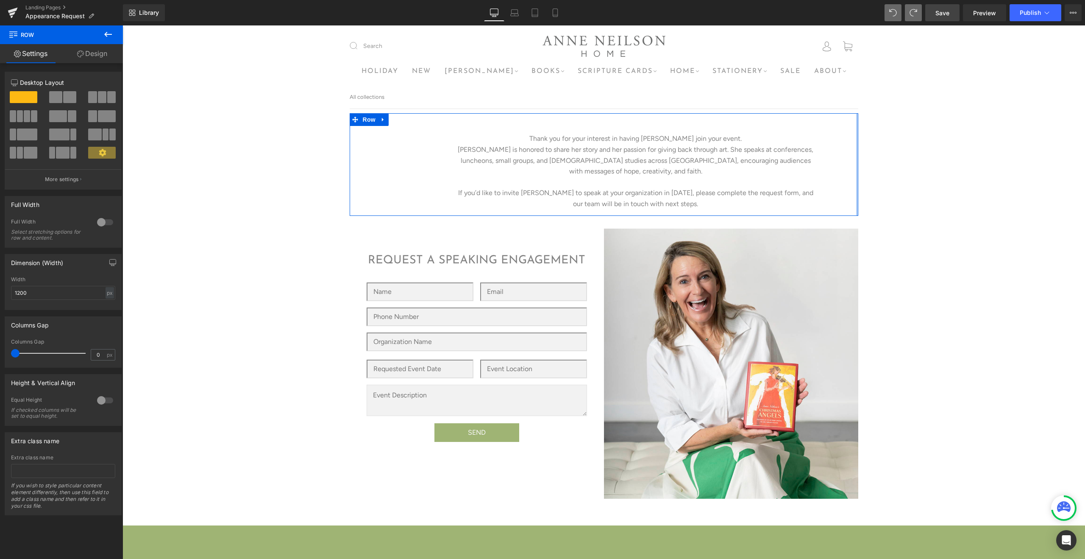
drag, startPoint x: 806, startPoint y: 156, endPoint x: 876, endPoint y: 148, distance: 70.8
click at [876, 148] on div "Text Block Text Block Thank you for your interest in having Anne join your even…" at bounding box center [604, 443] width 963 height 669
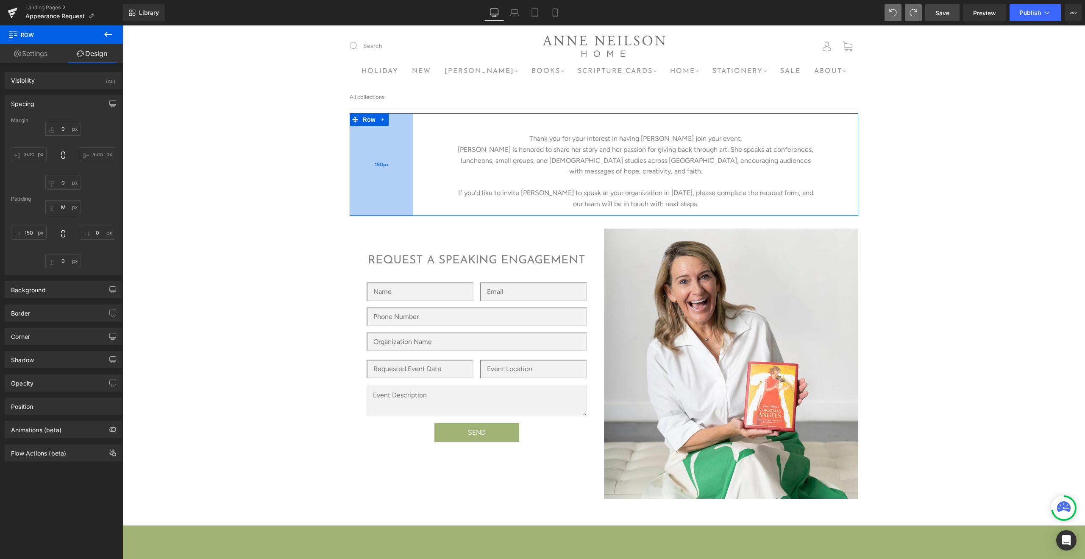
click at [351, 164] on div "150px" at bounding box center [382, 164] width 64 height 102
type input "0px"
drag, startPoint x: 390, startPoint y: 159, endPoint x: 304, endPoint y: 165, distance: 87.1
click at [304, 165] on div "Text Block Text Block Thank you for your interest in having Anne join your even…" at bounding box center [604, 443] width 963 height 669
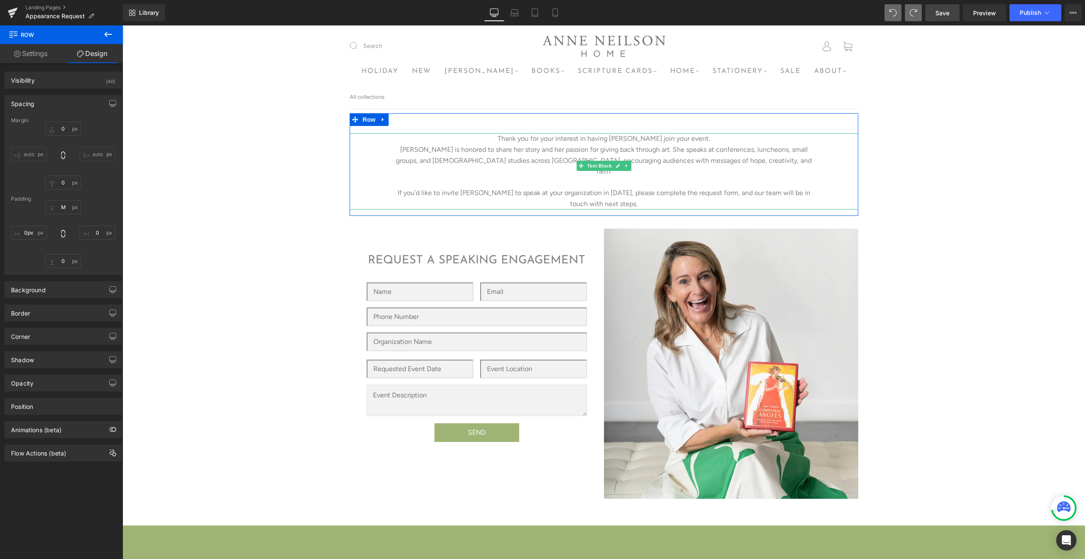
click at [604, 145] on p "Anne is honored to share her story and her passion for giving back through art.…" at bounding box center [604, 160] width 423 height 33
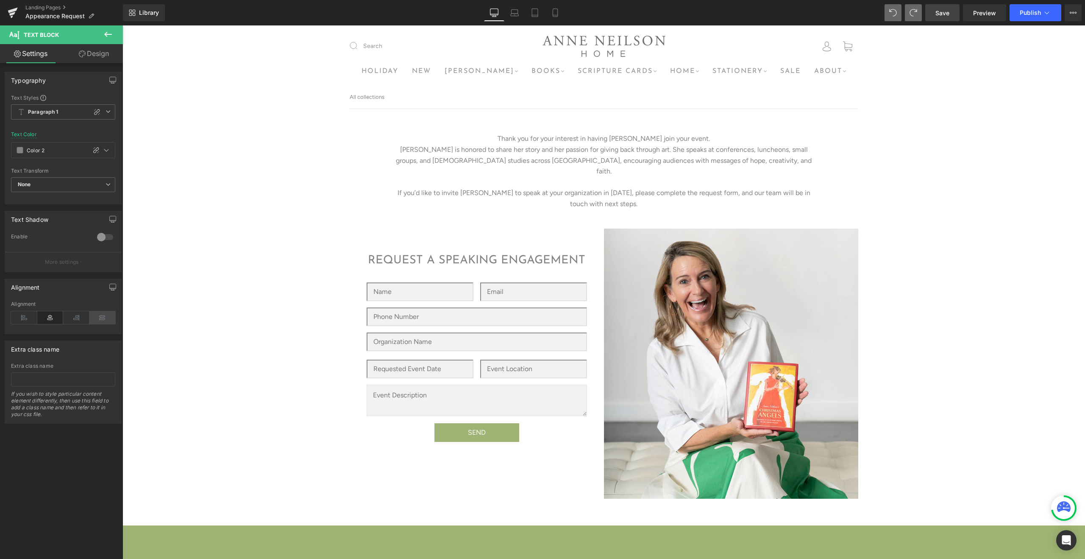
click at [106, 316] on icon at bounding box center [102, 317] width 26 height 13
click at [47, 317] on icon at bounding box center [50, 317] width 26 height 13
click at [1035, 13] on span "Publish" at bounding box center [1030, 12] width 21 height 7
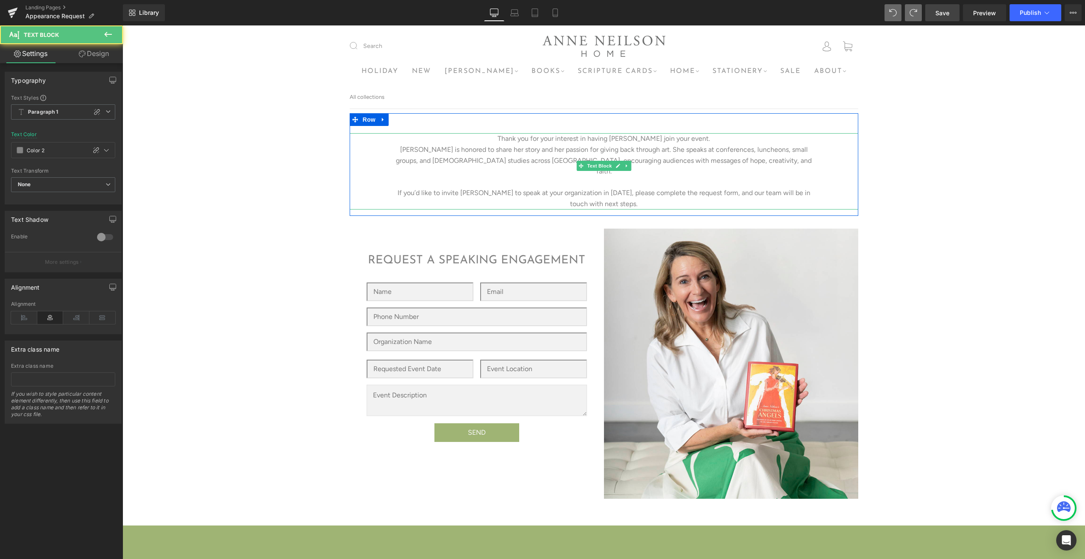
click at [670, 161] on p "Anne is honored to share her story and her passion for giving back through art.…" at bounding box center [604, 160] width 423 height 33
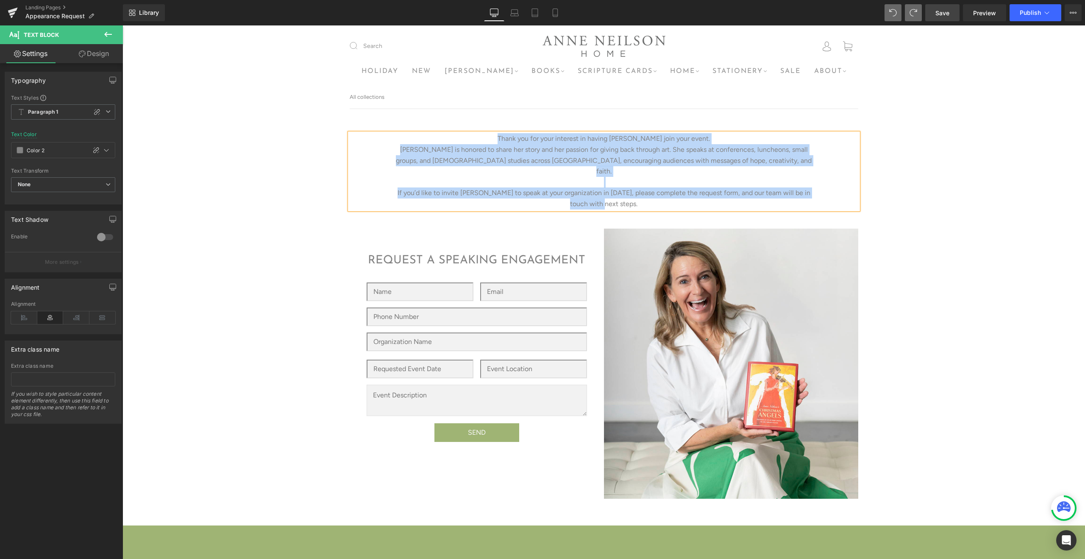
copy div "Thank you for your interest in having Anne join your event. Anne is honored to …"
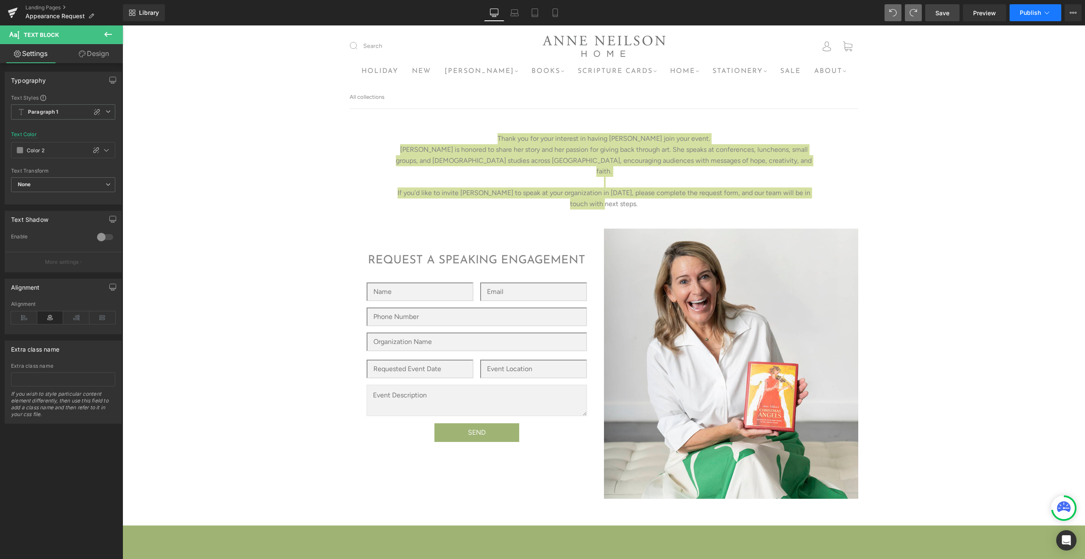
click at [1046, 17] on button "Publish" at bounding box center [1036, 12] width 52 height 17
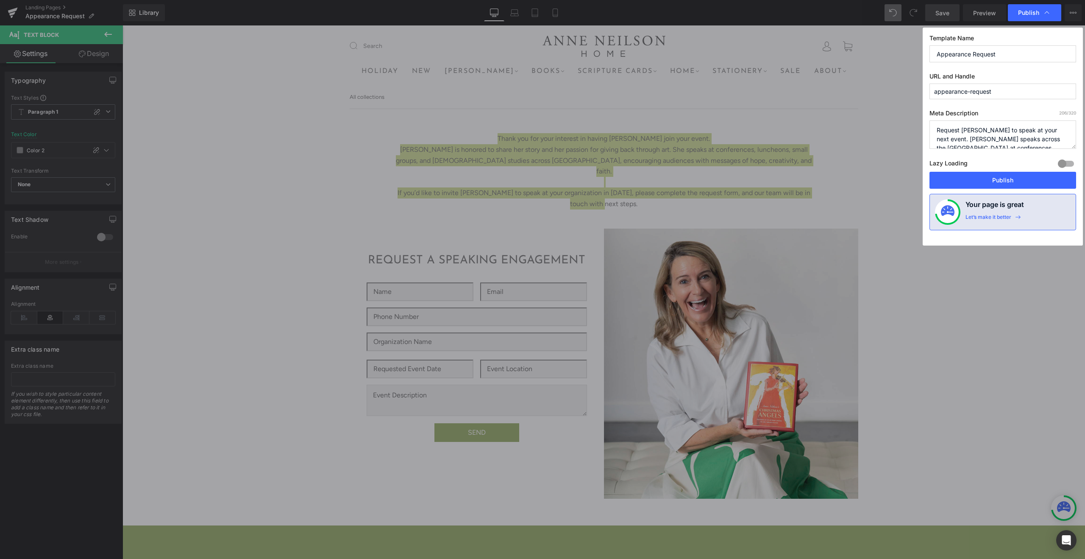
click at [994, 132] on textarea "Request Anne Neilson to speak at your next event. Anne speaks across the United…" at bounding box center [1003, 134] width 147 height 28
paste textarea "Thank you for your interest in having Anne join your event. Anne is honored to …"
type textarea "Thank you for your interest in having Anne join your event. Anne is honored to …"
click at [1020, 182] on button "Publish" at bounding box center [1003, 180] width 147 height 17
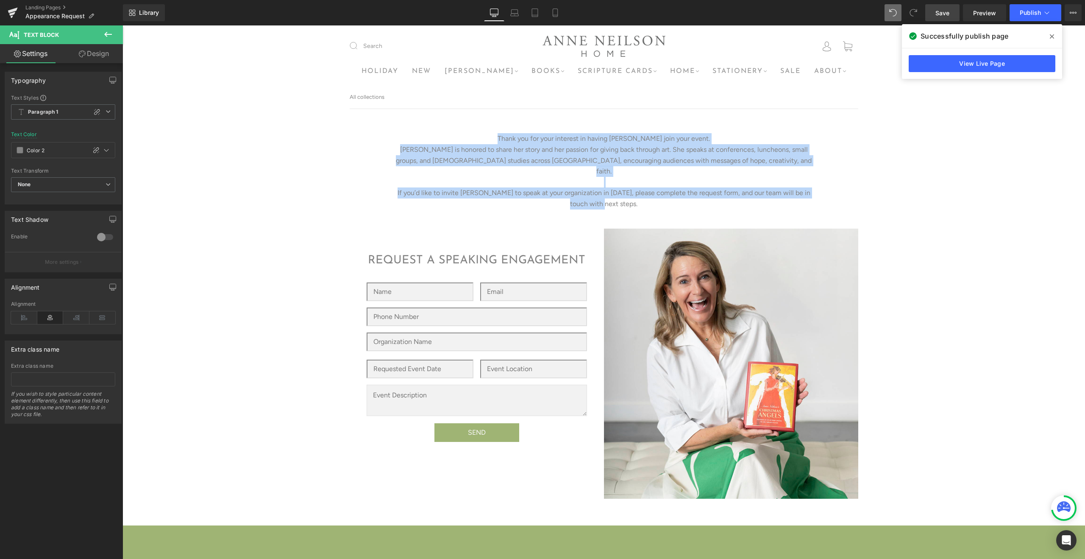
click at [861, 161] on div "Text Block Text Block Thank you for your interest in having Anne join your even…" at bounding box center [604, 443] width 963 height 669
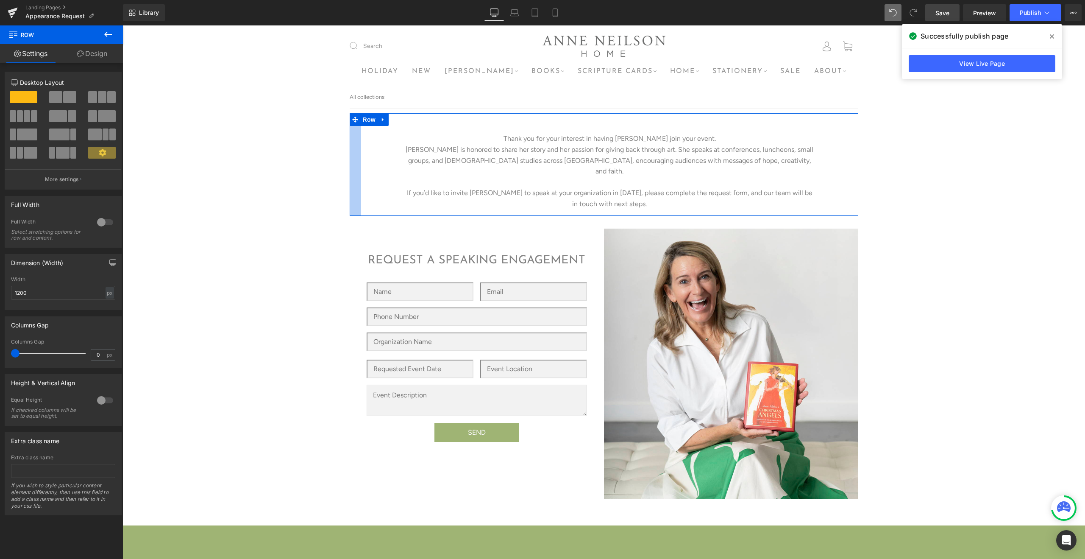
drag, startPoint x: 350, startPoint y: 161, endPoint x: 362, endPoint y: 161, distance: 11.4
click at [362, 161] on div "Thank you for your interest in having Anne join your event. Anne is honored to …" at bounding box center [604, 164] width 509 height 102
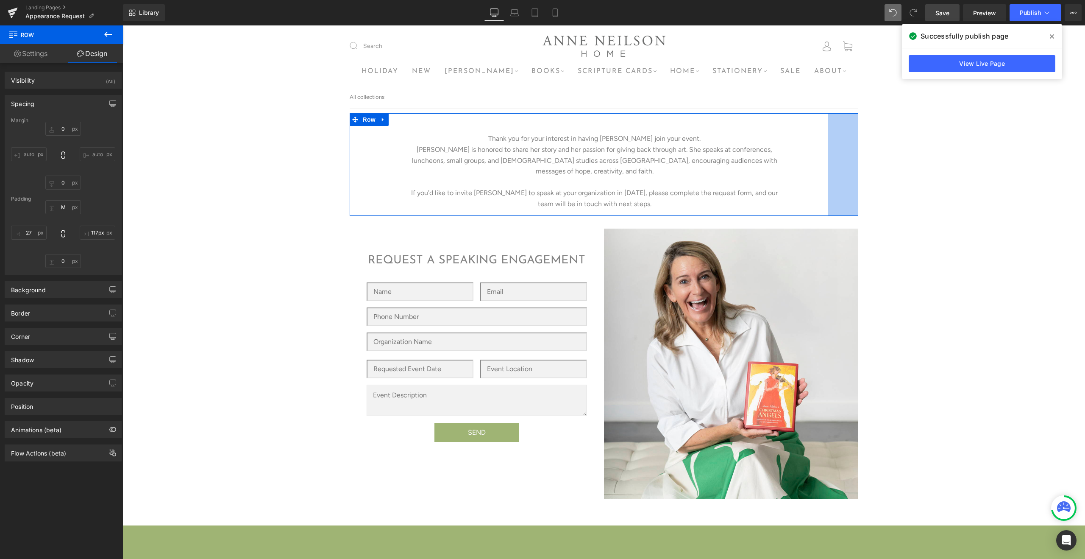
type input "118px"
drag, startPoint x: 856, startPoint y: 153, endPoint x: 806, endPoint y: 157, distance: 50.2
click at [806, 157] on div "Thank you for your interest in having Anne join your event. Anne is honored to …" at bounding box center [604, 164] width 509 height 102
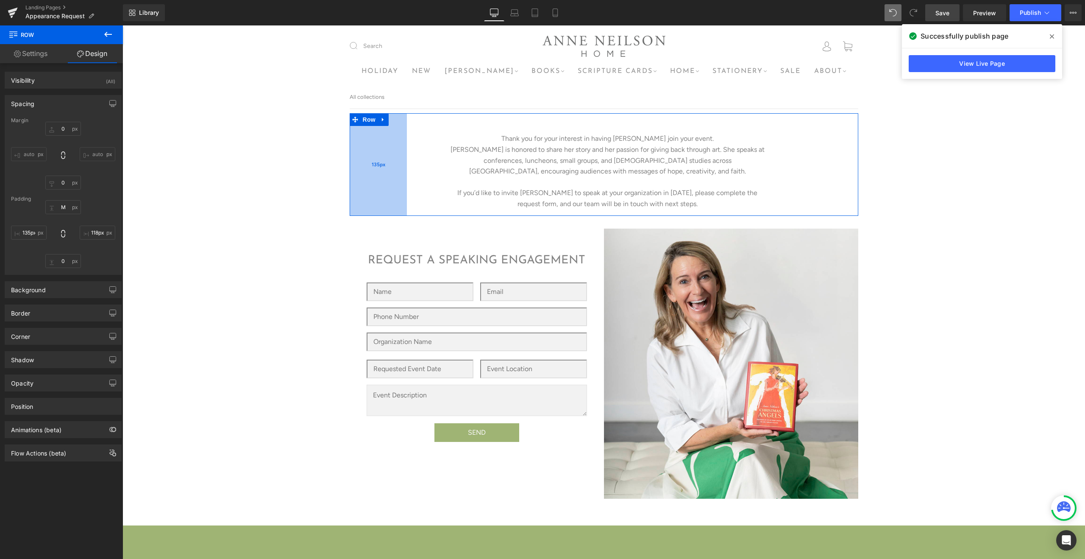
type input "134px"
drag, startPoint x: 354, startPoint y: 180, endPoint x: 399, endPoint y: 179, distance: 45.0
click at [399, 179] on div "134px" at bounding box center [378, 164] width 57 height 102
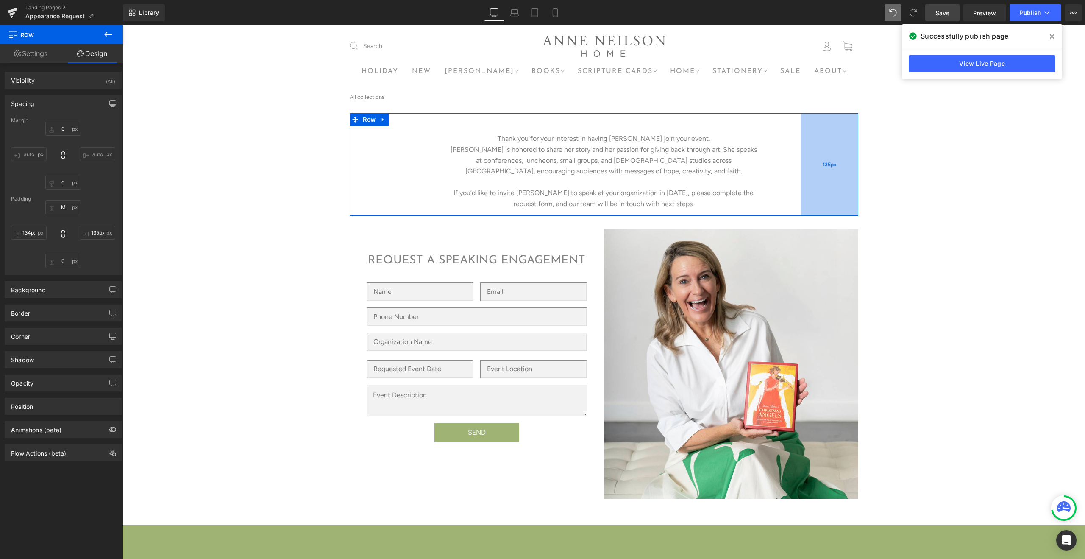
type input "134px"
drag, startPoint x: 836, startPoint y: 158, endPoint x: 829, endPoint y: 157, distance: 6.8
click at [829, 157] on div "134px" at bounding box center [830, 164] width 57 height 102
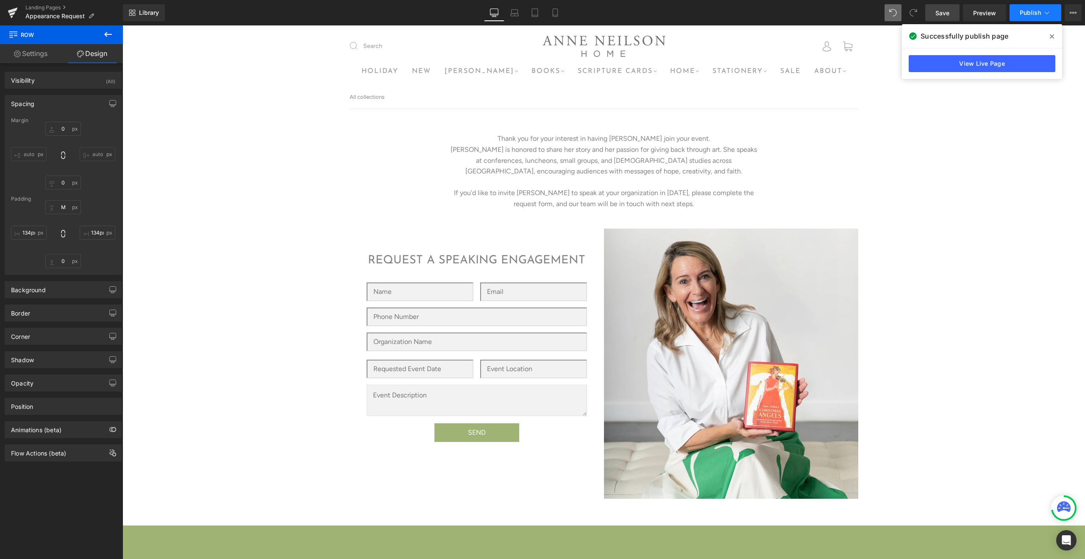
click at [1046, 13] on icon at bounding box center [1047, 12] width 5 height 3
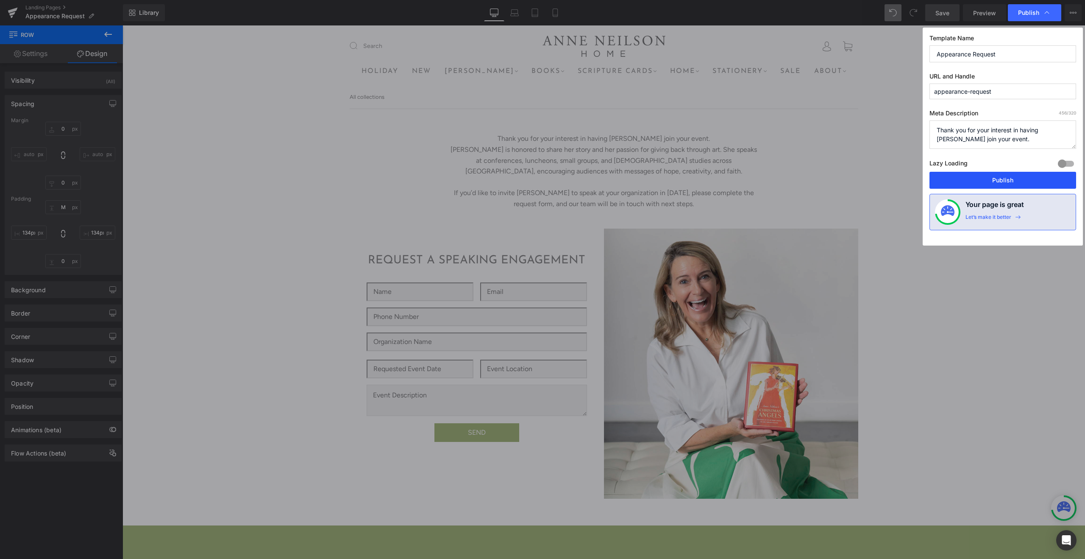
click at [994, 180] on button "Publish" at bounding box center [1003, 180] width 147 height 17
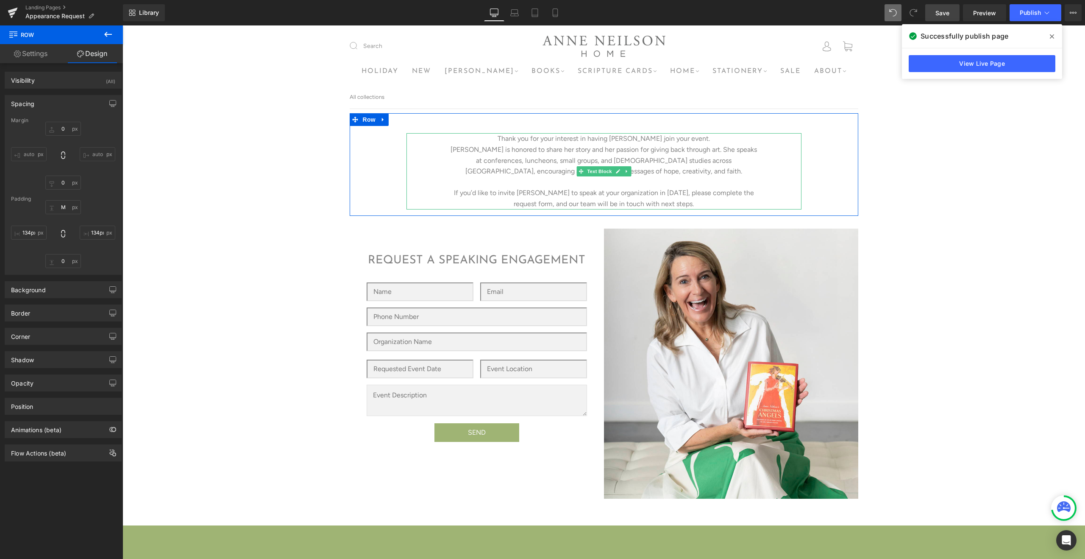
click at [569, 158] on p "Anne is honored to share her story and her passion for giving back through art.…" at bounding box center [604, 160] width 310 height 33
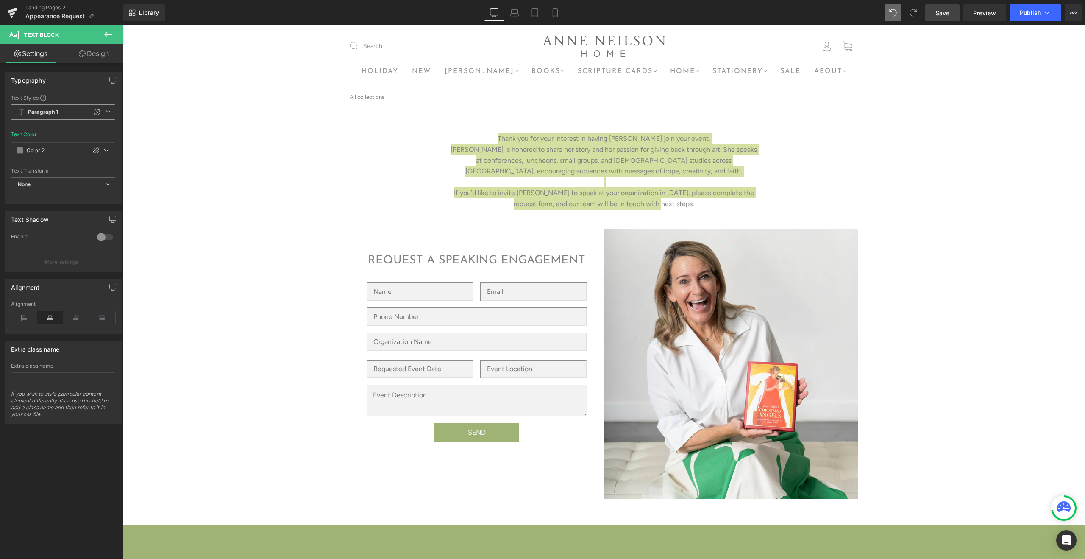
click at [103, 115] on span "Paragraph 1" at bounding box center [63, 111] width 104 height 15
click at [81, 127] on li "Custom" at bounding box center [61, 128] width 101 height 15
type input "1.5"
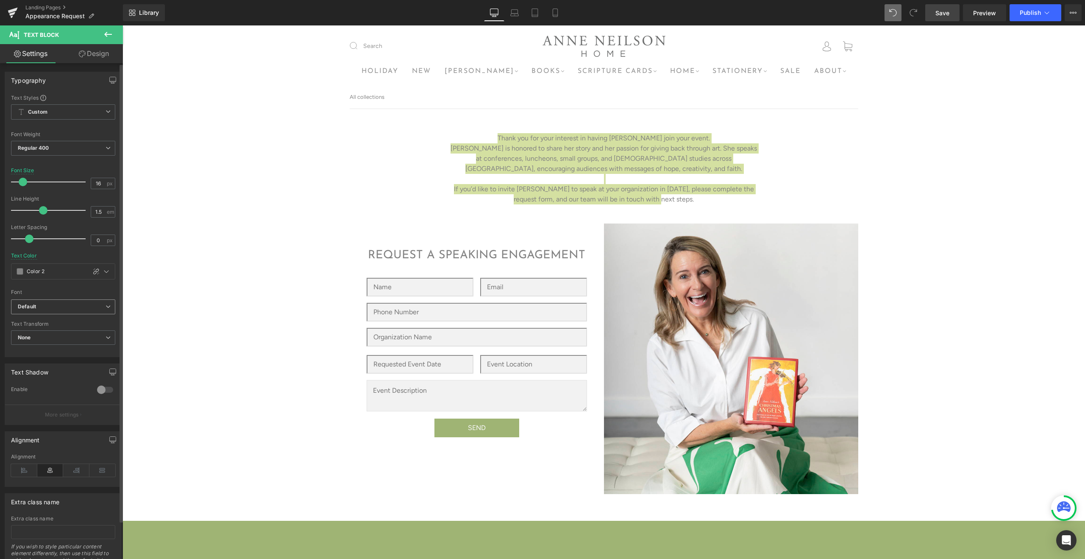
click at [98, 309] on b "Default" at bounding box center [62, 306] width 88 height 7
click at [70, 333] on p "AvenirNext-Regular" at bounding box center [52, 334] width 48 height 6
click at [1033, 13] on span "Publish" at bounding box center [1030, 12] width 21 height 7
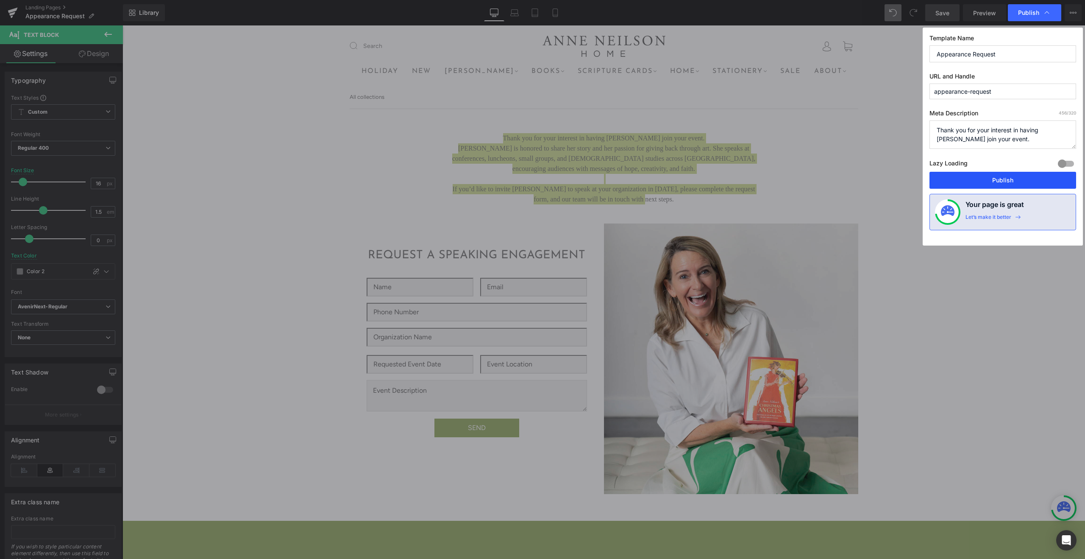
click at [996, 180] on button "Publish" at bounding box center [1003, 180] width 147 height 17
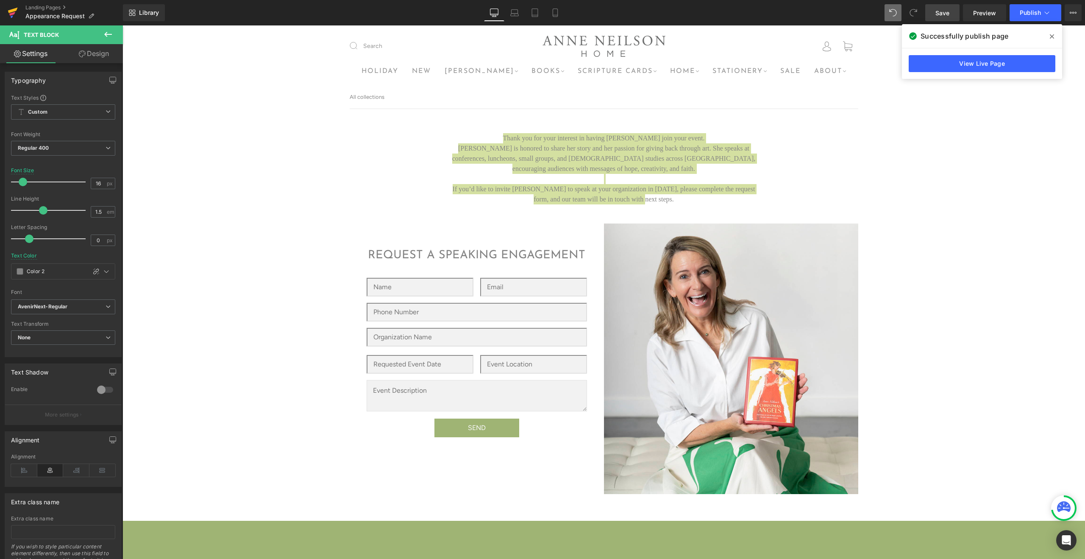
click at [13, 9] on icon at bounding box center [13, 11] width 10 height 6
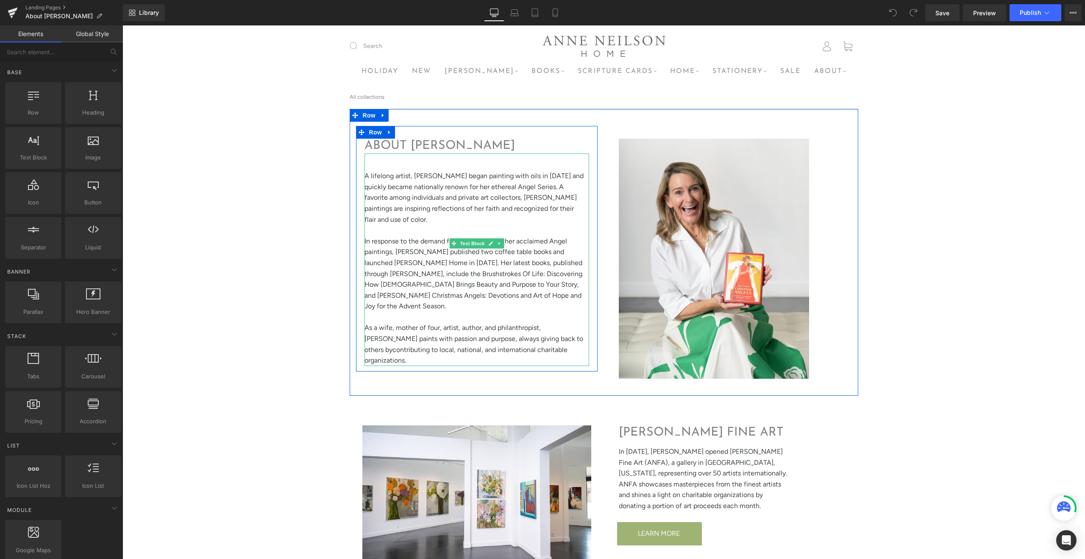
click at [530, 280] on p "In response to the demand for more access to her acclaimed Angel paintings, Nei…" at bounding box center [476, 274] width 222 height 76
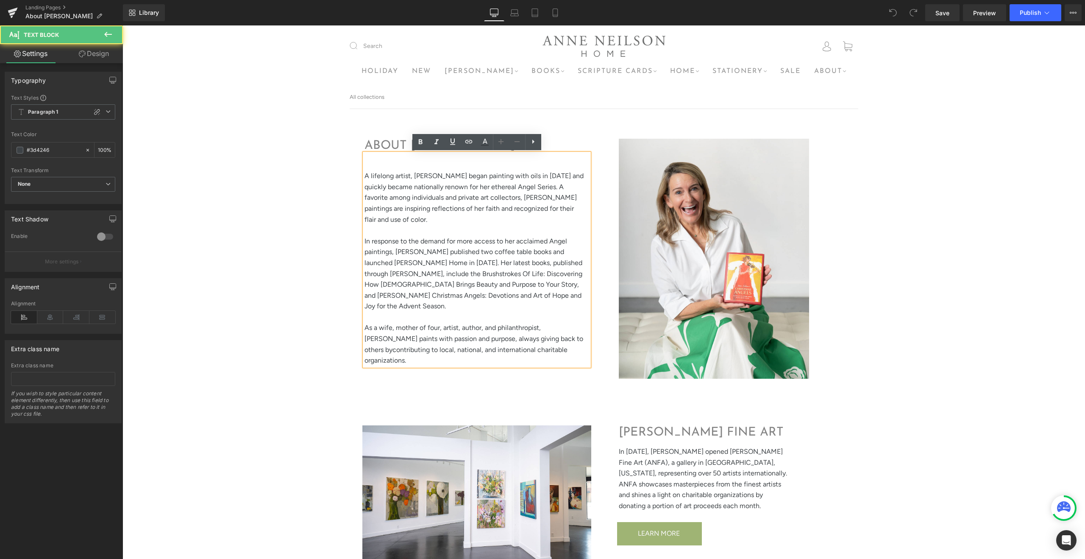
click at [539, 329] on p "As a wife, mother of four, artist, author, and philanthropist, Anne paints with…" at bounding box center [476, 343] width 222 height 43
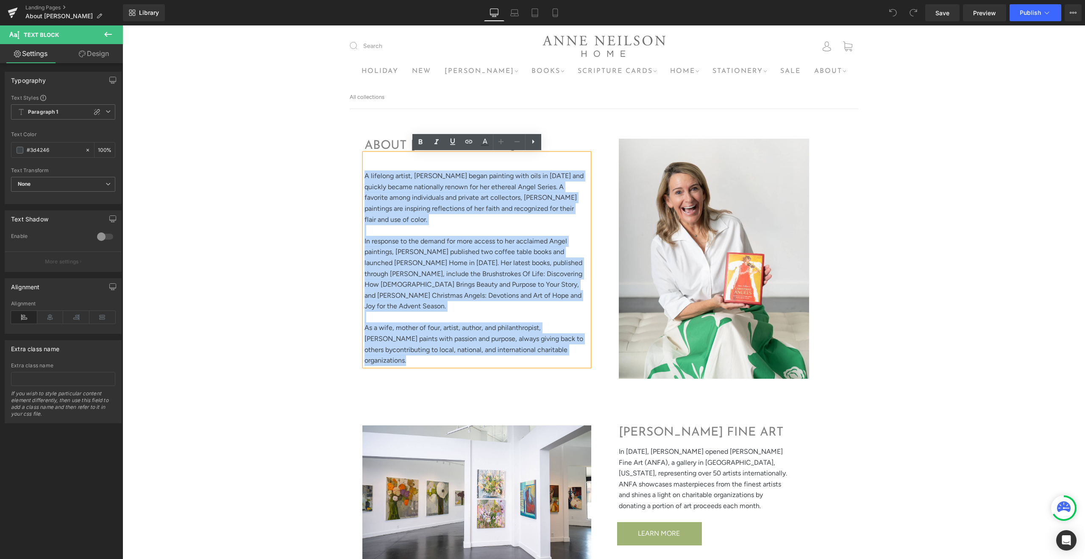
drag, startPoint x: 549, startPoint y: 328, endPoint x: 349, endPoint y: 178, distance: 250.7
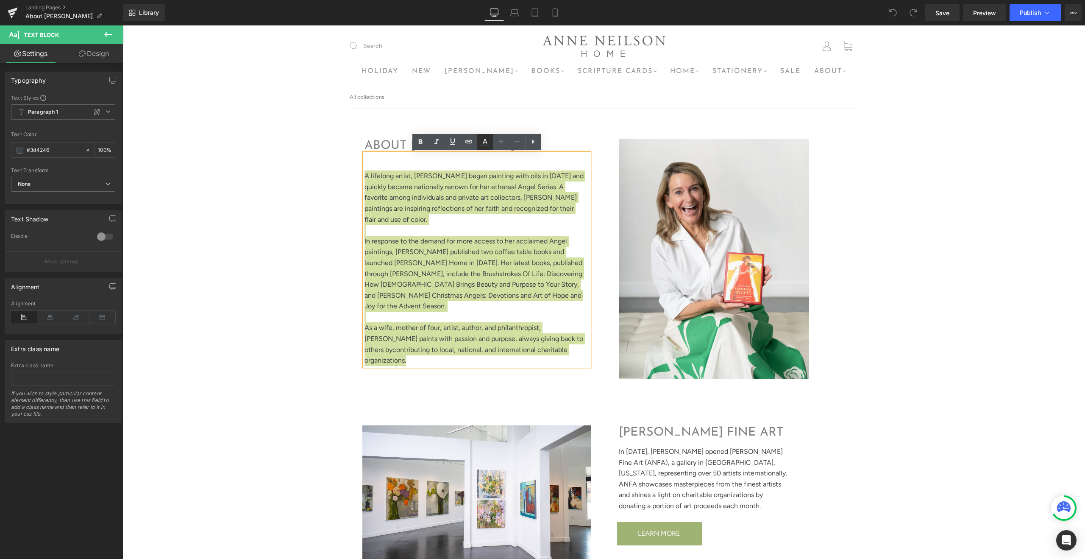
click at [483, 143] on icon at bounding box center [485, 142] width 10 height 10
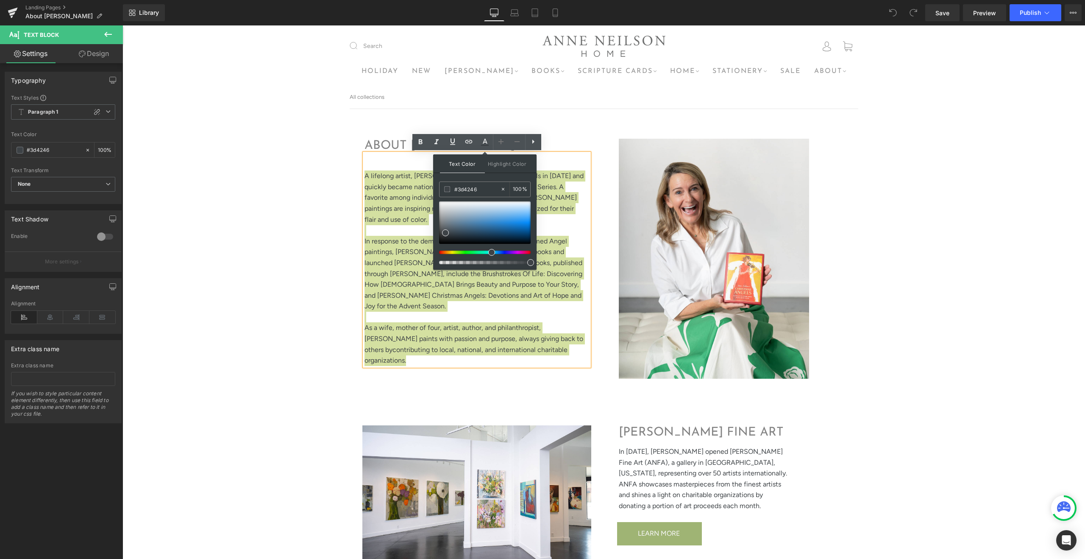
drag, startPoint x: 601, startPoint y: 215, endPoint x: 401, endPoint y: 189, distance: 202.3
type input "9"
type input "0"
type input "969"
type input "100"
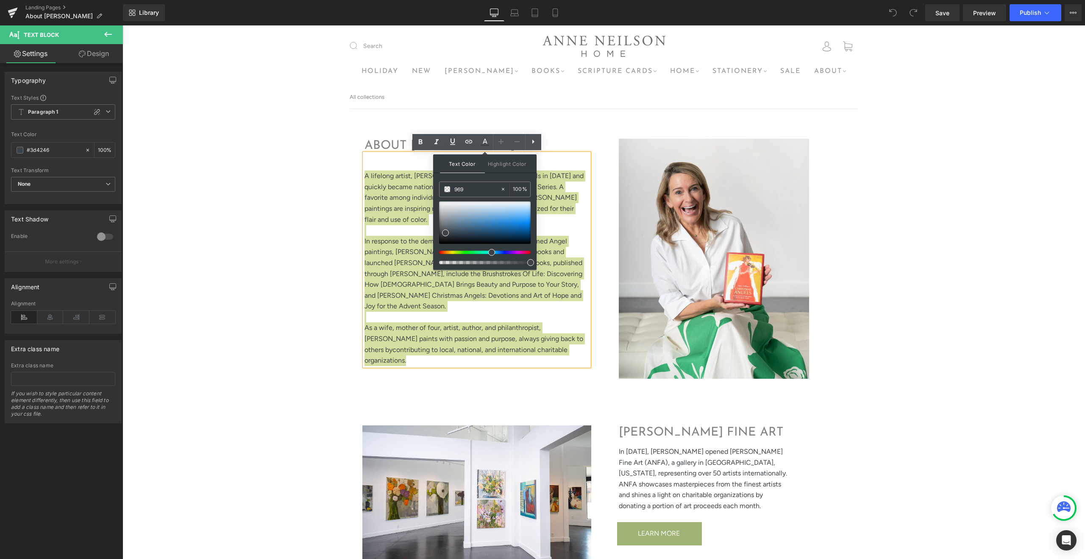
type input "9696"
type input "40"
type input "96969"
type input "0"
type input "969696"
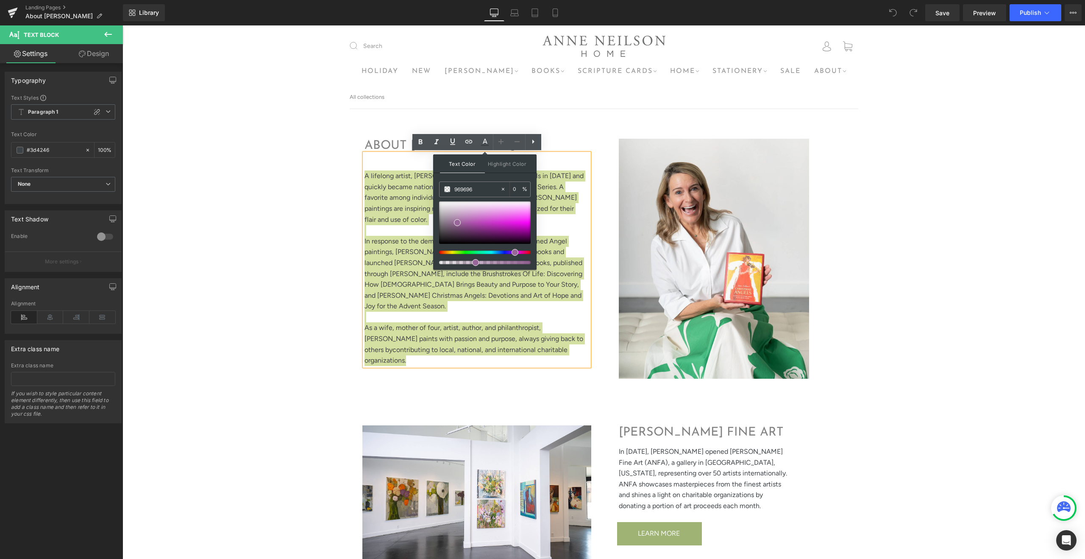
type input "100"
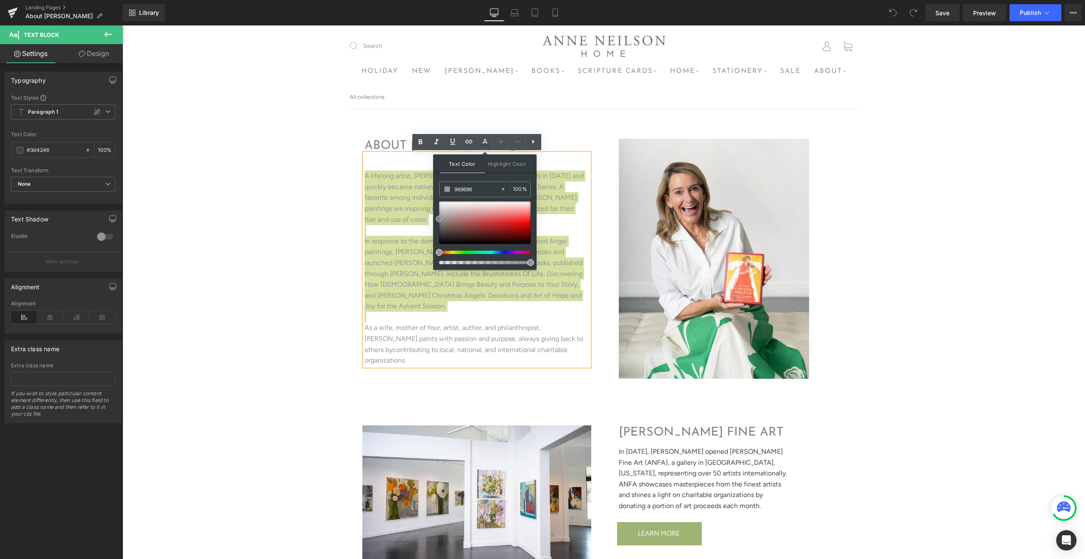
type input "#969696"
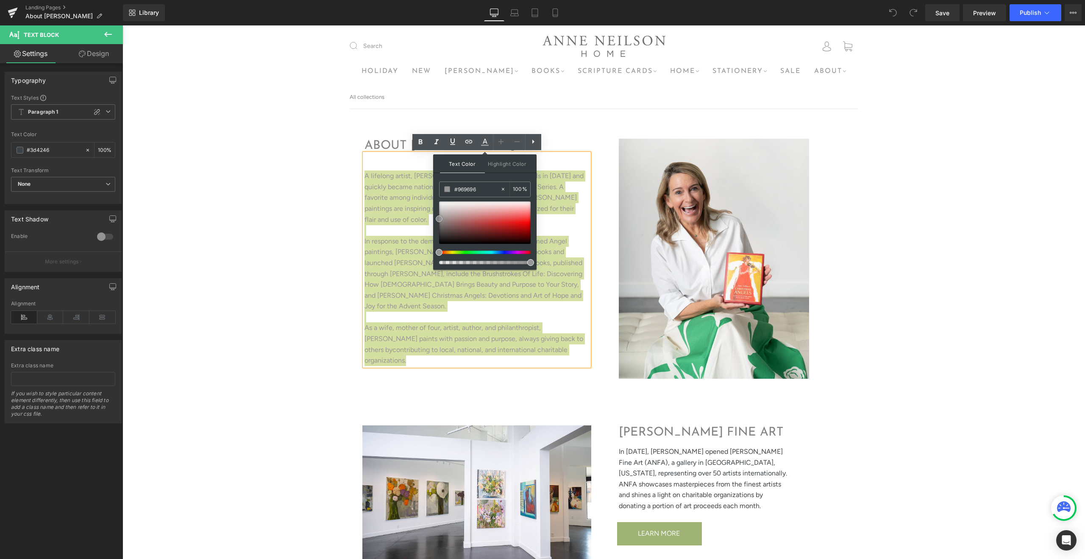
click at [438, 218] on span at bounding box center [439, 218] width 7 height 7
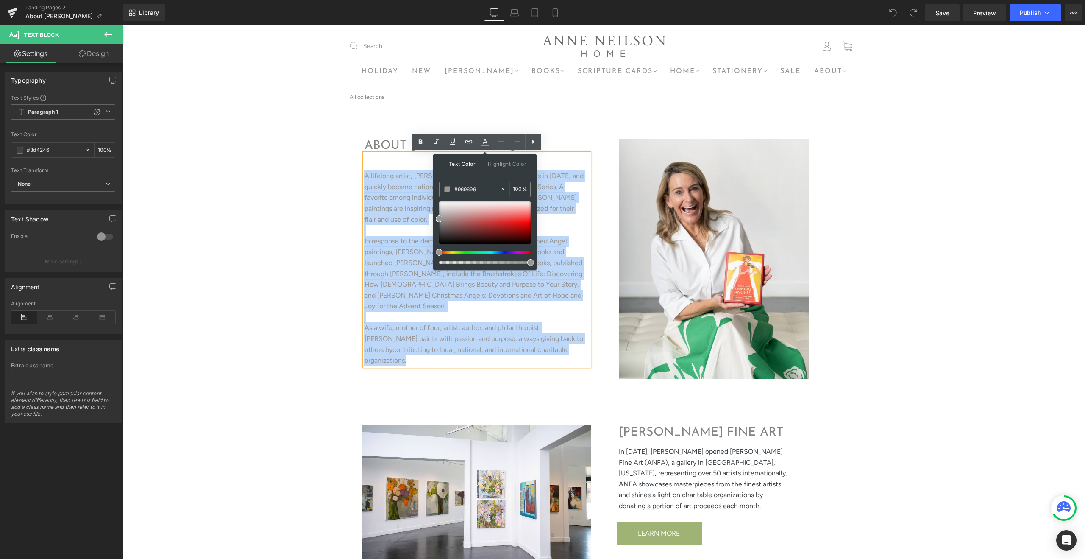
click at [609, 219] on div "Image Row" at bounding box center [731, 252] width 254 height 253
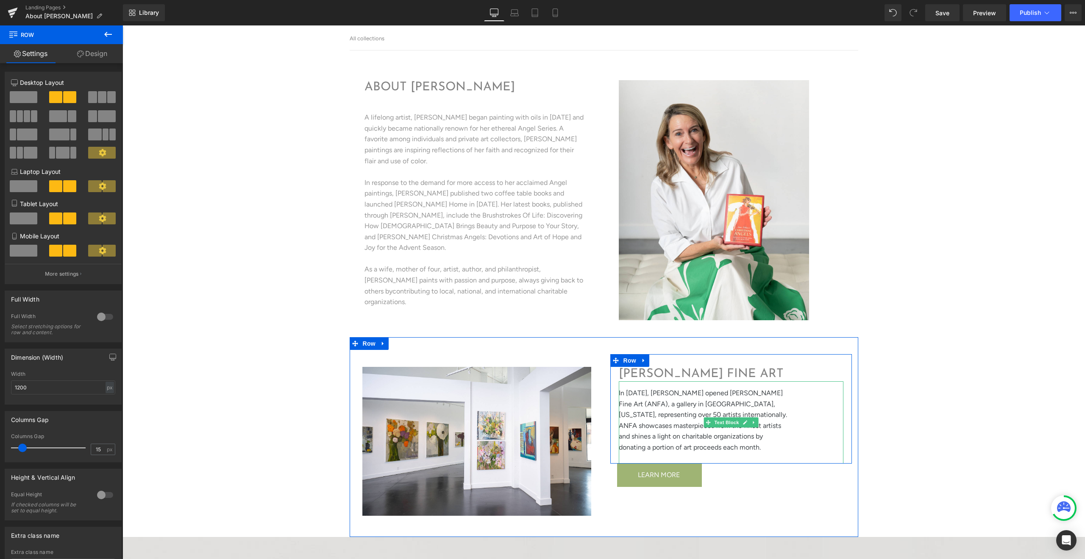
scroll to position [60, 0]
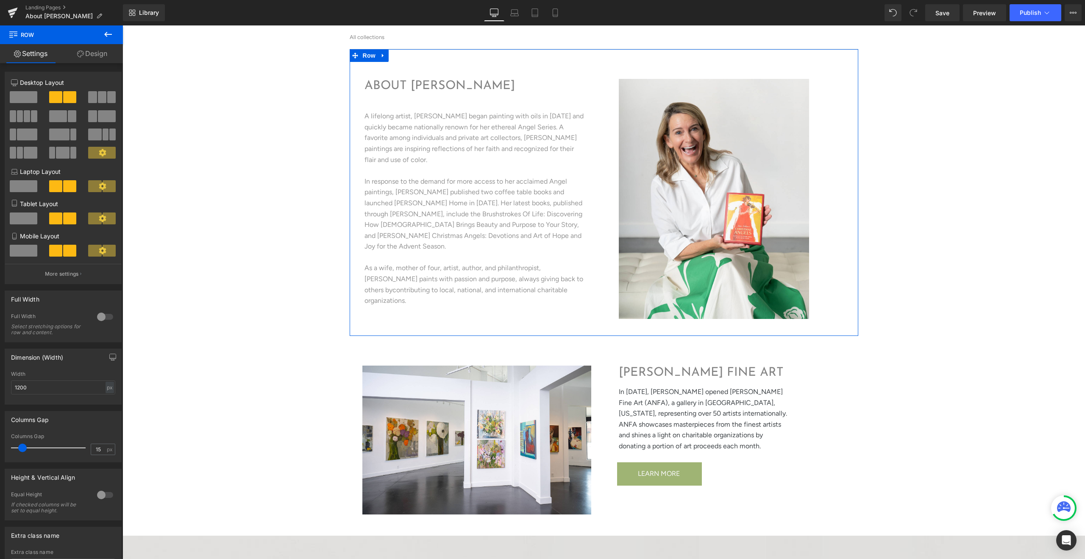
click at [524, 264] on span "As a wife, mother of four, artist, author, and philanthropist, Anne paints with…" at bounding box center [474, 284] width 219 height 41
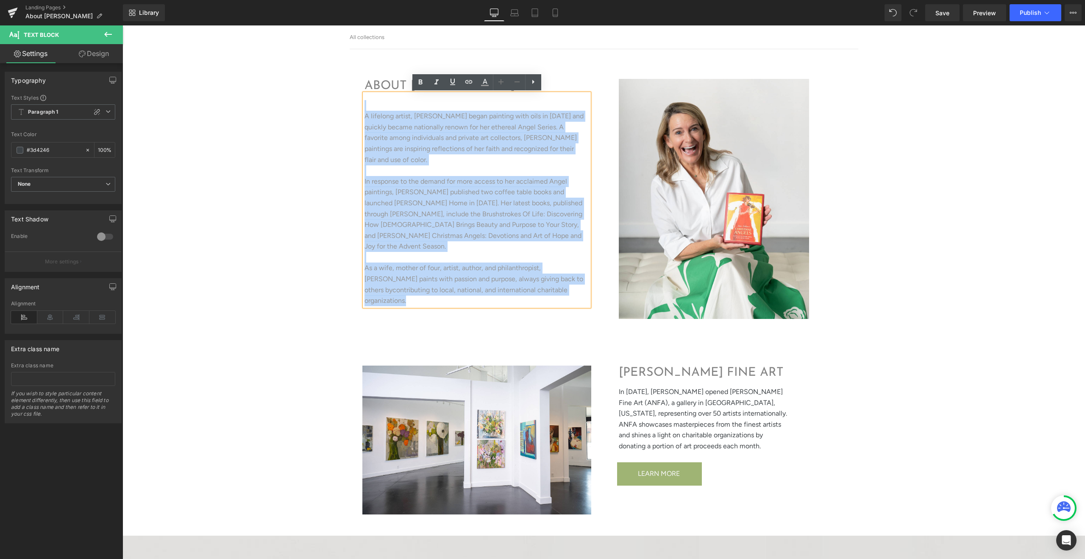
drag, startPoint x: 541, startPoint y: 271, endPoint x: 341, endPoint y: 110, distance: 256.6
click at [341, 110] on div "ABOUT ANNE NEILSON Heading A lifelong artist, Anne Neilson began painting with …" at bounding box center [604, 550] width 963 height 1002
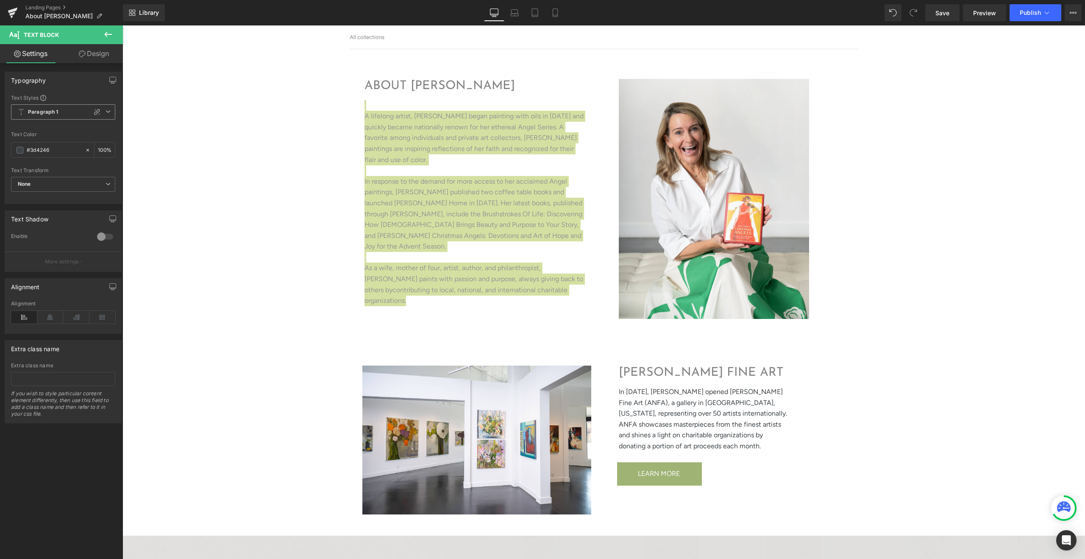
click at [106, 111] on icon at bounding box center [108, 111] width 5 height 5
click at [61, 127] on li "Custom" at bounding box center [61, 128] width 101 height 15
type input "1.5"
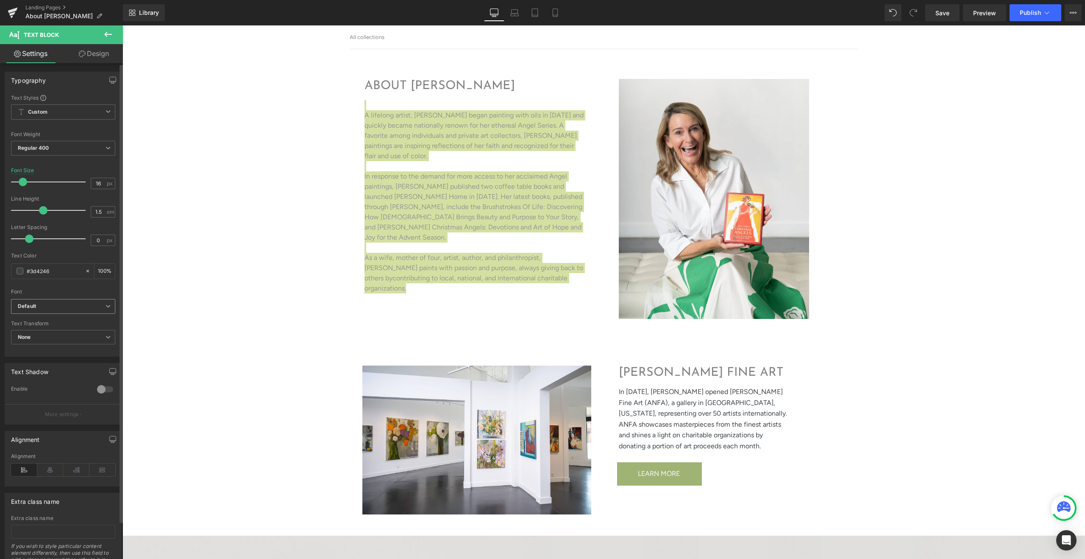
click at [104, 310] on span "Default" at bounding box center [63, 306] width 104 height 15
click at [63, 346] on p "AvenirNext-Regular" at bounding box center [52, 346] width 48 height 6
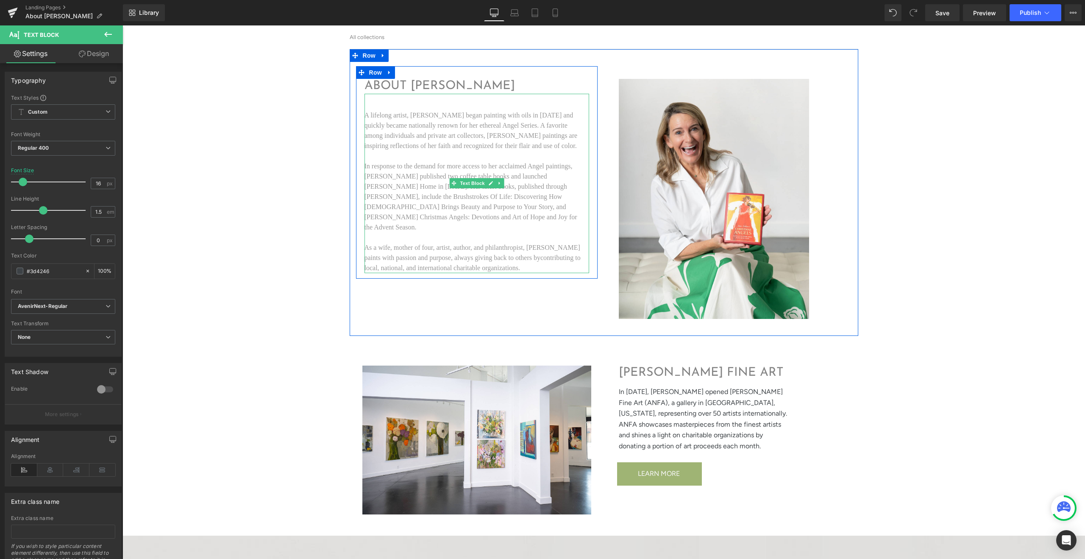
click at [413, 102] on p at bounding box center [476, 105] width 222 height 10
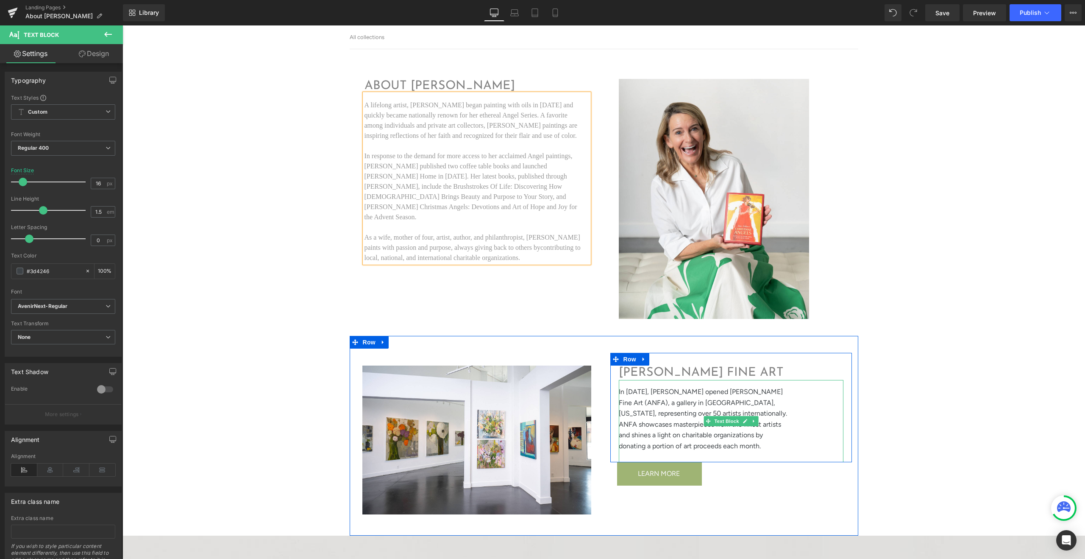
click at [668, 428] on p "In 2014, Neilson opened Anne Neilson Fine Art (ANFA), a gallery in Charlotte, N…" at bounding box center [705, 418] width 172 height 65
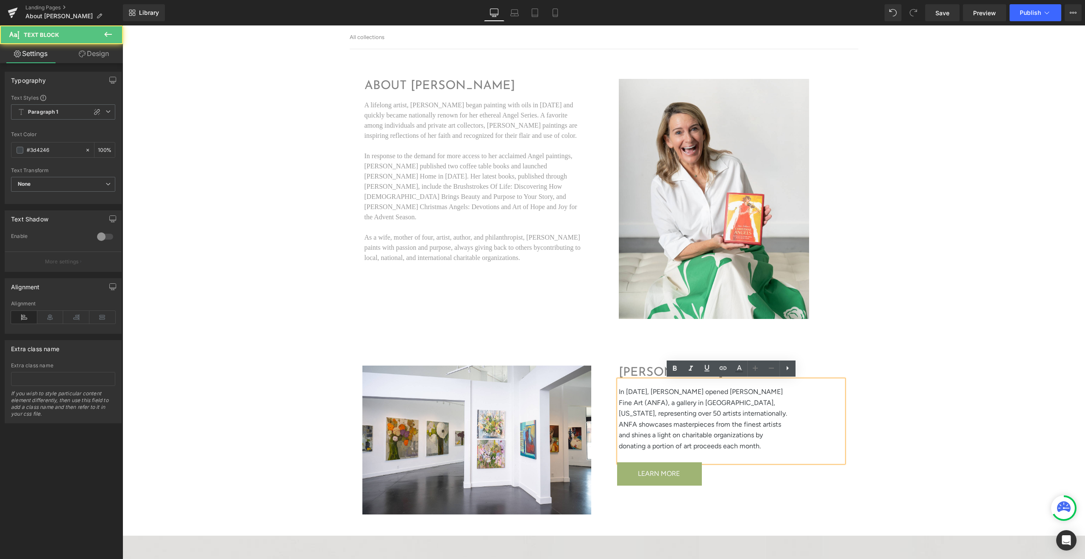
click at [653, 446] on p "In 2014, Neilson opened Anne Neilson Fine Art (ANFA), a gallery in Charlotte, N…" at bounding box center [705, 418] width 172 height 65
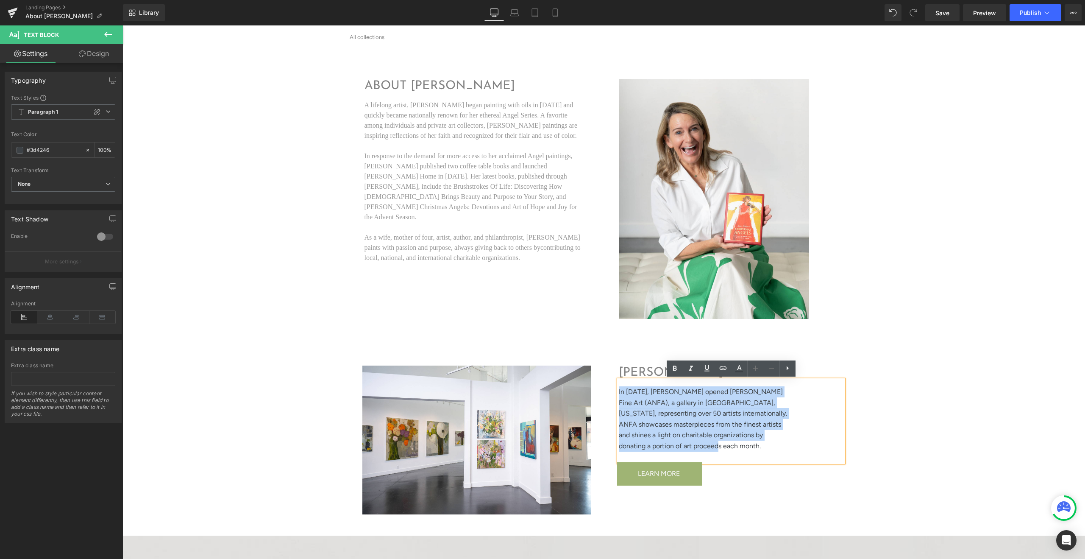
drag, startPoint x: 643, startPoint y: 446, endPoint x: 606, endPoint y: 393, distance: 64.7
click at [606, 393] on div "ANNE NEILSON FINE ART Heading In 2014, Neilson opened Anne Neilson Fine Art (AN…" at bounding box center [731, 419] width 254 height 133
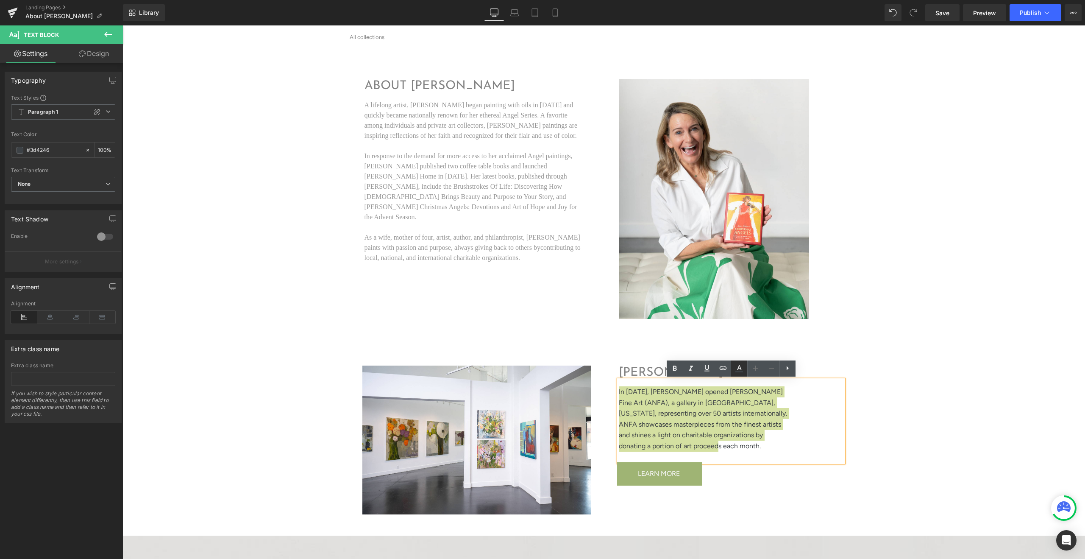
click at [736, 373] on icon at bounding box center [739, 368] width 10 height 10
type input "#3d4246"
type input "100"
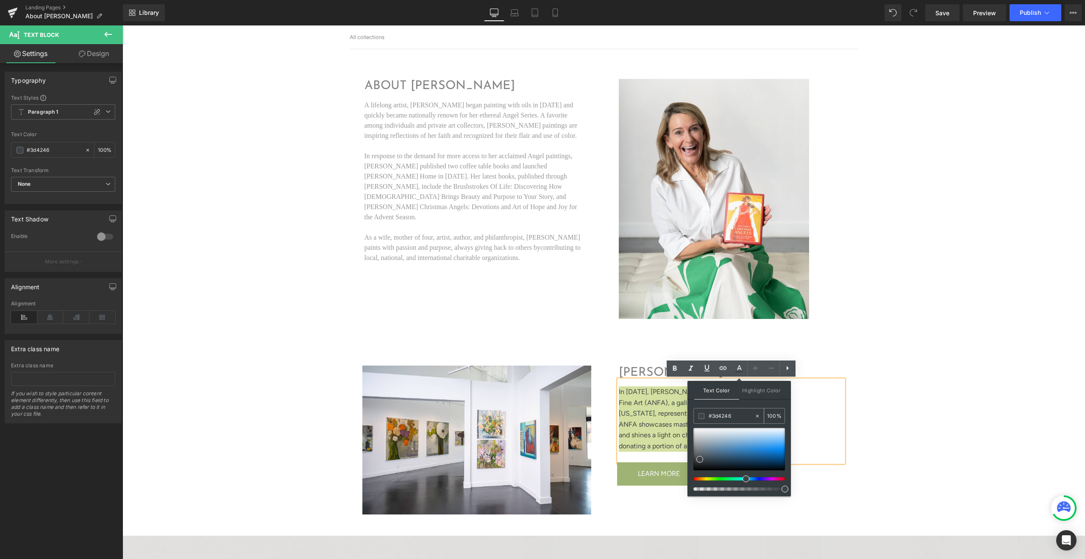
click at [739, 417] on input "#3d4246" at bounding box center [732, 415] width 46 height 9
drag, startPoint x: 739, startPoint y: 417, endPoint x: 693, endPoint y: 417, distance: 45.8
click at [693, 417] on div "Text Color Highlight Color rgba(61, 66, 70, 1) #3d4246 100 % transparent transp…" at bounding box center [739, 438] width 103 height 115
type input "9"
type input "0"
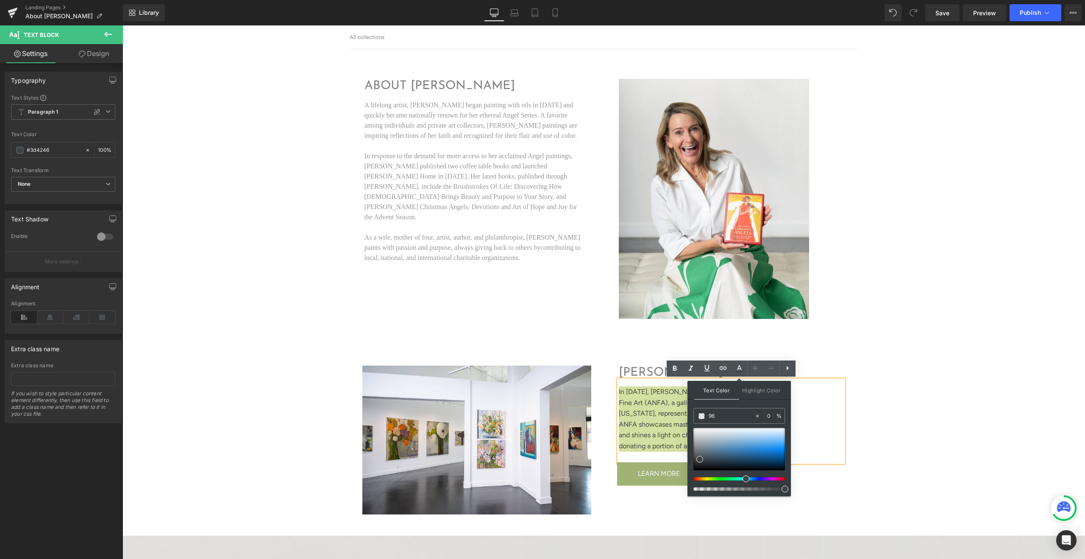
type input "969"
type input "100"
type input "9696"
type input "40"
type input "96969"
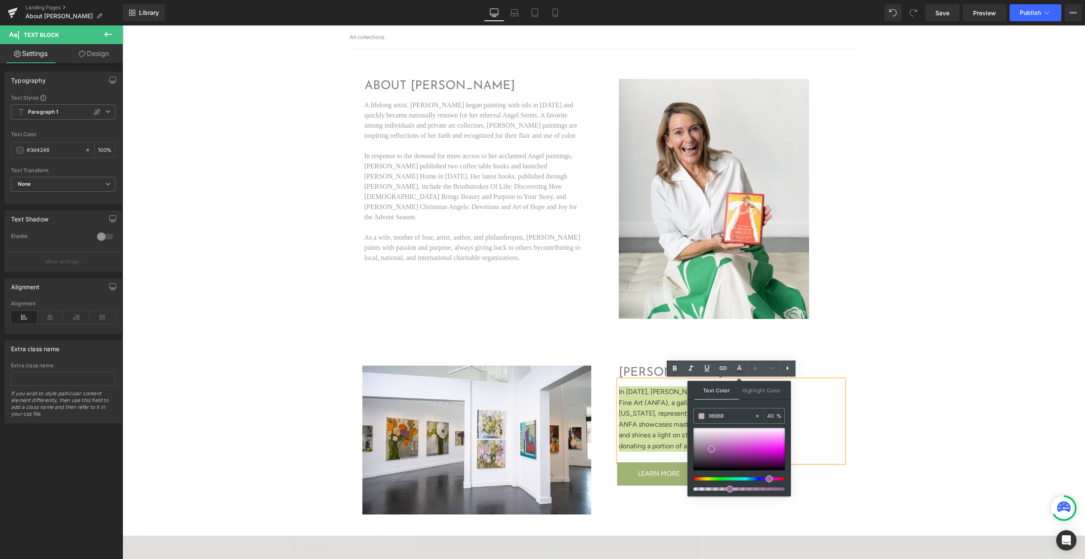
type input "0"
type input "969696"
type input "100"
type input "#969696"
click at [693, 446] on span at bounding box center [693, 445] width 7 height 7
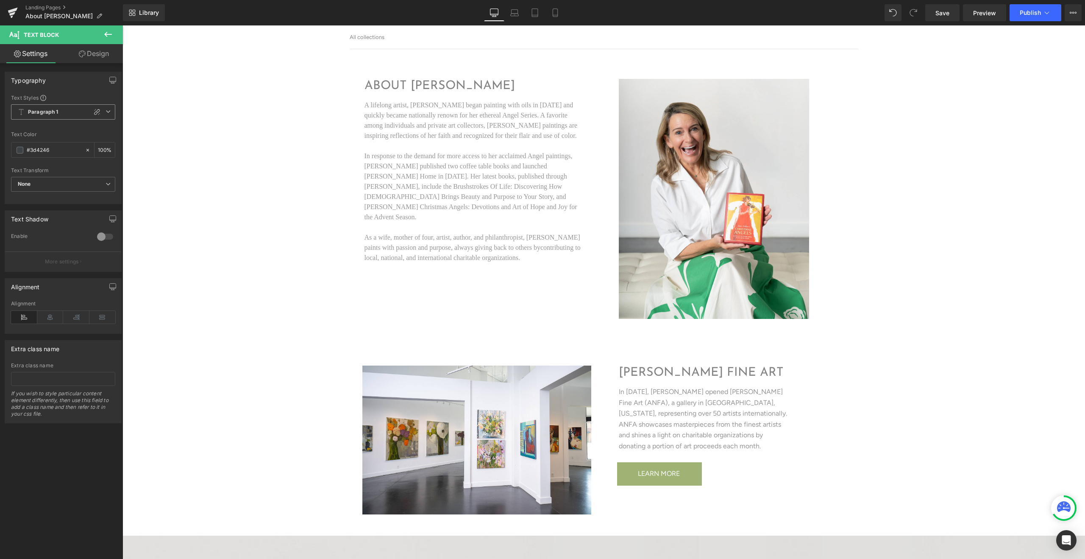
click at [106, 111] on icon at bounding box center [108, 111] width 5 height 5
click at [82, 127] on li "Custom" at bounding box center [61, 128] width 101 height 15
type input "1.5"
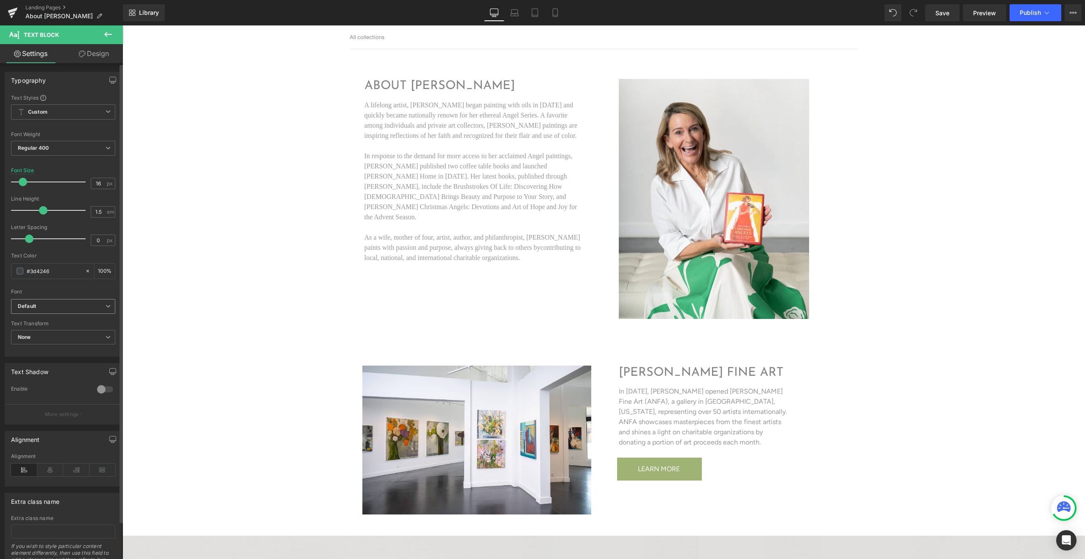
click at [96, 310] on span "Default" at bounding box center [63, 306] width 104 height 15
click at [61, 337] on p "AvenirNext-Regular" at bounding box center [52, 336] width 48 height 6
click at [953, 312] on div "ABOUT ANNE NEILSON Heading A lifelong artist, Anne Neilson began painting with …" at bounding box center [604, 550] width 963 height 1002
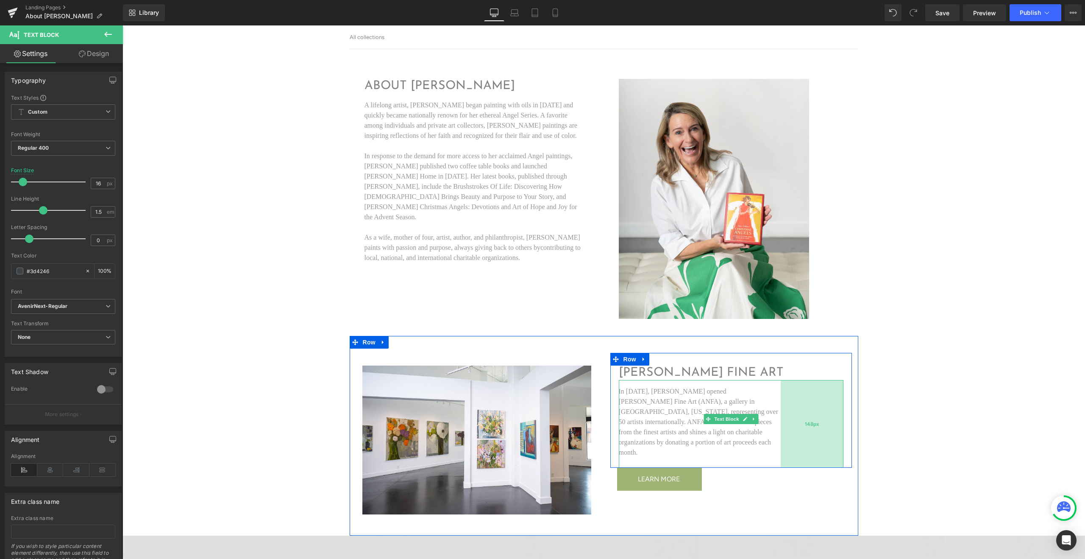
drag, startPoint x: 842, startPoint y: 403, endPoint x: 831, endPoint y: 405, distance: 10.3
click at [831, 405] on div "148px" at bounding box center [812, 424] width 63 height 88
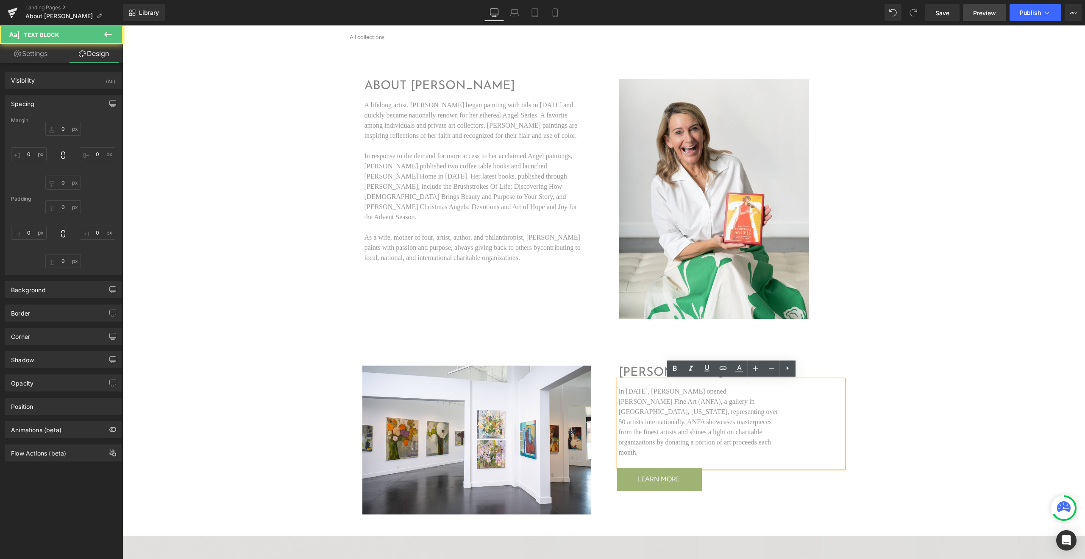
type input "0"
type input "15"
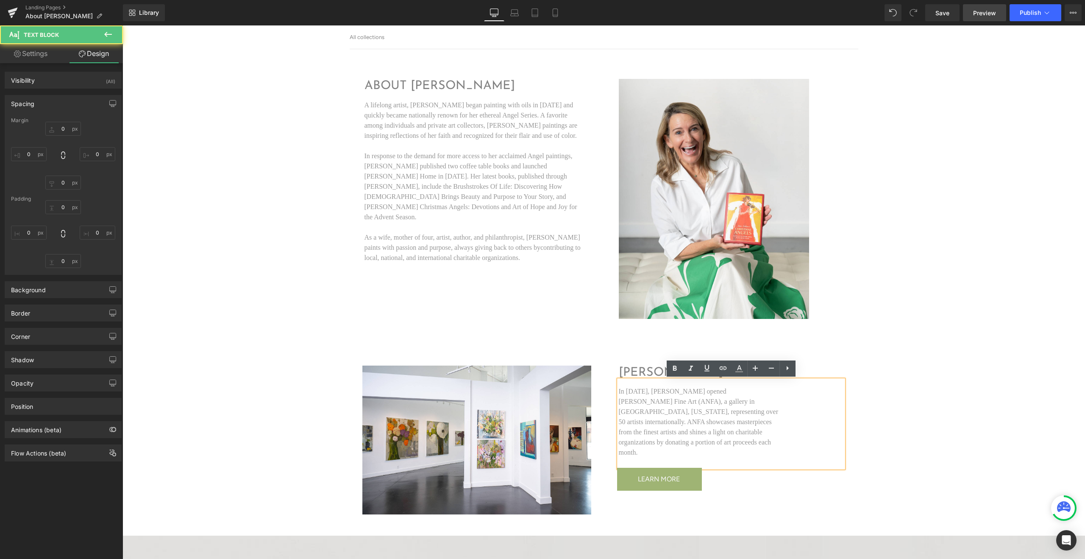
type input "148"
type input "0"
click at [1037, 12] on span "Publish" at bounding box center [1030, 12] width 21 height 7
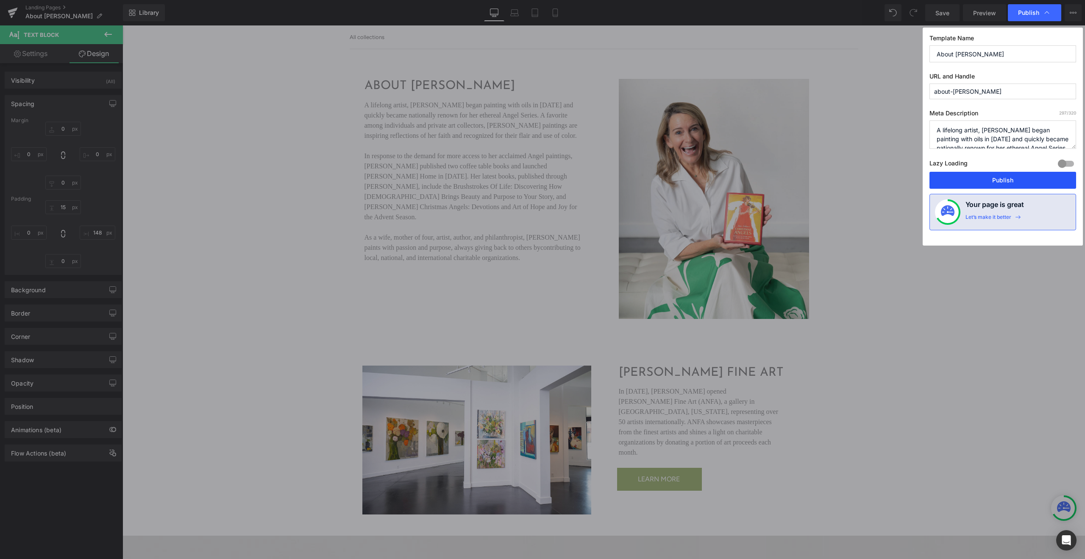
click at [998, 183] on button "Publish" at bounding box center [1003, 180] width 147 height 17
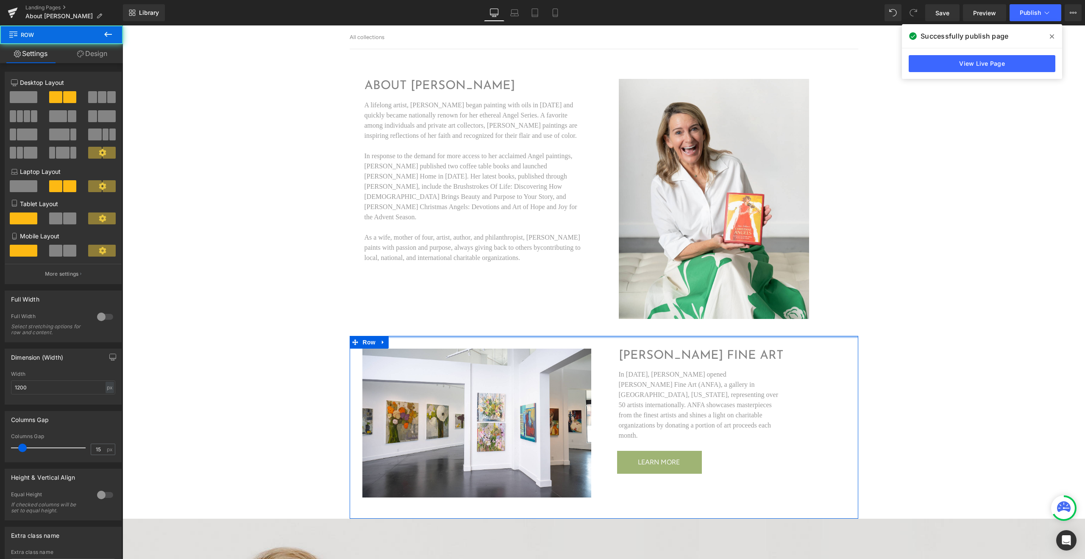
drag, startPoint x: 615, startPoint y: 346, endPoint x: 614, endPoint y: 325, distance: 21.7
click at [614, 325] on div "ABOUT ANNE NEILSON Heading A lifelong artist, Anne Neilson began painting with …" at bounding box center [604, 541] width 963 height 985
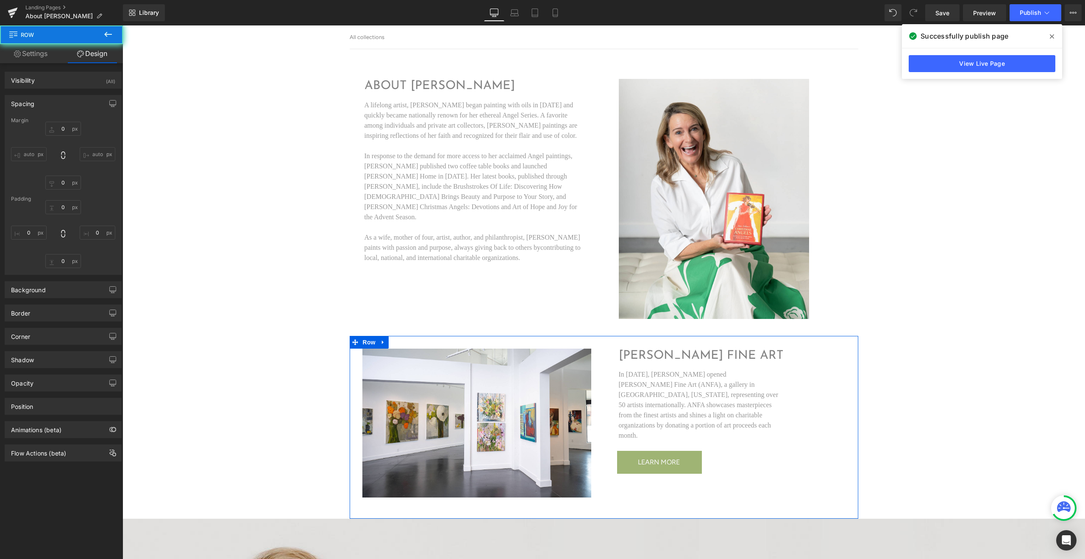
type input "0"
type input "40"
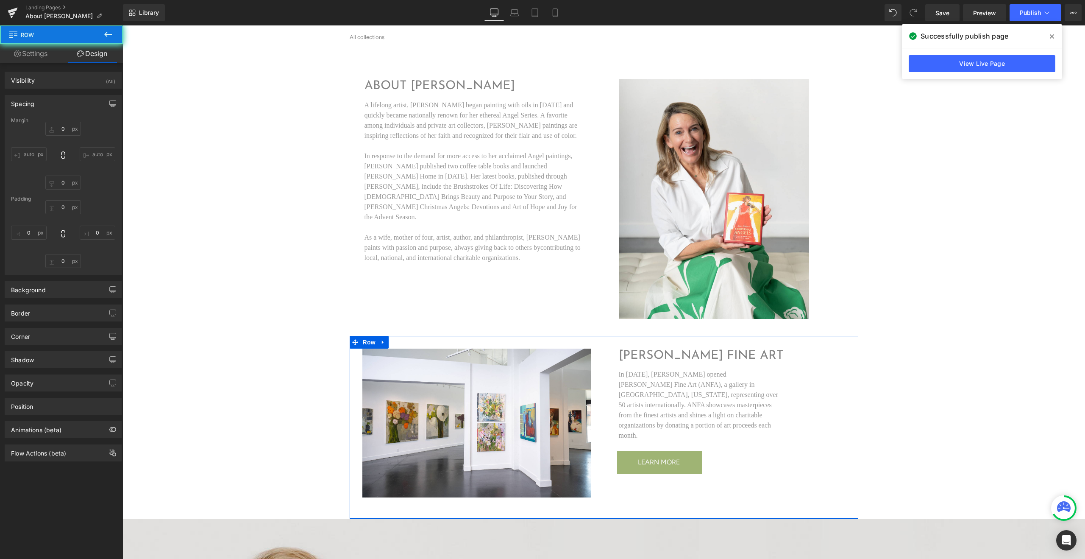
type input "0"
click at [979, 260] on div "ABOUT ANNE NEILSON Heading A lifelong artist, Anne Neilson began painting with …" at bounding box center [604, 541] width 963 height 985
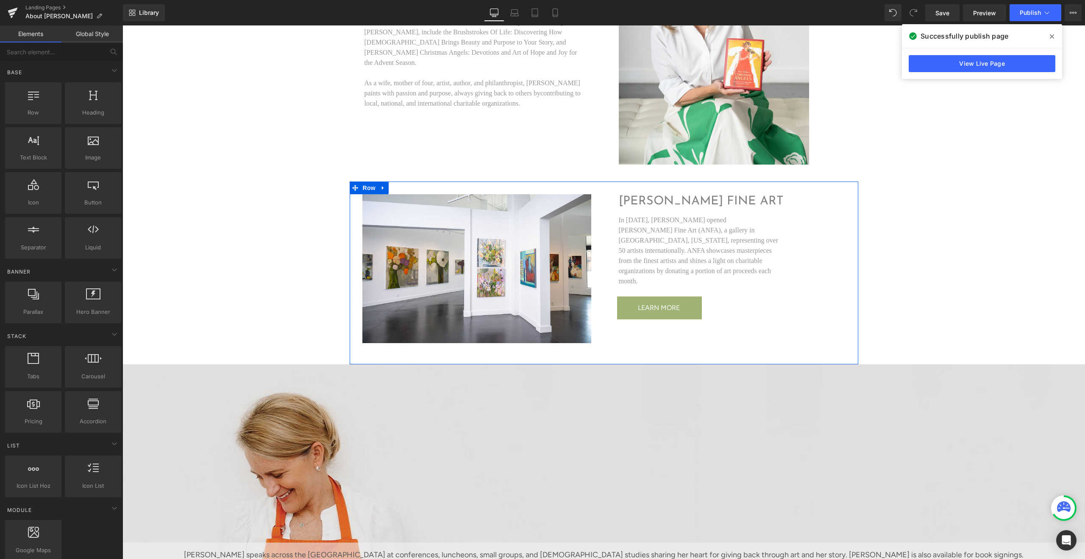
scroll to position [247, 0]
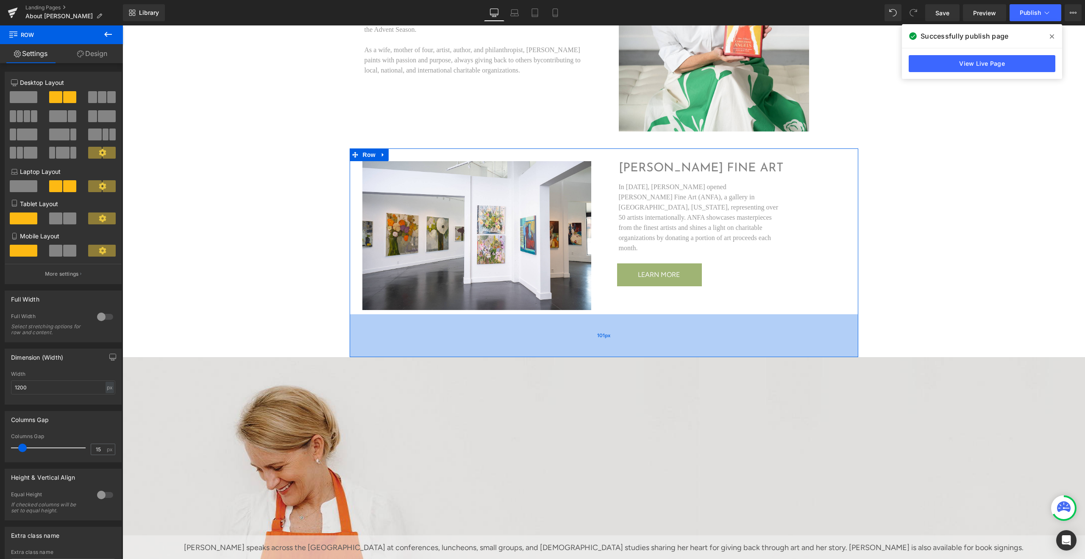
drag, startPoint x: 622, startPoint y: 328, endPoint x: 621, endPoint y: 354, distance: 25.9
click at [621, 354] on div "101px" at bounding box center [604, 335] width 509 height 43
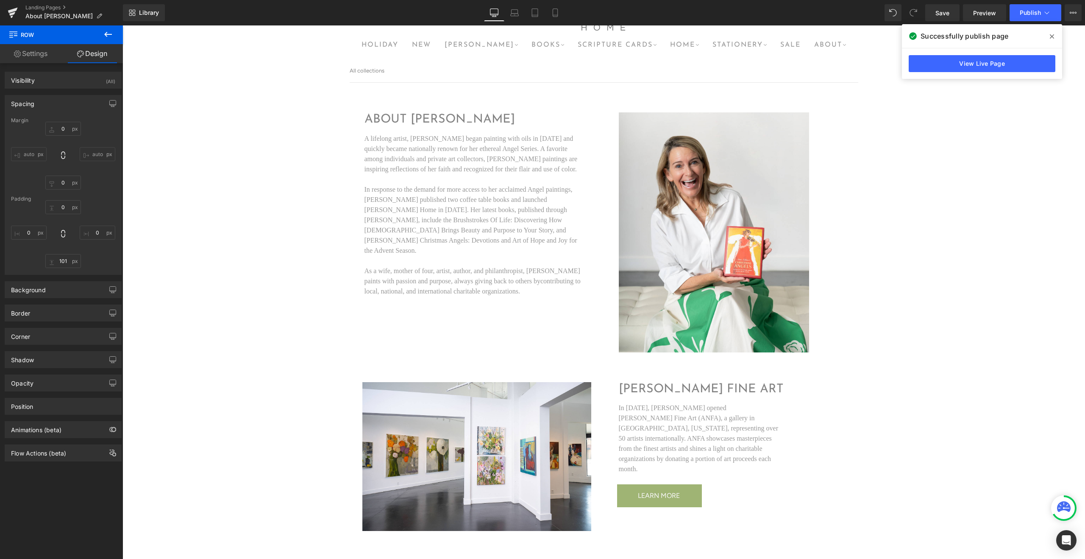
scroll to position [0, 0]
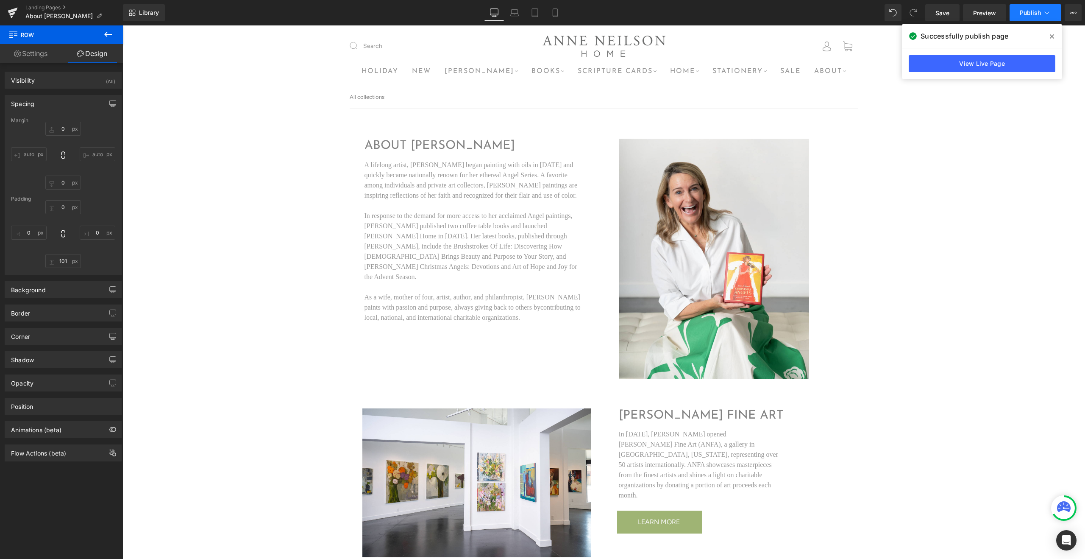
click at [1040, 13] on span "Publish" at bounding box center [1030, 12] width 21 height 7
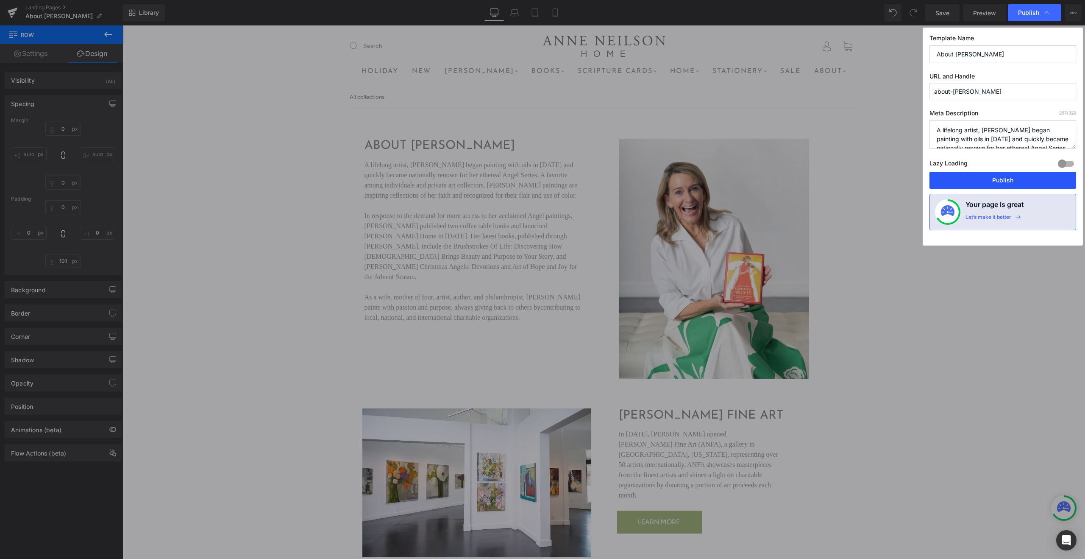
click at [988, 184] on button "Publish" at bounding box center [1003, 180] width 147 height 17
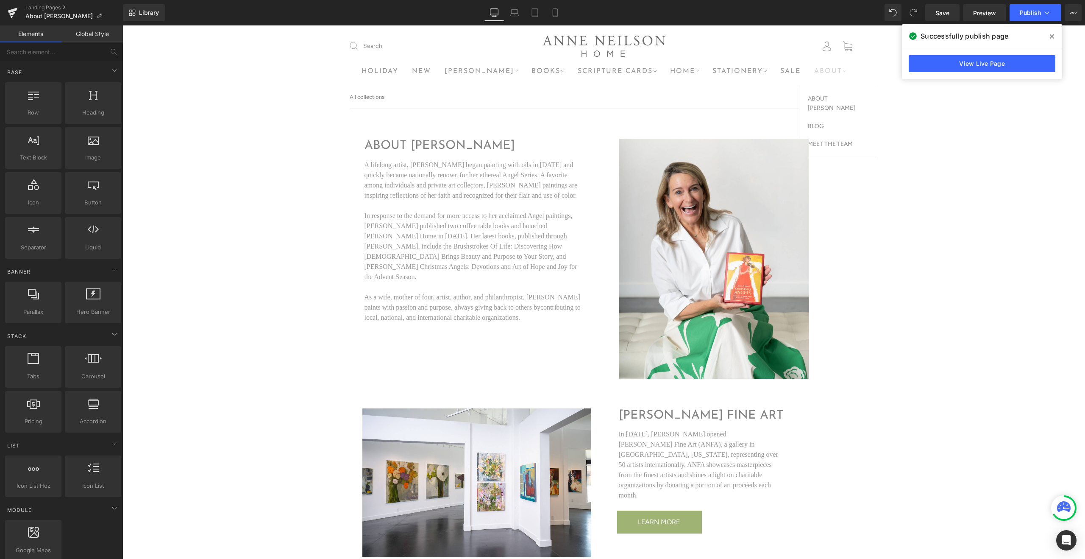
click at [814, 75] on link "ABOUT" at bounding box center [830, 71] width 32 height 8
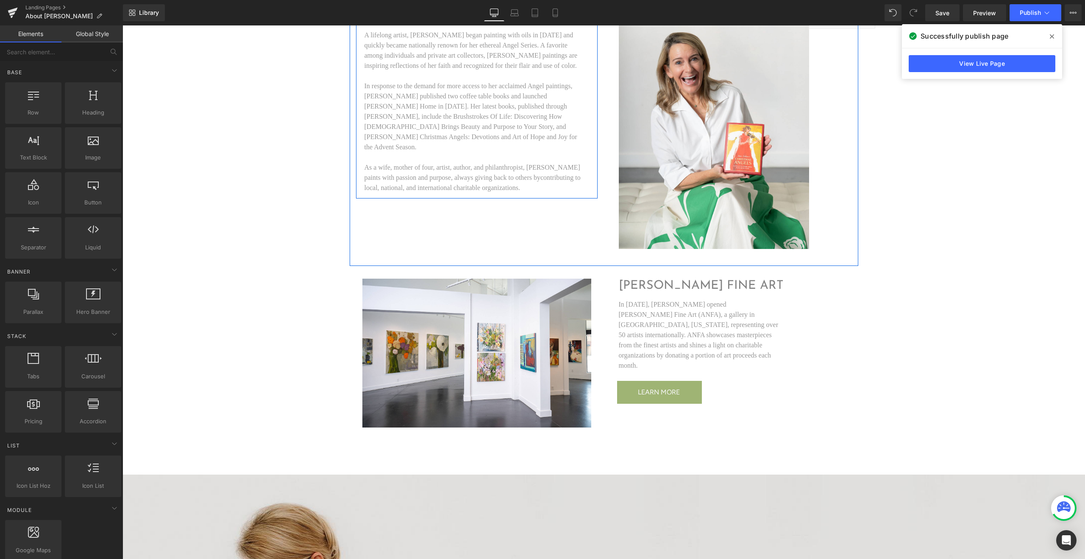
scroll to position [135, 0]
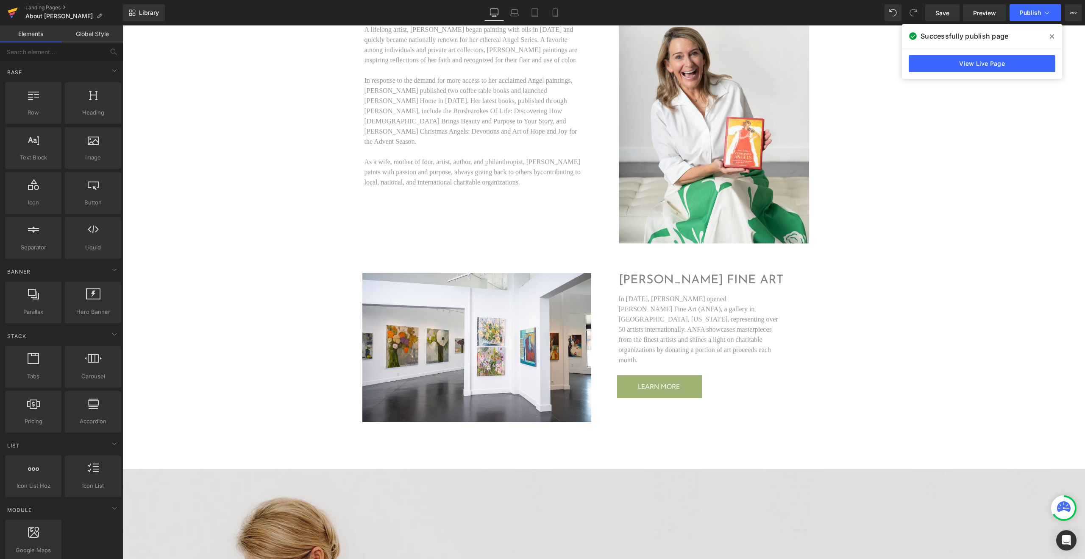
click at [13, 14] on icon at bounding box center [12, 14] width 6 height 4
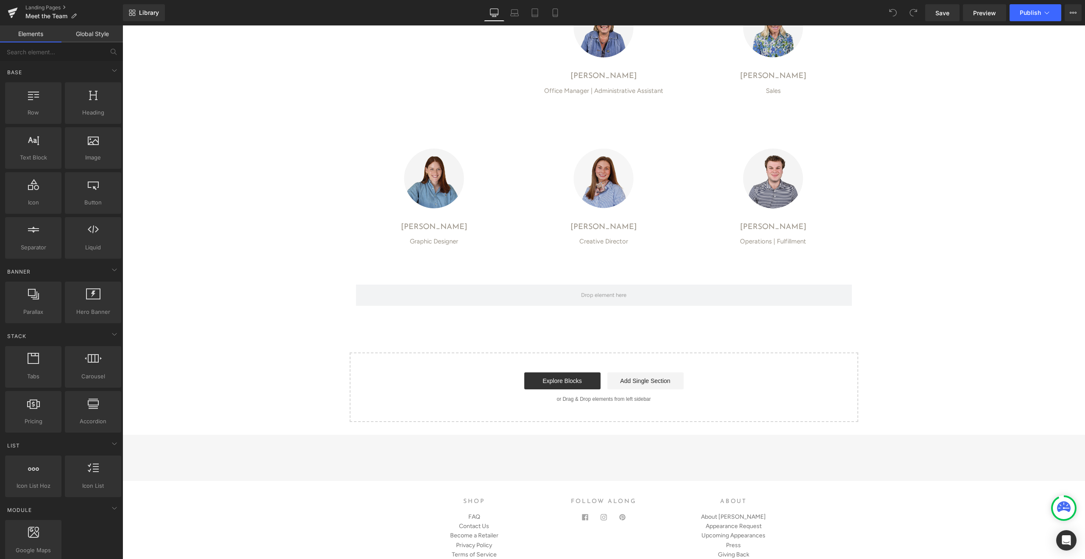
scroll to position [305, 0]
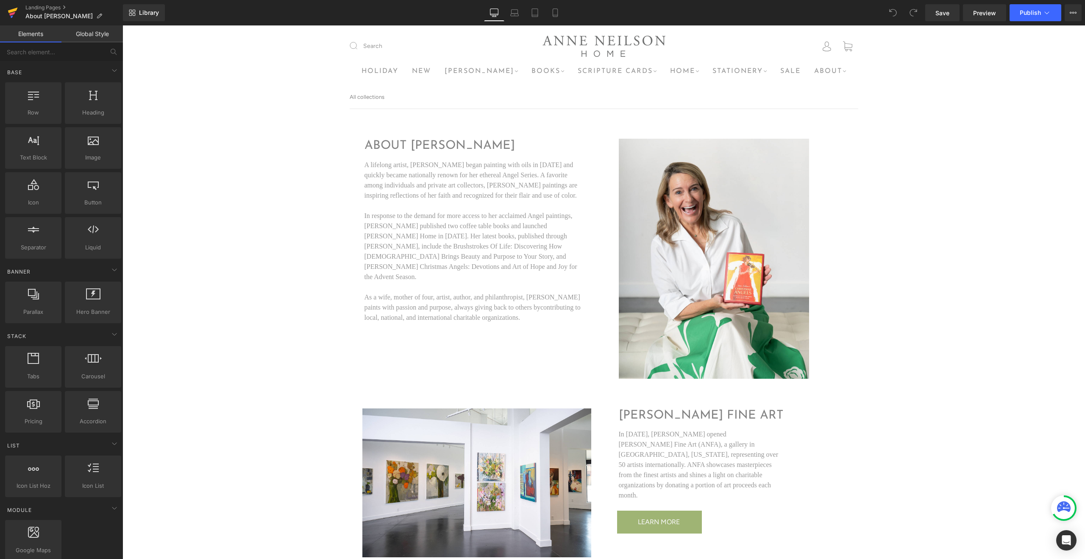
click at [17, 15] on icon at bounding box center [13, 12] width 10 height 21
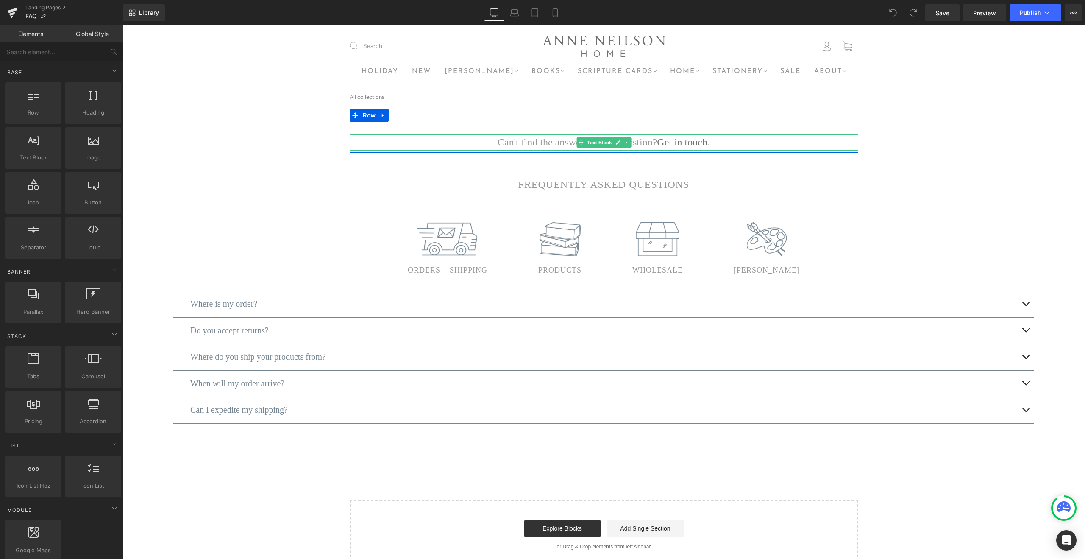
click at [648, 145] on p "Can't find the answer to your question? Get in touch ." at bounding box center [604, 142] width 509 height 16
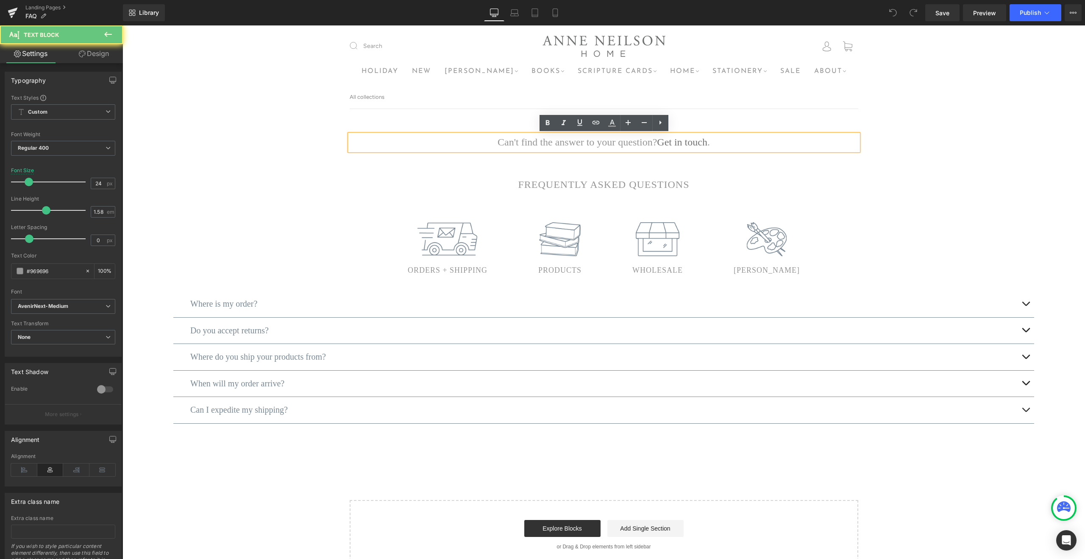
click at [648, 145] on p "Can't find the answer to your question? Get in touch ." at bounding box center [604, 142] width 509 height 16
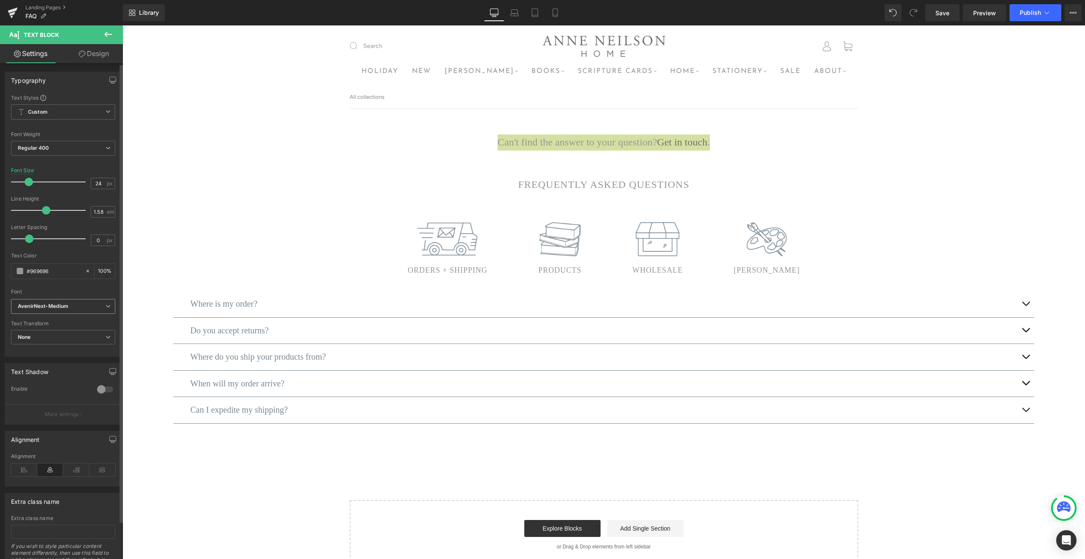
click at [98, 304] on b "AvenirNext-Medium" at bounding box center [62, 306] width 88 height 7
click at [64, 345] on p "AvenirNext-Regular" at bounding box center [52, 347] width 48 height 6
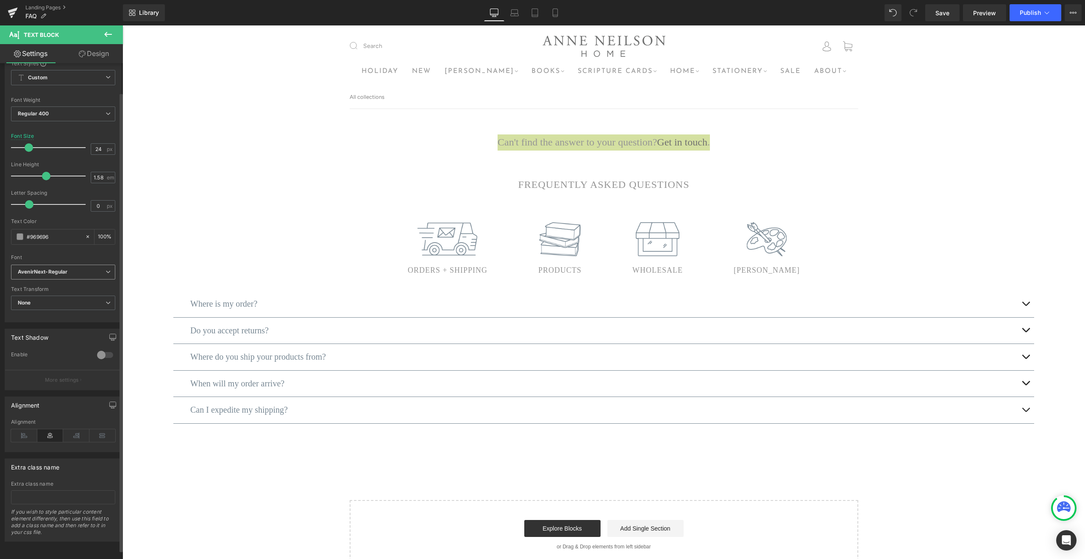
scroll to position [41, 0]
click at [1034, 7] on button "Publish" at bounding box center [1036, 12] width 52 height 17
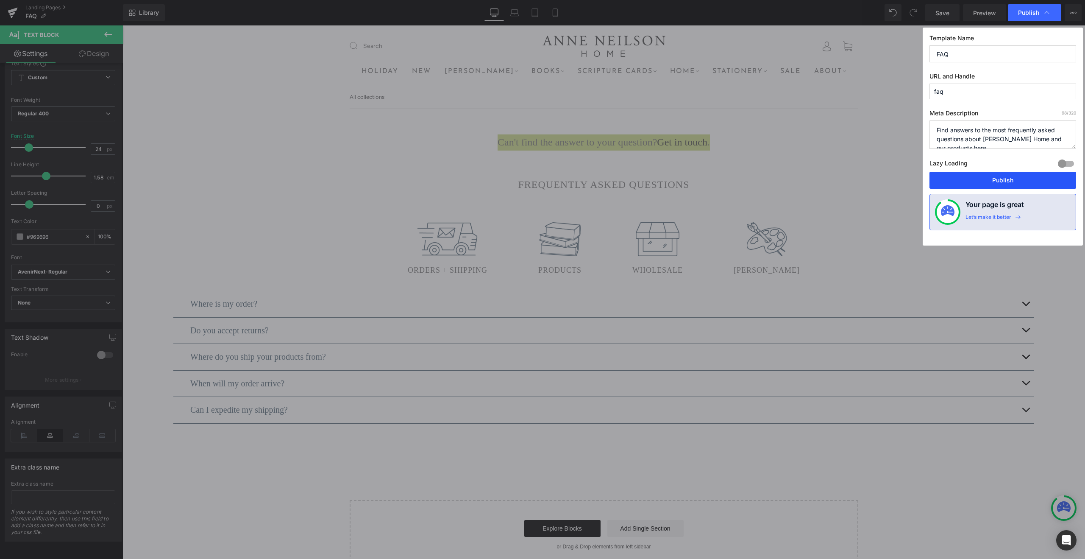
click at [1011, 179] on button "Publish" at bounding box center [1003, 180] width 147 height 17
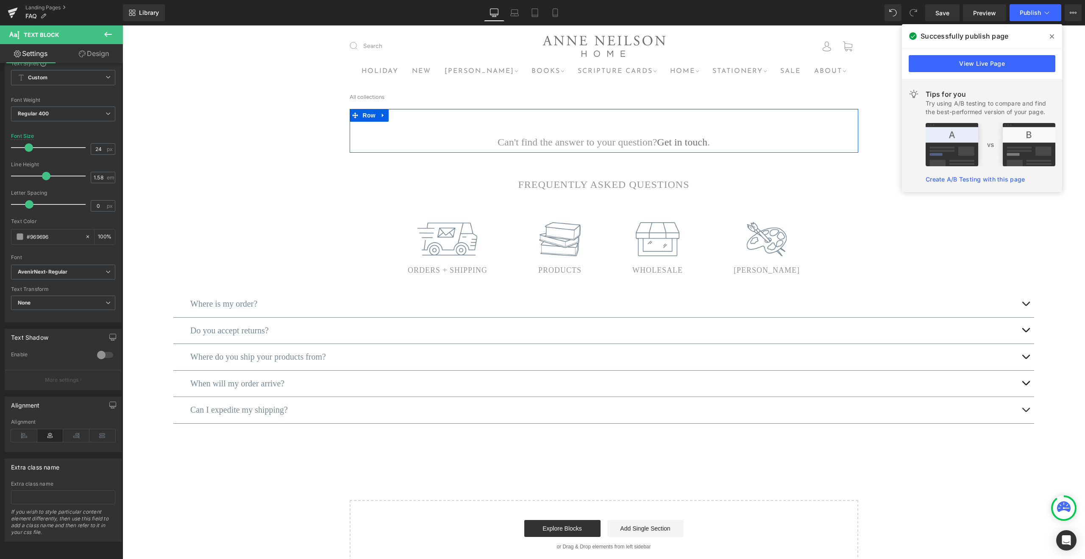
click at [448, 128] on div "Can't find the answer to your question? Get in touch . Text Block Row" at bounding box center [604, 131] width 509 height 44
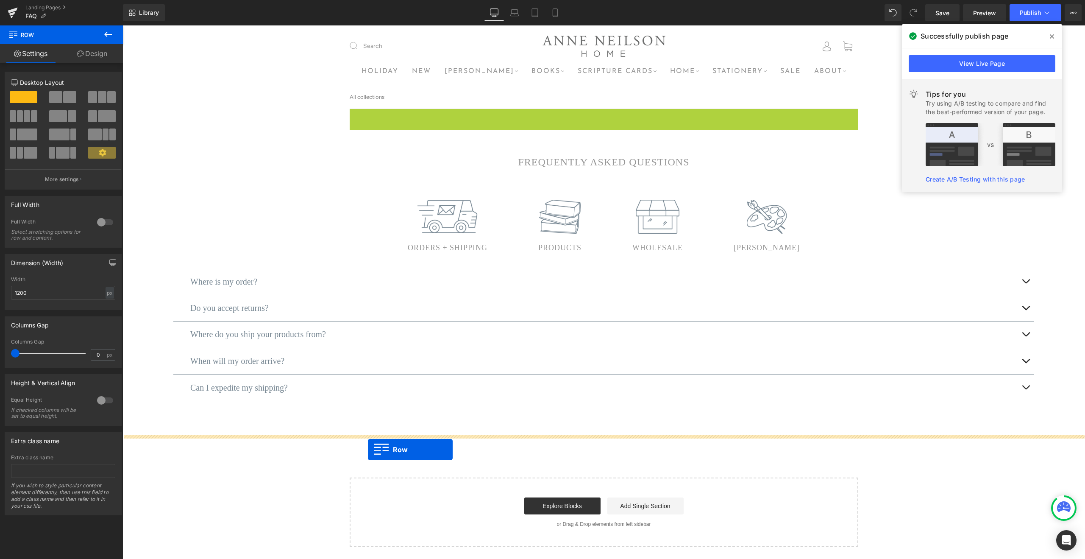
drag, startPoint x: 359, startPoint y: 113, endPoint x: 368, endPoint y: 449, distance: 336.4
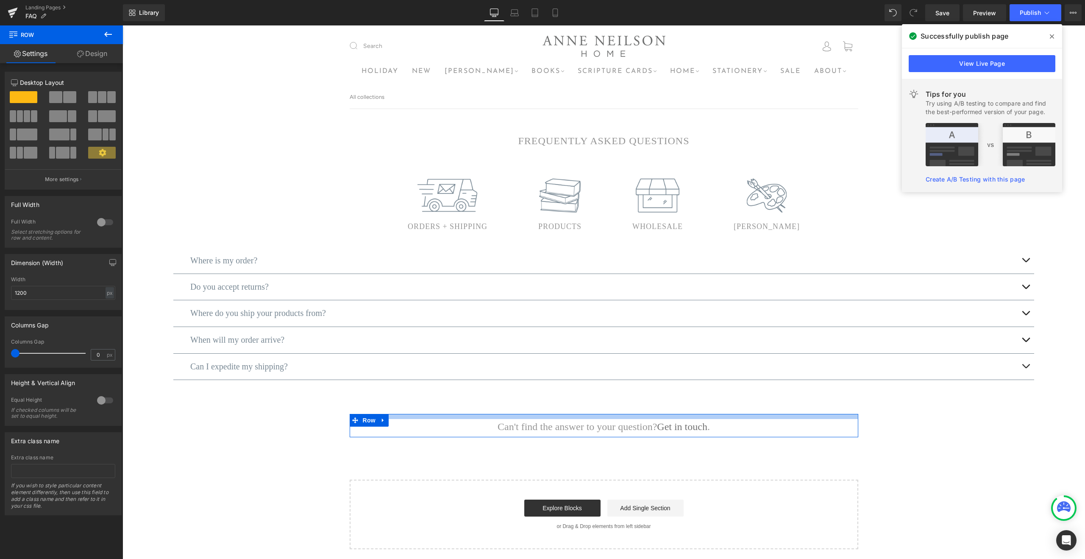
drag, startPoint x: 616, startPoint y: 433, endPoint x: 714, endPoint y: 394, distance: 105.0
click at [614, 408] on div "Frequently Asked Questions Text Block Row 56px Image Orders + Shipping Text Blo…" at bounding box center [604, 329] width 963 height 440
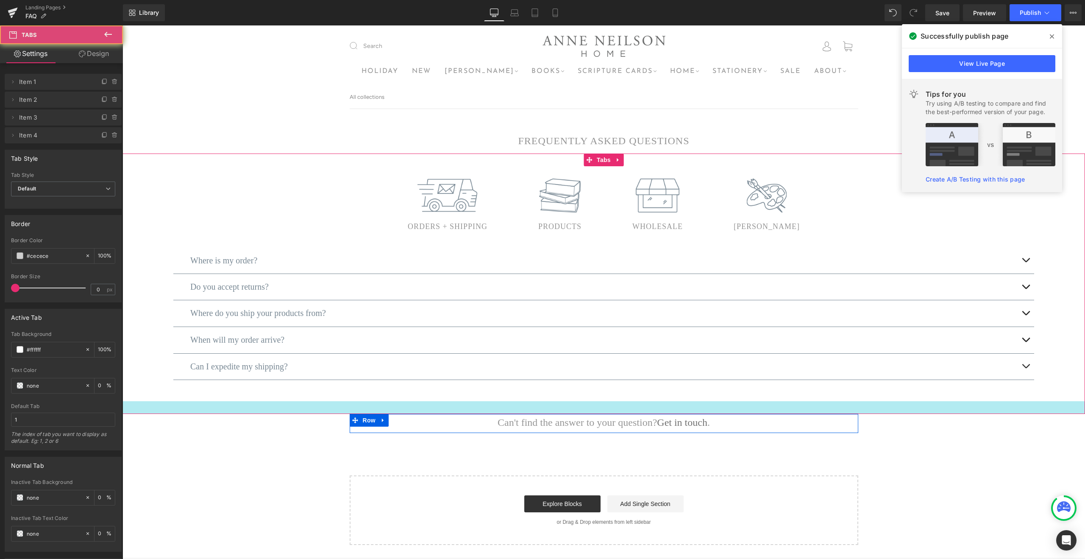
click at [935, 406] on div at bounding box center [604, 407] width 963 height 13
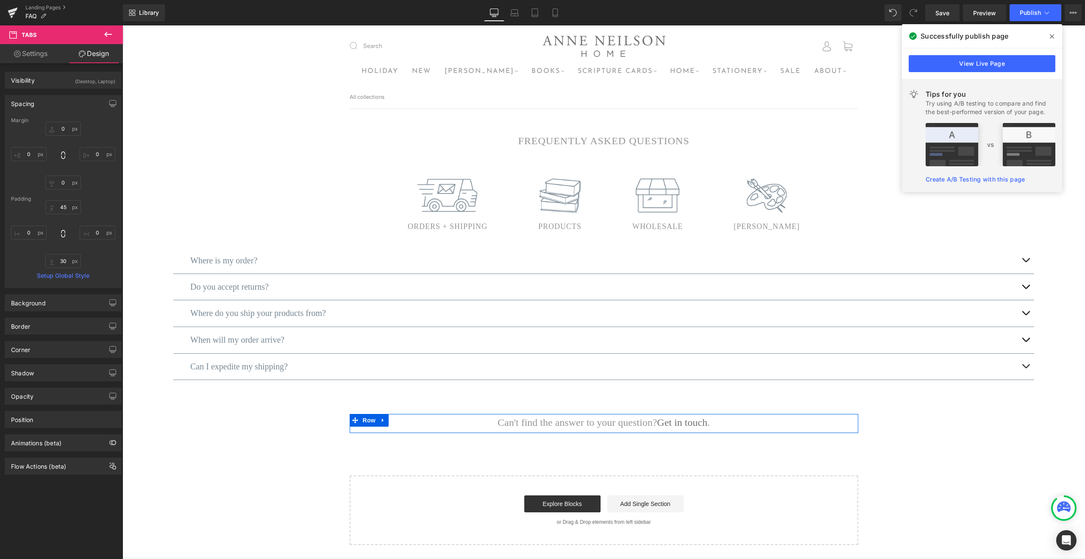
click at [931, 455] on div "Frequently Asked Questions Text Block Row 56px Image Orders + Shipping Text Blo…" at bounding box center [604, 327] width 963 height 436
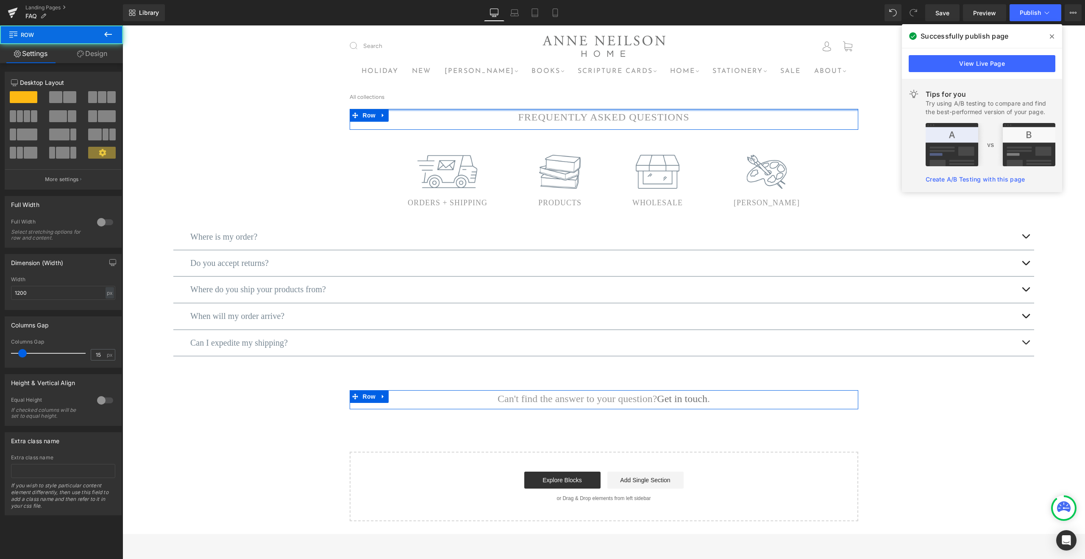
drag, startPoint x: 580, startPoint y: 123, endPoint x: 608, endPoint y: 99, distance: 37.3
click at [579, 94] on div "All collections Frequently Asked Questions Text Block Row Image Orders + Shippi…" at bounding box center [604, 310] width 963 height 448
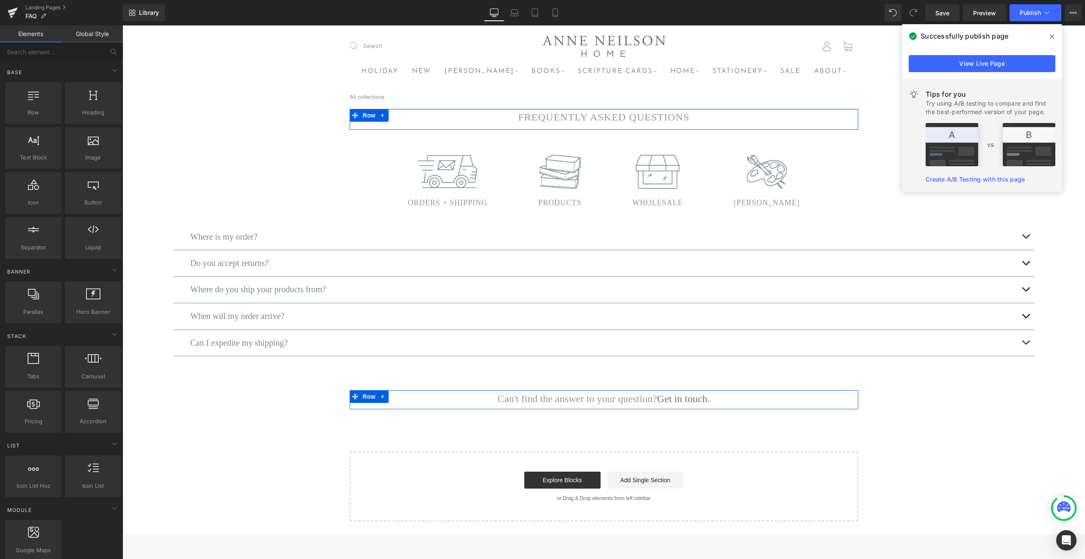
click at [965, 419] on div "Frequently Asked Questions Text Block Row Image Orders + Shipping Text Block Im…" at bounding box center [604, 315] width 963 height 412
click at [888, 192] on ul "Image Orders + Shipping Text Block Image Products Text Block Image Wholesale Te…" at bounding box center [604, 182] width 963 height 66
click at [887, 106] on div "All collections Frequently Asked Questions Text Block Row Image Orders + Shippi…" at bounding box center [604, 310] width 963 height 448
click at [876, 85] on span at bounding box center [1093, 76] width 482 height 19
click at [947, 11] on span "Save" at bounding box center [943, 12] width 14 height 9
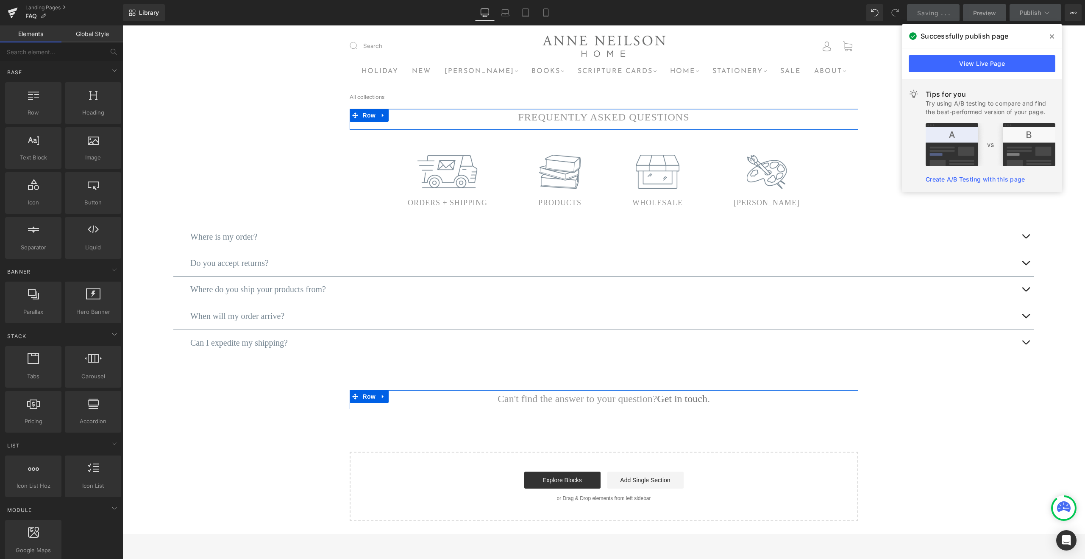
click at [872, 88] on nav "All collections" at bounding box center [604, 97] width 543 height 23
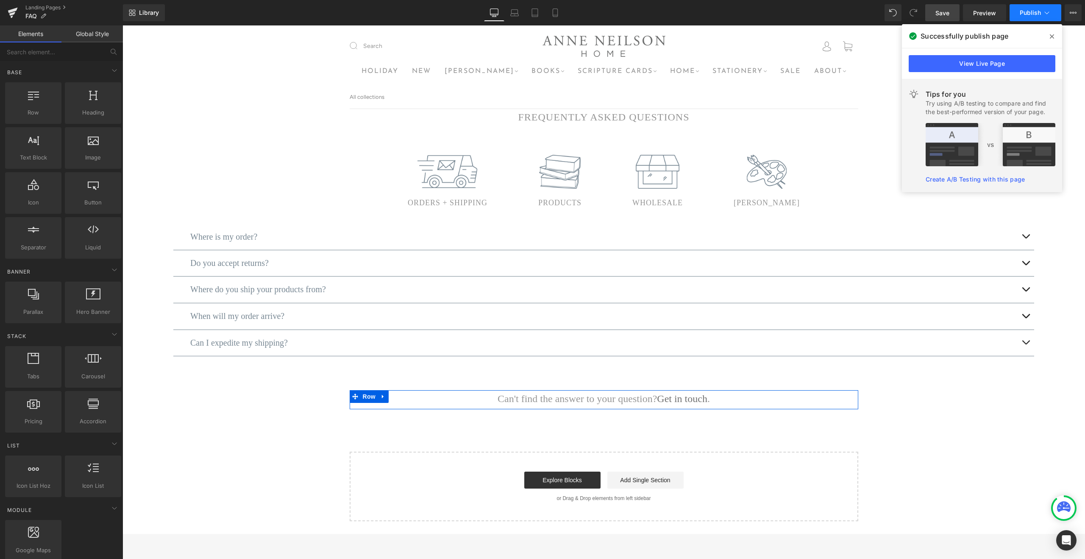
click at [1034, 12] on span "Publish" at bounding box center [1030, 12] width 21 height 7
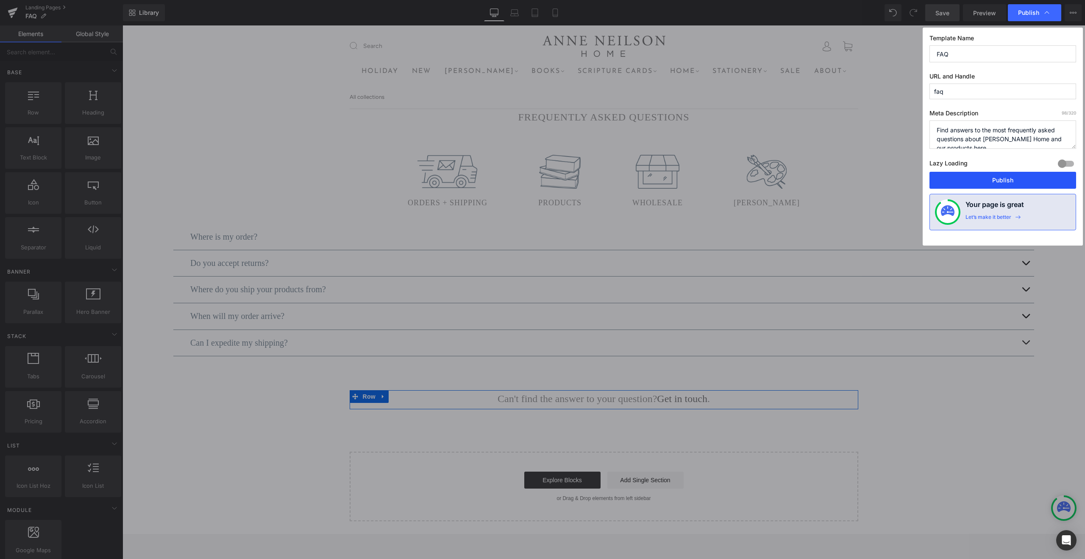
click at [1000, 180] on button "Publish" at bounding box center [1003, 180] width 147 height 17
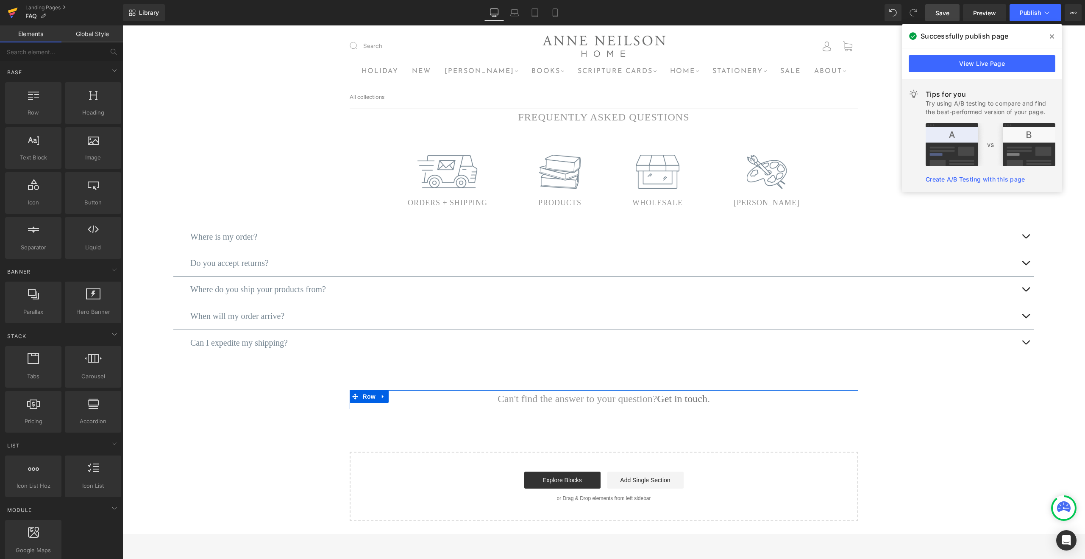
click at [10, 13] on icon at bounding box center [13, 12] width 10 height 21
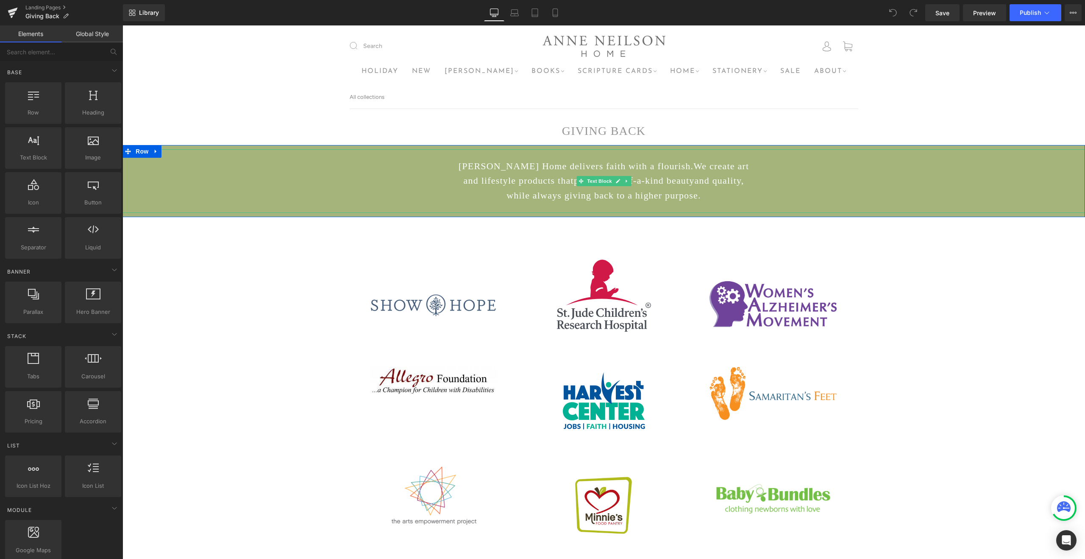
click at [681, 177] on span "one-of-a-kind beauty" at bounding box center [650, 180] width 89 height 11
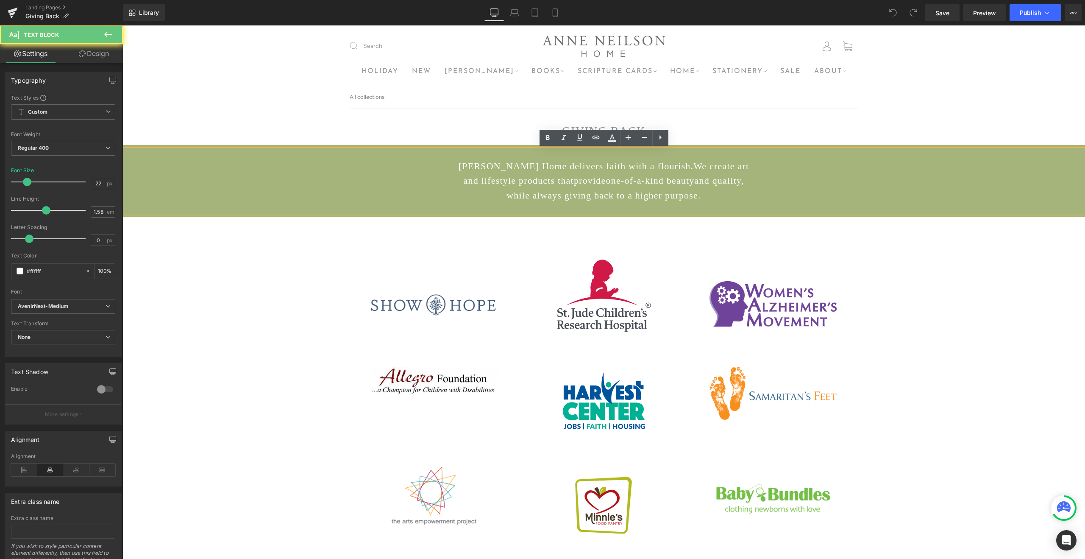
click at [681, 177] on span "one-of-a-kind beauty" at bounding box center [650, 180] width 89 height 11
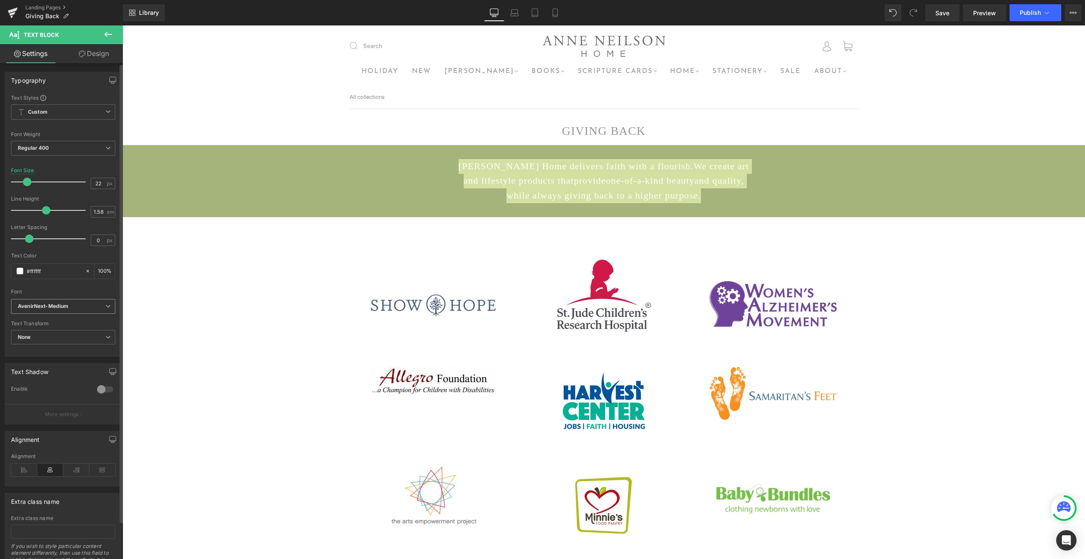
click at [101, 306] on b "AvenirNext-Medium" at bounding box center [62, 306] width 88 height 7
click at [70, 329] on p "AvenirNext-Regular" at bounding box center [52, 331] width 48 height 6
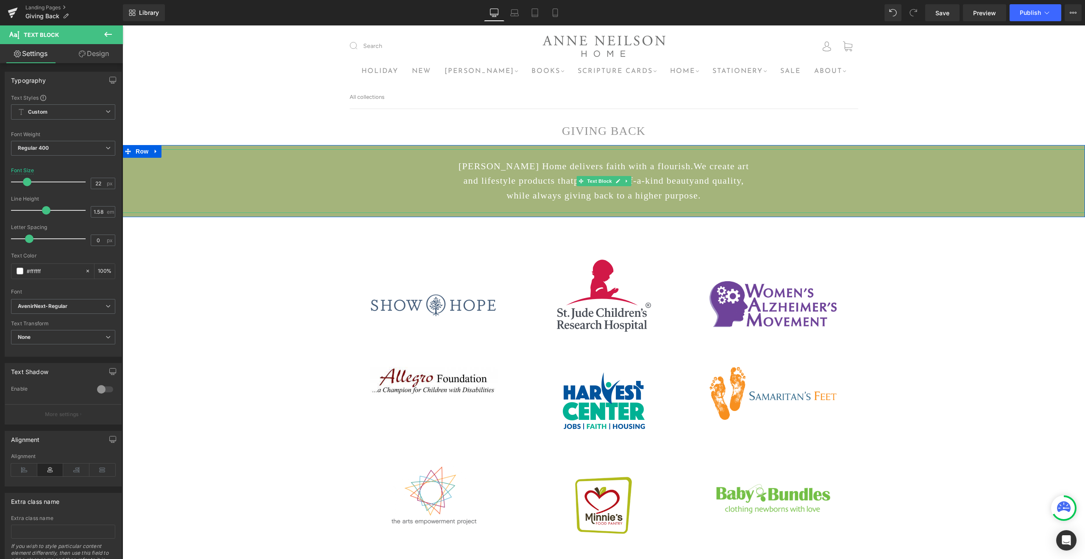
click at [701, 196] on span "while always giving back to a higher purpose." at bounding box center [604, 195] width 194 height 11
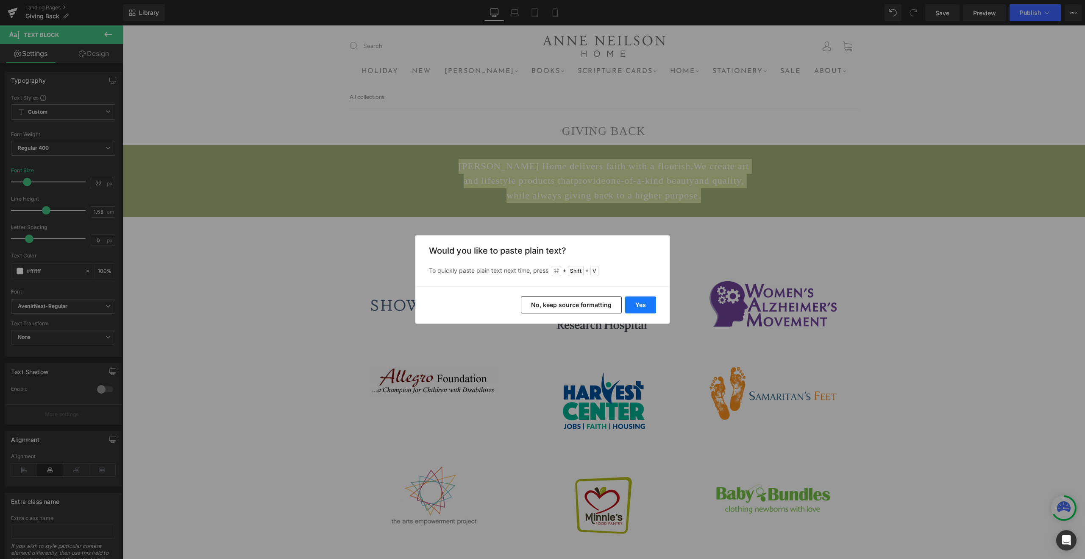
click at [630, 305] on button "Yes" at bounding box center [640, 304] width 31 height 17
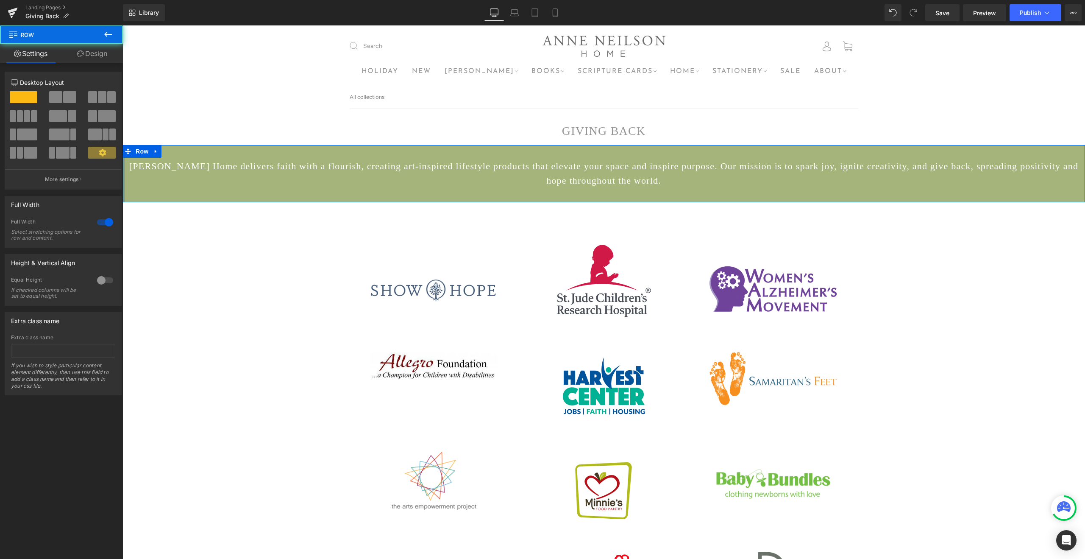
click at [124, 173] on div at bounding box center [124, 174] width 2 height 58
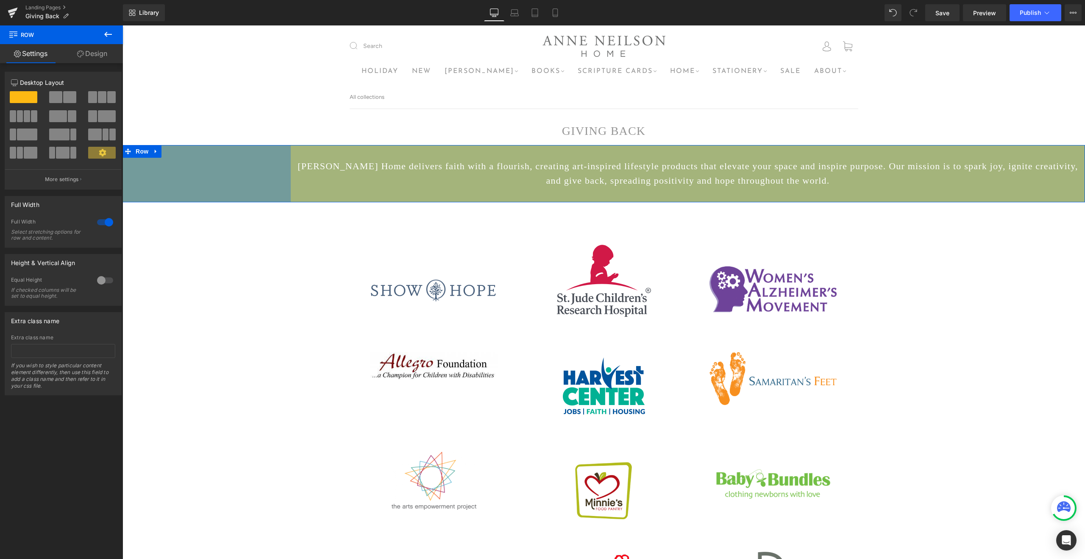
drag, startPoint x: 124, startPoint y: 173, endPoint x: 294, endPoint y: 169, distance: 169.6
click at [294, 169] on div "[PERSON_NAME] Home delivers faith with a flourish, creating art-inspired lifest…" at bounding box center [604, 174] width 963 height 58
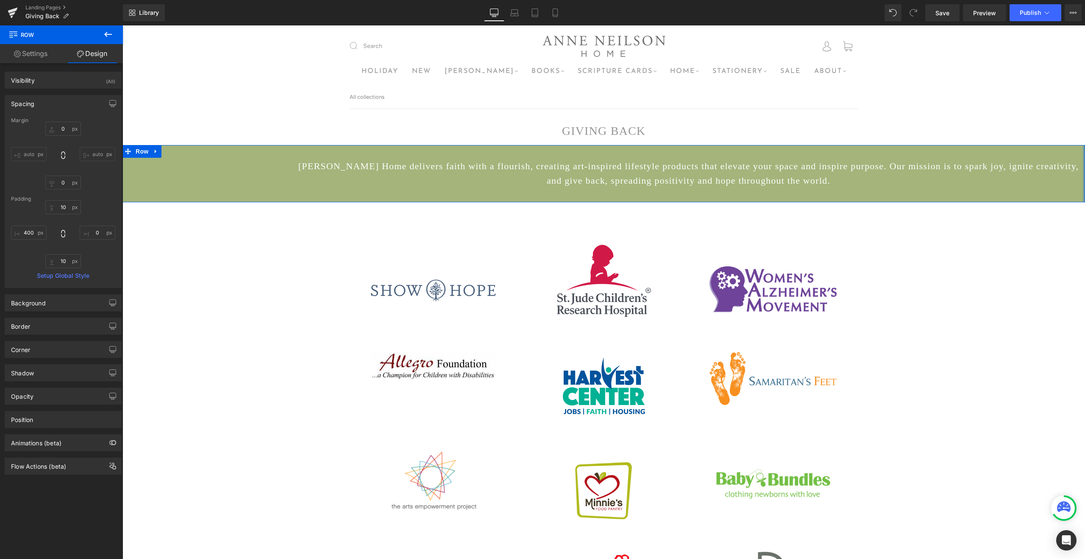
click at [1084, 183] on div at bounding box center [1084, 174] width 2 height 58
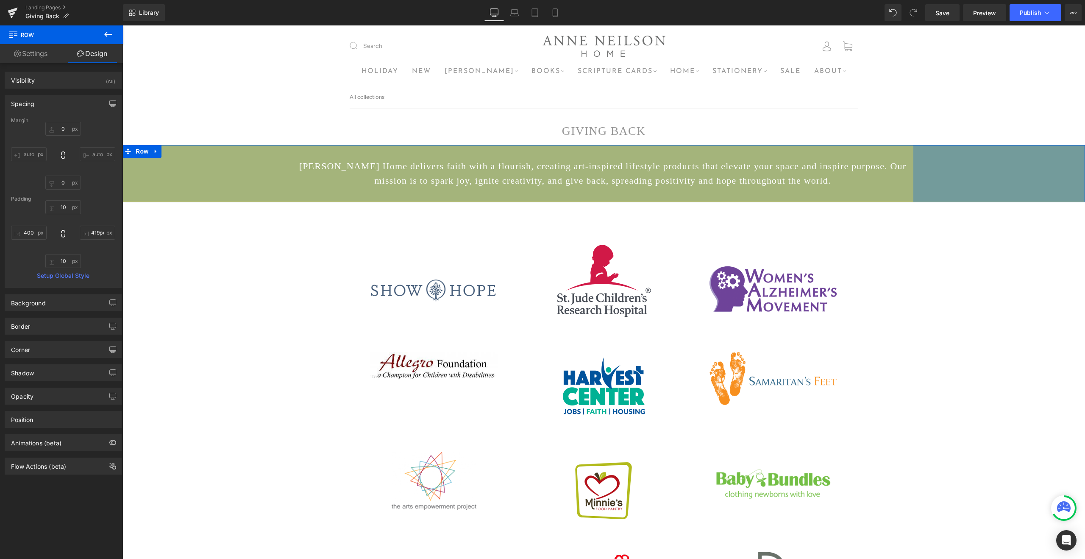
drag, startPoint x: 1084, startPoint y: 183, endPoint x: 906, endPoint y: 195, distance: 178.1
click at [906, 195] on div "[PERSON_NAME] Home delivers faith with a flourish, creating art-inspired lifest…" at bounding box center [604, 174] width 963 height 58
type input "400px"
drag, startPoint x: 944, startPoint y: 183, endPoint x: 952, endPoint y: 183, distance: 8.1
click at [952, 183] on div "400px" at bounding box center [1001, 174] width 170 height 58
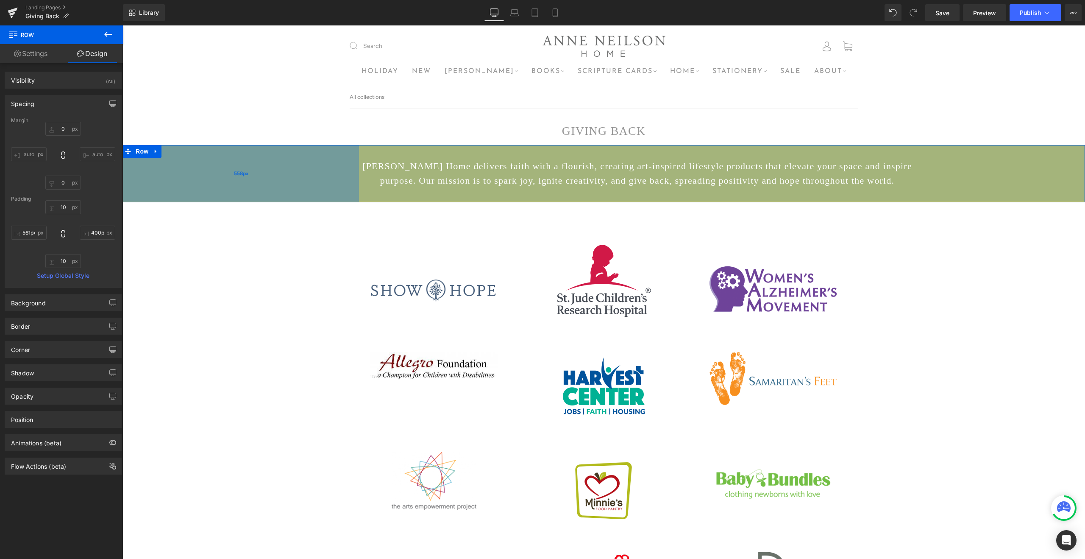
type input "562px"
drag, startPoint x: 242, startPoint y: 180, endPoint x: 311, endPoint y: 180, distance: 68.7
click at [311, 180] on div "562px" at bounding box center [242, 174] width 238 height 58
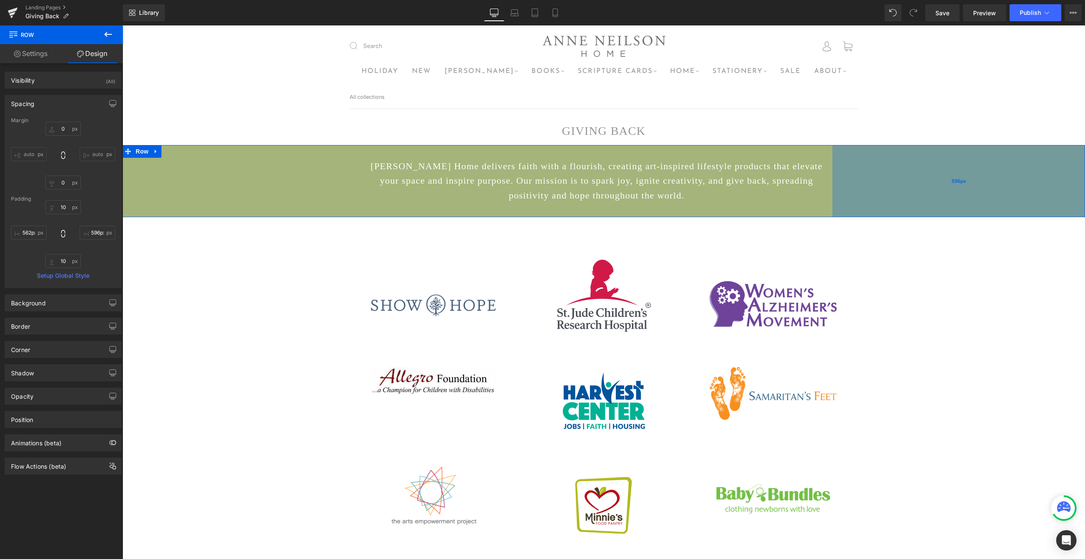
type input "595px"
drag, startPoint x: 1011, startPoint y: 176, endPoint x: 928, endPoint y: 180, distance: 82.8
click at [928, 180] on div "595px" at bounding box center [959, 181] width 252 height 72
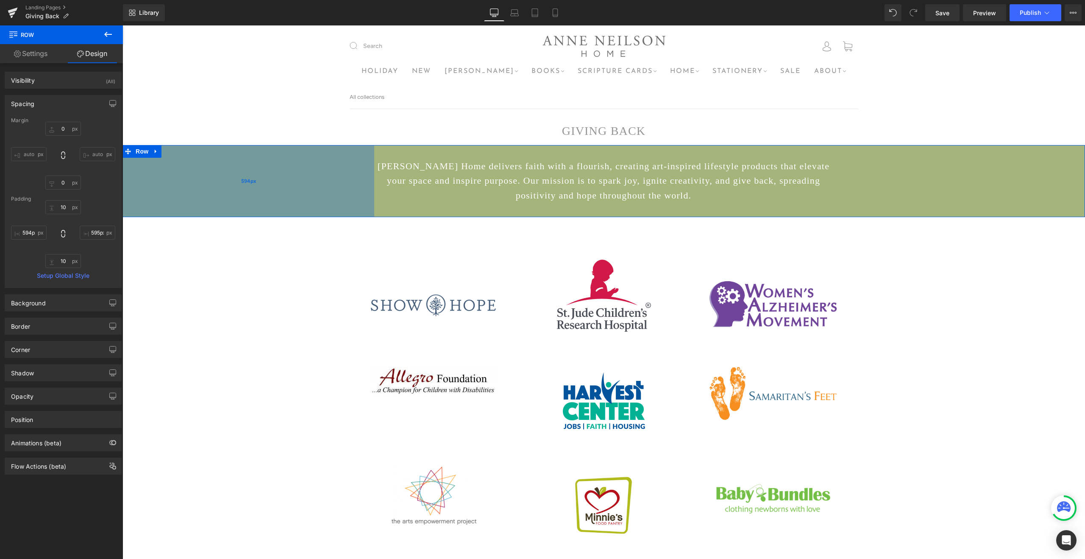
type input "593px"
drag, startPoint x: 265, startPoint y: 182, endPoint x: 279, endPoint y: 182, distance: 13.1
click at [279, 182] on div "593px" at bounding box center [248, 181] width 251 height 72
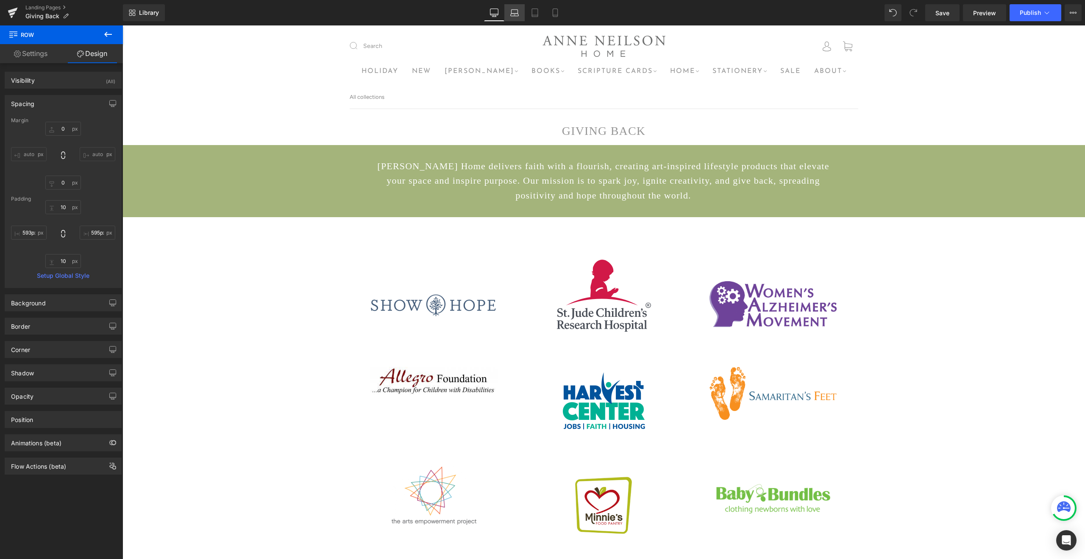
click at [511, 15] on icon at bounding box center [514, 12] width 8 height 8
type input "0"
type input "10"
type input "0"
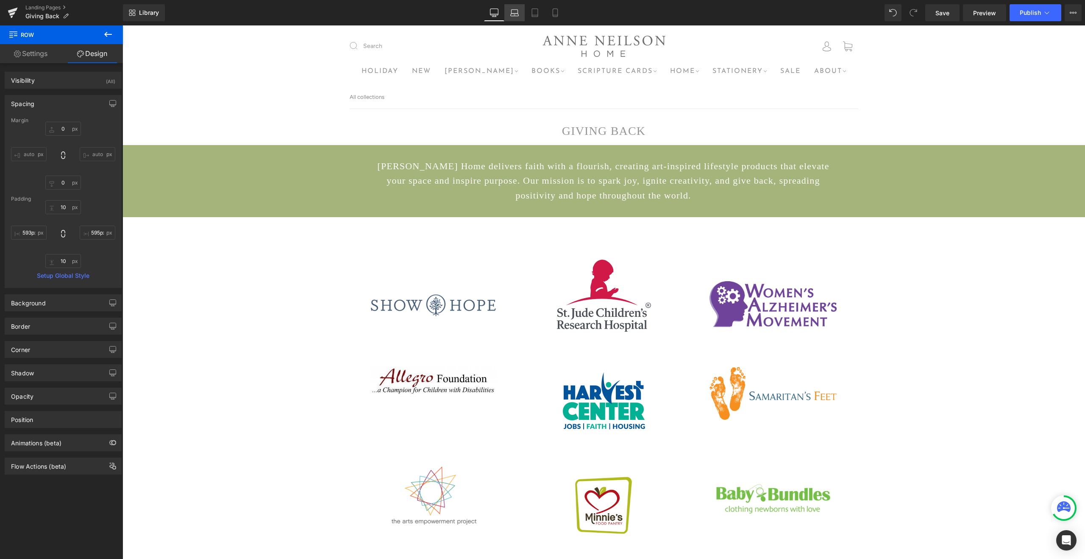
type input "10"
type input "0"
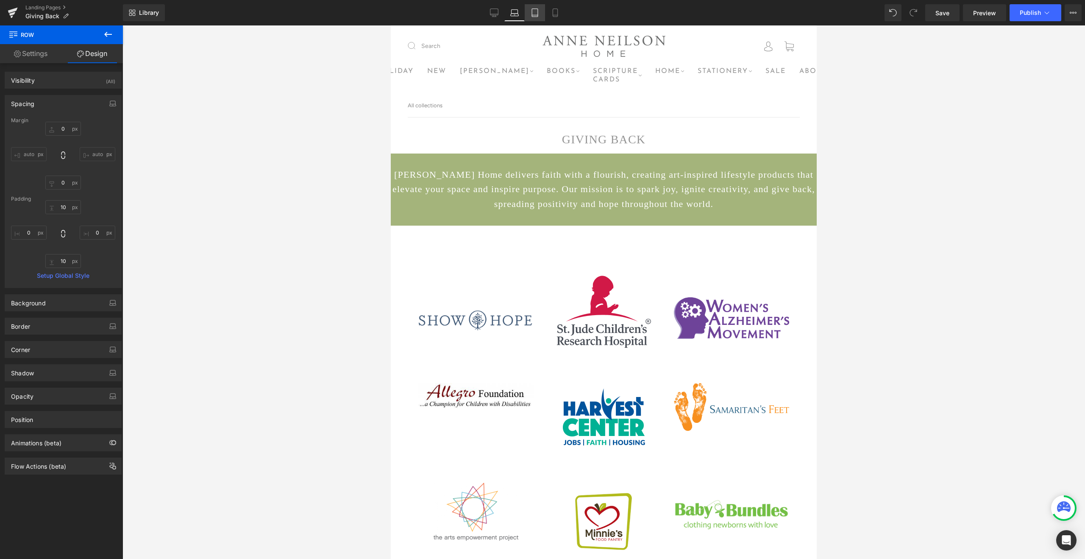
click at [539, 14] on icon at bounding box center [535, 12] width 8 height 8
type input "0"
type input "10"
type input "4"
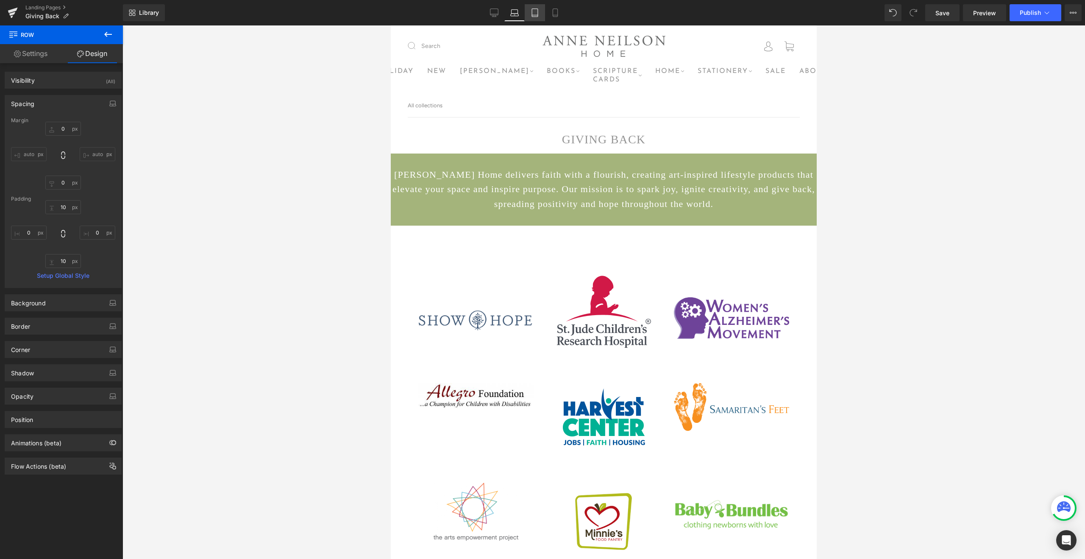
type input "10"
type input "4.6"
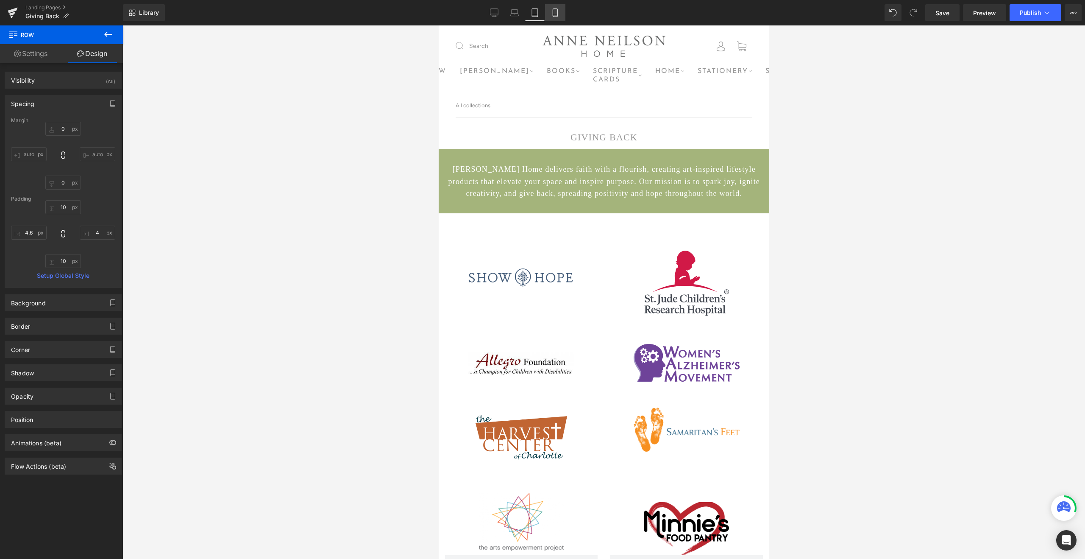
click at [559, 15] on icon at bounding box center [555, 12] width 8 height 8
type input "0"
type input "10"
type input "2"
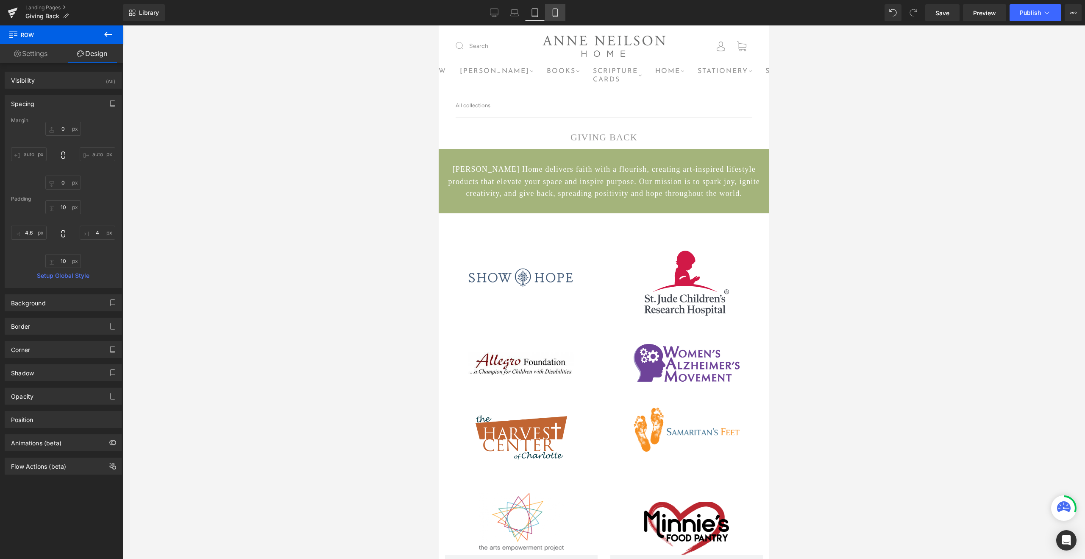
type input "10"
type input "2.3"
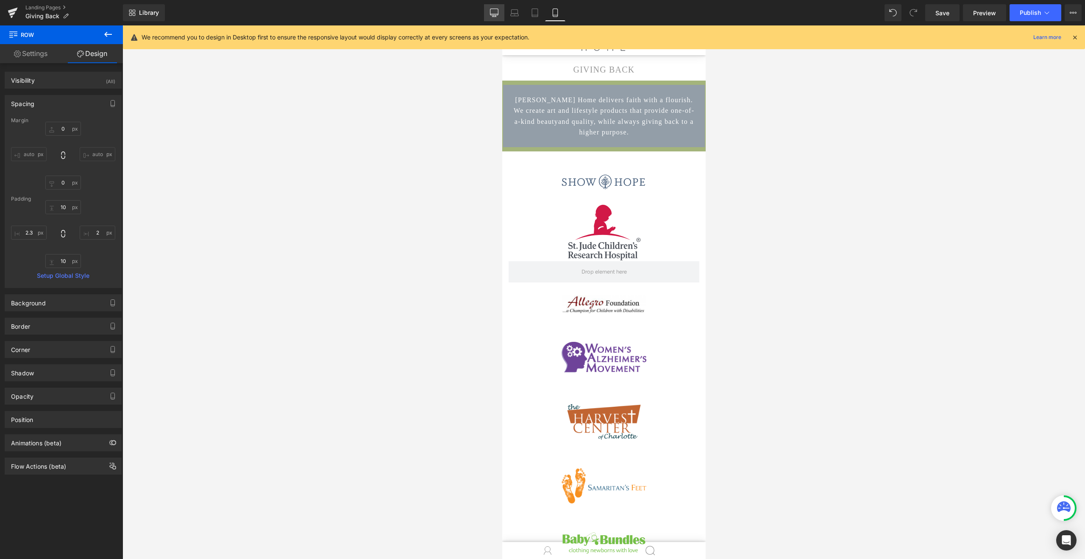
click at [495, 11] on icon at bounding box center [494, 12] width 8 height 8
type input "0"
type input "10"
type input "595"
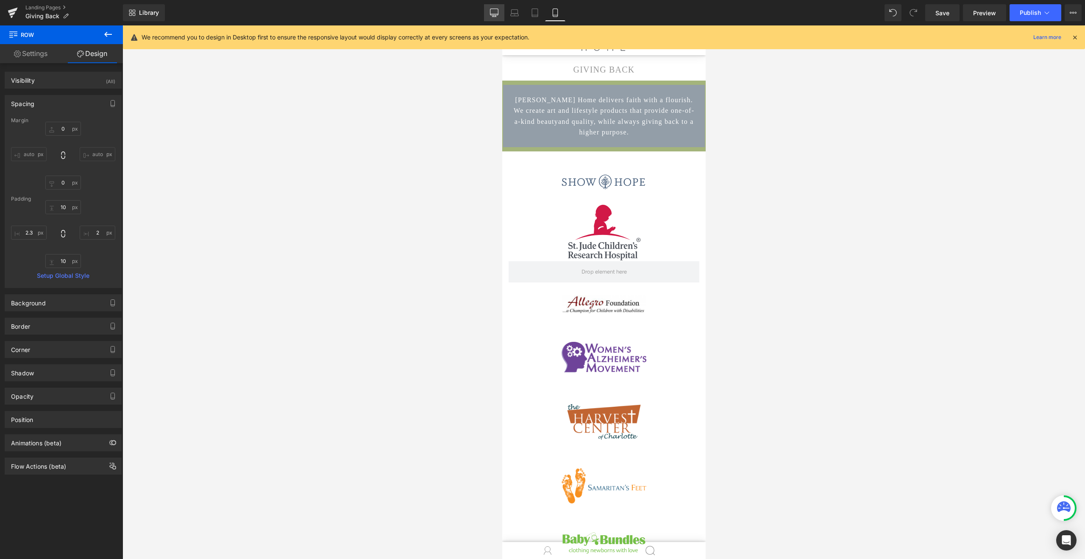
type input "10"
type input "593"
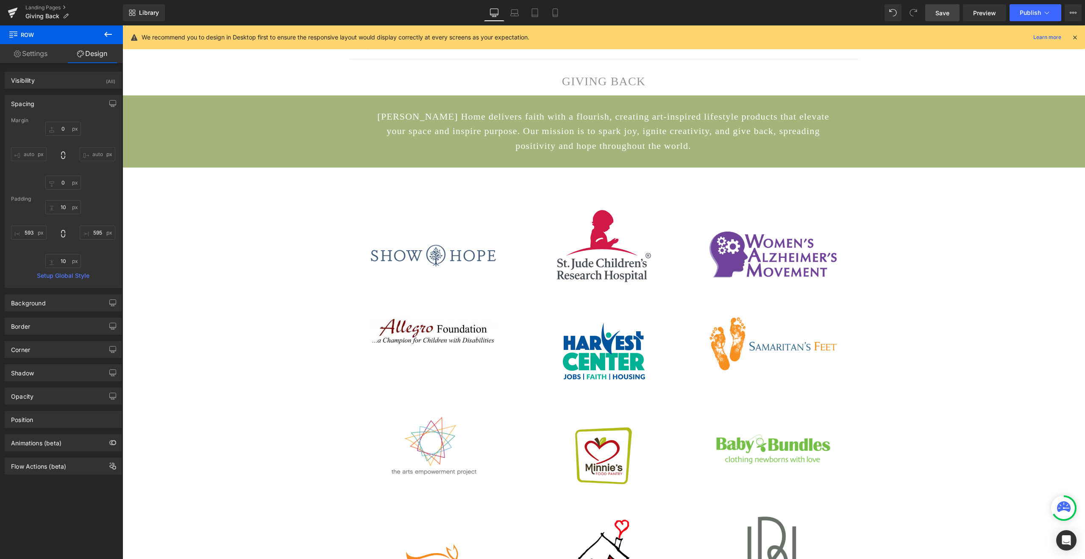
click at [940, 19] on link "Save" at bounding box center [943, 12] width 34 height 17
click at [546, 13] on link "Mobile" at bounding box center [555, 12] width 20 height 17
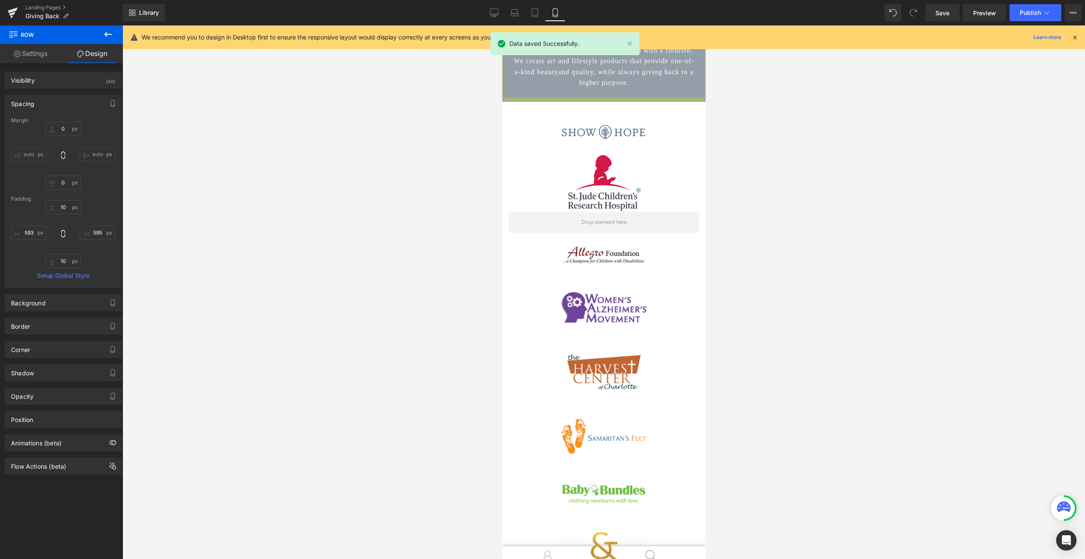
scroll to position [0, 0]
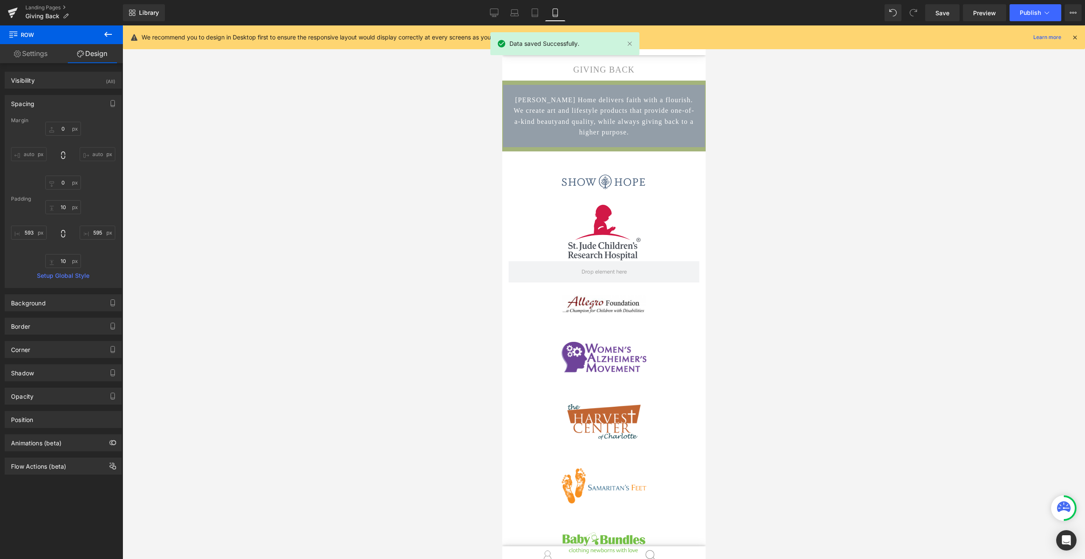
type input "0"
type input "10"
type input "2"
type input "10"
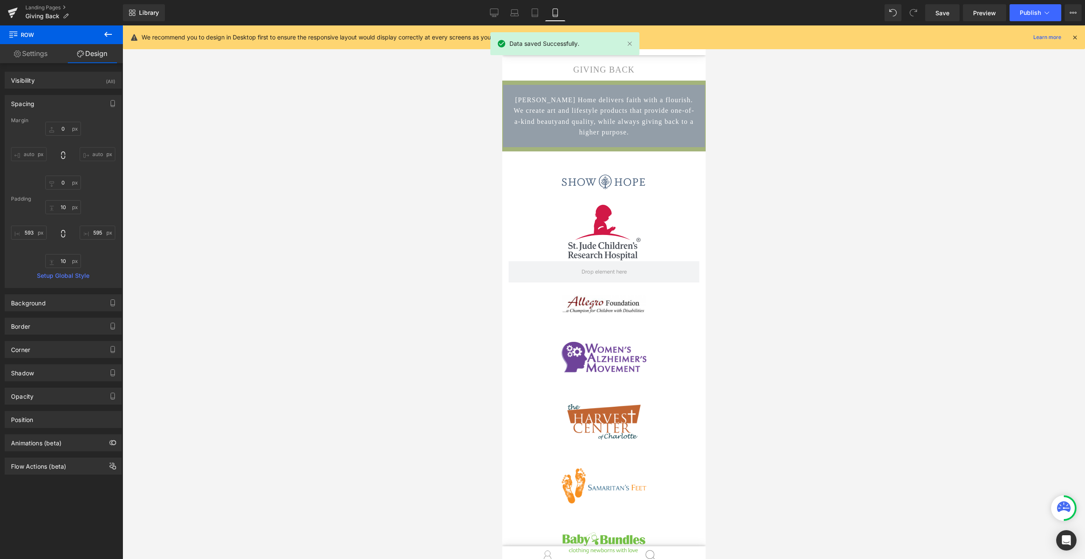
type input "2.3"
click at [510, 120] on div "[PERSON_NAME] Home delivers faith with a flourish. We create art and lifestyle …" at bounding box center [604, 116] width 202 height 62
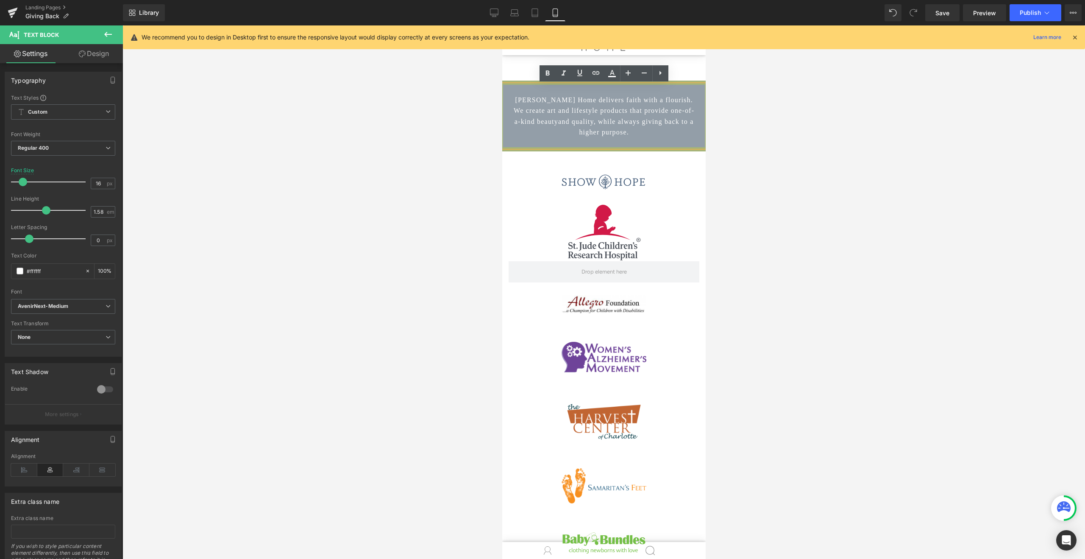
click at [508, 81] on div "[PERSON_NAME] Home delivers faith with a flourish, creating art-inspired lifest…" at bounding box center [604, 116] width 204 height 71
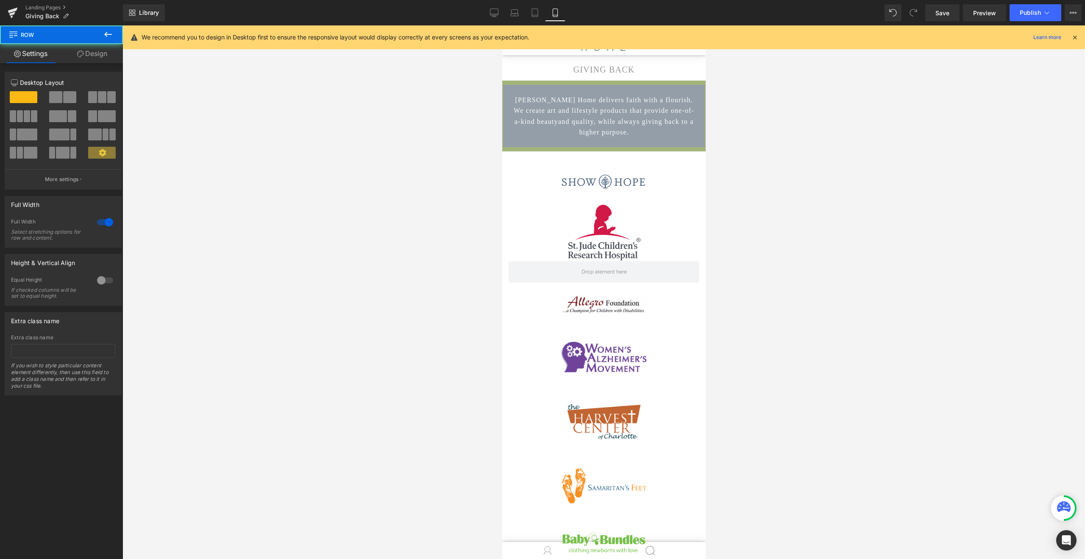
click at [510, 120] on div "[PERSON_NAME] Home delivers faith with a flourish. We create art and lifestyle …" at bounding box center [604, 116] width 202 height 62
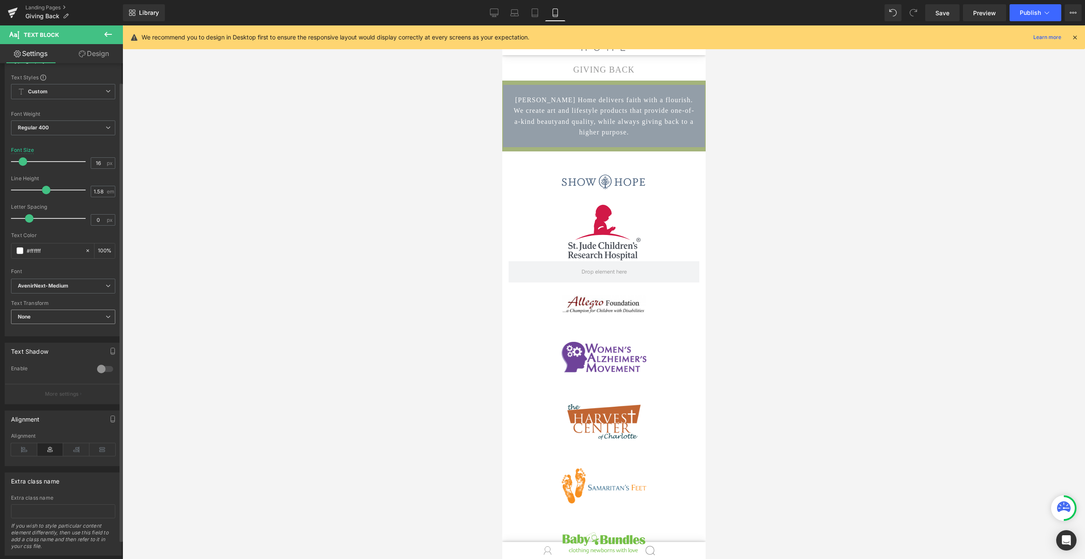
scroll to position [41, 0]
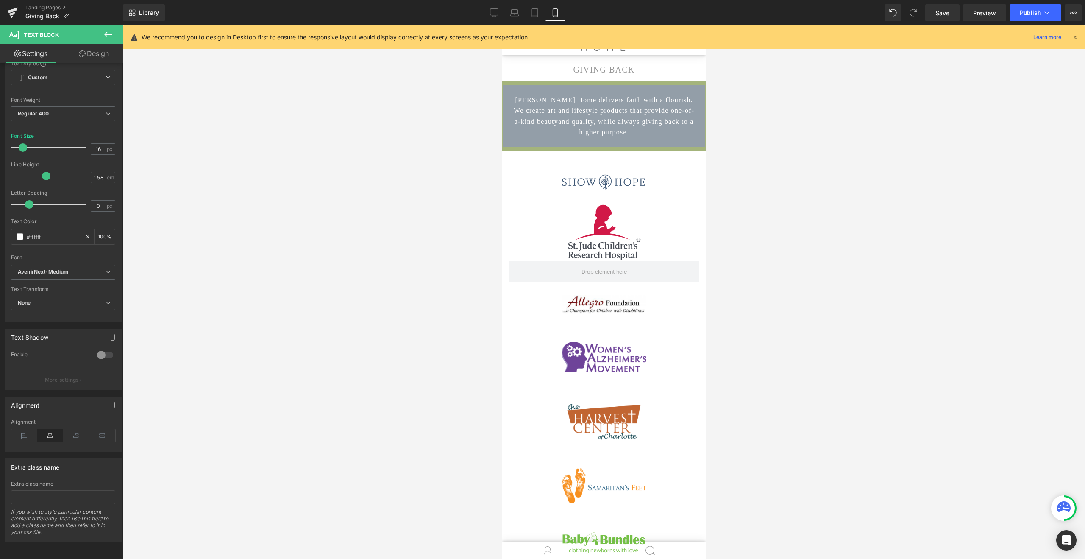
click at [95, 53] on link "Design" at bounding box center [93, 53] width 61 height 19
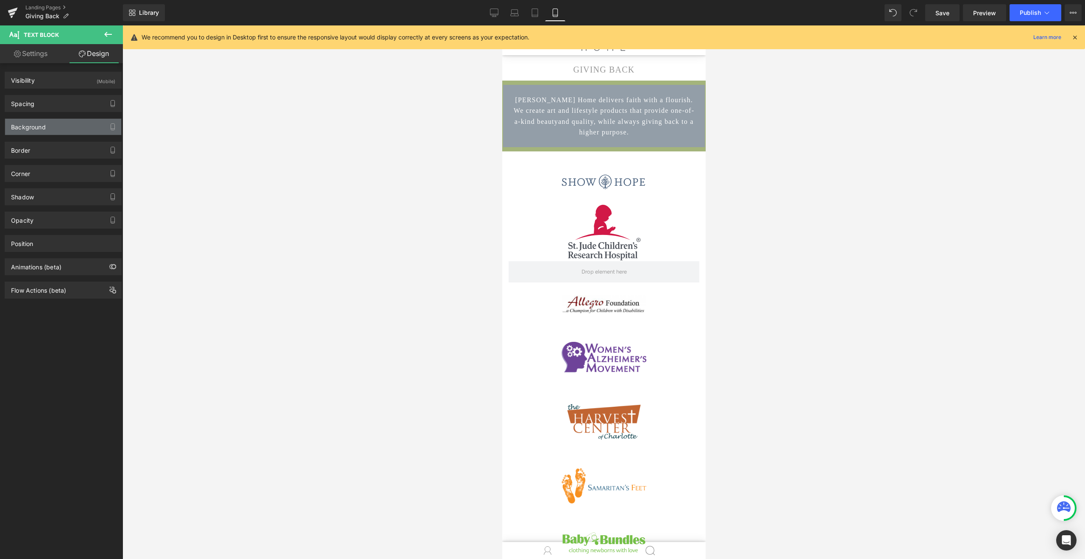
click at [68, 128] on div "Background" at bounding box center [63, 127] width 116 height 16
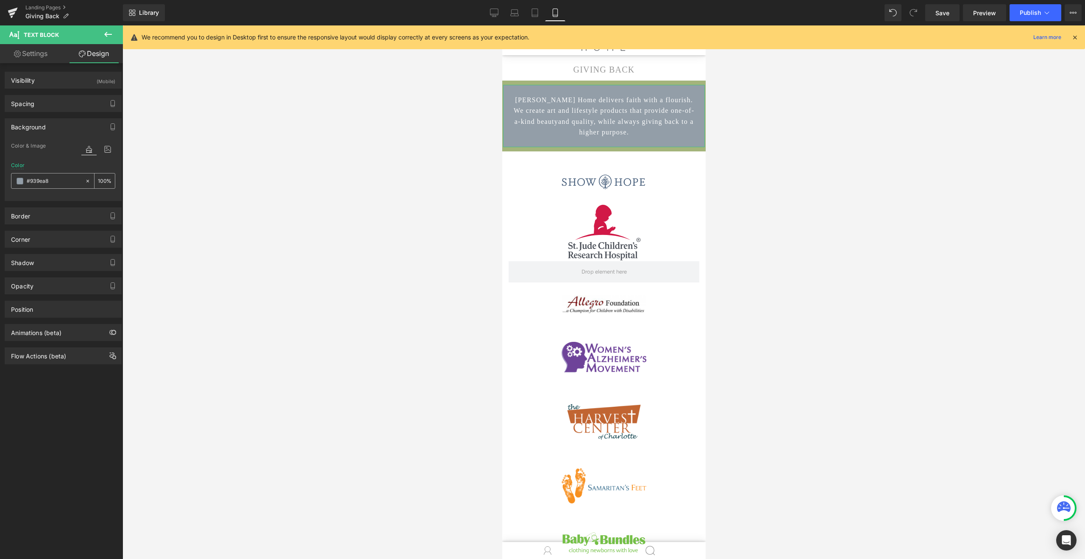
click at [57, 182] on input "#939ea8" at bounding box center [54, 180] width 54 height 9
paste input "9fb574"
type input "9fb574"
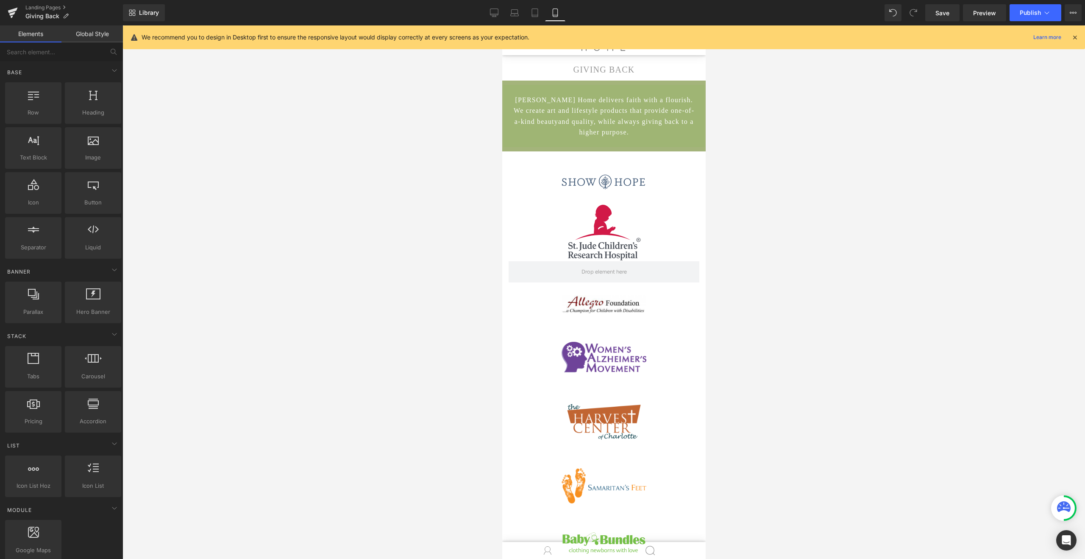
click at [405, 165] on div at bounding box center [604, 291] width 963 height 533
click at [492, 152] on div at bounding box center [604, 291] width 963 height 533
click at [531, 11] on link "Tablet" at bounding box center [535, 12] width 20 height 17
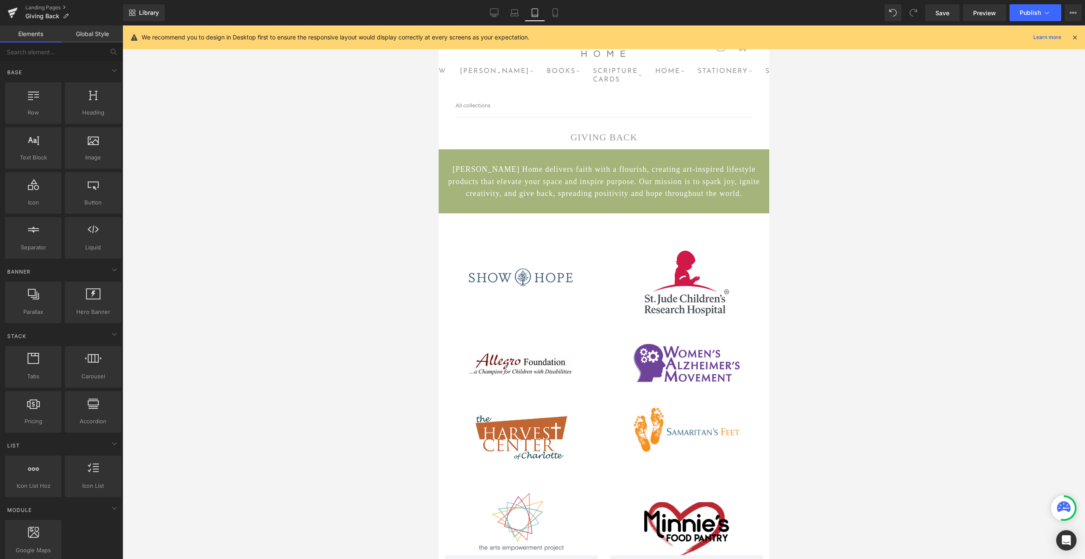
scroll to position [78, 0]
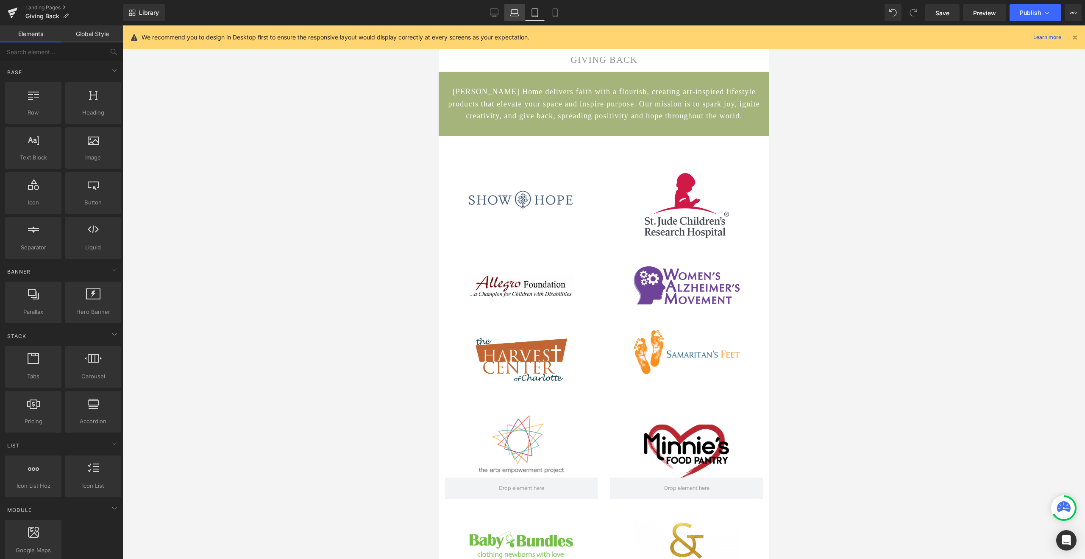
click at [515, 16] on icon at bounding box center [514, 12] width 8 height 8
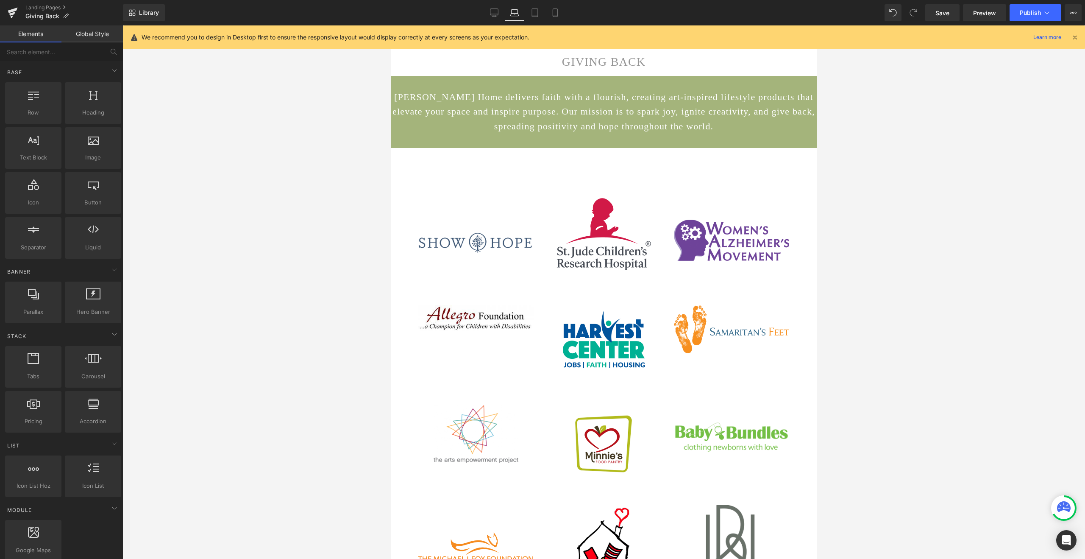
scroll to position [92, 0]
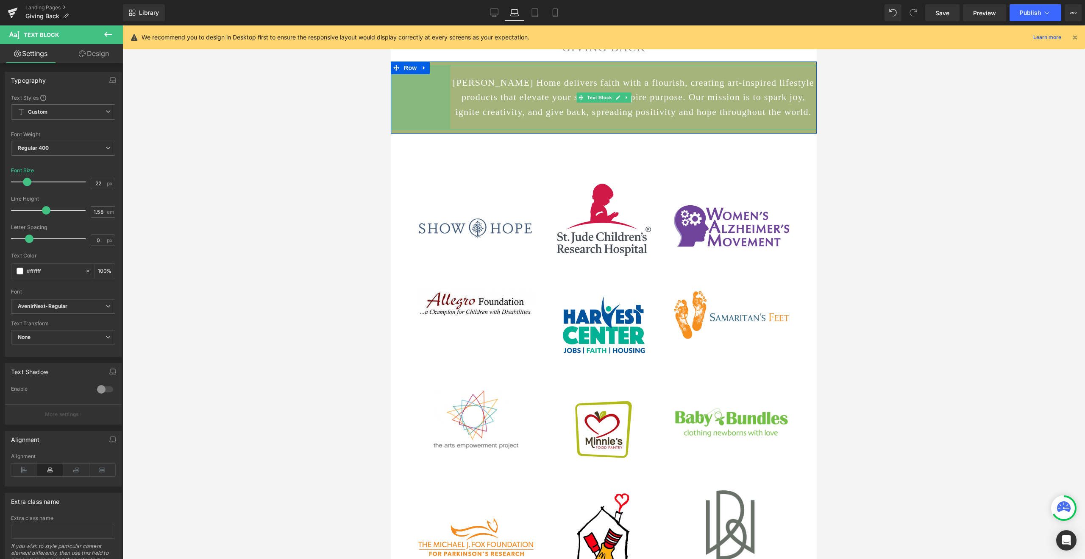
drag, startPoint x: 392, startPoint y: 100, endPoint x: 451, endPoint y: 98, distance: 59.4
click at [451, 98] on div "[PERSON_NAME] Home delivers faith with a flourish, creating art-inspired lifest…" at bounding box center [604, 98] width 426 height 64
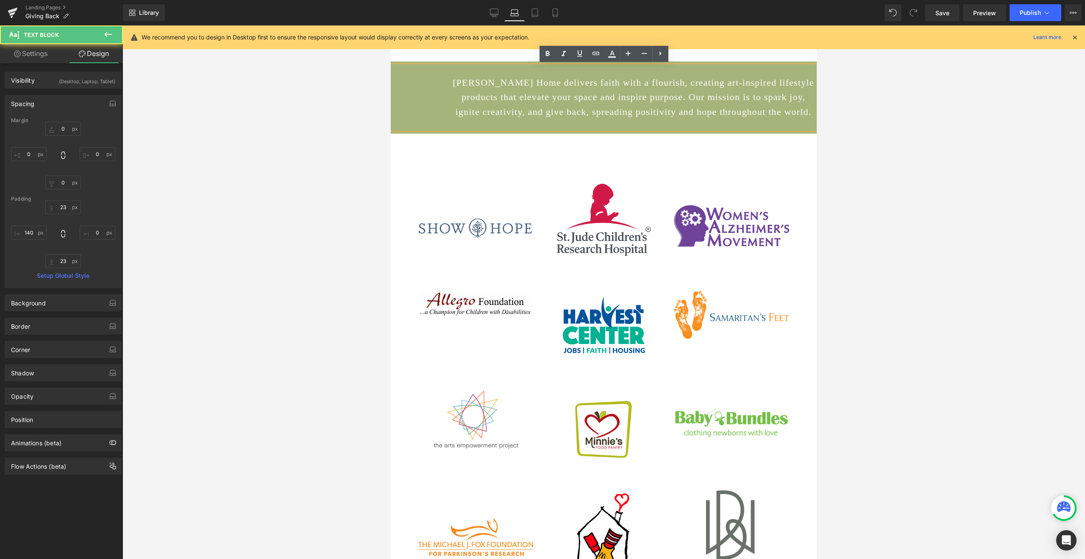
click at [429, 99] on div "[PERSON_NAME] Home delivers faith with a flourish, creating art-inspired lifest…" at bounding box center [604, 98] width 426 height 64
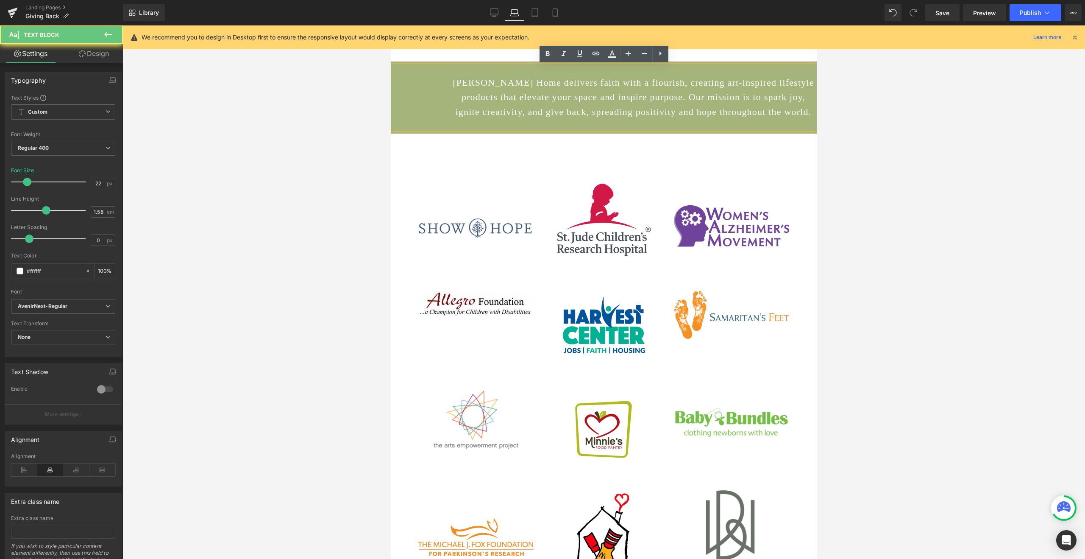
click at [392, 99] on div "[PERSON_NAME] Home delivers faith with a flourish, creating art-inspired lifest…" at bounding box center [604, 98] width 426 height 64
click at [390, 99] on div at bounding box center [604, 291] width 963 height 533
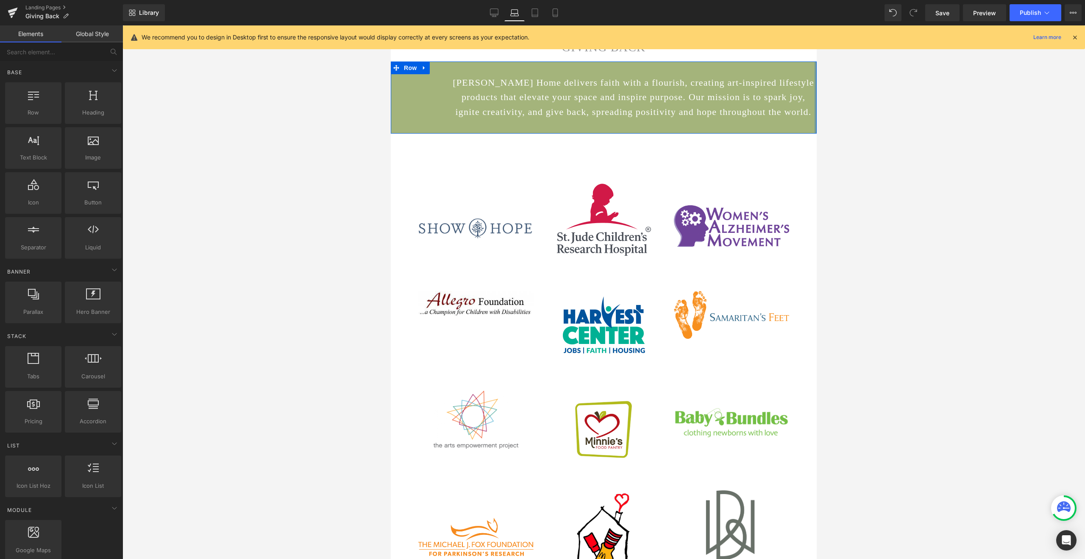
click at [816, 105] on div at bounding box center [816, 97] width 2 height 72
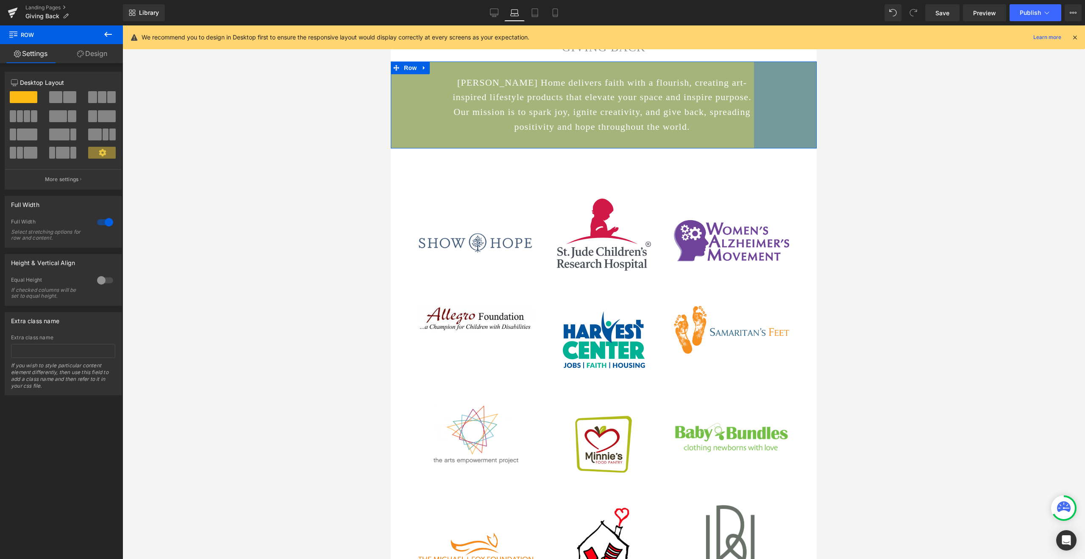
drag, startPoint x: 816, startPoint y: 105, endPoint x: 759, endPoint y: 113, distance: 57.4
click at [759, 113] on div "[PERSON_NAME] Home delivers faith with a flourish, creating art-inspired lifest…" at bounding box center [604, 104] width 426 height 87
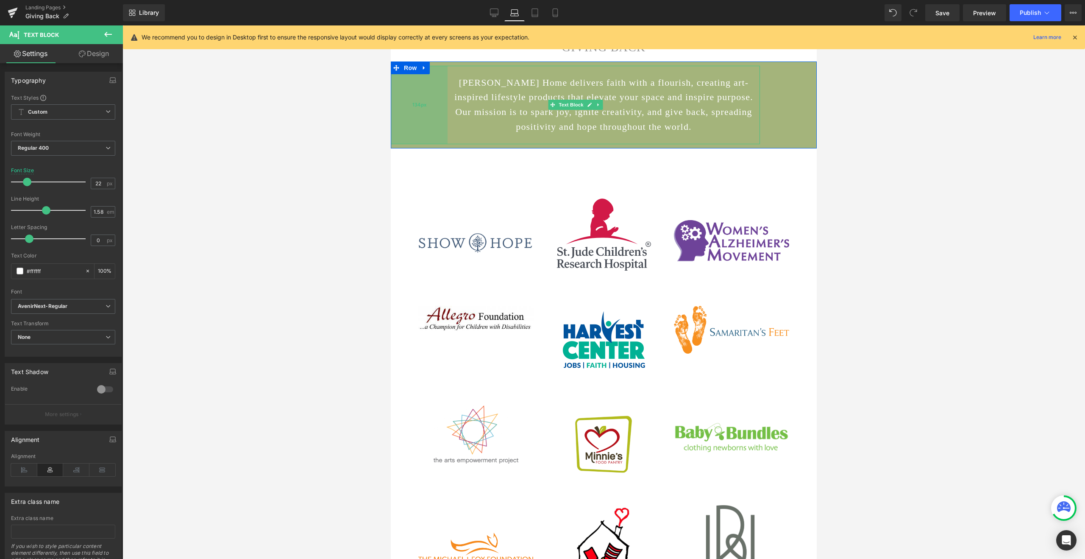
click at [426, 116] on div "134px" at bounding box center [419, 105] width 57 height 78
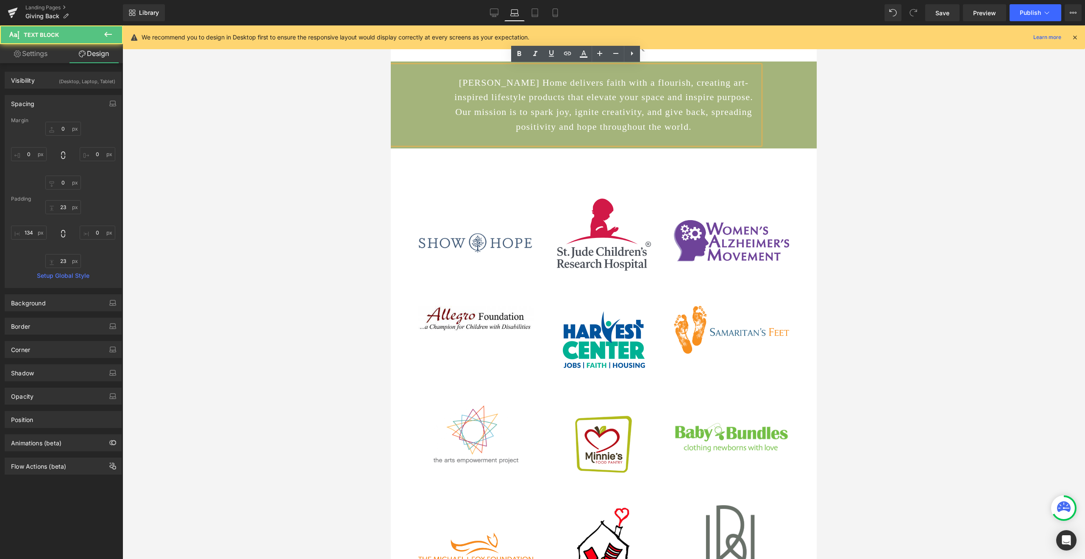
click at [957, 165] on div at bounding box center [604, 291] width 963 height 533
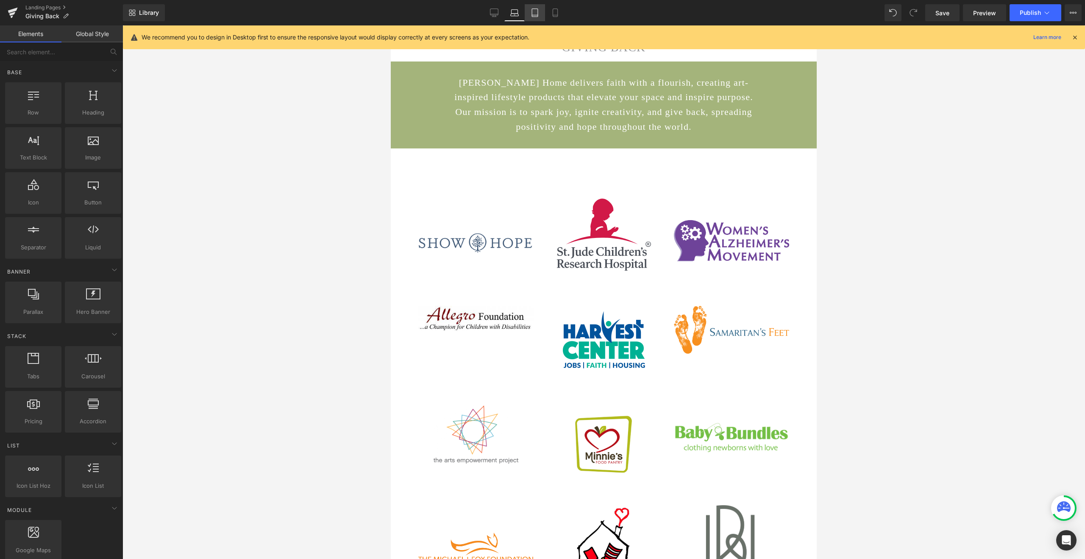
click at [532, 19] on link "Tablet" at bounding box center [535, 12] width 20 height 17
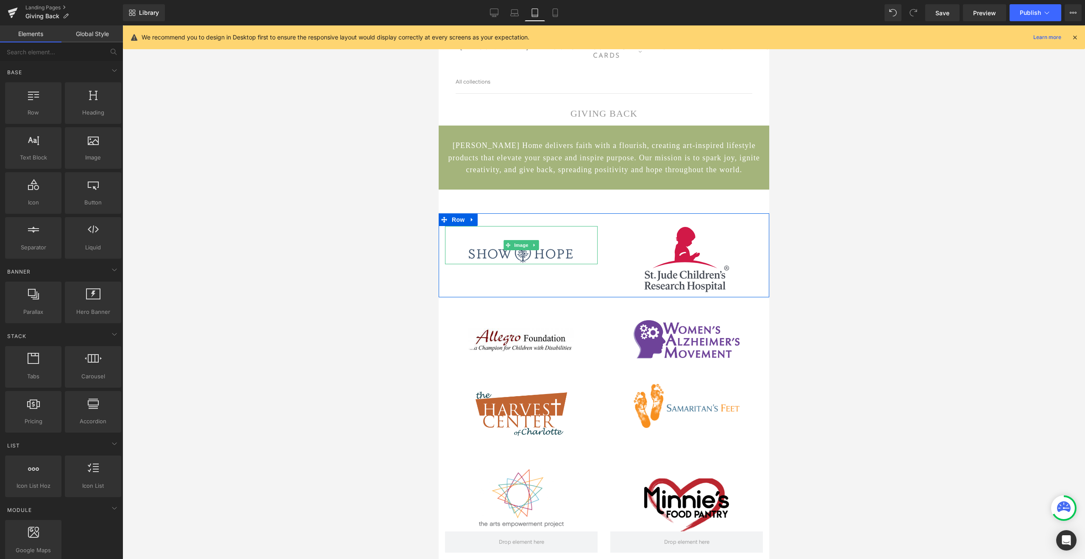
scroll to position [0, 0]
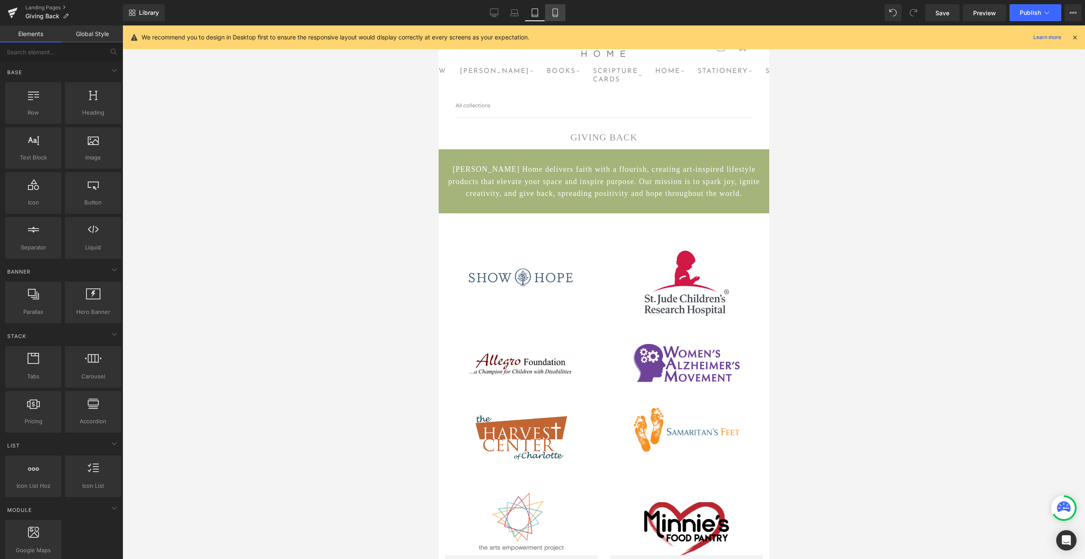
click at [554, 9] on icon at bounding box center [555, 12] width 8 height 8
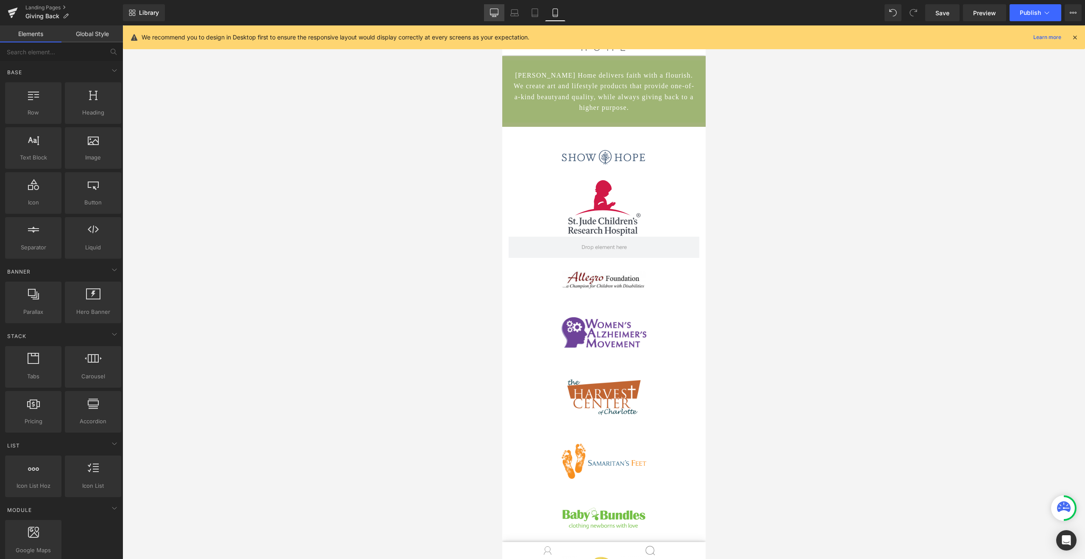
click at [496, 11] on icon at bounding box center [494, 12] width 8 height 8
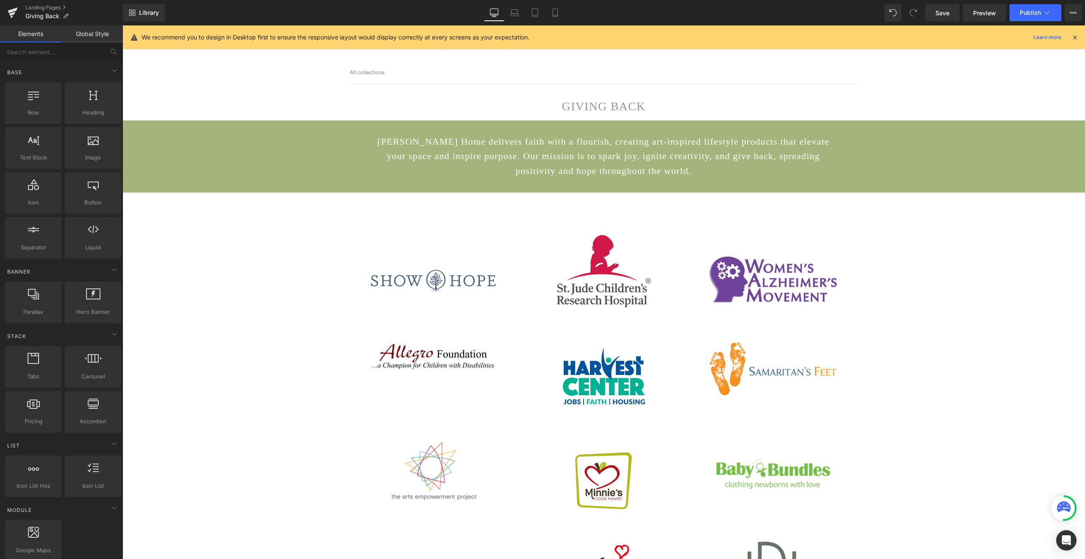
scroll to position [69, 0]
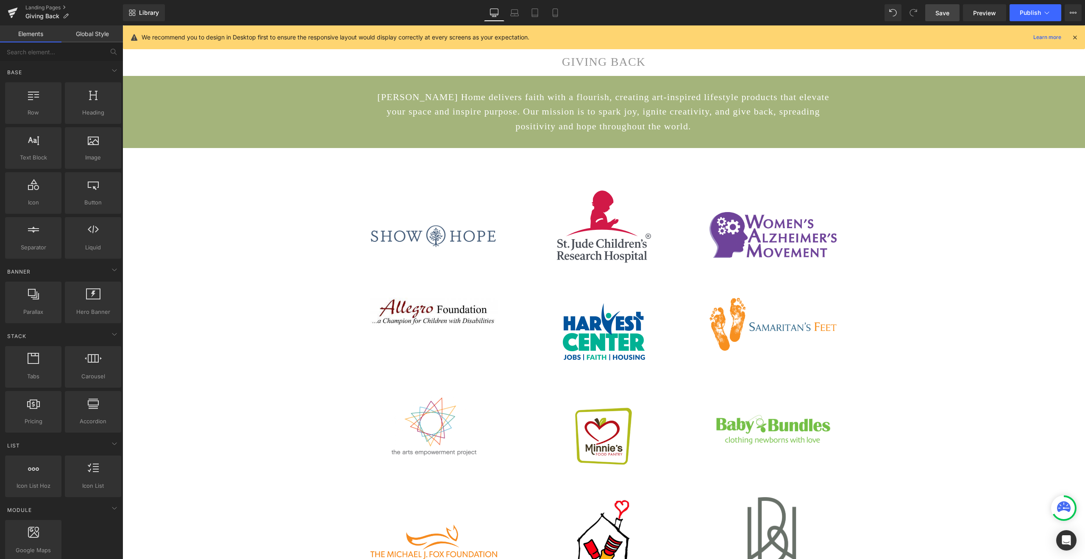
click at [941, 11] on span "Save" at bounding box center [943, 12] width 14 height 9
click at [1045, 13] on icon at bounding box center [1047, 12] width 8 height 8
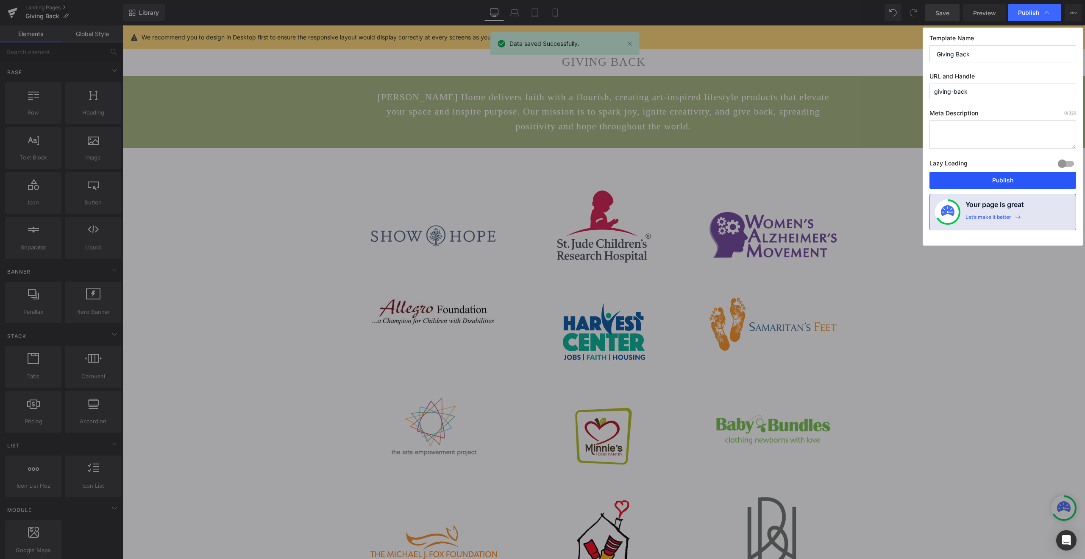
click at [991, 180] on button "Publish" at bounding box center [1003, 180] width 147 height 17
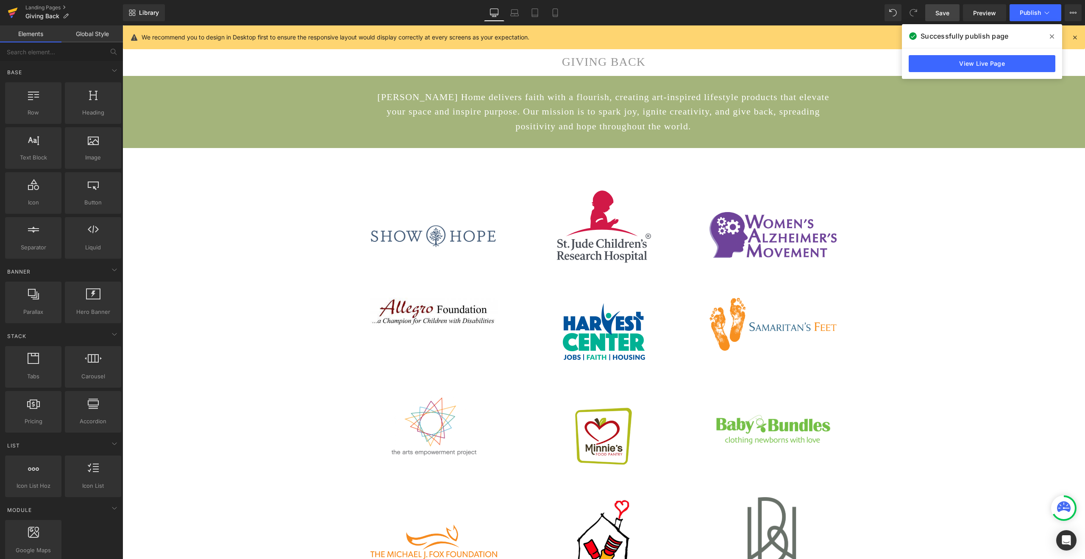
click at [15, 16] on icon at bounding box center [13, 12] width 10 height 21
